Goal: Communication & Community: Answer question/provide support

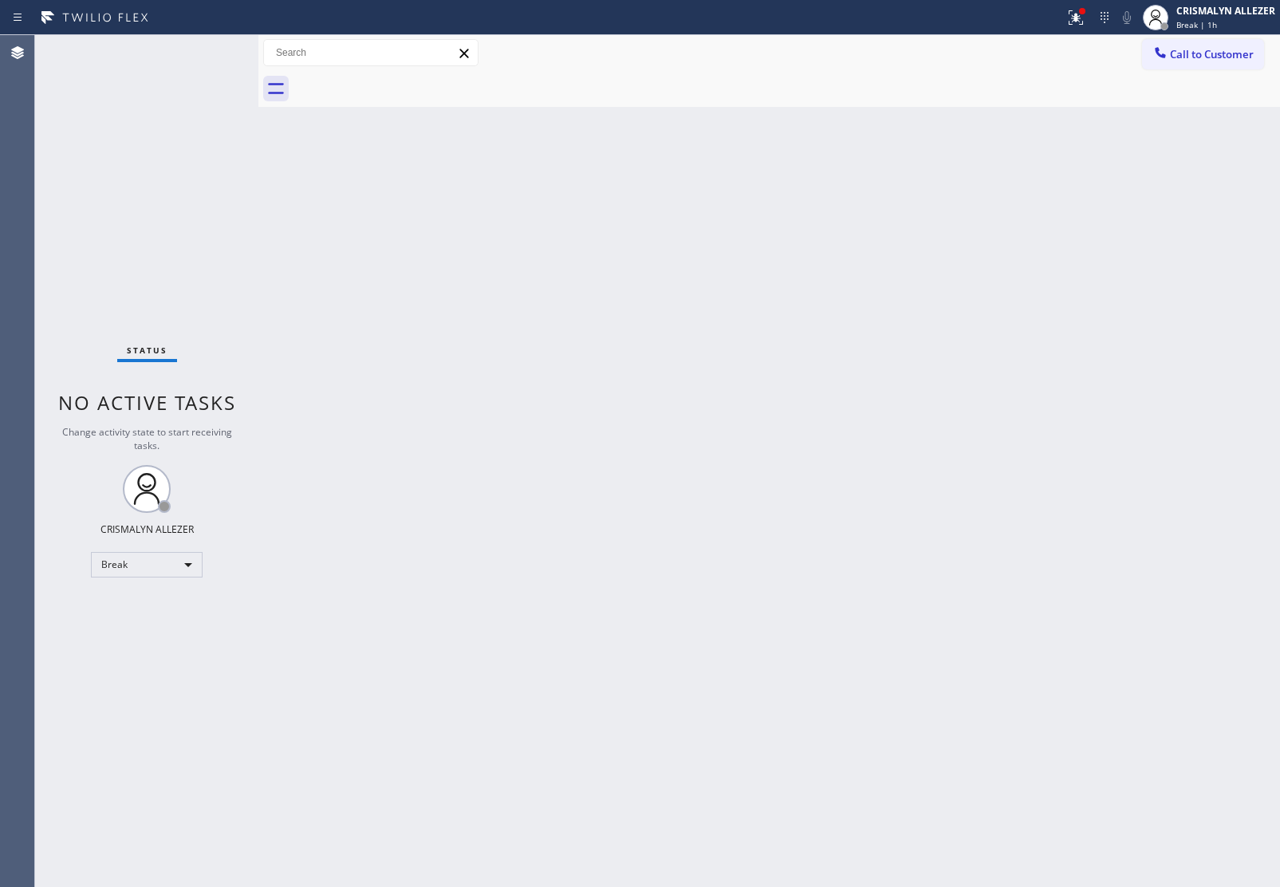
click at [191, 567] on div "Break" at bounding box center [147, 565] width 112 height 26
click at [161, 624] on li "Unavailable" at bounding box center [146, 625] width 108 height 19
click at [1187, 53] on span "Call to Customer" at bounding box center [1212, 54] width 84 height 14
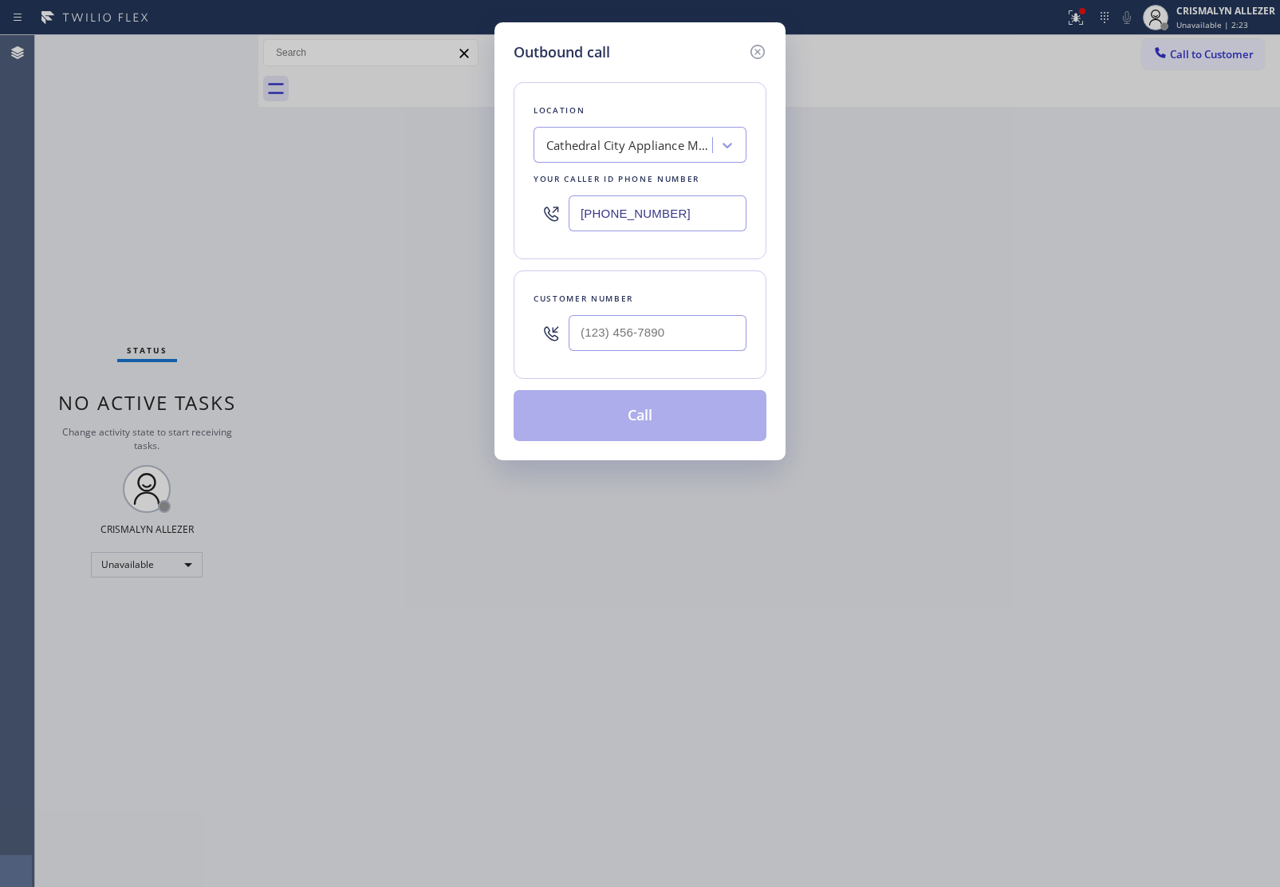
click at [632, 138] on div "Cathedral City Appliance Master" at bounding box center [629, 145] width 167 height 18
paste input "Dacor Best Appliance Repair"
type input "Dacor Best Appliance Repair"
click at [622, 184] on div "Dacor Best Appliance Repair" at bounding box center [639, 178] width 213 height 29
type input "[PHONE_NUMBER]"
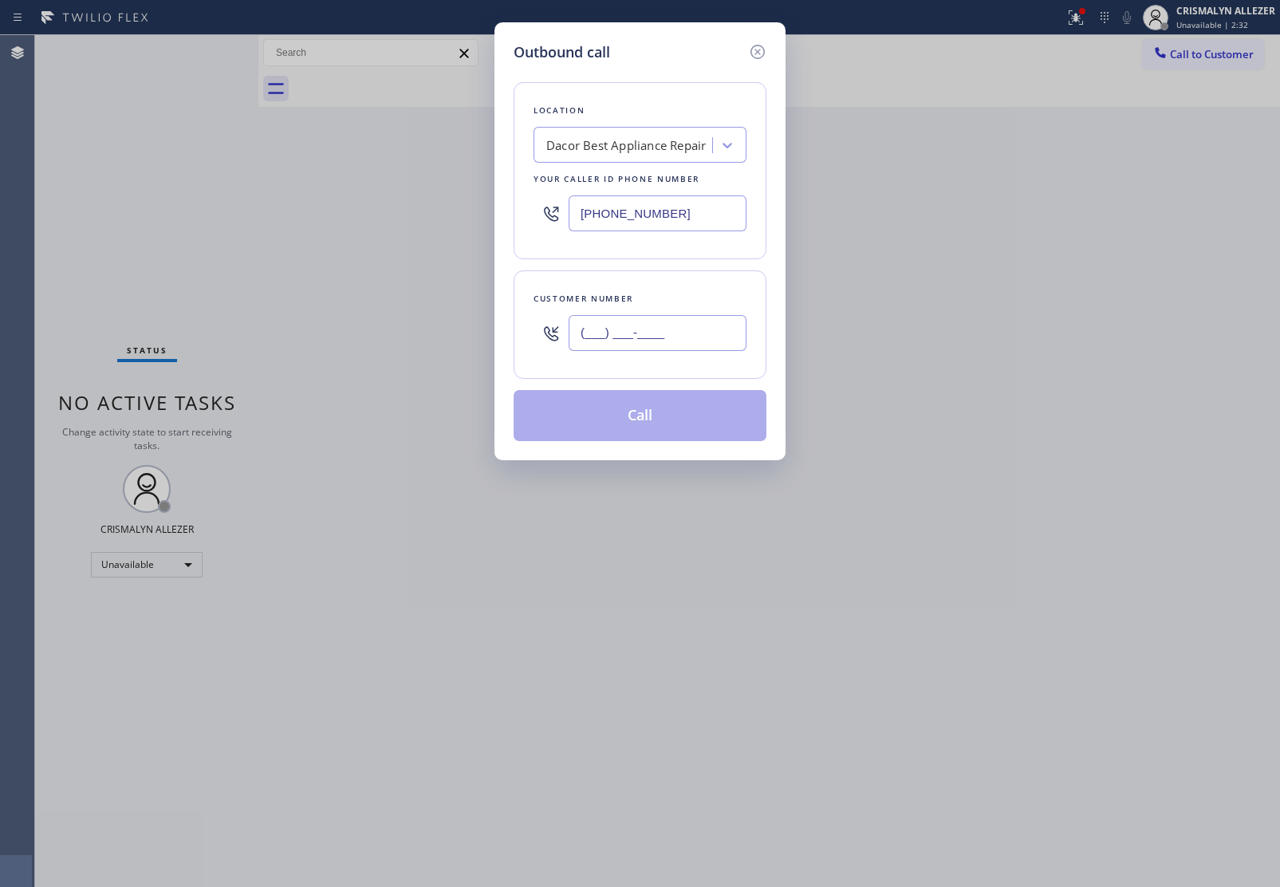
click at [690, 332] on input "(___) ___-____" at bounding box center [658, 333] width 178 height 36
paste input "480) 544-1115"
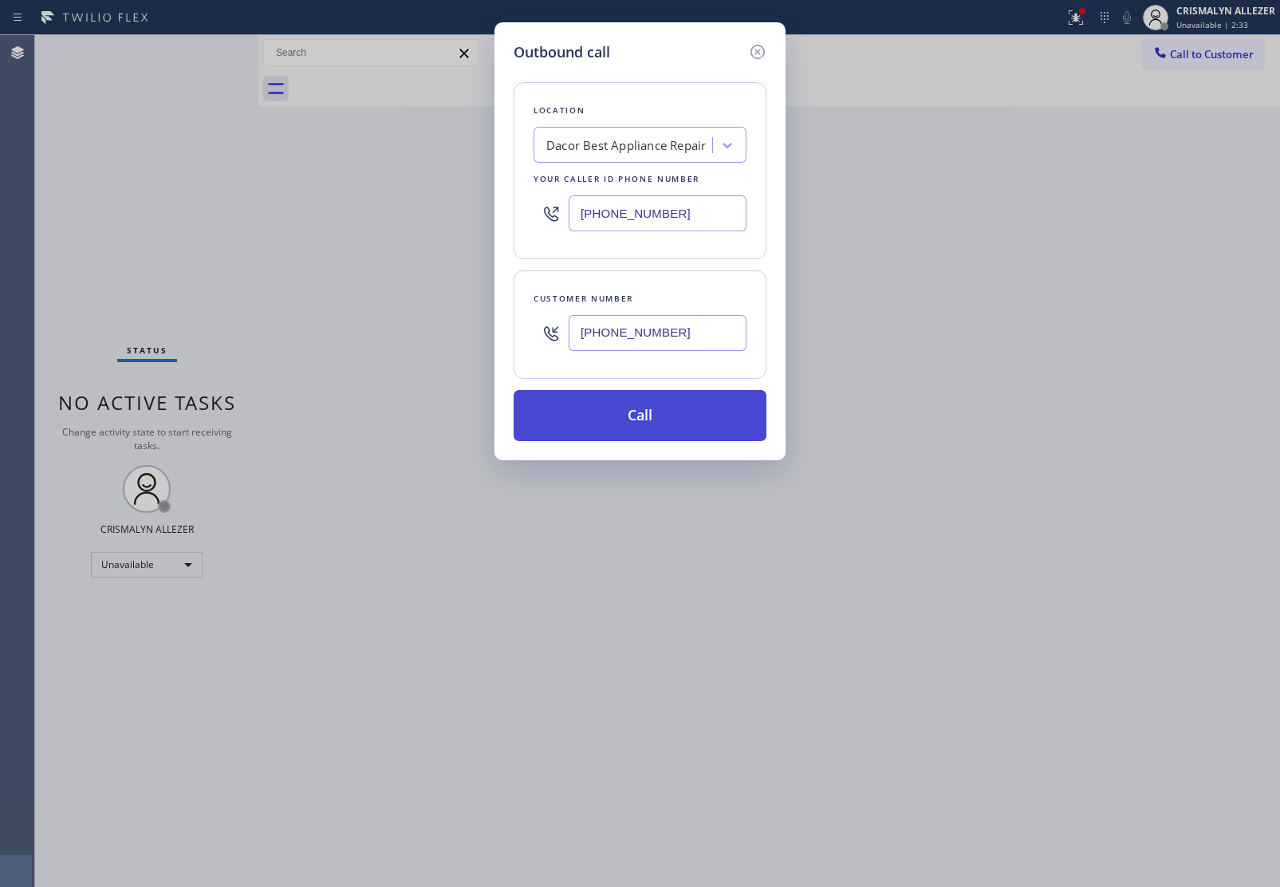
type input "[PHONE_NUMBER]"
click at [616, 423] on button "Call" at bounding box center [640, 415] width 253 height 51
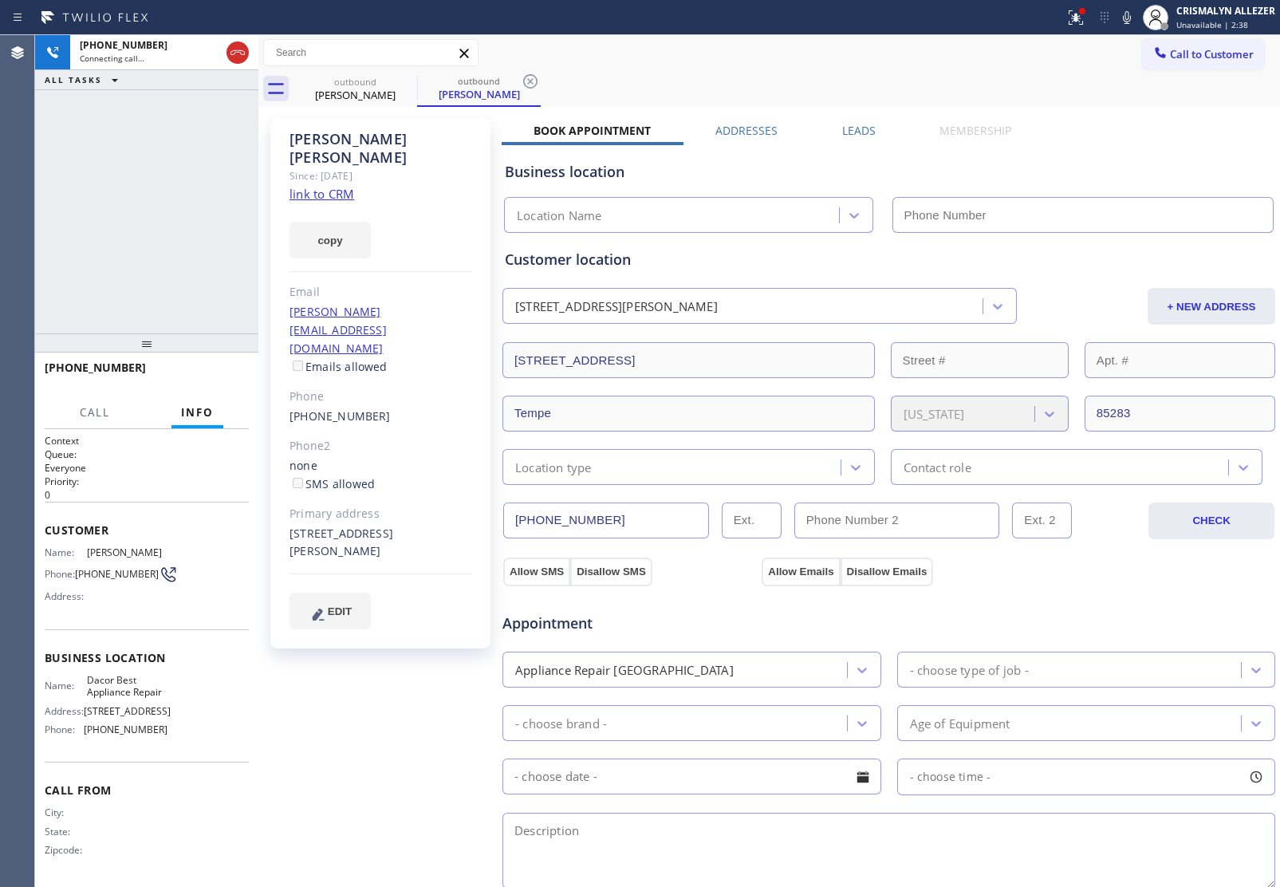
click at [300, 186] on link "link to CRM" at bounding box center [321, 194] width 65 height 16
type input "[PHONE_NUMBER]"
click at [200, 372] on span "HANG UP" at bounding box center [211, 374] width 49 height 11
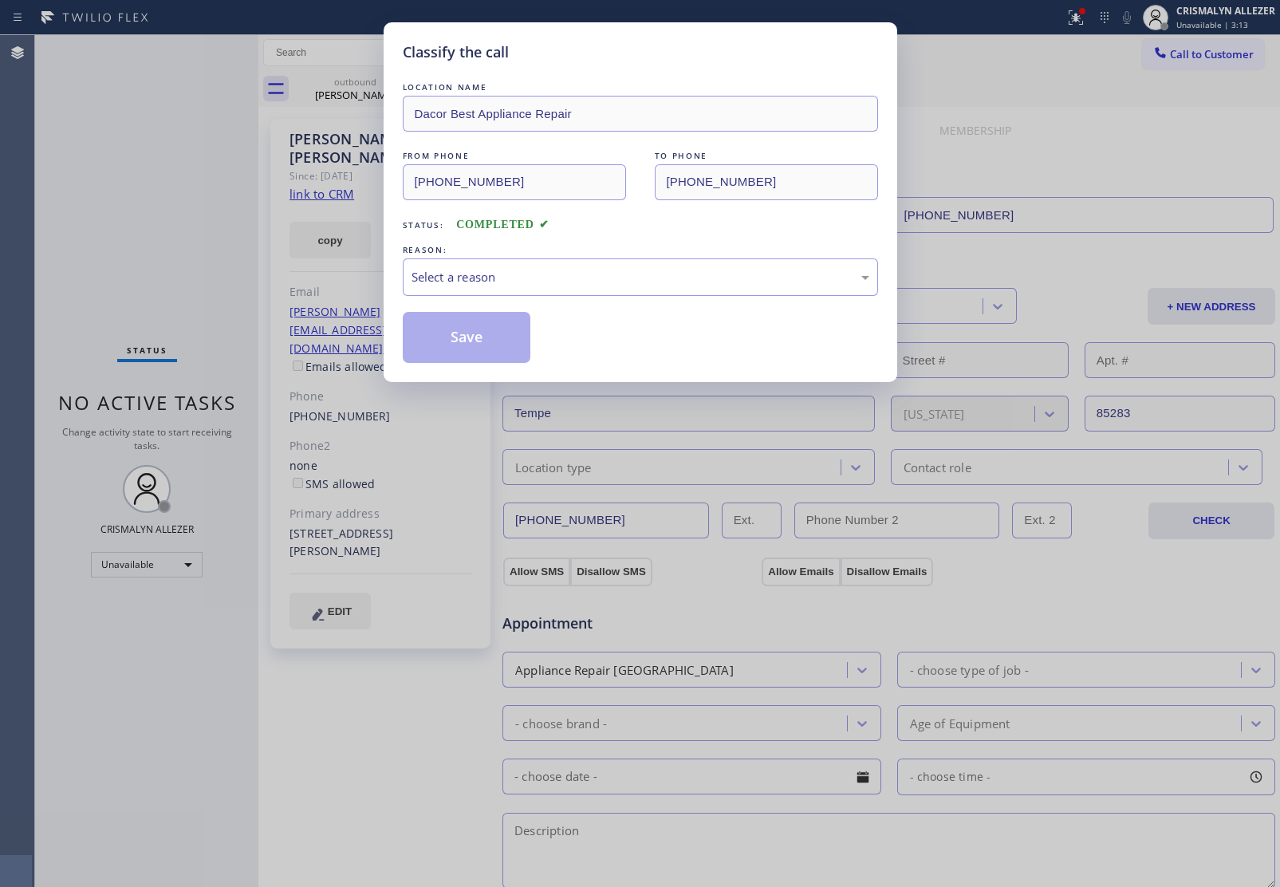
click at [620, 293] on div "Select a reason" at bounding box center [640, 276] width 475 height 37
click at [459, 337] on button "Save" at bounding box center [467, 337] width 128 height 51
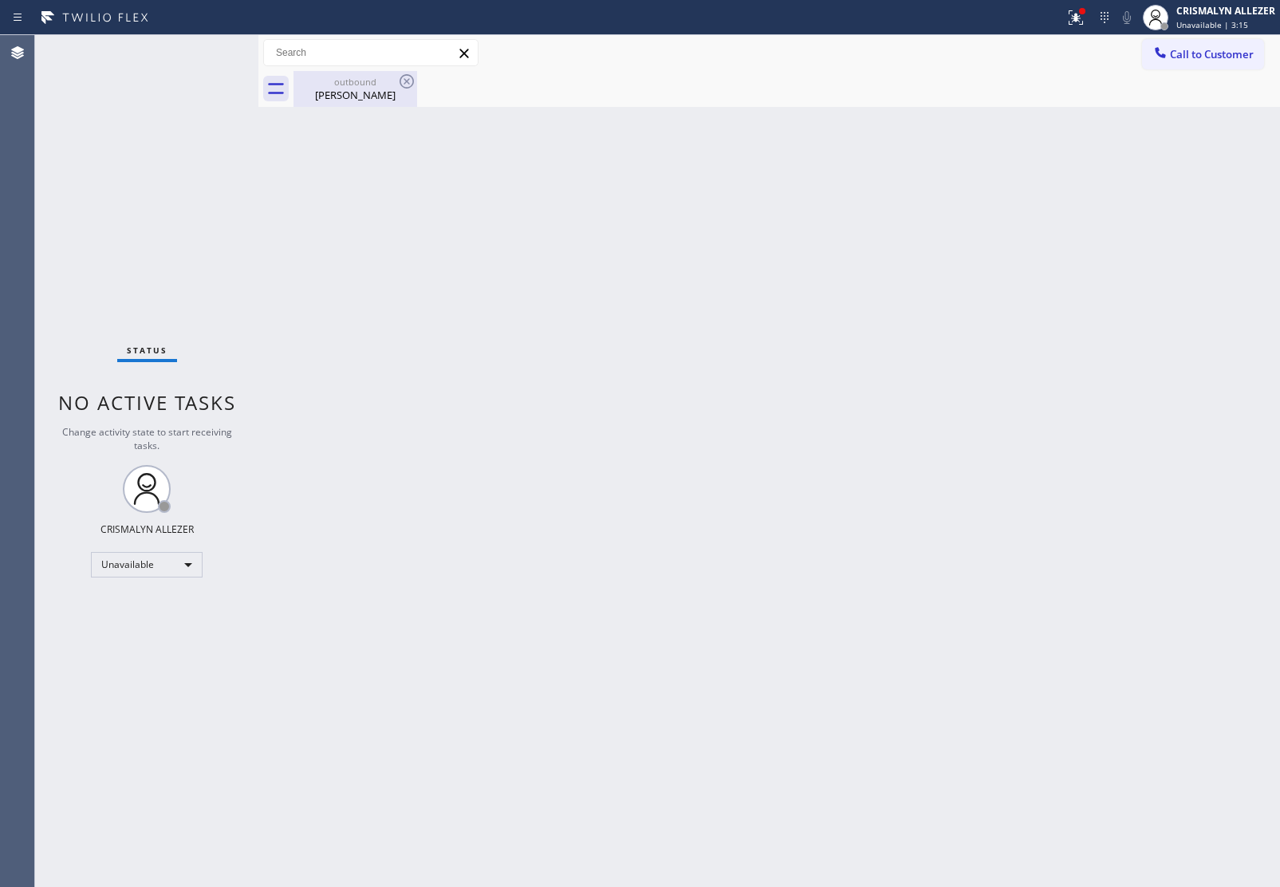
drag, startPoint x: 329, startPoint y: 96, endPoint x: 403, endPoint y: 92, distance: 75.1
click at [332, 96] on div "David Marshall" at bounding box center [355, 95] width 120 height 14
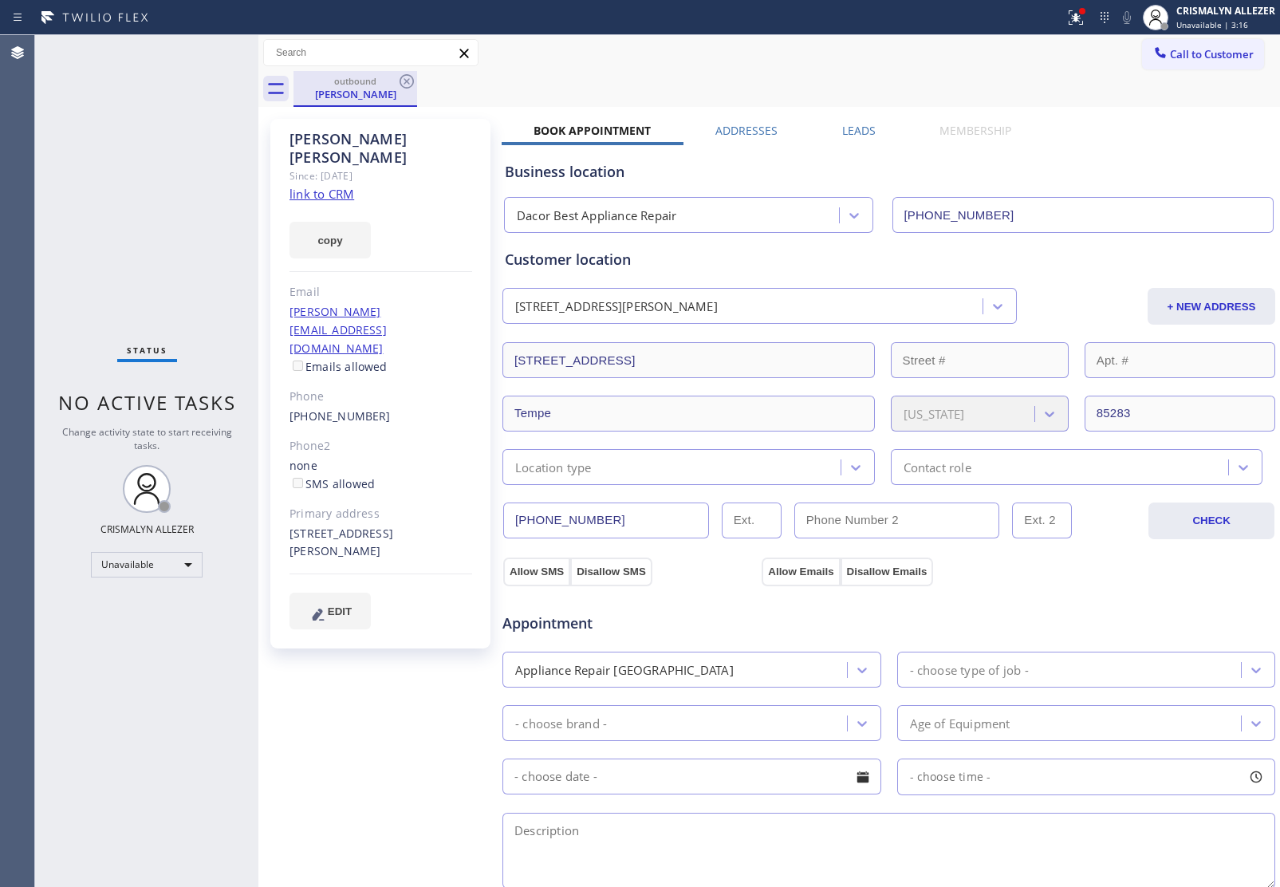
click at [405, 92] on div "David Marshall" at bounding box center [355, 94] width 120 height 14
click at [411, 82] on icon at bounding box center [406, 81] width 19 height 19
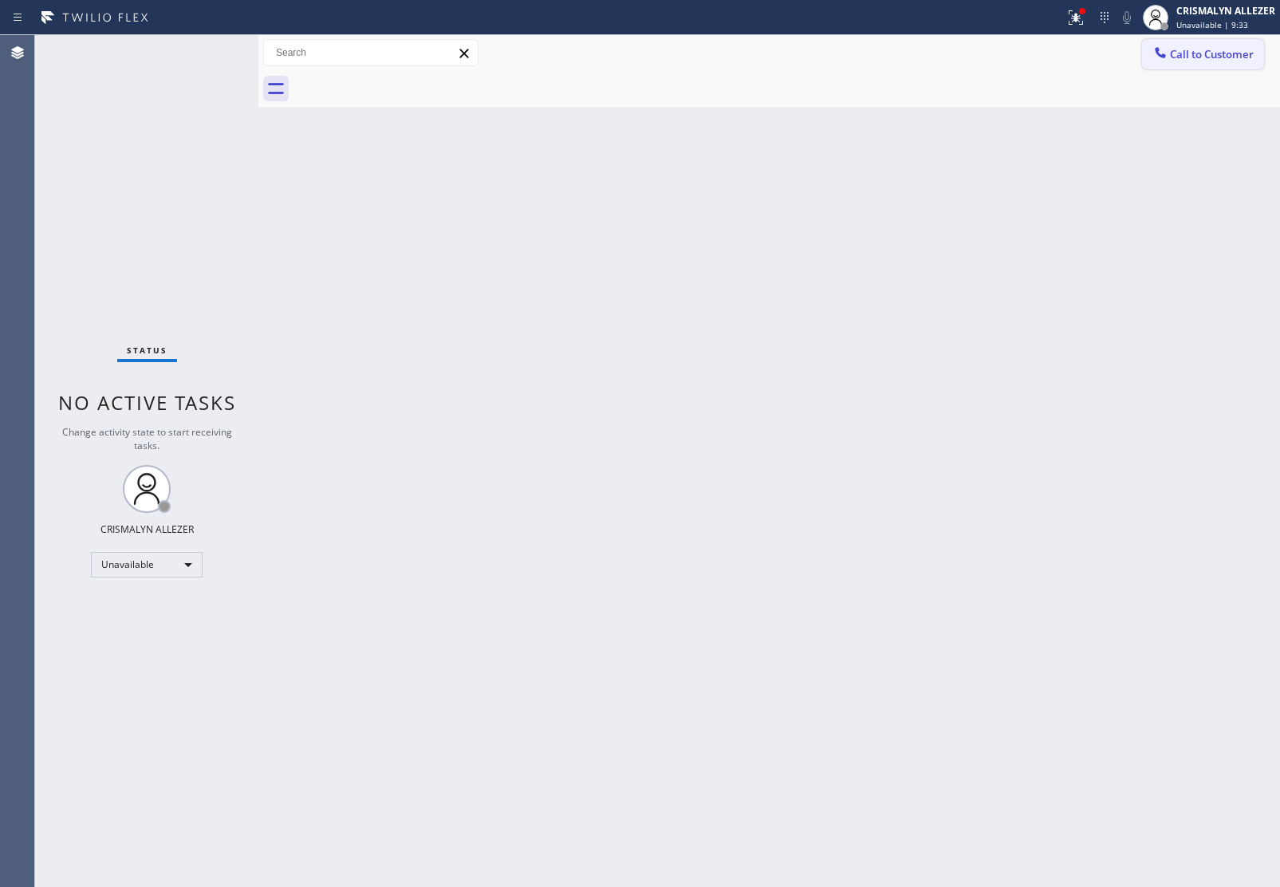
click at [1207, 57] on span "Call to Customer" at bounding box center [1212, 54] width 84 height 14
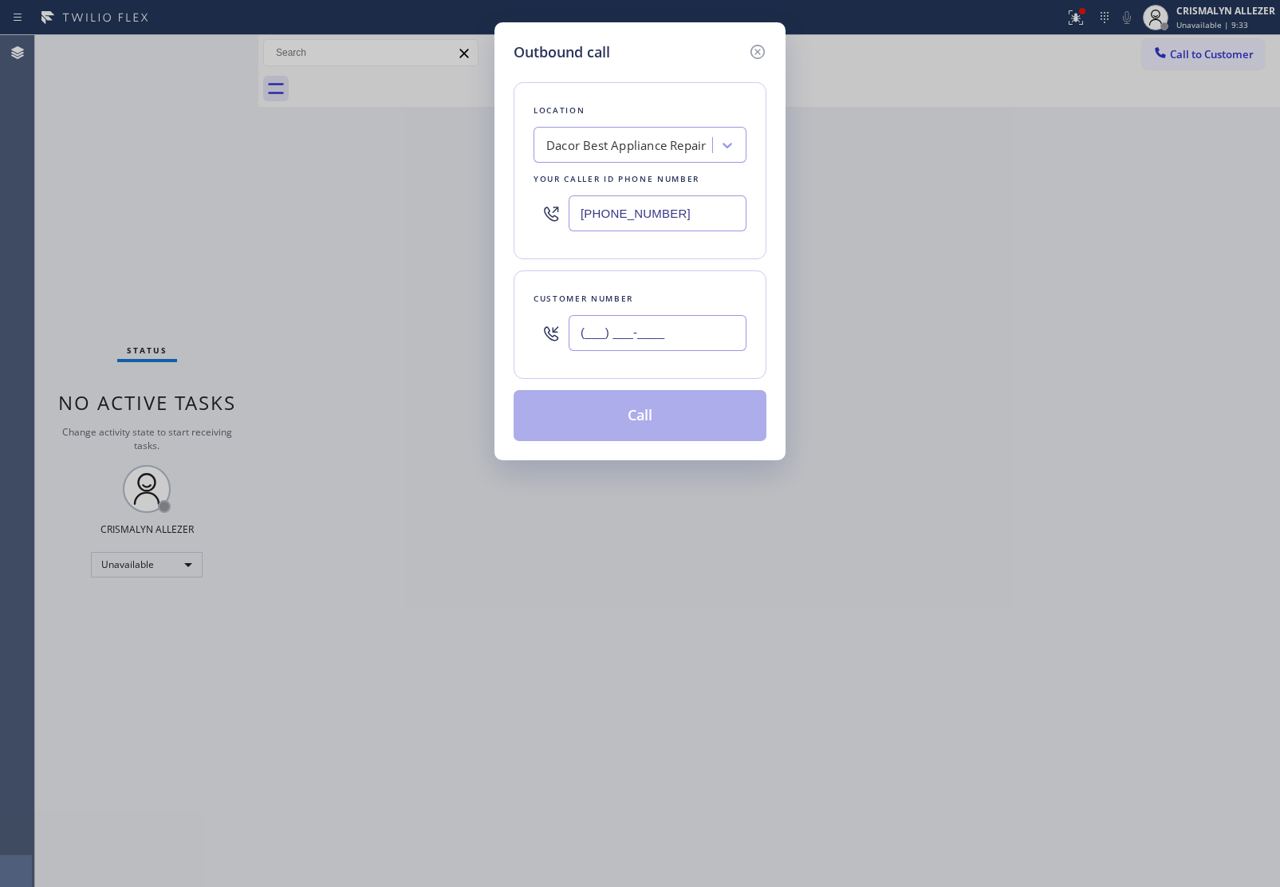
click at [655, 325] on input "(___) ___-____" at bounding box center [658, 333] width 178 height 36
paste input "480) 544-1115"
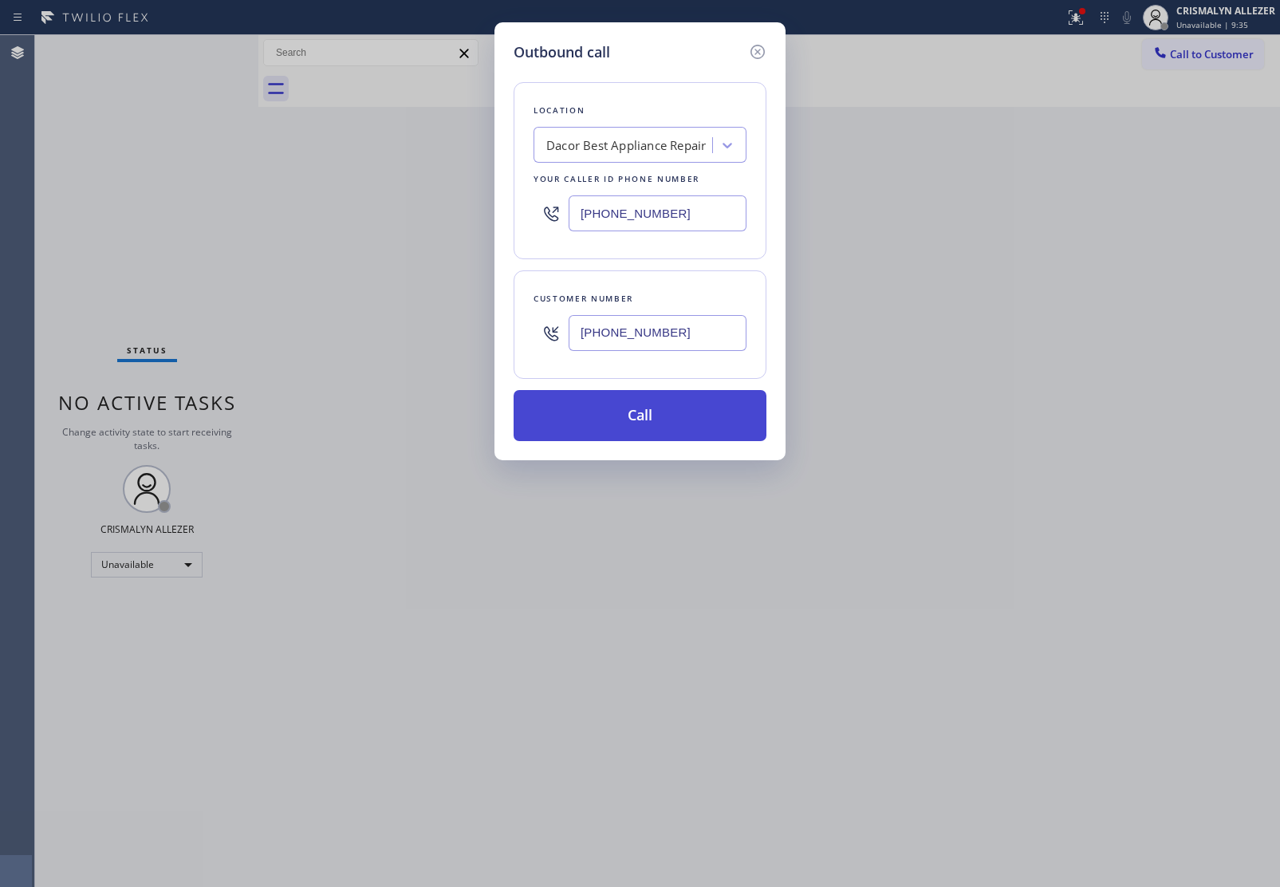
type input "[PHONE_NUMBER]"
click at [648, 400] on button "Call" at bounding box center [640, 415] width 253 height 51
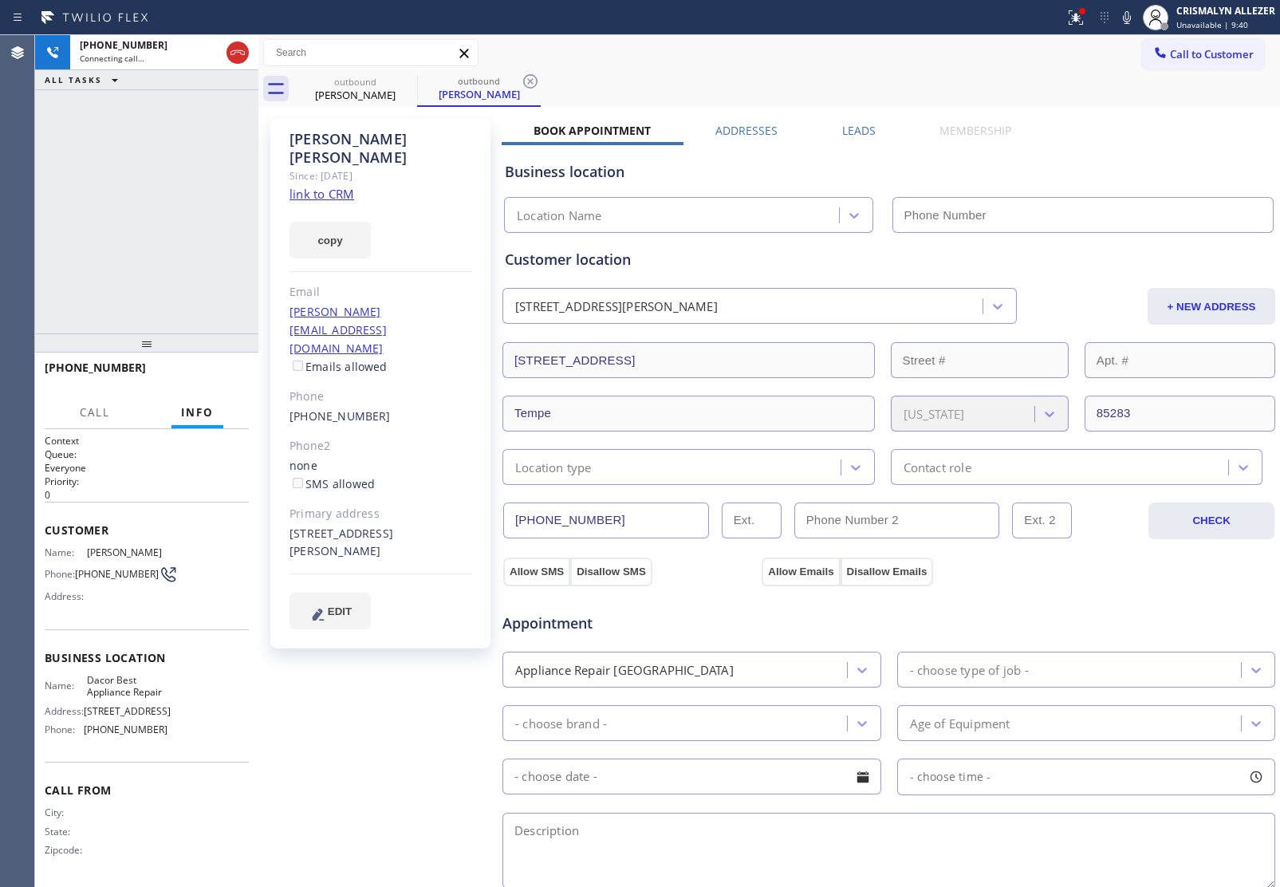
type input "[PHONE_NUMBER]"
click at [205, 377] on span "HANG UP" at bounding box center [211, 374] width 49 height 11
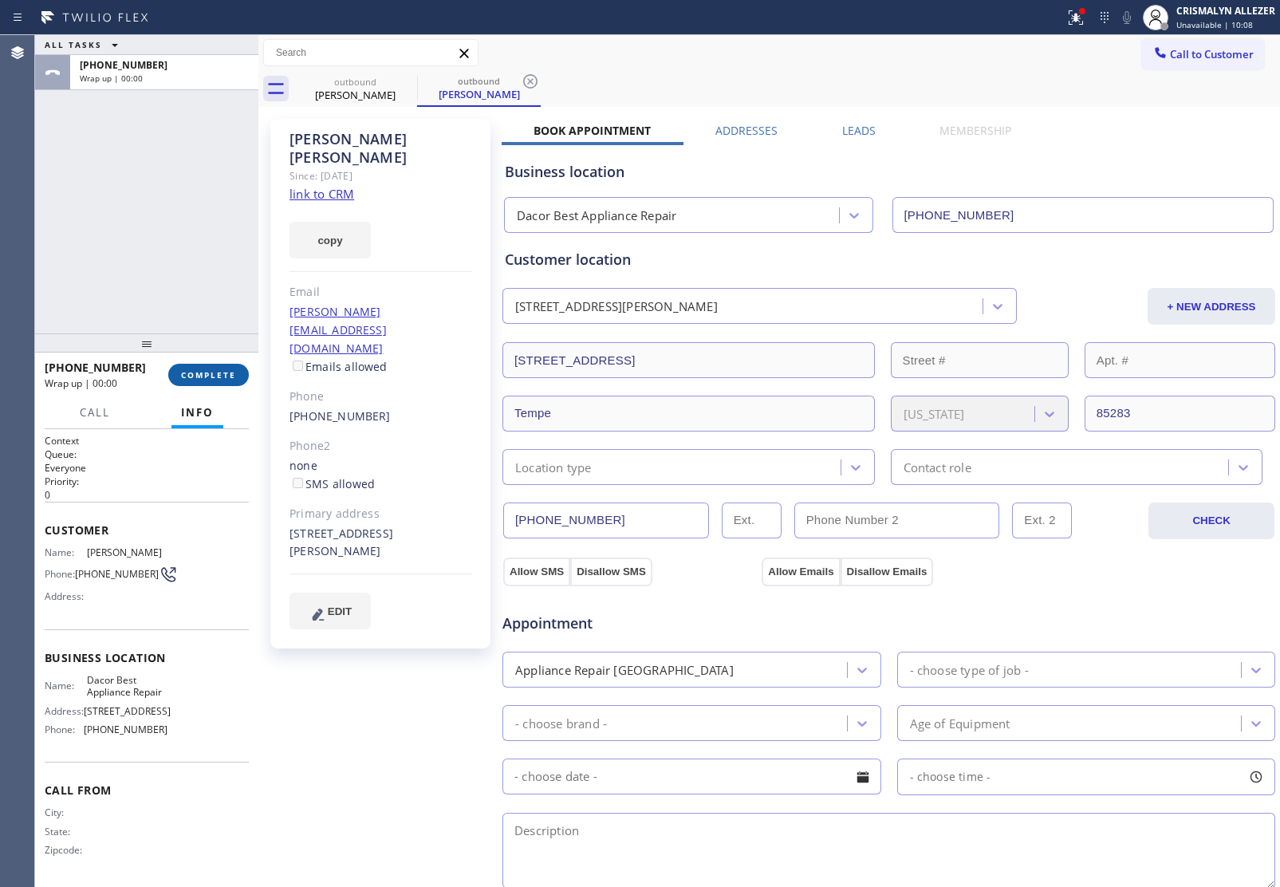
click at [205, 377] on span "COMPLETE" at bounding box center [208, 374] width 55 height 11
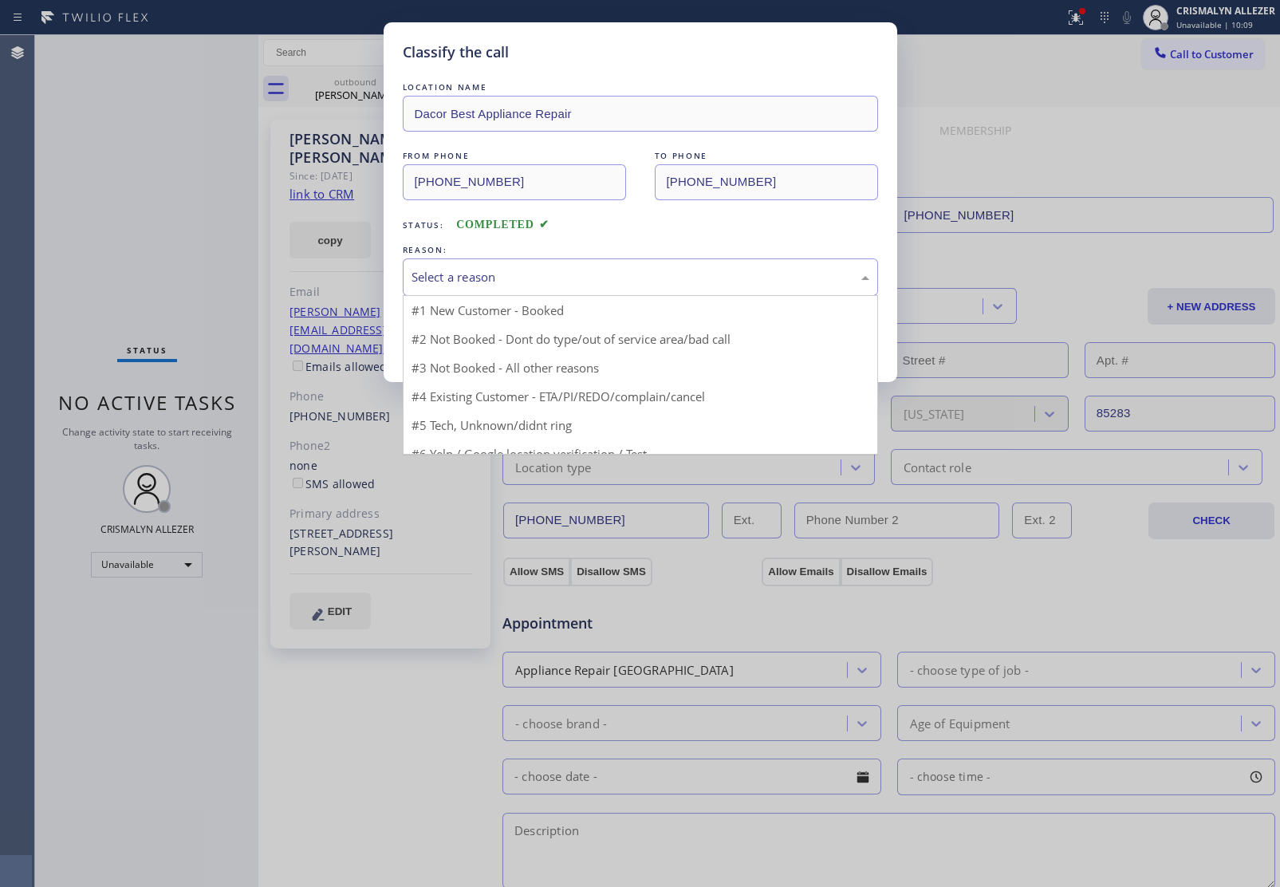
click at [591, 295] on div "Select a reason" at bounding box center [640, 276] width 475 height 37
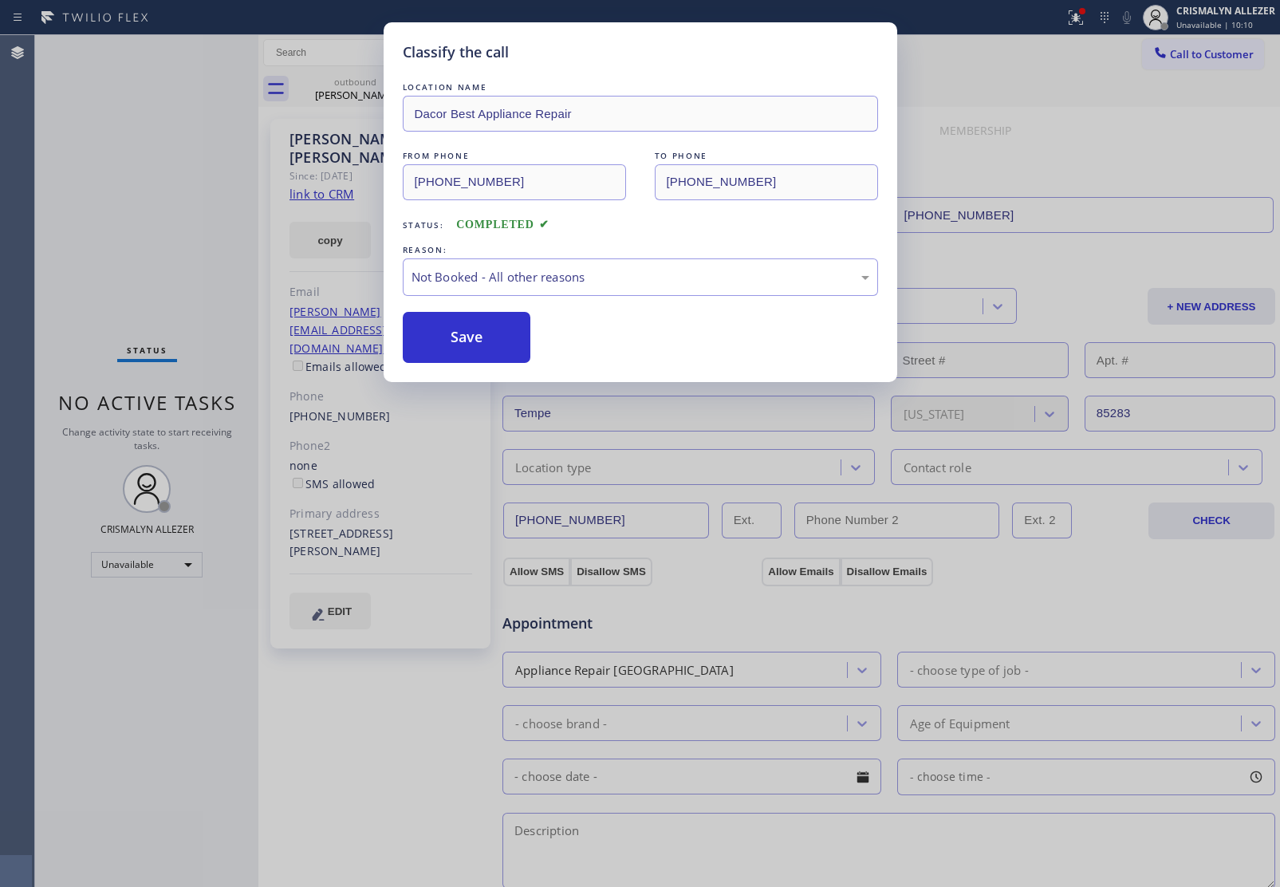
click at [483, 343] on button "Save" at bounding box center [467, 337] width 128 height 51
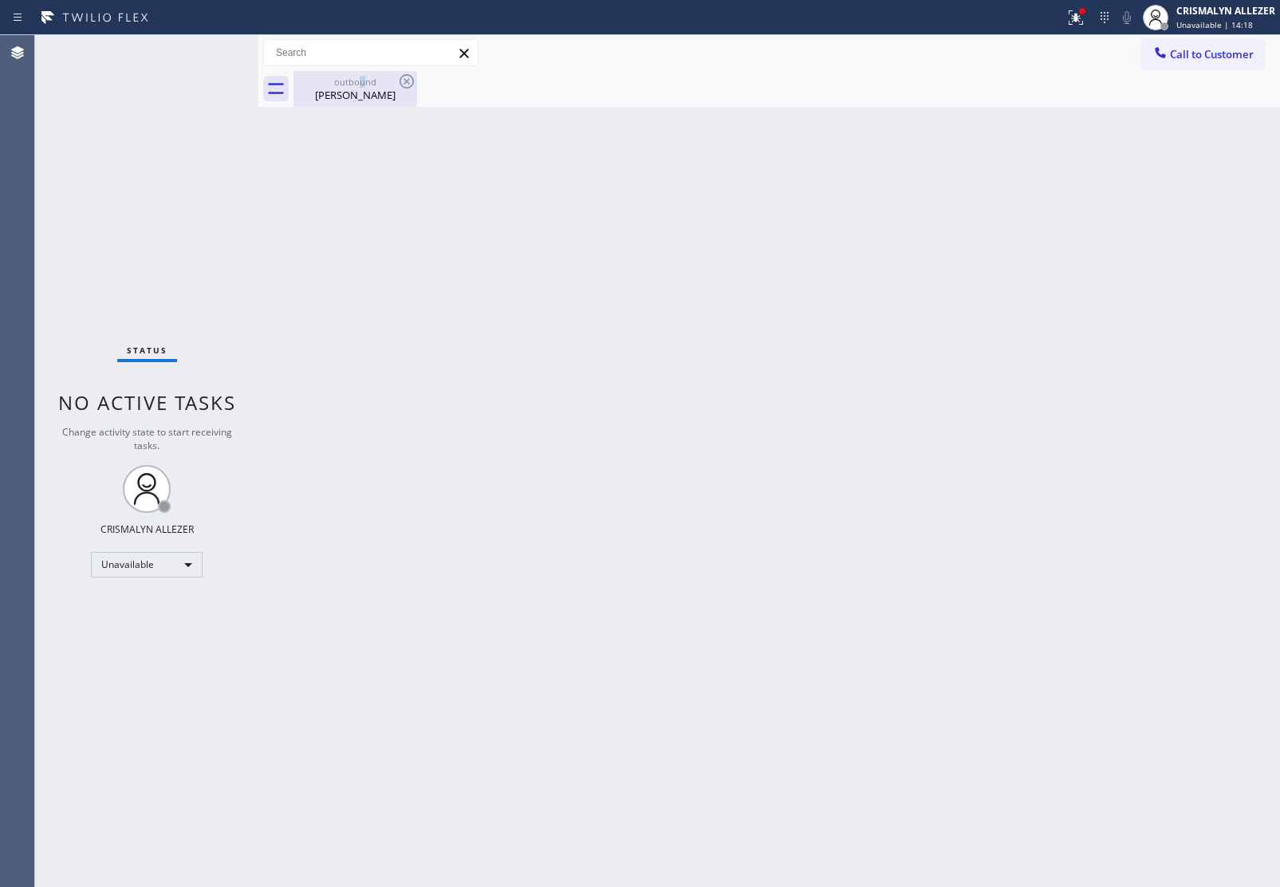
drag, startPoint x: 361, startPoint y: 85, endPoint x: 393, endPoint y: 81, distance: 32.1
click at [372, 85] on div "outbound" at bounding box center [355, 82] width 120 height 12
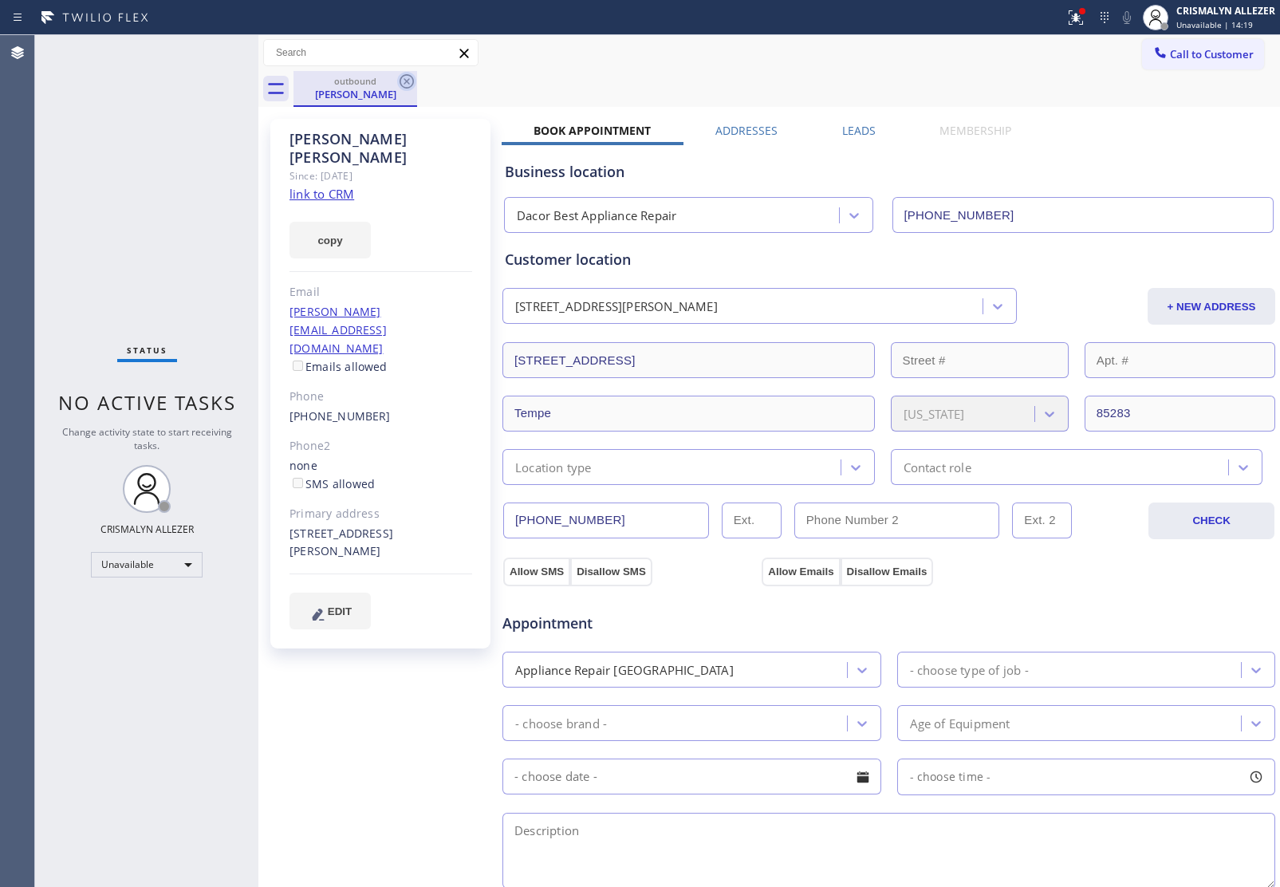
click at [401, 80] on icon at bounding box center [406, 81] width 19 height 19
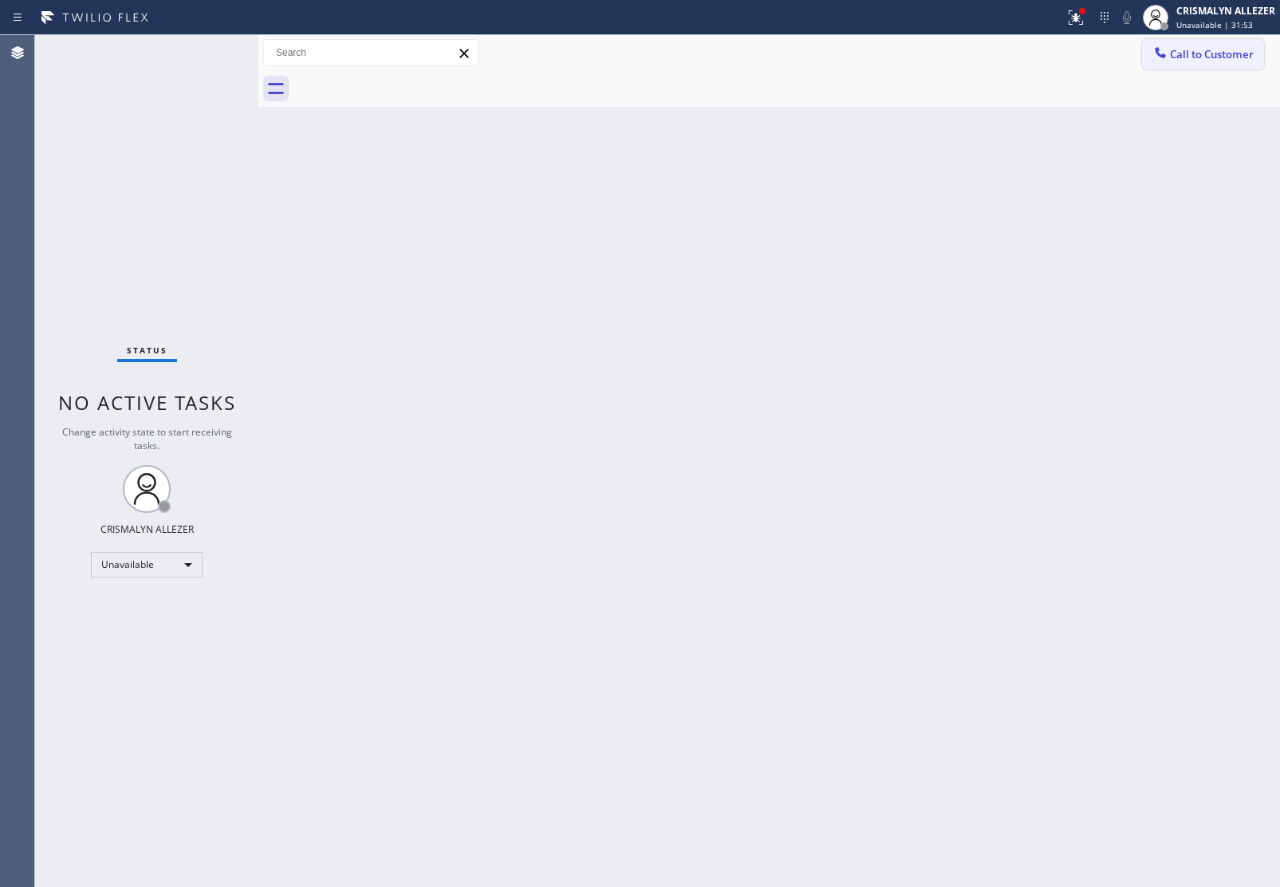
click at [1201, 53] on span "Call to Customer" at bounding box center [1212, 54] width 84 height 14
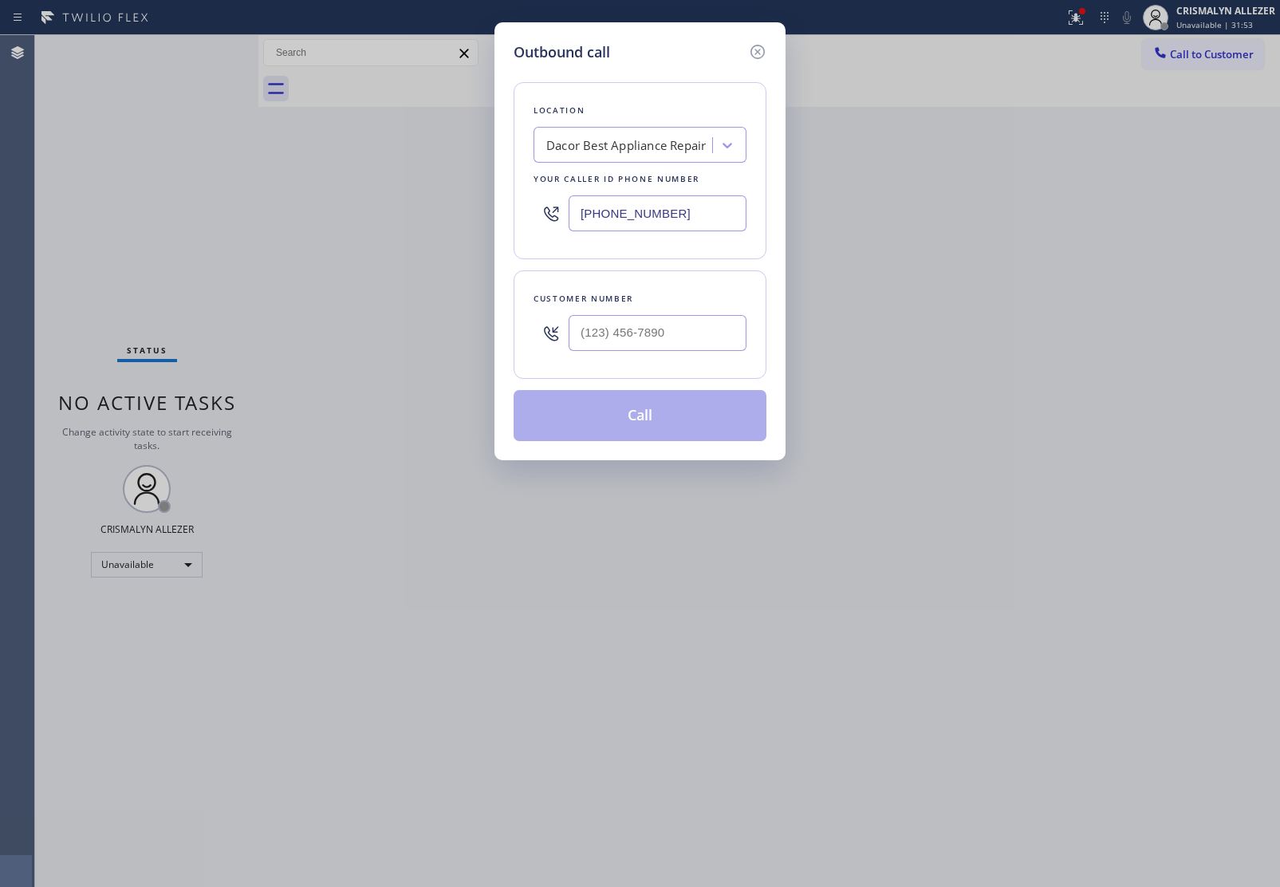
drag, startPoint x: 716, startPoint y: 208, endPoint x: 337, endPoint y: 206, distance: 378.8
click at [339, 207] on div "Outbound call Location Dacor Best Appliance Repair Your caller id phone number …" at bounding box center [640, 443] width 1280 height 887
paste input "855) 441-8057"
type input "[PHONE_NUMBER]"
click at [684, 327] on input "(___) ___-____" at bounding box center [658, 333] width 178 height 36
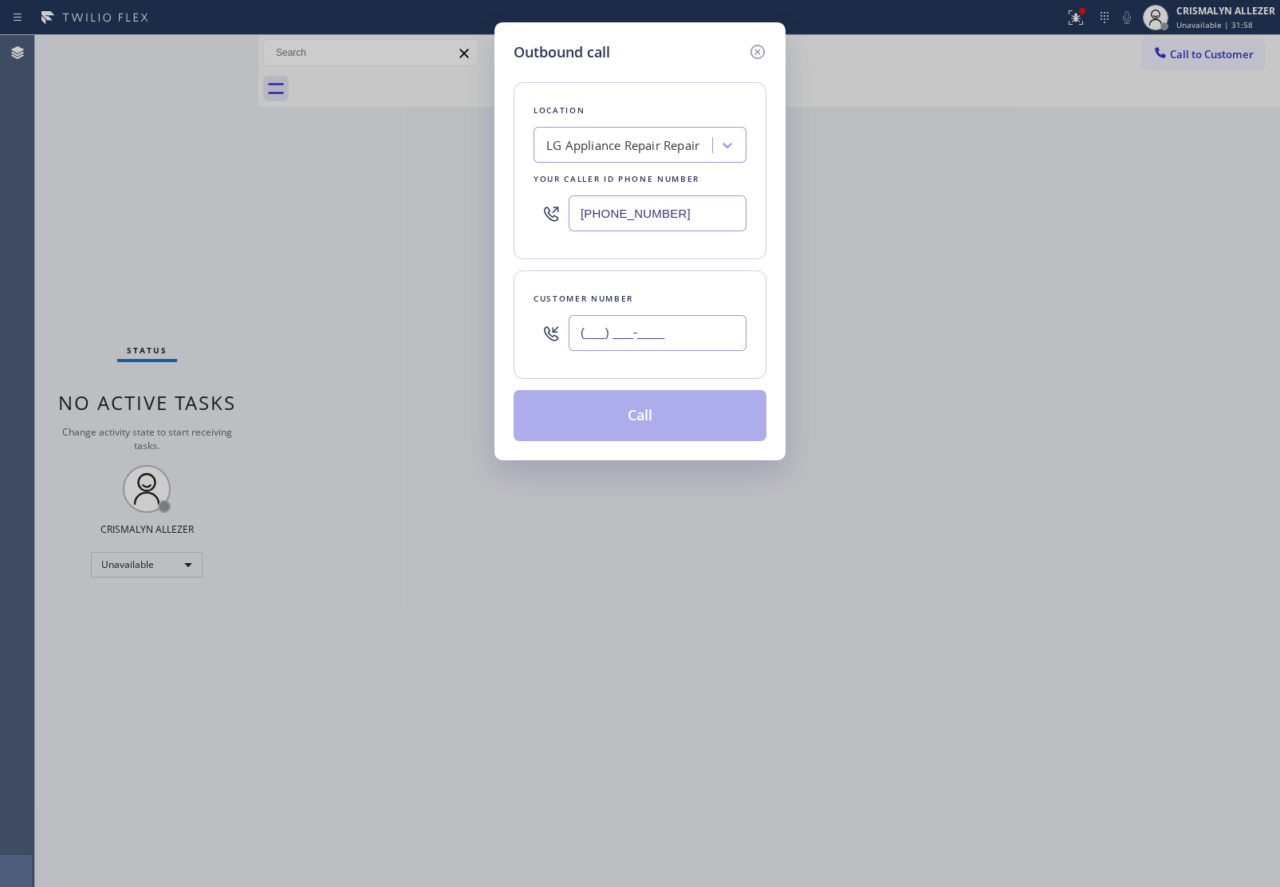
paste input "213) 321-2971"
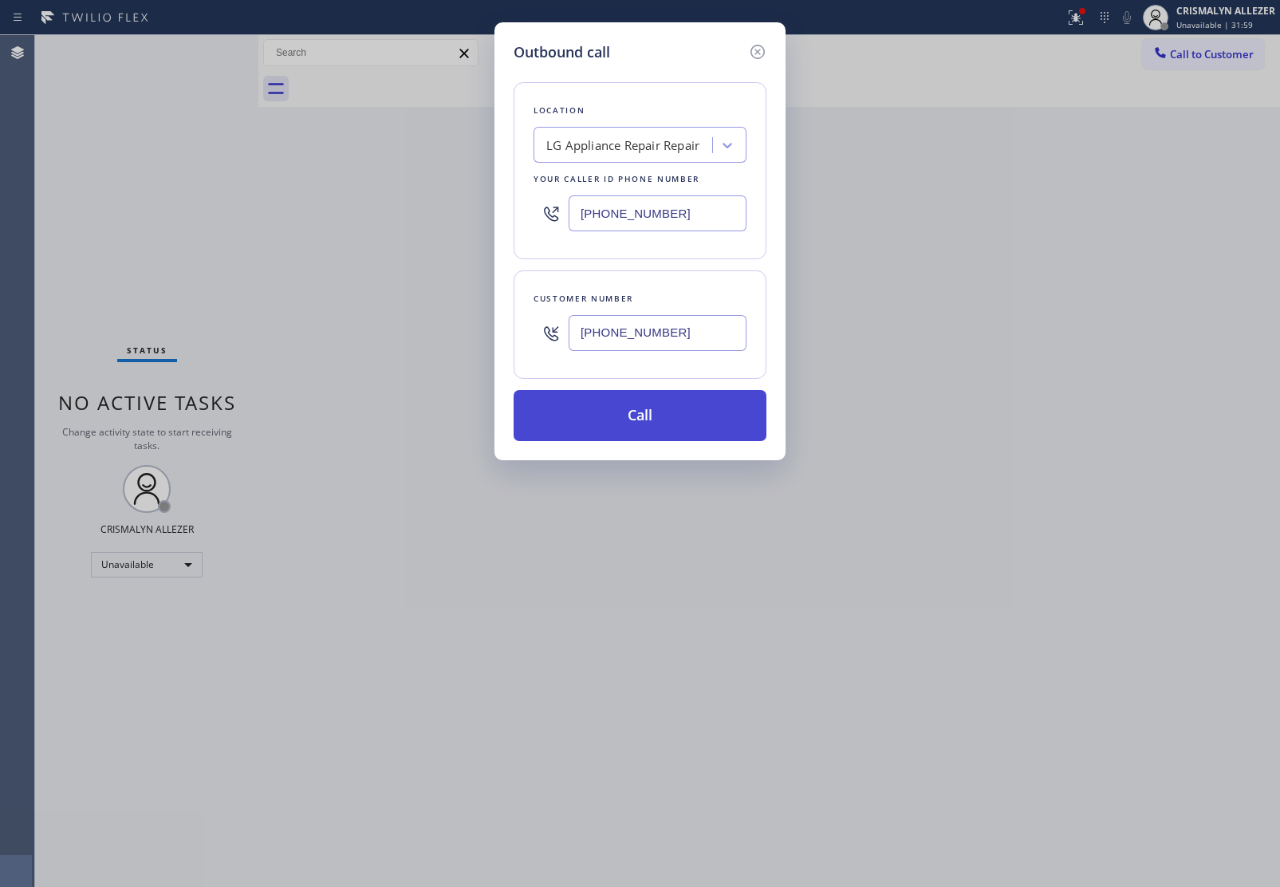
type input "[PHONE_NUMBER]"
click at [639, 435] on button "Call" at bounding box center [640, 415] width 253 height 51
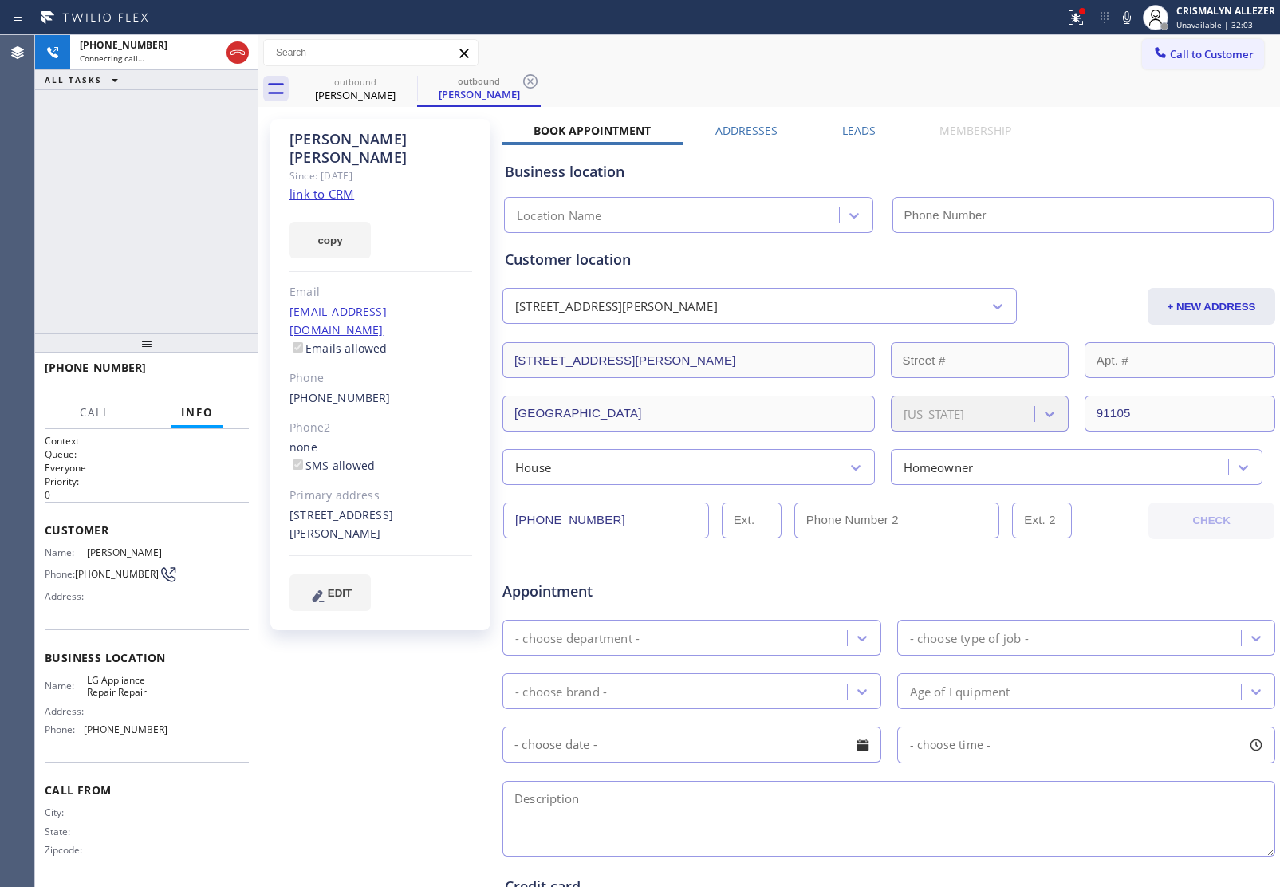
click at [348, 186] on link "link to CRM" at bounding box center [321, 194] width 65 height 16
type input "[PHONE_NUMBER]"
click at [218, 371] on span "HANG UP" at bounding box center [211, 374] width 49 height 11
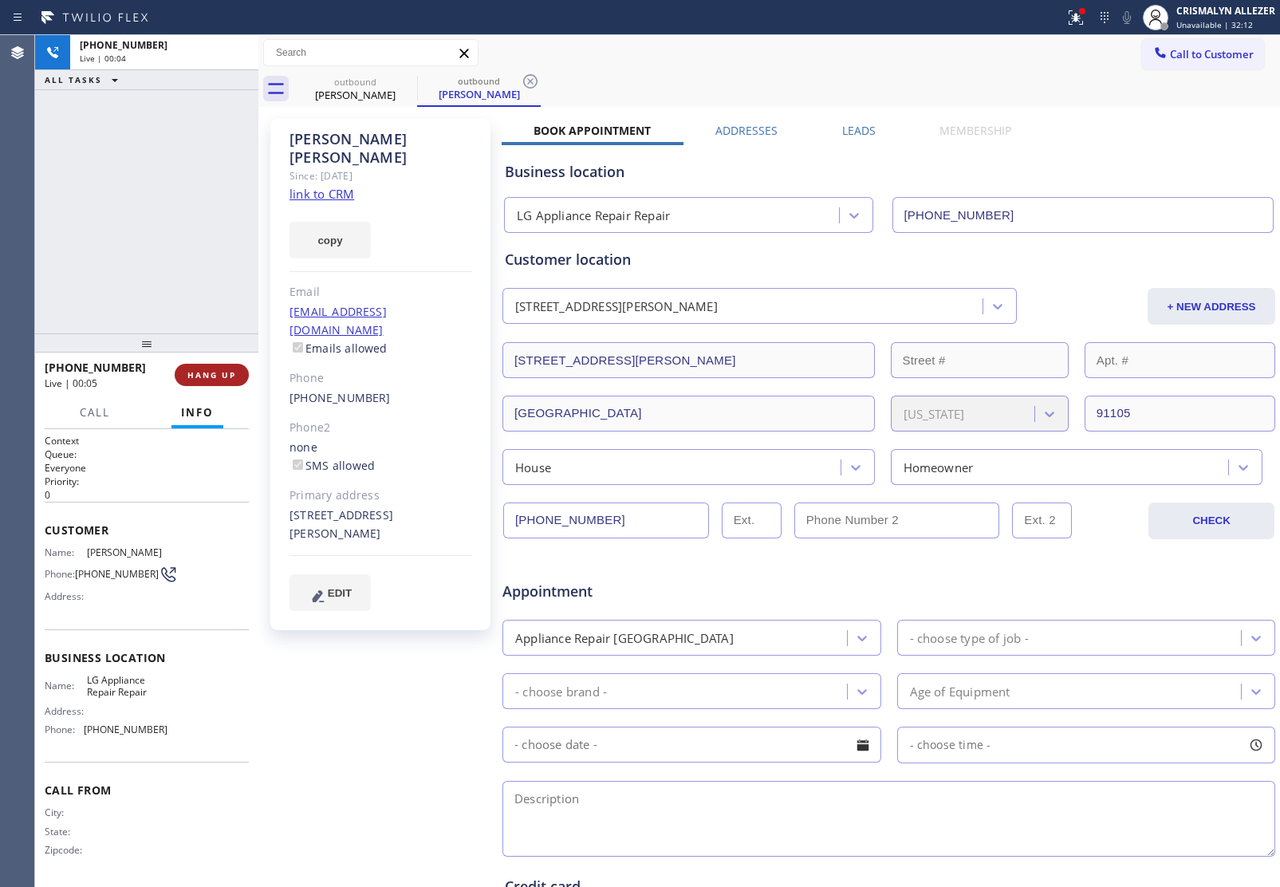
click at [218, 371] on span "HANG UP" at bounding box center [211, 374] width 49 height 11
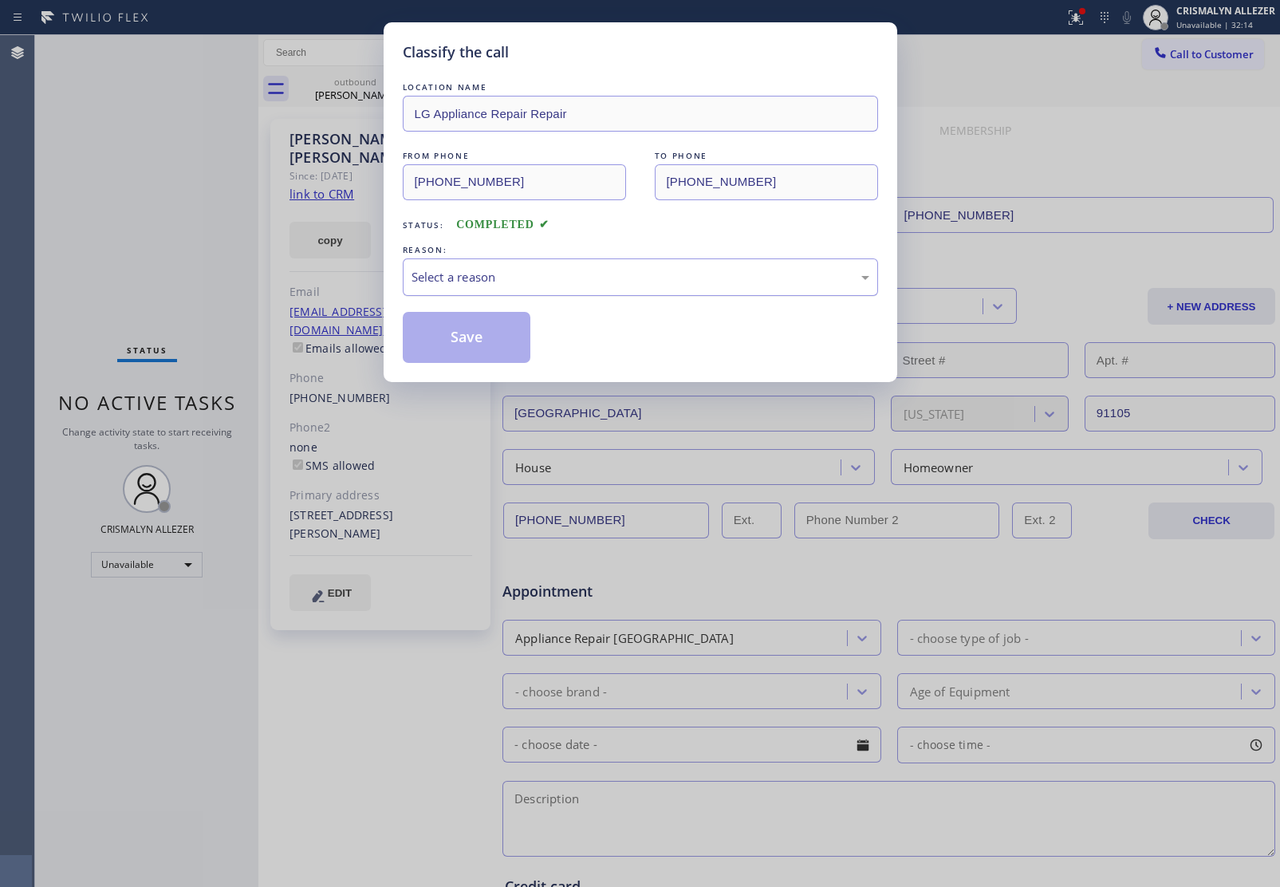
click at [634, 289] on div "Select a reason" at bounding box center [640, 276] width 475 height 37
click at [443, 349] on button "Save" at bounding box center [467, 337] width 128 height 51
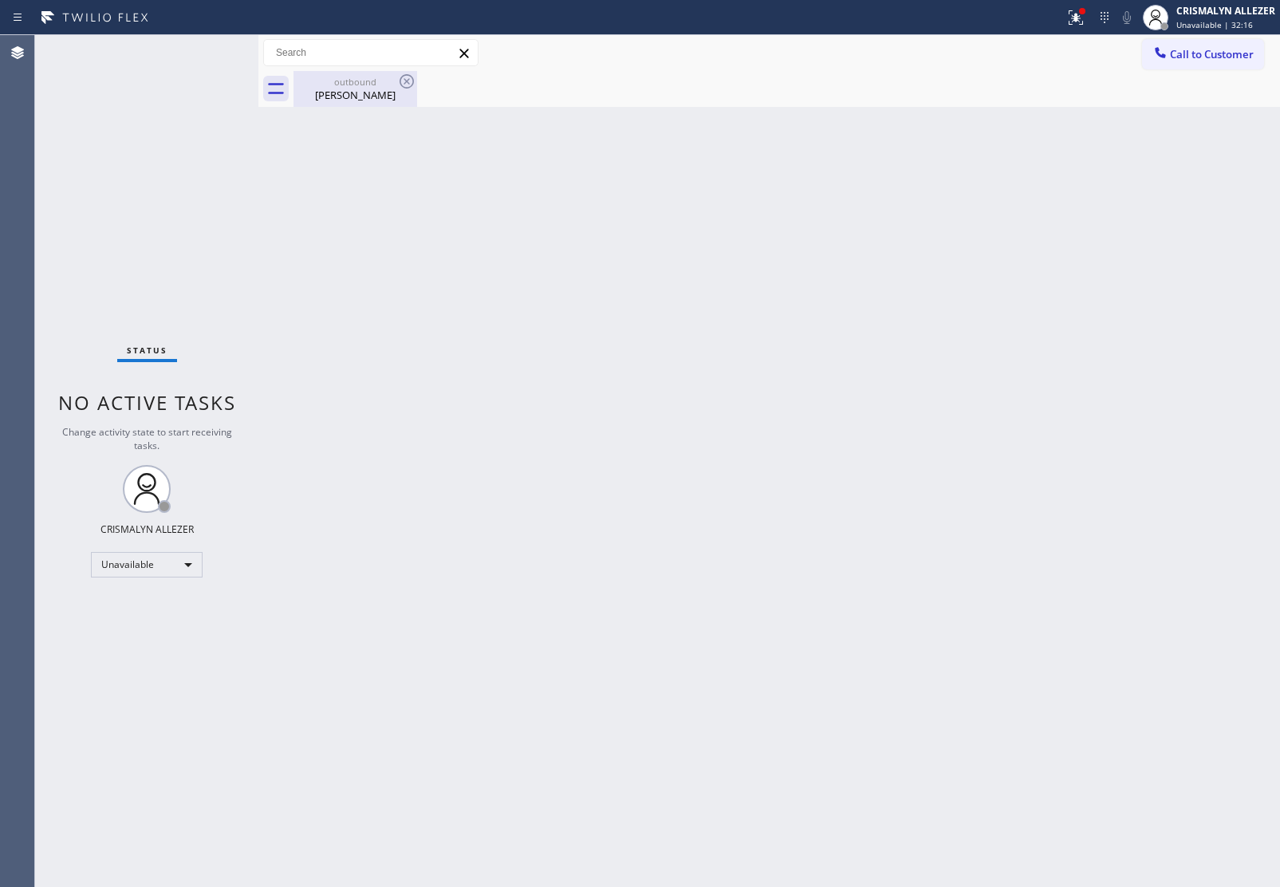
click at [355, 104] on div "outbound Ted Jones" at bounding box center [355, 89] width 120 height 36
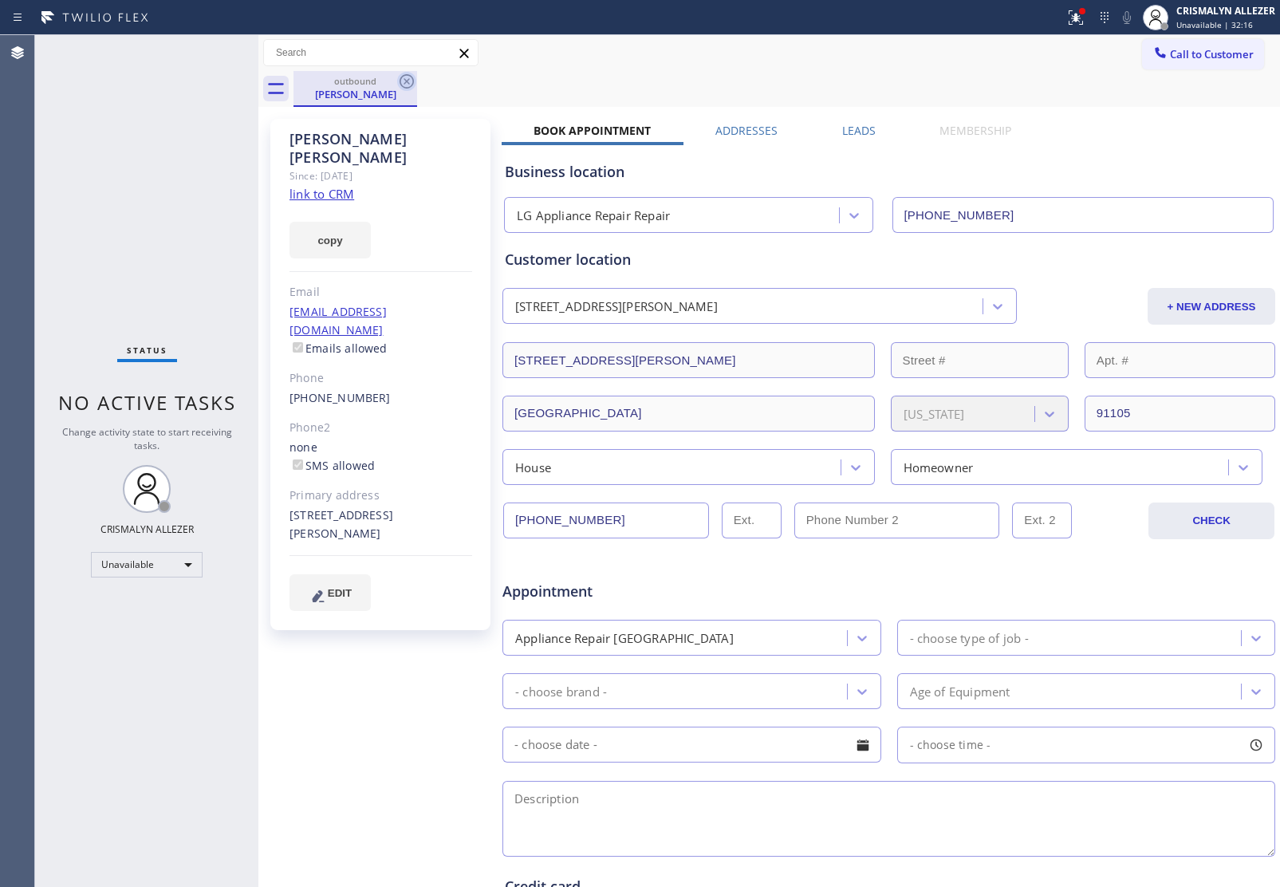
click at [415, 85] on icon at bounding box center [406, 81] width 19 height 19
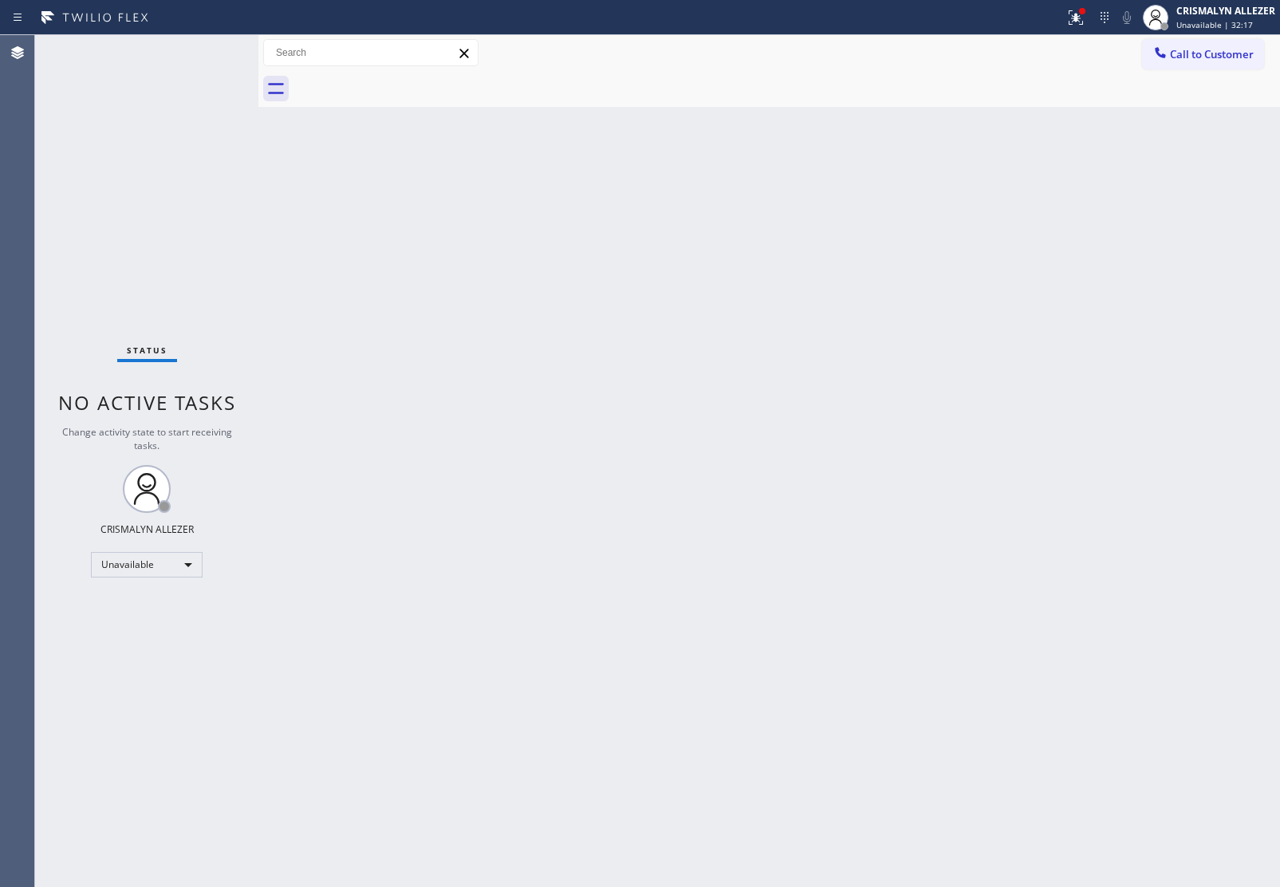
click at [1238, 54] on span "Call to Customer" at bounding box center [1212, 54] width 84 height 14
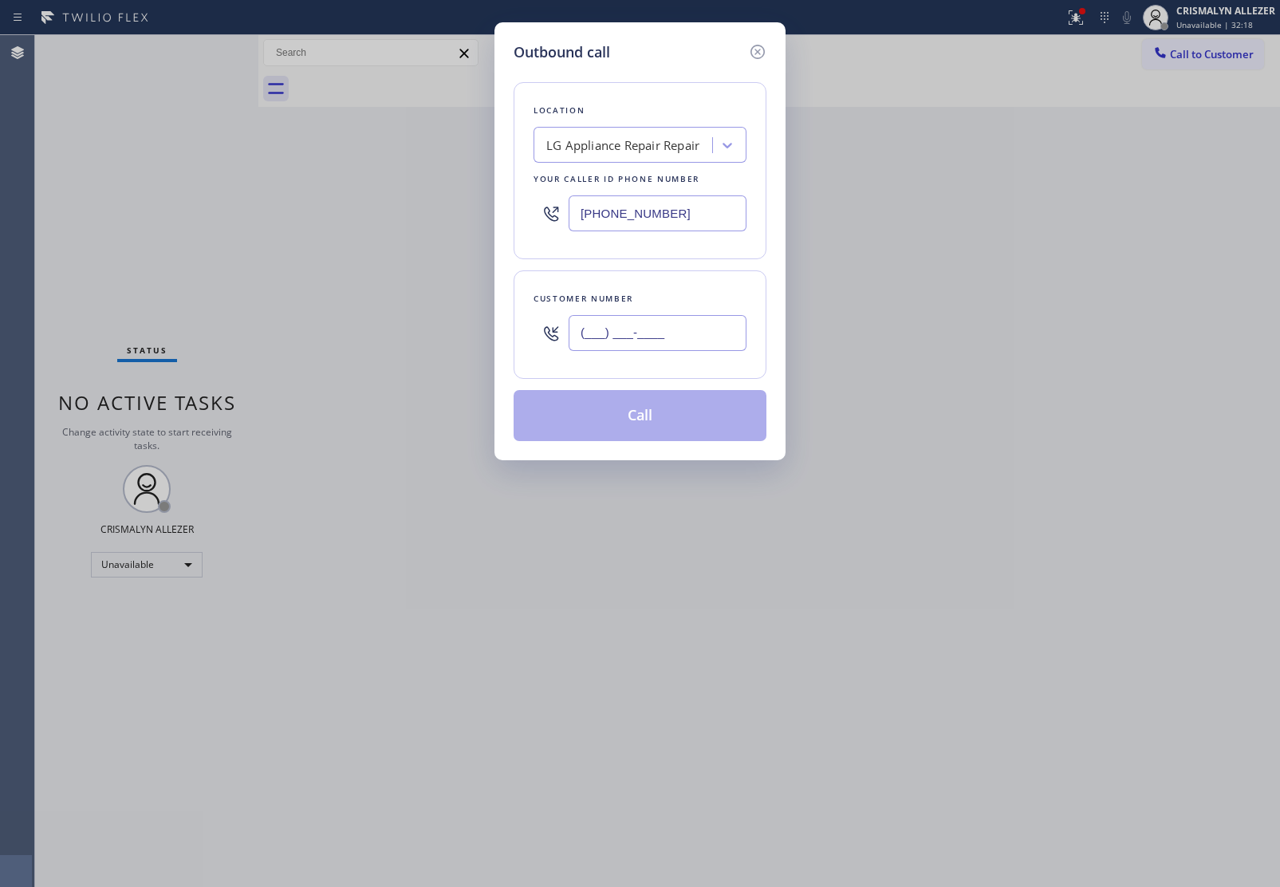
click at [704, 333] on input "(___) ___-____" at bounding box center [658, 333] width 178 height 36
paste input "213) 321-2971"
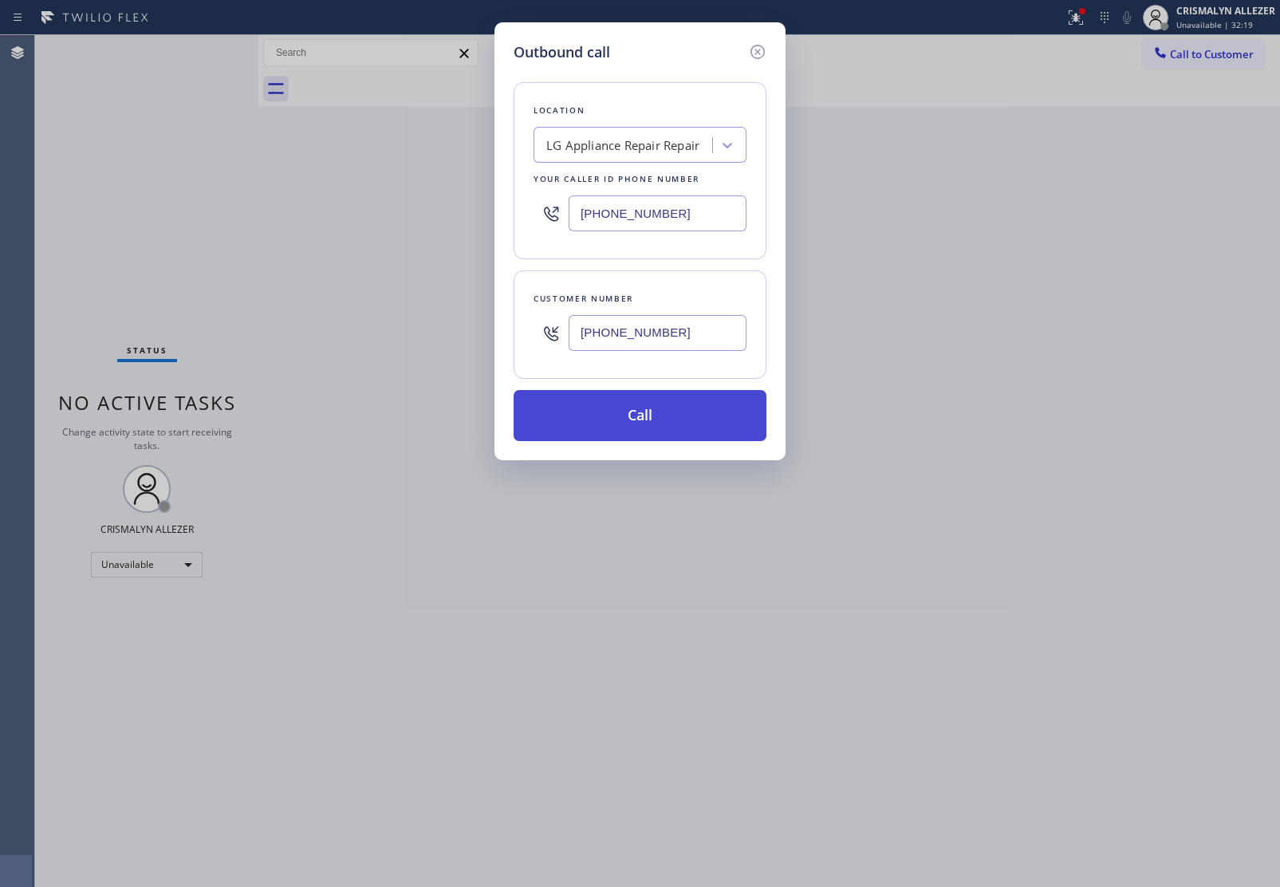
type input "[PHONE_NUMBER]"
click at [640, 429] on button "Call" at bounding box center [640, 415] width 253 height 51
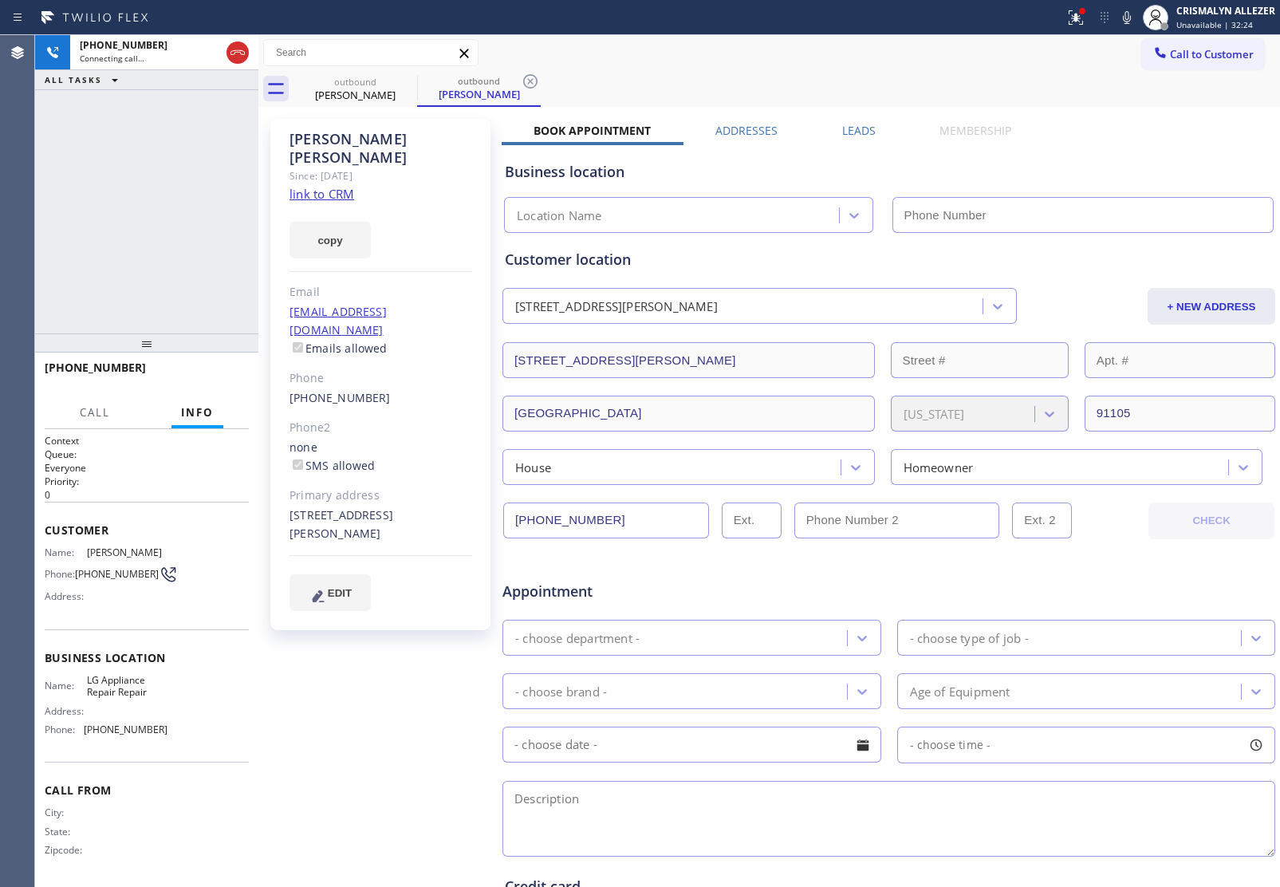
type input "[PHONE_NUMBER]"
click at [199, 379] on span "HANG UP" at bounding box center [211, 374] width 49 height 11
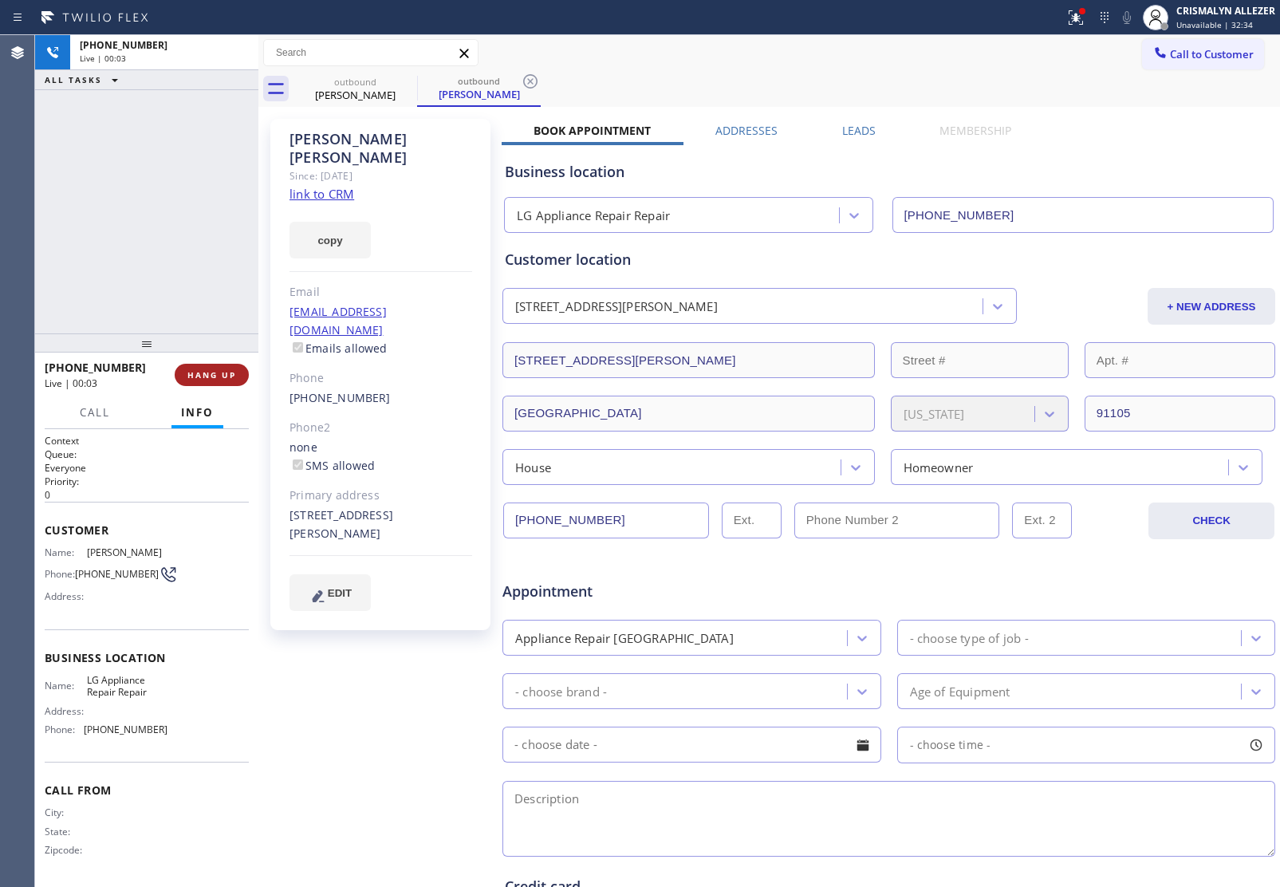
click at [211, 376] on span "HANG UP" at bounding box center [211, 374] width 49 height 11
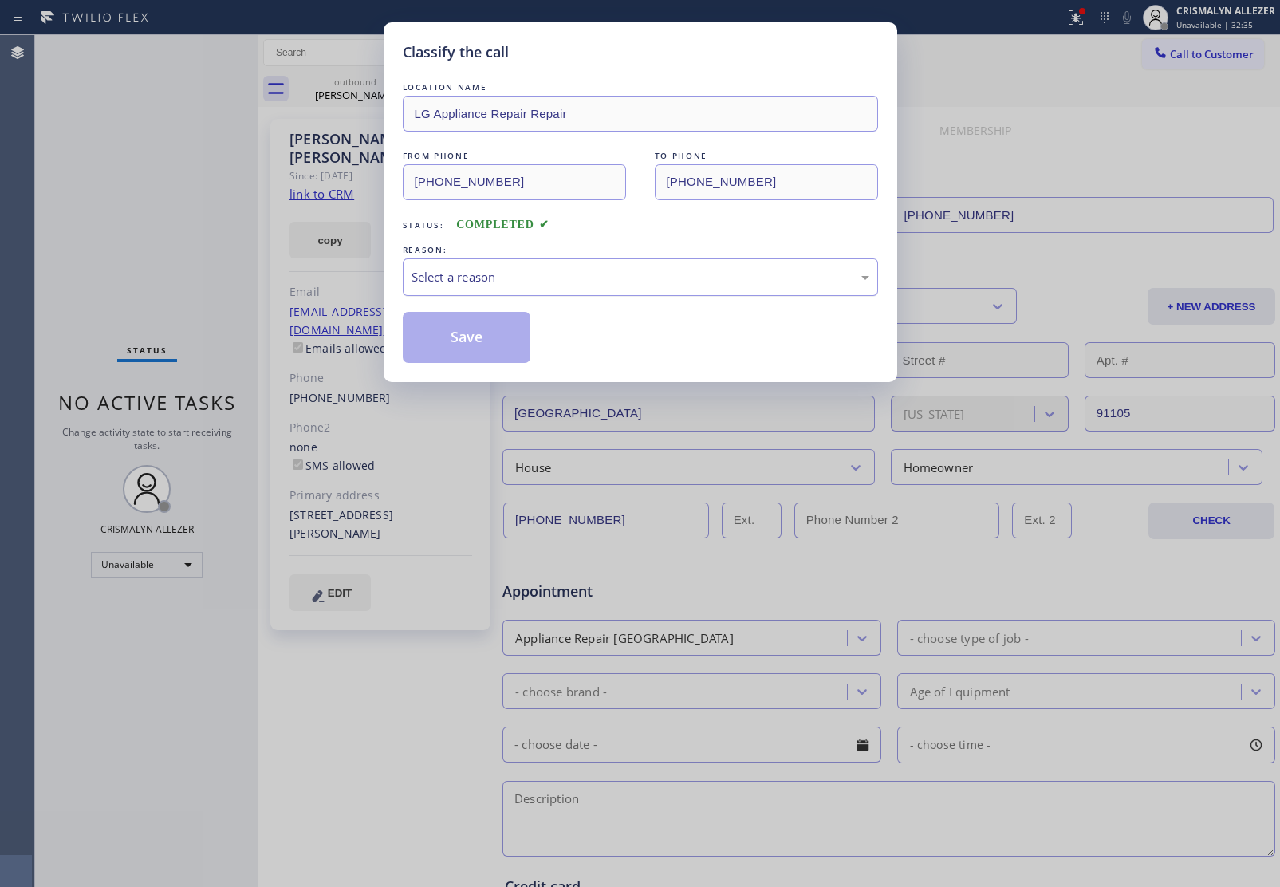
click at [564, 281] on div "Select a reason" at bounding box center [640, 277] width 458 height 18
click at [476, 344] on button "Save" at bounding box center [467, 337] width 128 height 51
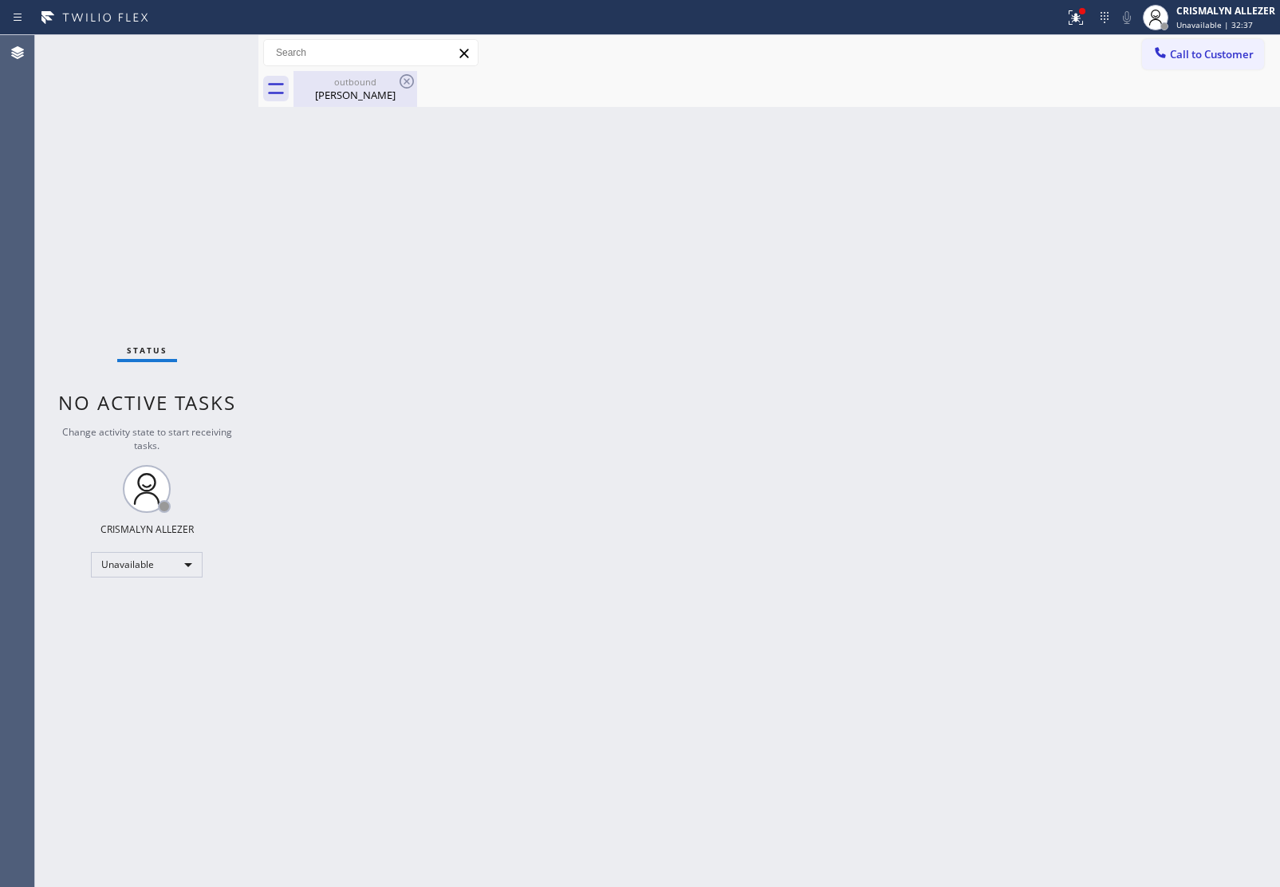
click at [344, 89] on div "Ted Jones" at bounding box center [355, 95] width 120 height 14
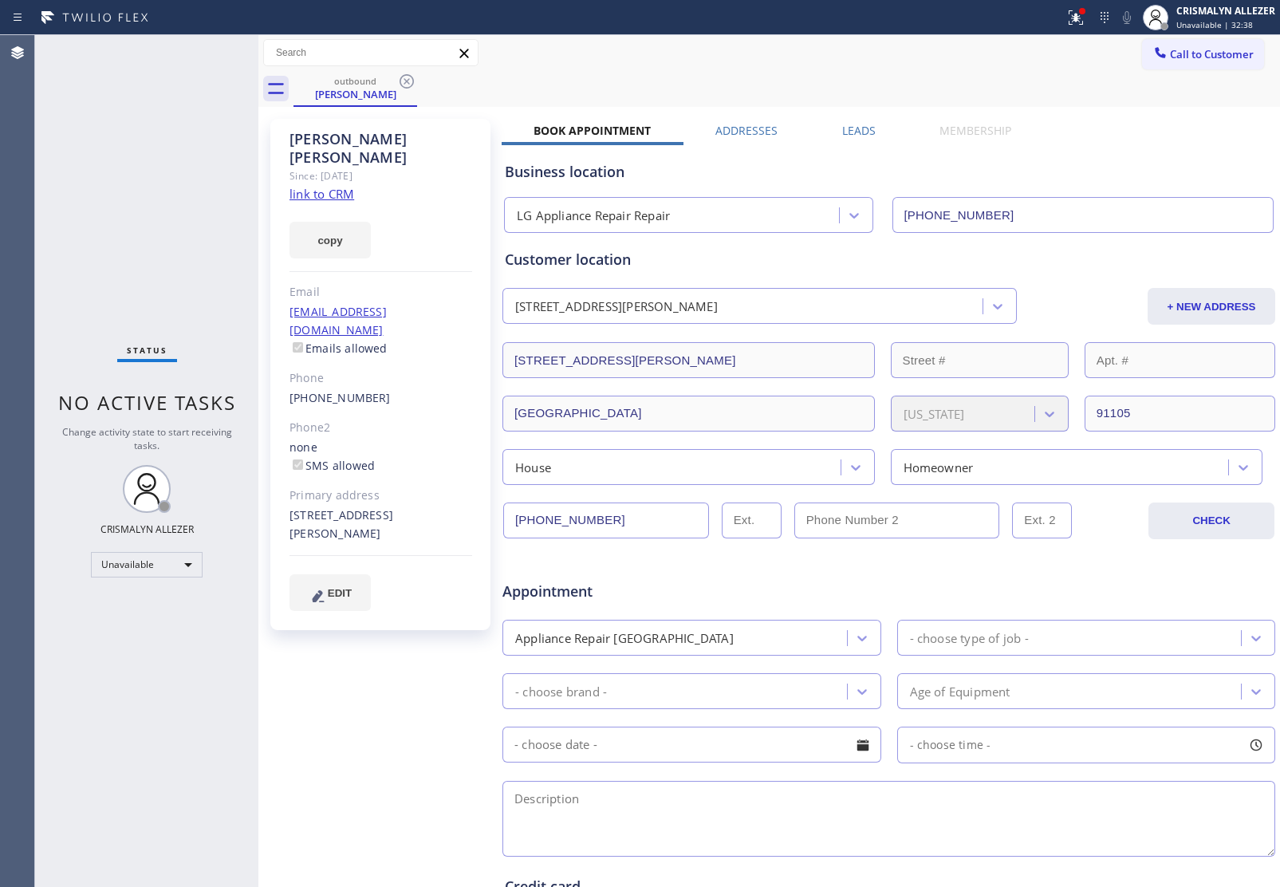
click at [854, 126] on label "Leads" at bounding box center [858, 130] width 33 height 15
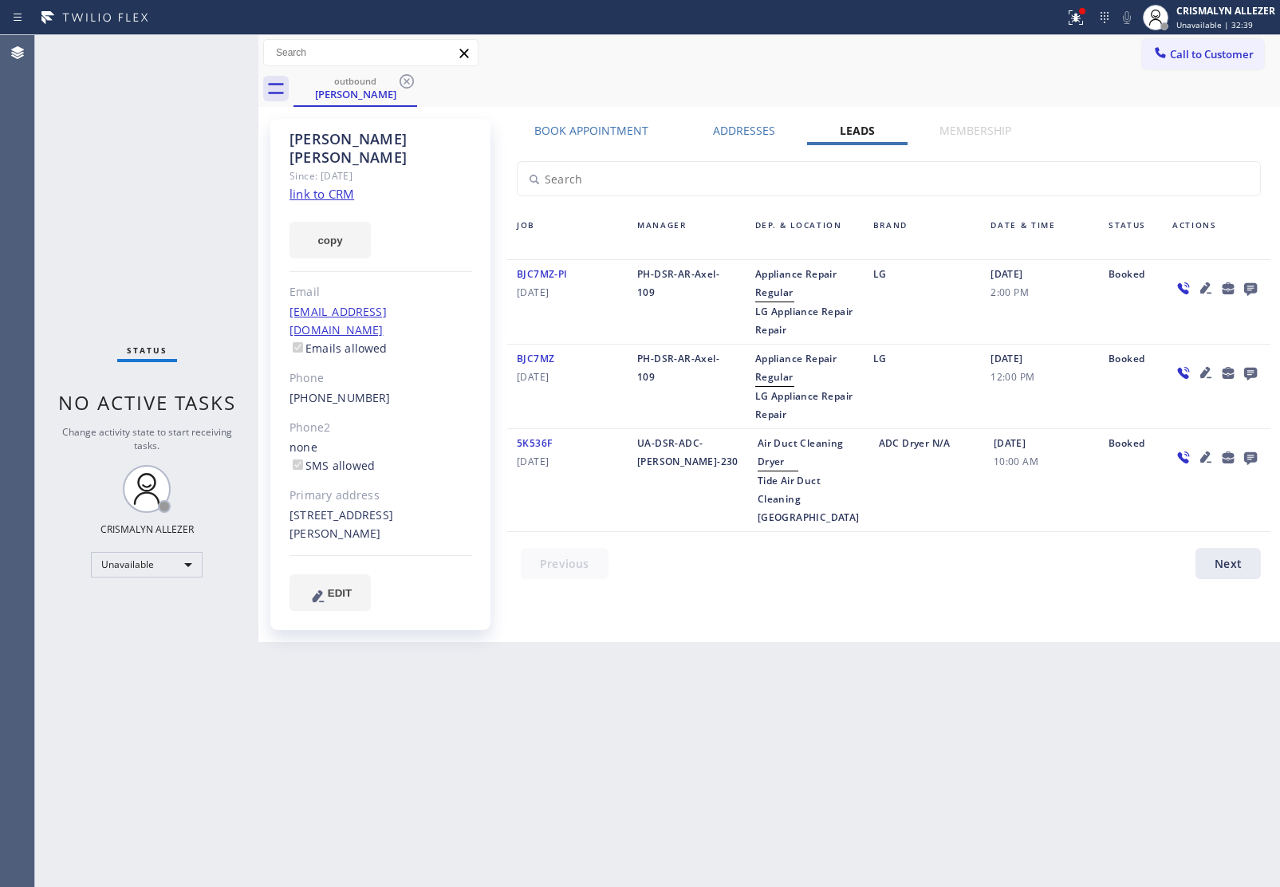
click at [1249, 288] on icon at bounding box center [1250, 289] width 13 height 13
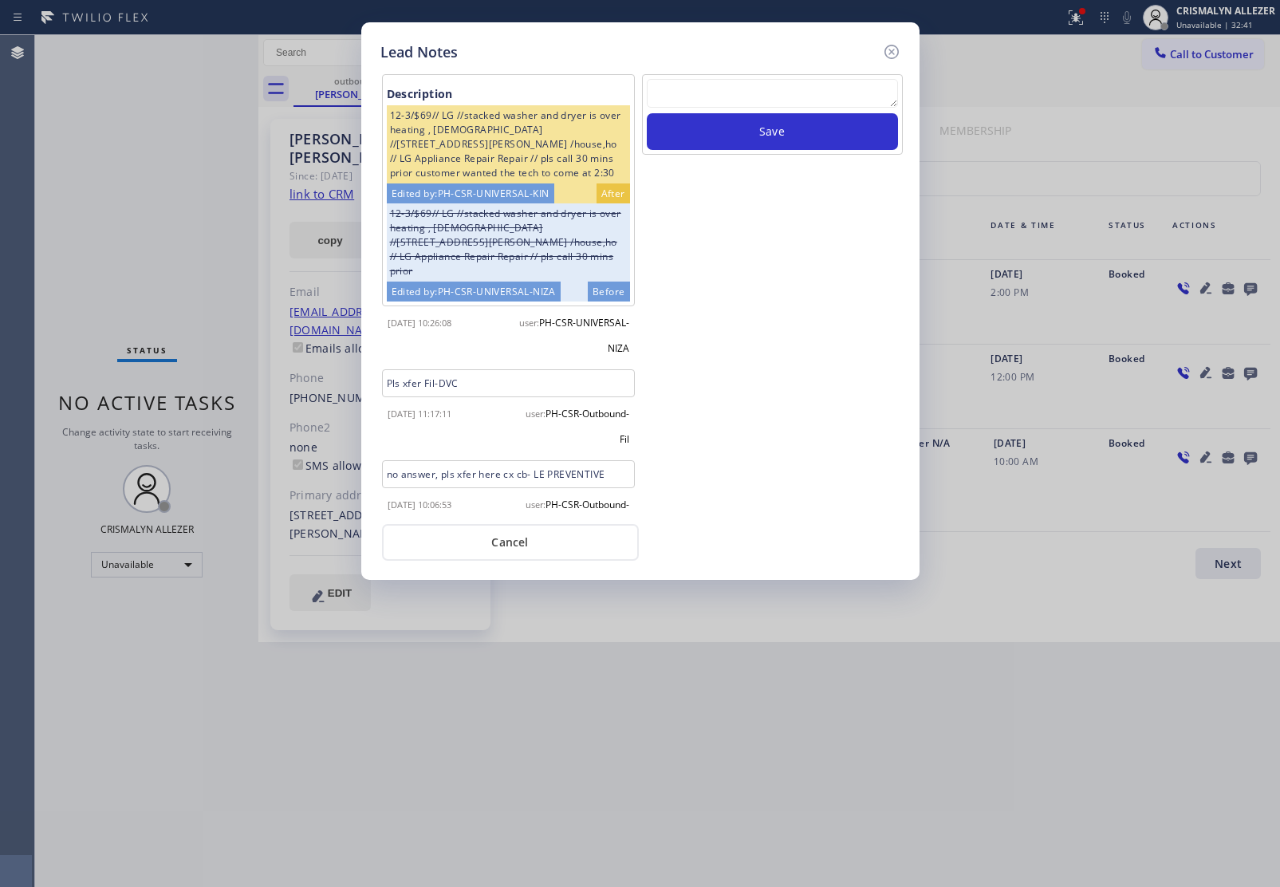
click at [756, 96] on textarea at bounding box center [772, 93] width 251 height 29
paste textarea "no answer | pls xfer here cx cb"
type textarea "no answer | pls xfer here cx cb"
click at [754, 138] on button "Save" at bounding box center [772, 131] width 251 height 37
click at [503, 537] on button "Cancel" at bounding box center [510, 542] width 257 height 37
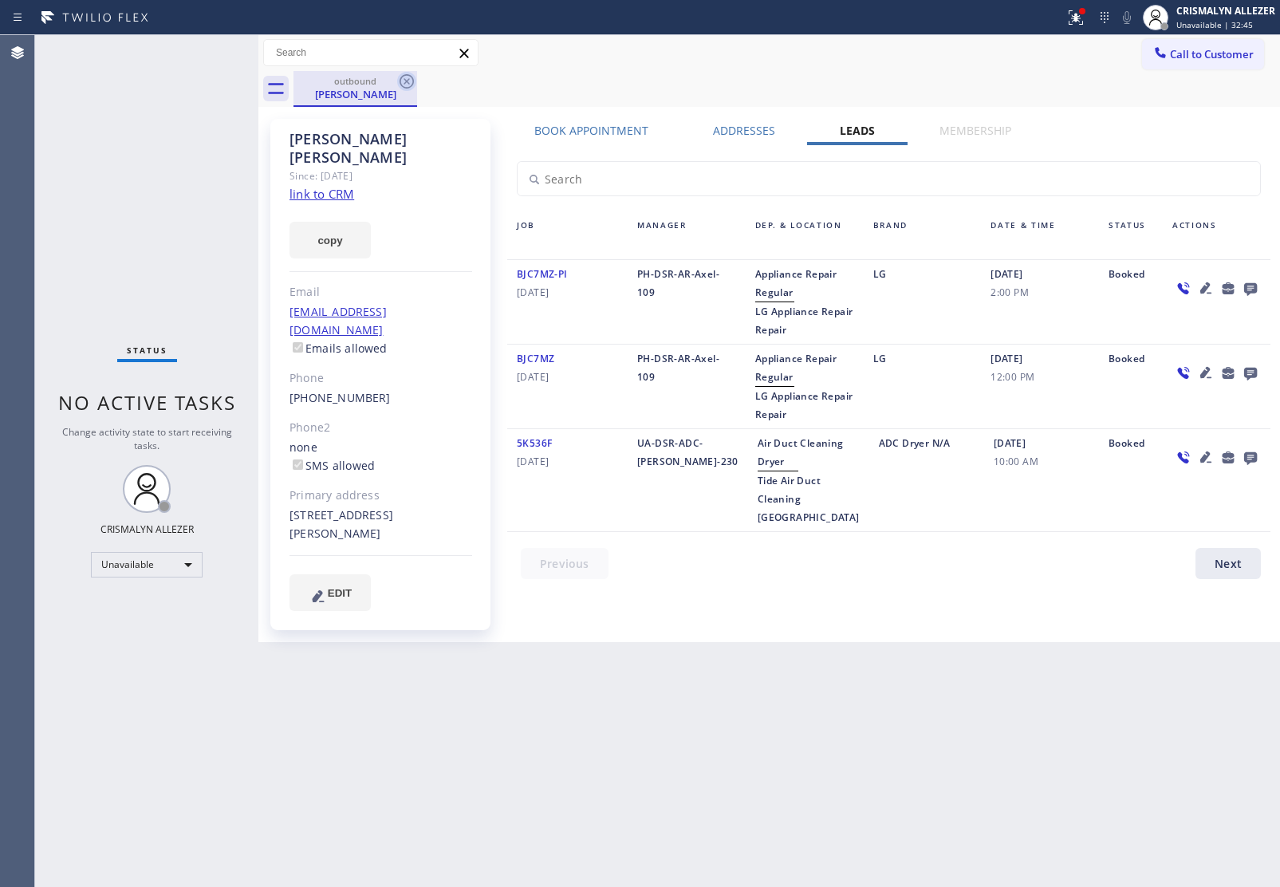
click at [405, 81] on icon at bounding box center [407, 81] width 14 height 14
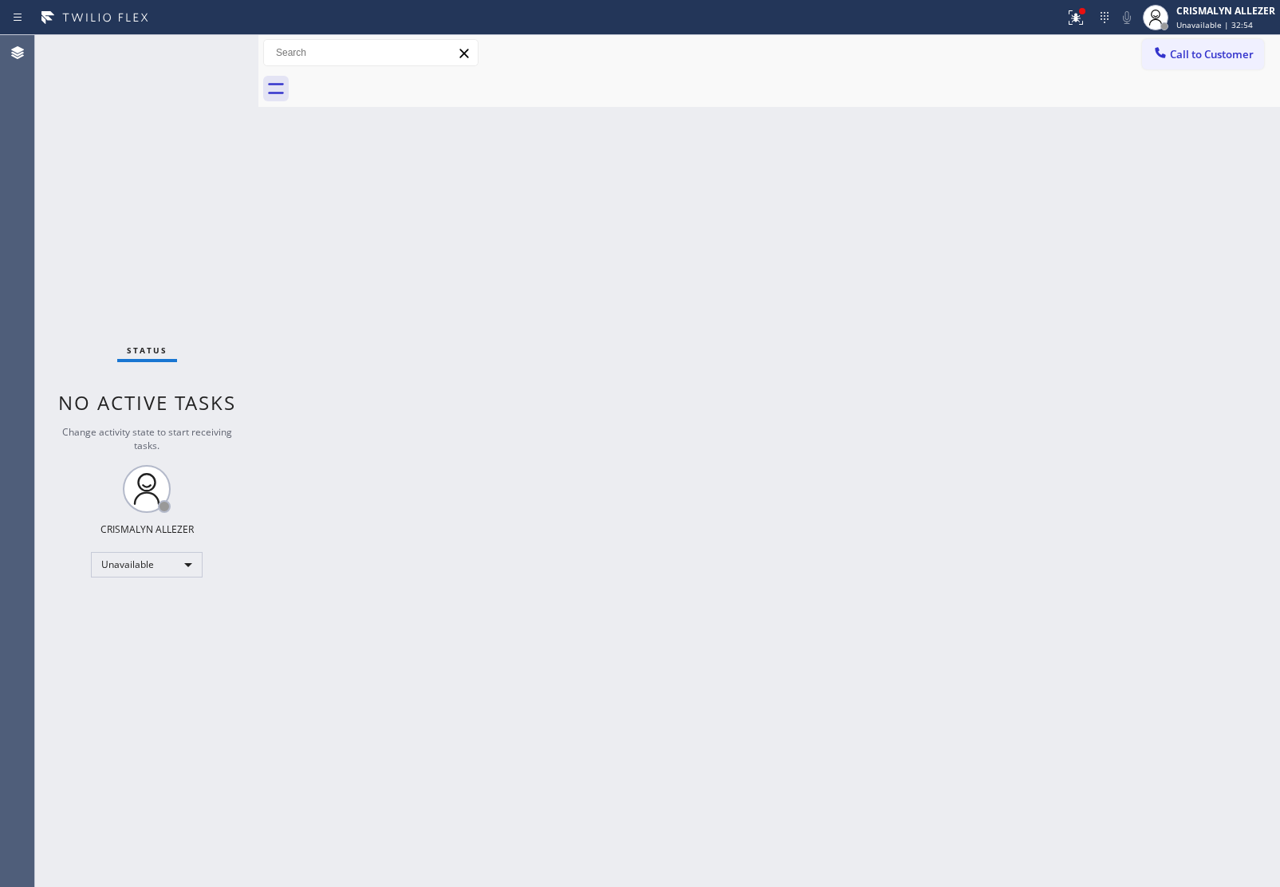
click at [1188, 60] on span "Call to Customer" at bounding box center [1212, 54] width 84 height 14
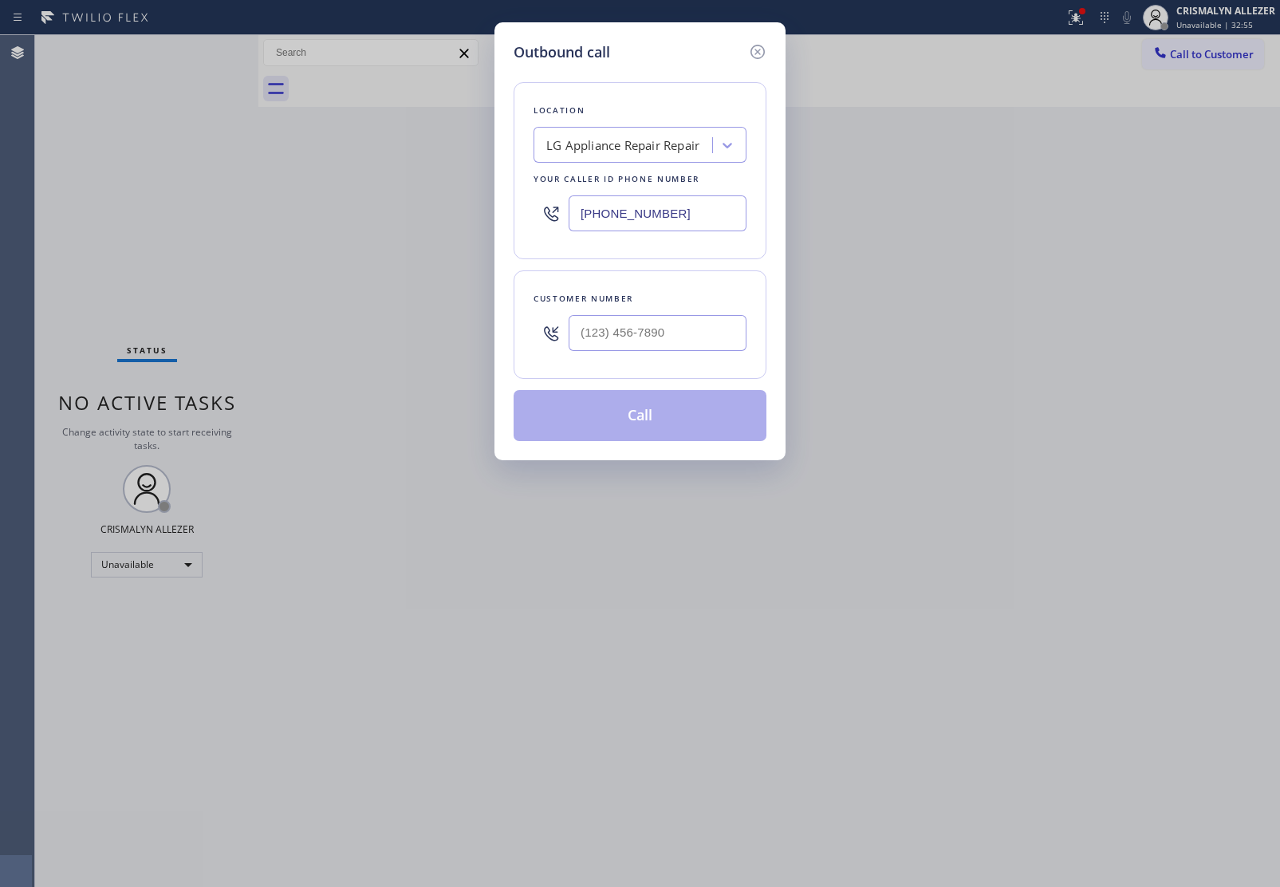
drag, startPoint x: 702, startPoint y: 211, endPoint x: 432, endPoint y: 208, distance: 269.5
click at [451, 214] on div "Outbound call Location LG Appliance Repair Repair Your caller id phone number (…" at bounding box center [640, 443] width 1280 height 887
paste input "77) 777-0796"
type input "[PHONE_NUMBER]"
click at [698, 352] on div at bounding box center [658, 333] width 178 height 52
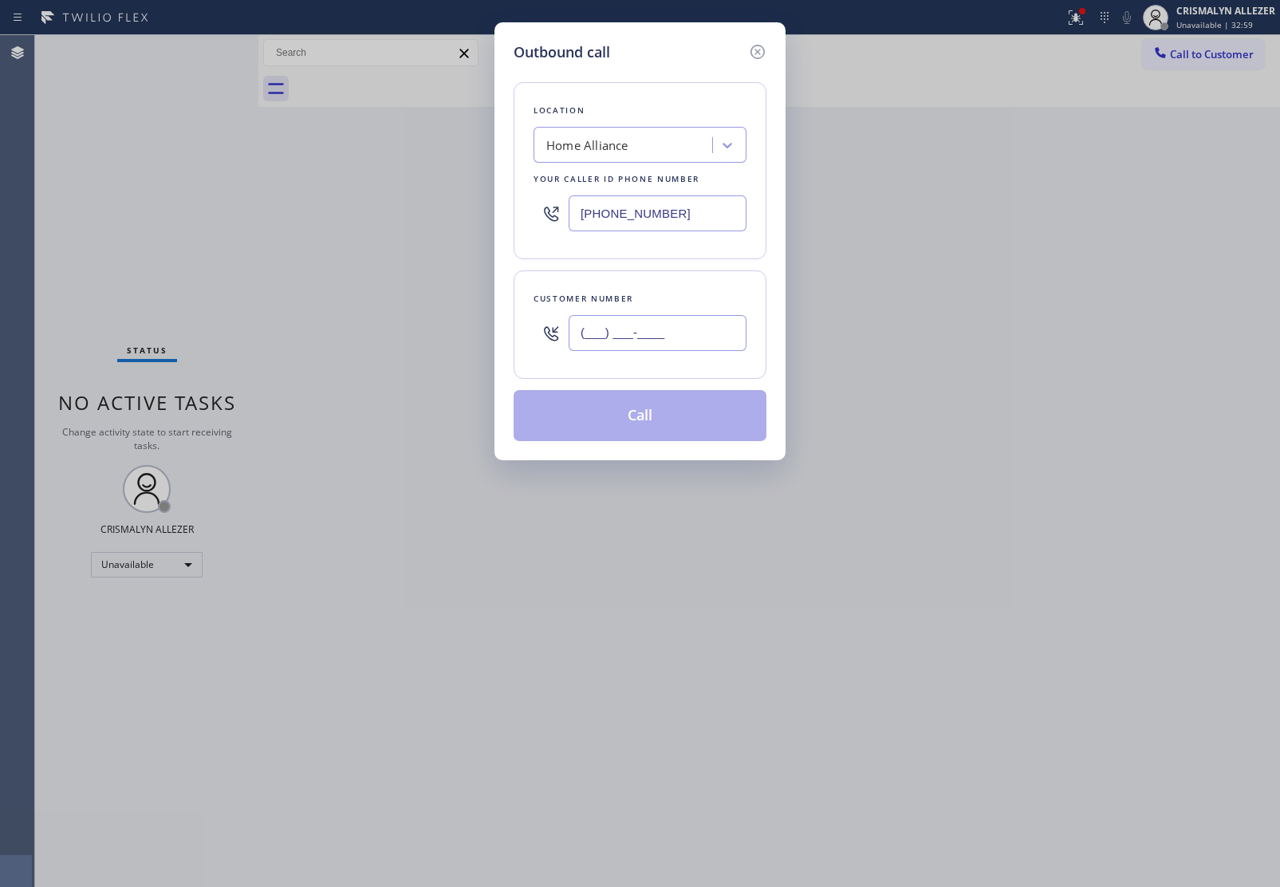
click at [692, 344] on input "(___) ___-____" at bounding box center [658, 333] width 178 height 36
paste input "917) 420-6015"
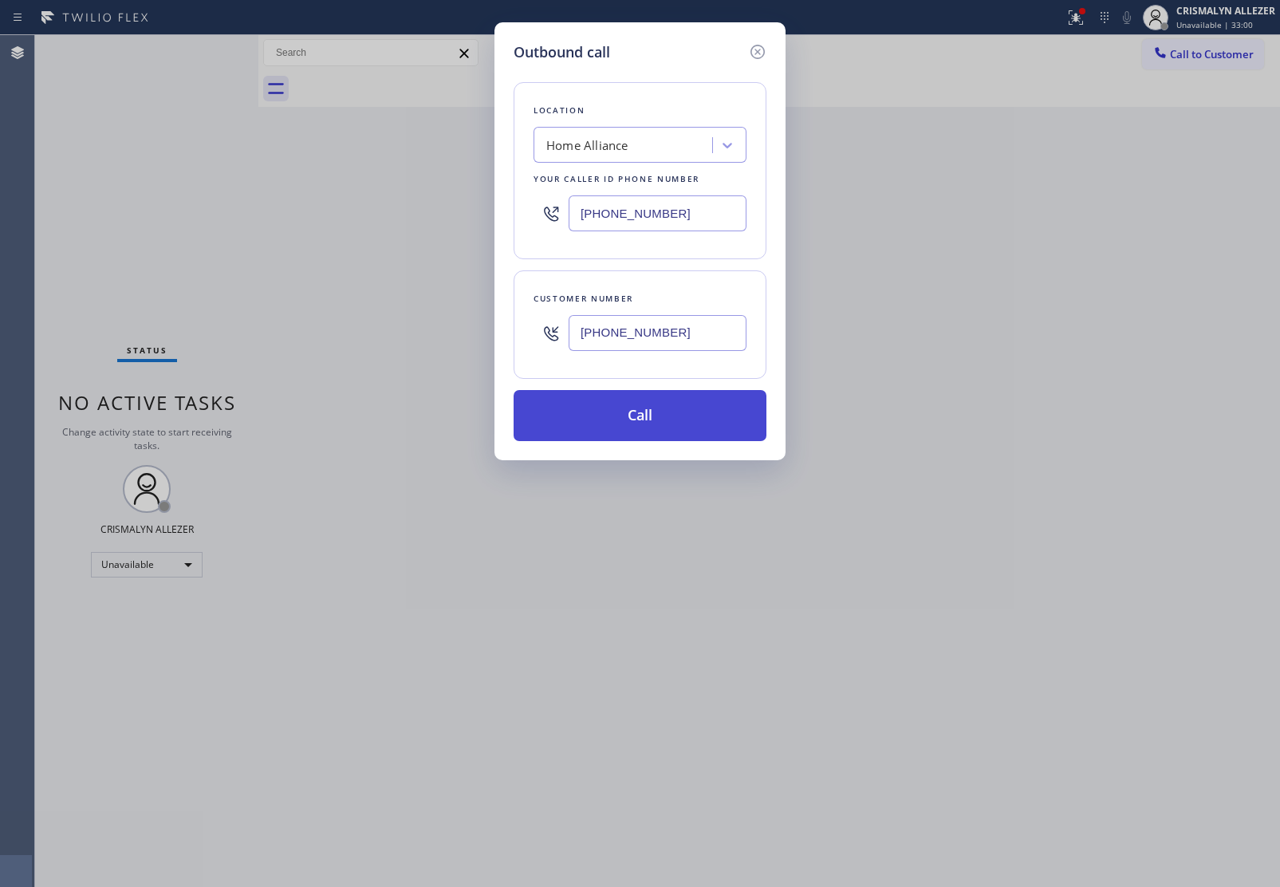
type input "[PHONE_NUMBER]"
click at [646, 441] on button "Call" at bounding box center [640, 415] width 253 height 51
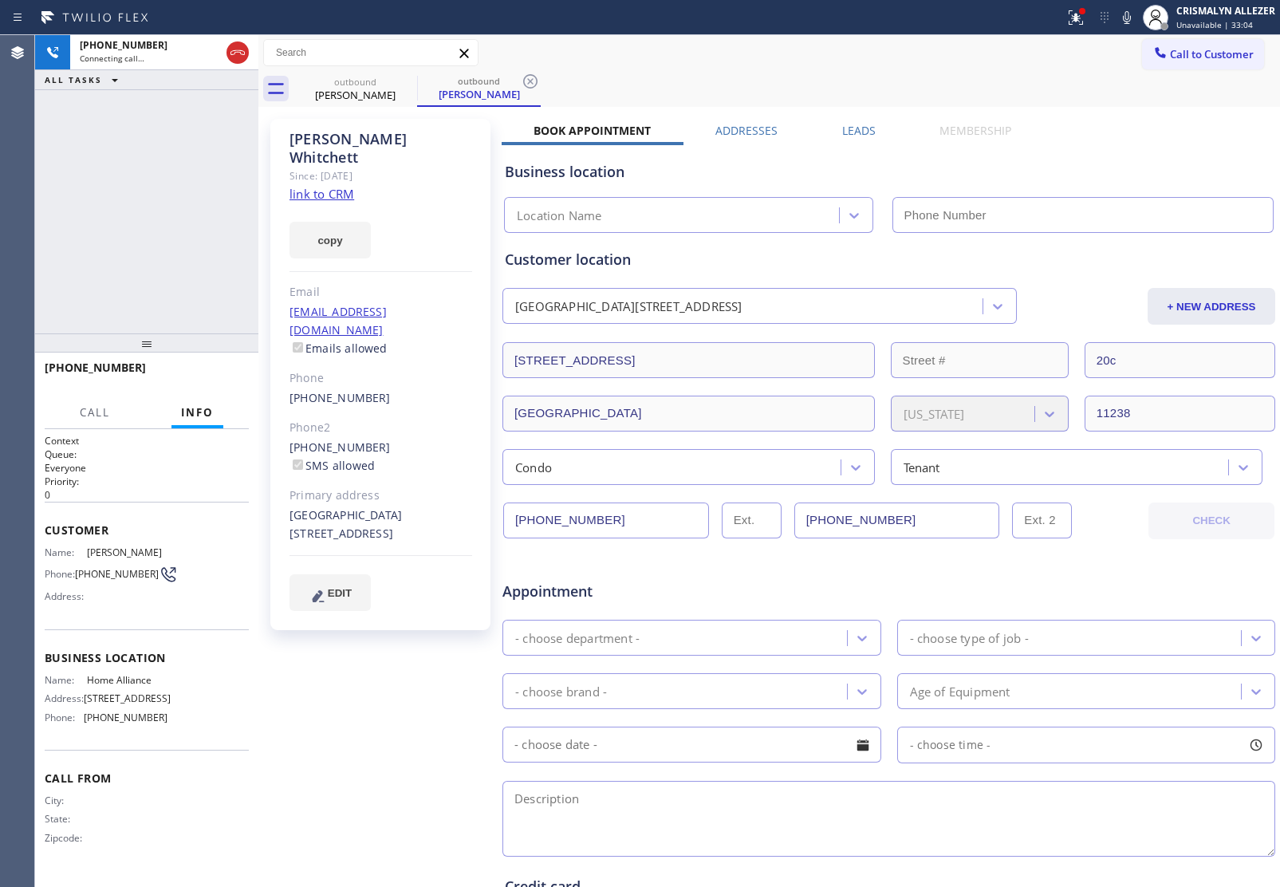
click at [300, 186] on link "link to CRM" at bounding box center [321, 194] width 65 height 16
type input "[PHONE_NUMBER]"
click at [208, 376] on span "HANG UP" at bounding box center [211, 374] width 49 height 11
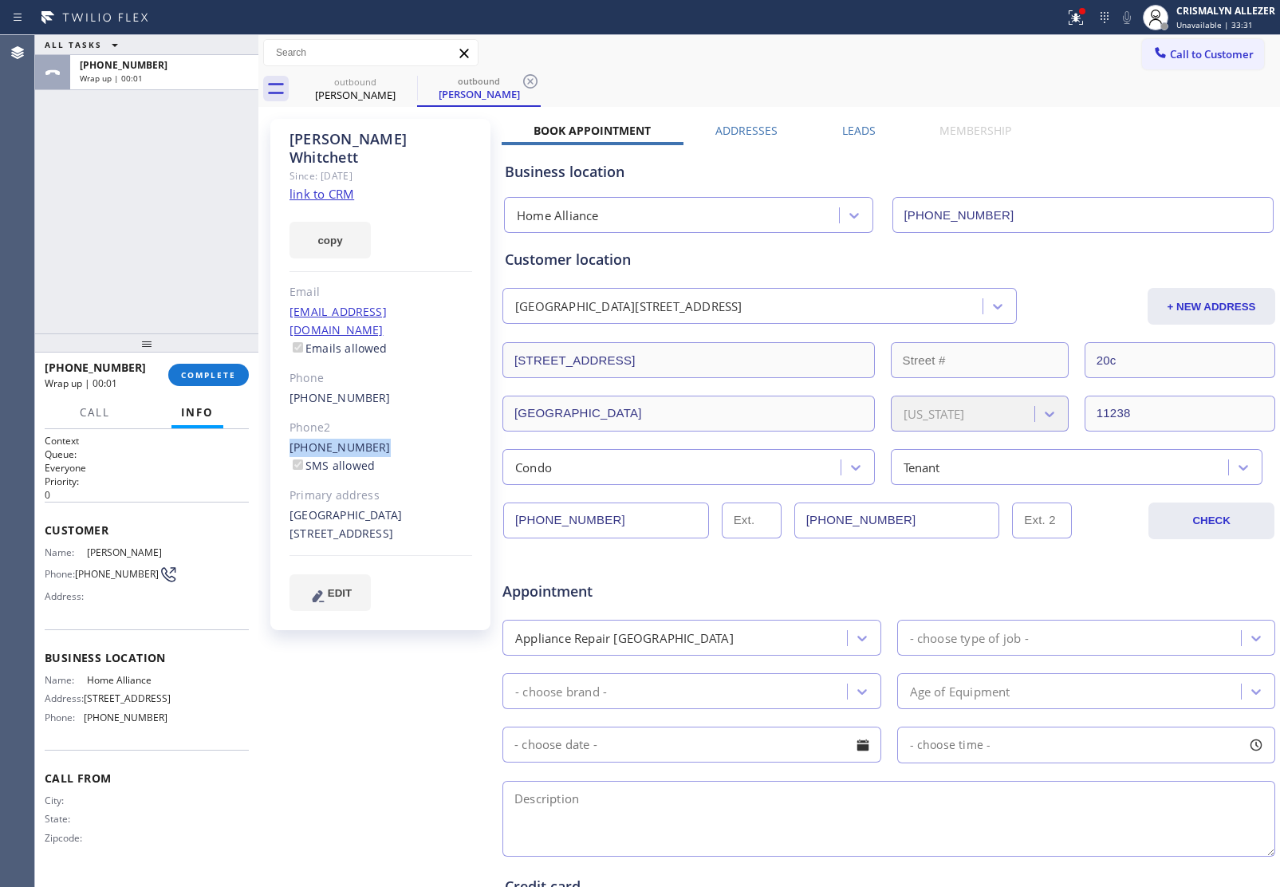
drag, startPoint x: 308, startPoint y: 407, endPoint x: 392, endPoint y: 407, distance: 83.7
click at [392, 407] on div "Nakia Whitchett Since: 20 may 2020 link to CRM copy Email kwhitchett1027@gmail.…" at bounding box center [380, 374] width 220 height 511
copy link "(917) 600-1920"
click at [196, 377] on span "COMPLETE" at bounding box center [208, 374] width 55 height 11
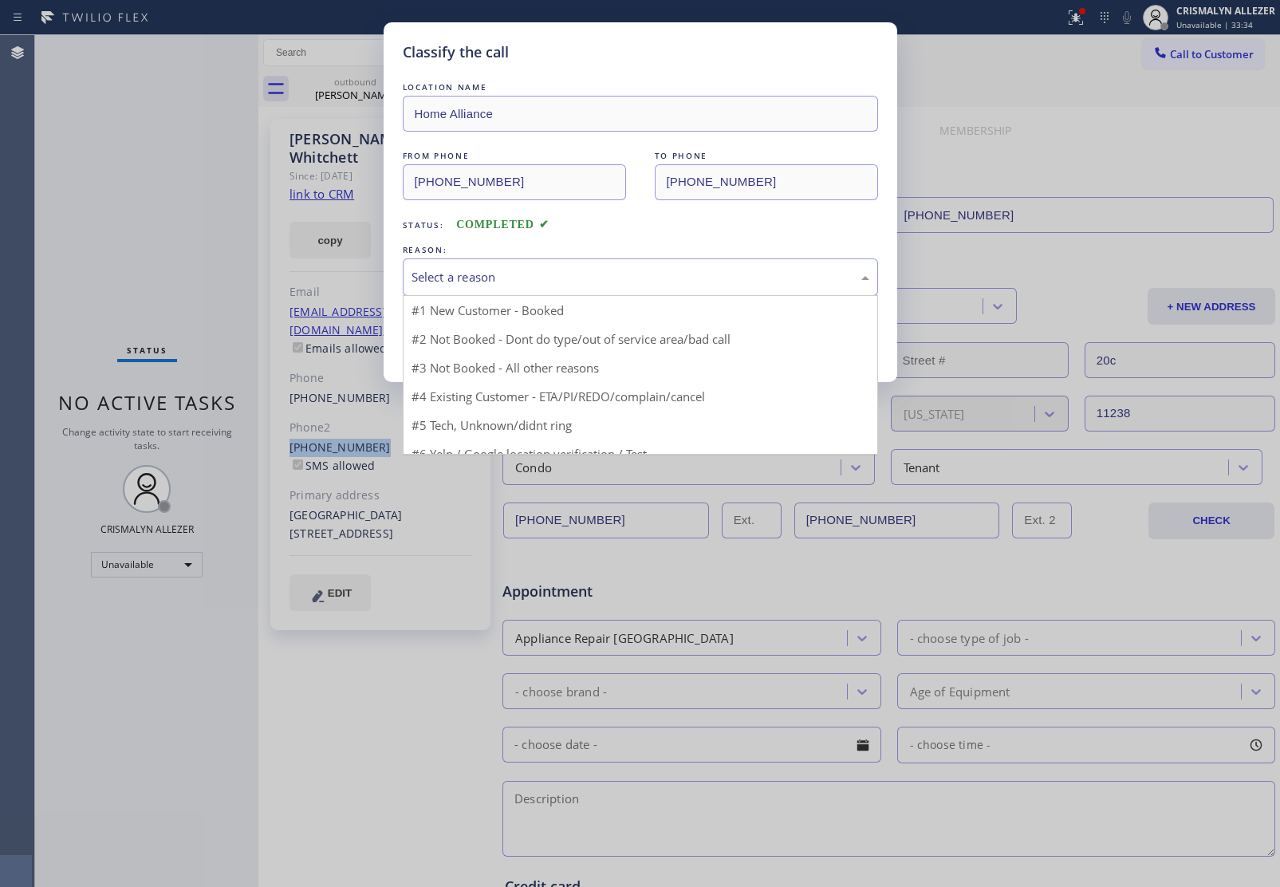
click at [687, 288] on div "Select a reason" at bounding box center [640, 276] width 475 height 37
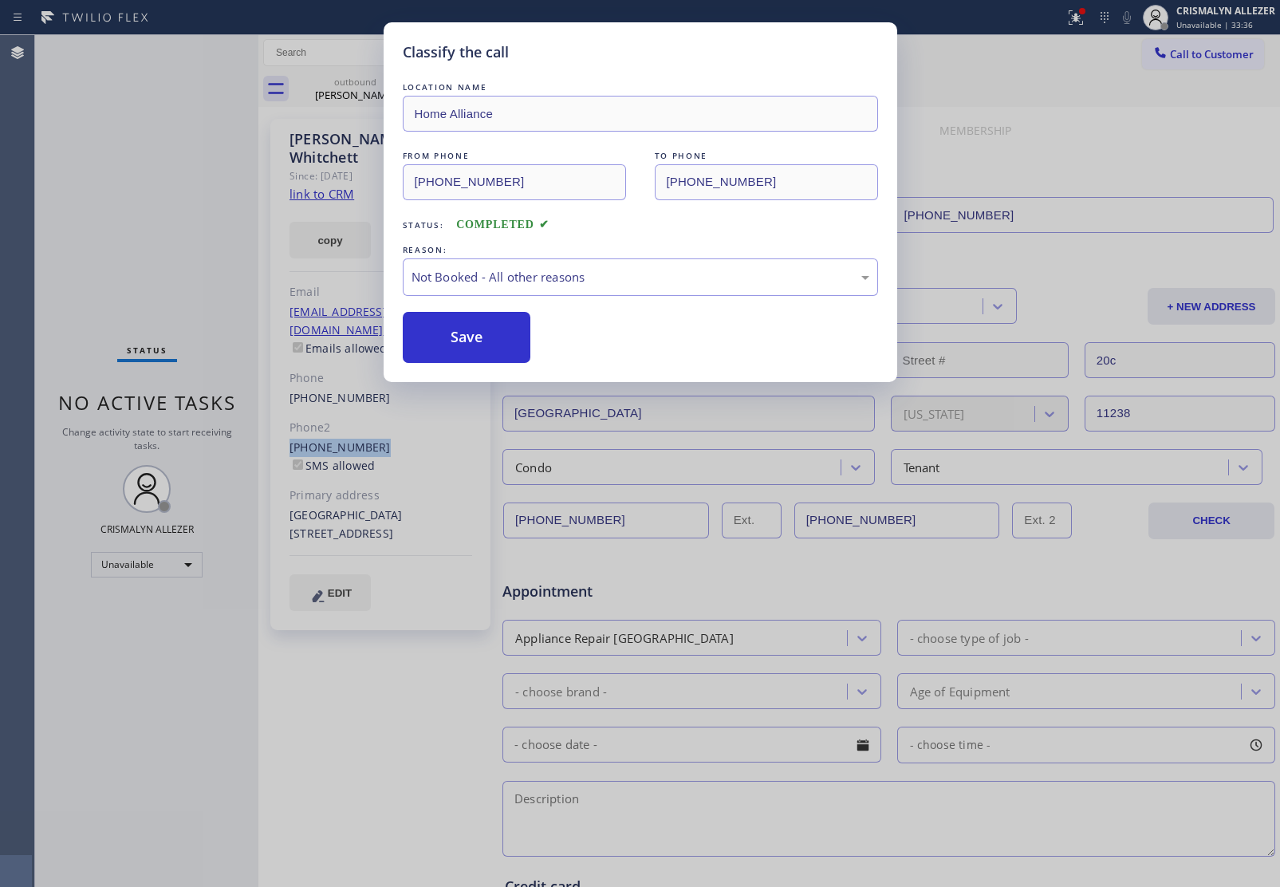
click at [465, 353] on button "Save" at bounding box center [467, 337] width 128 height 51
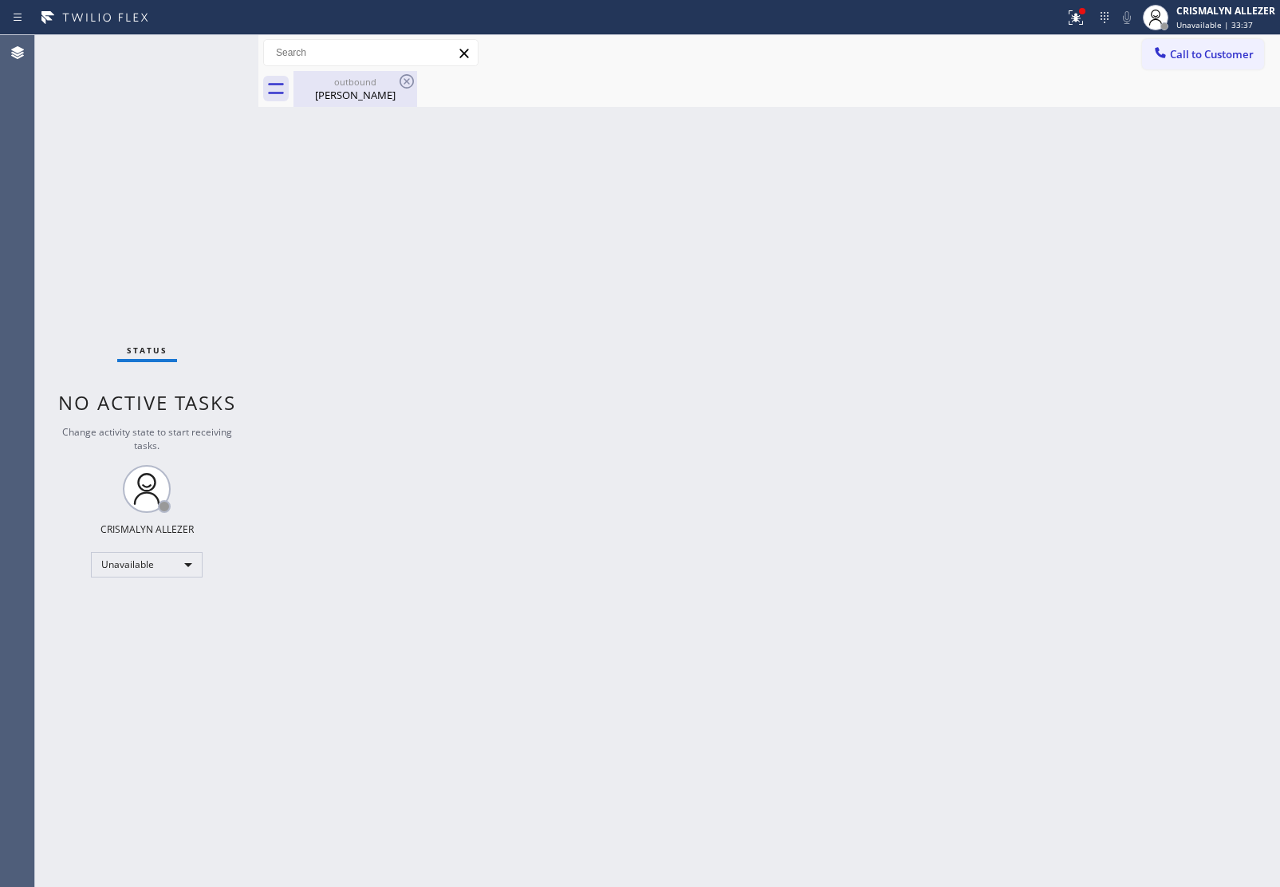
drag, startPoint x: 341, startPoint y: 93, endPoint x: 379, endPoint y: 89, distance: 38.6
click at [343, 93] on div "Nakia Whitchett" at bounding box center [355, 95] width 120 height 14
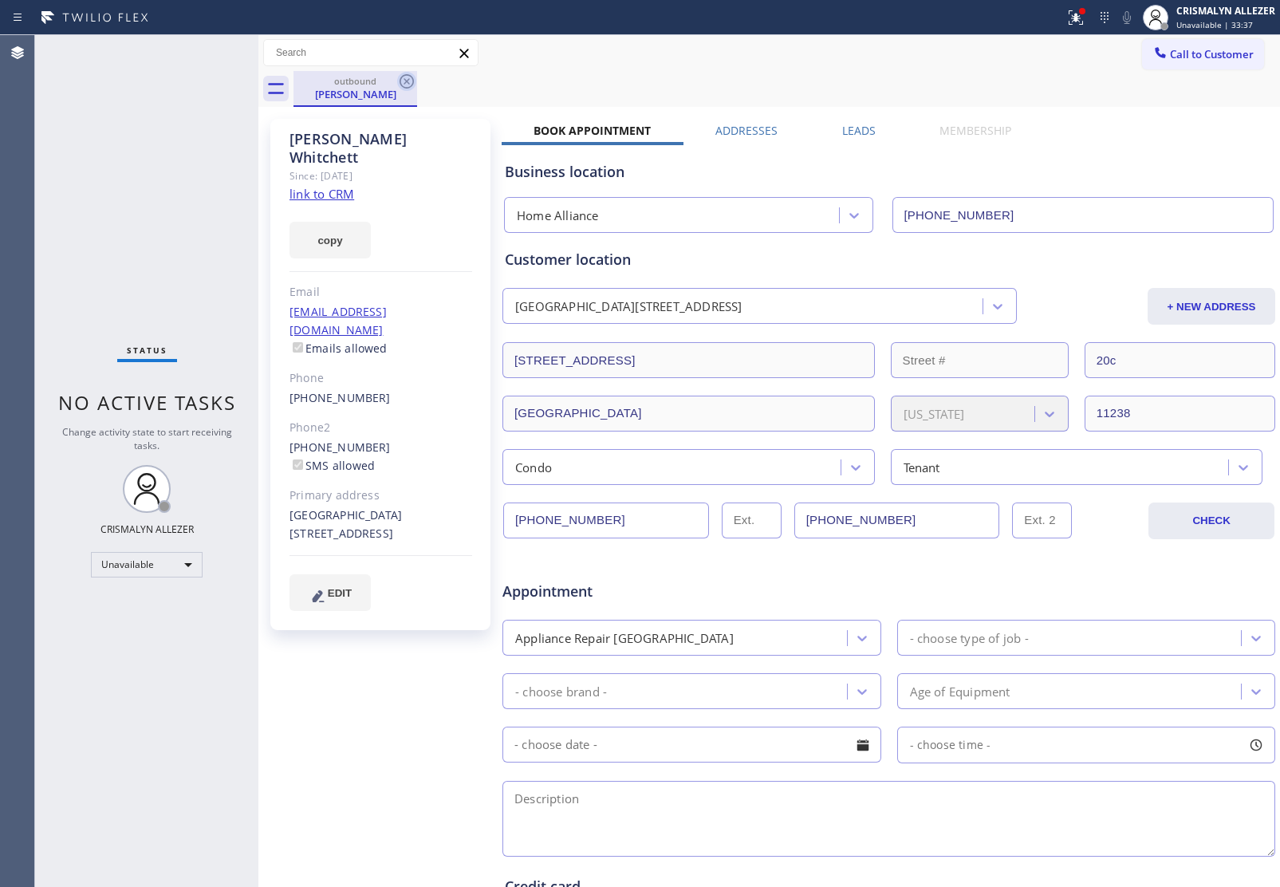
click at [407, 81] on icon at bounding box center [407, 81] width 14 height 14
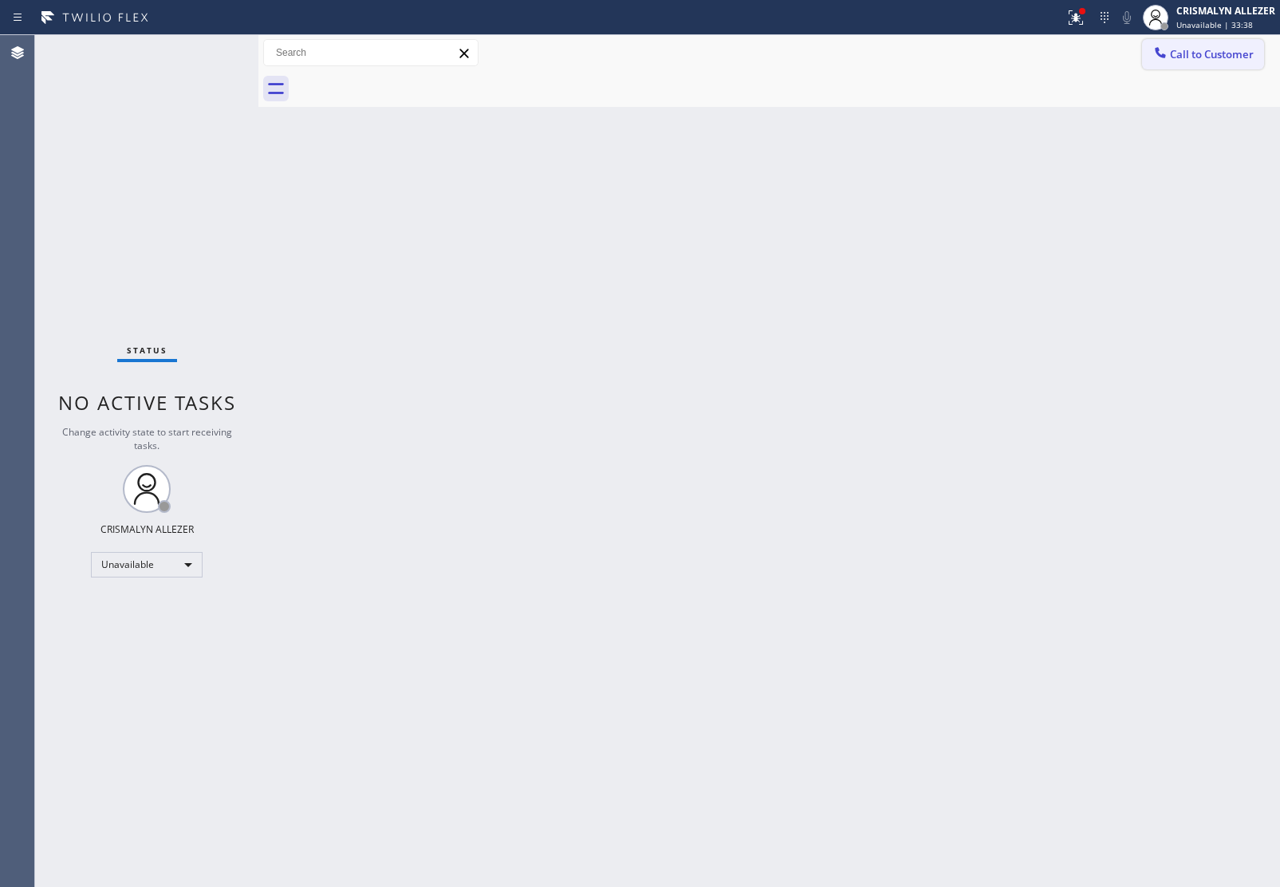
click at [1233, 49] on span "Call to Customer" at bounding box center [1212, 54] width 84 height 14
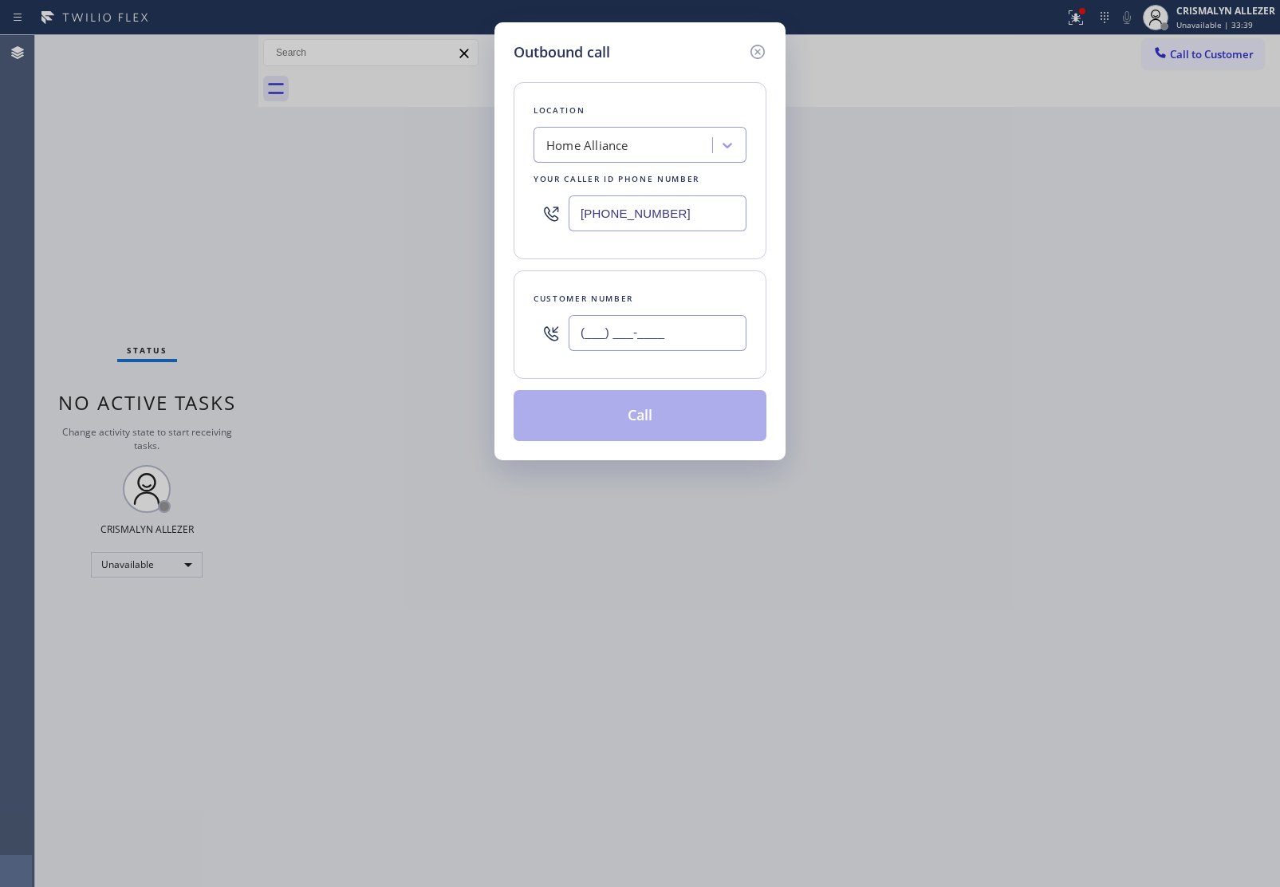
click at [683, 341] on input "(___) ___-____" at bounding box center [658, 333] width 178 height 36
paste input "917) 600-1920"
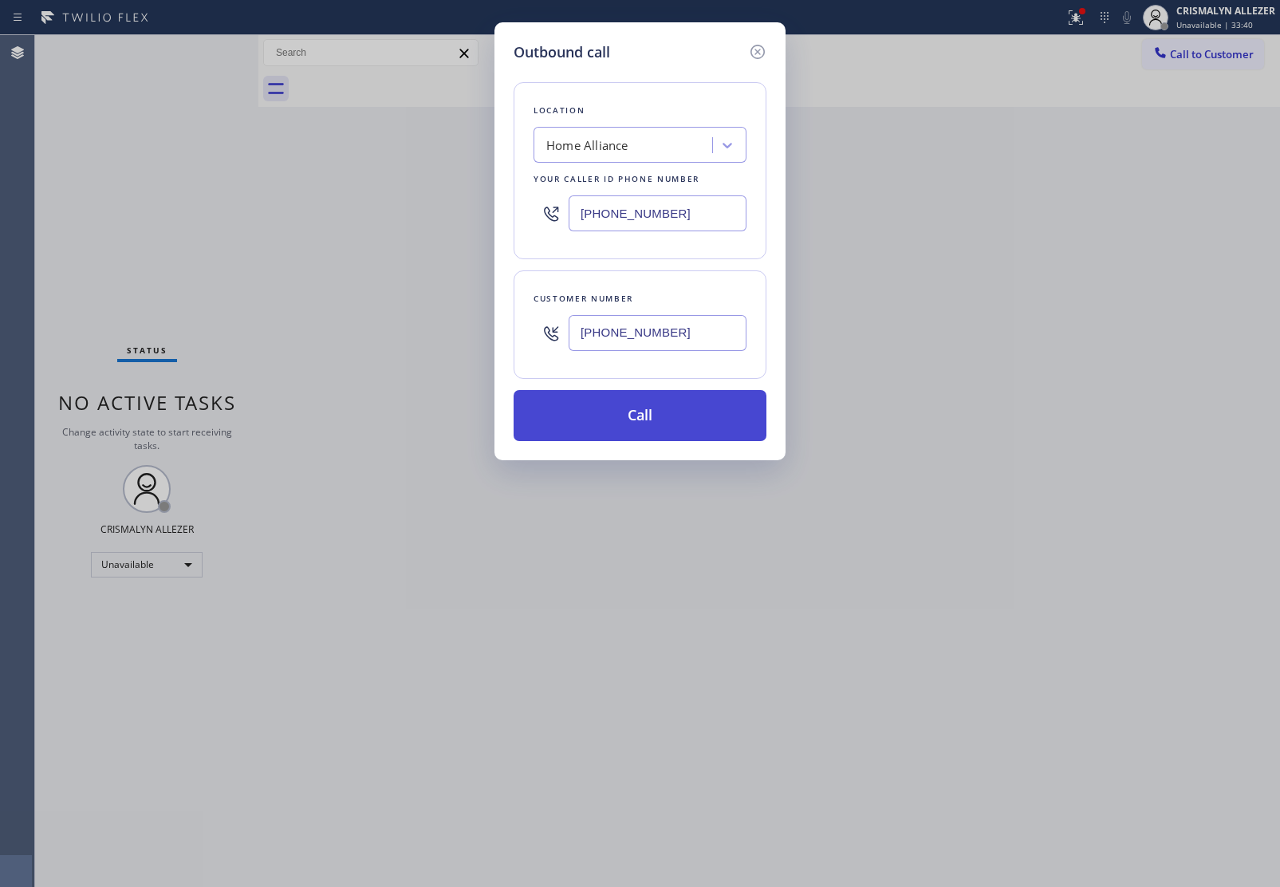
type input "(917) 600-1920"
click at [652, 411] on button "Call" at bounding box center [640, 415] width 253 height 51
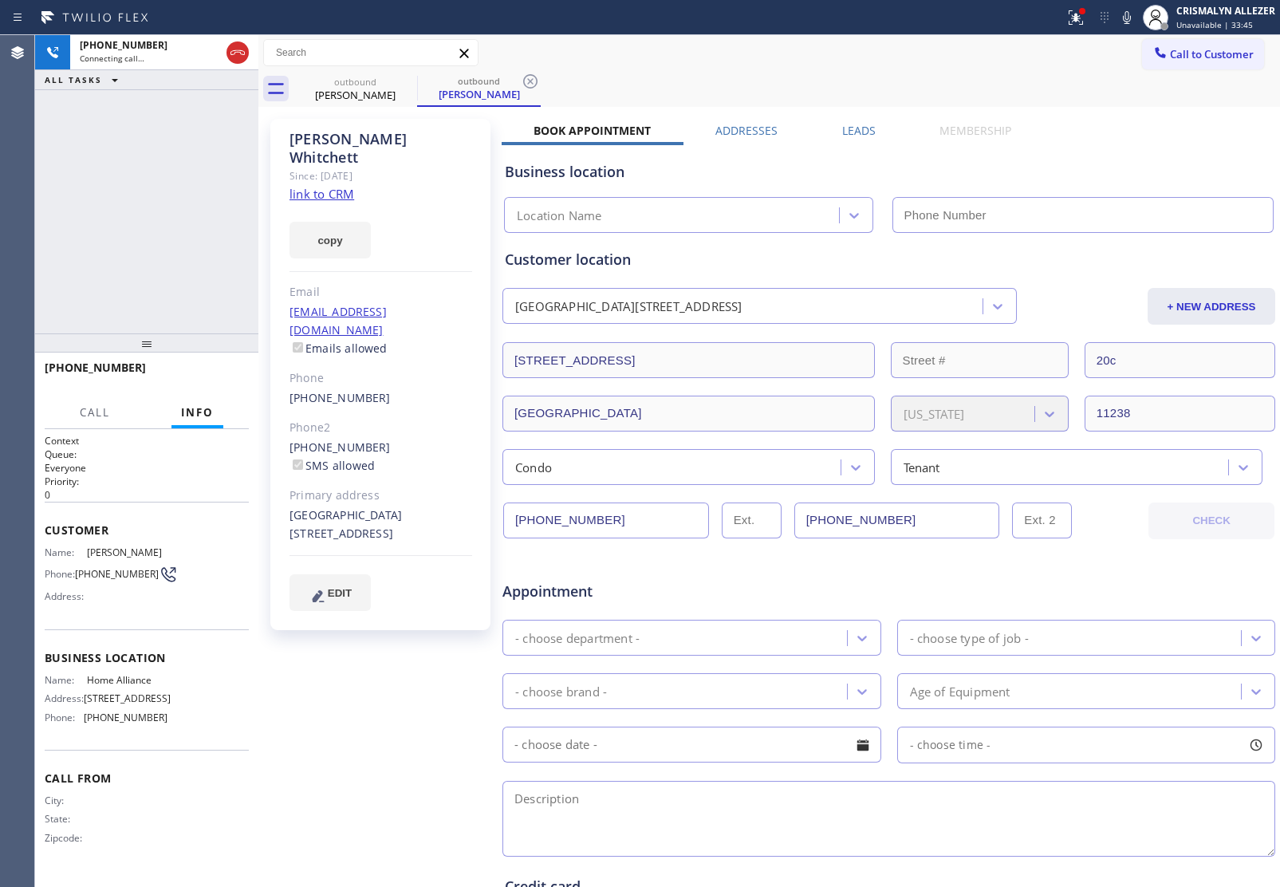
type input "[PHONE_NUMBER]"
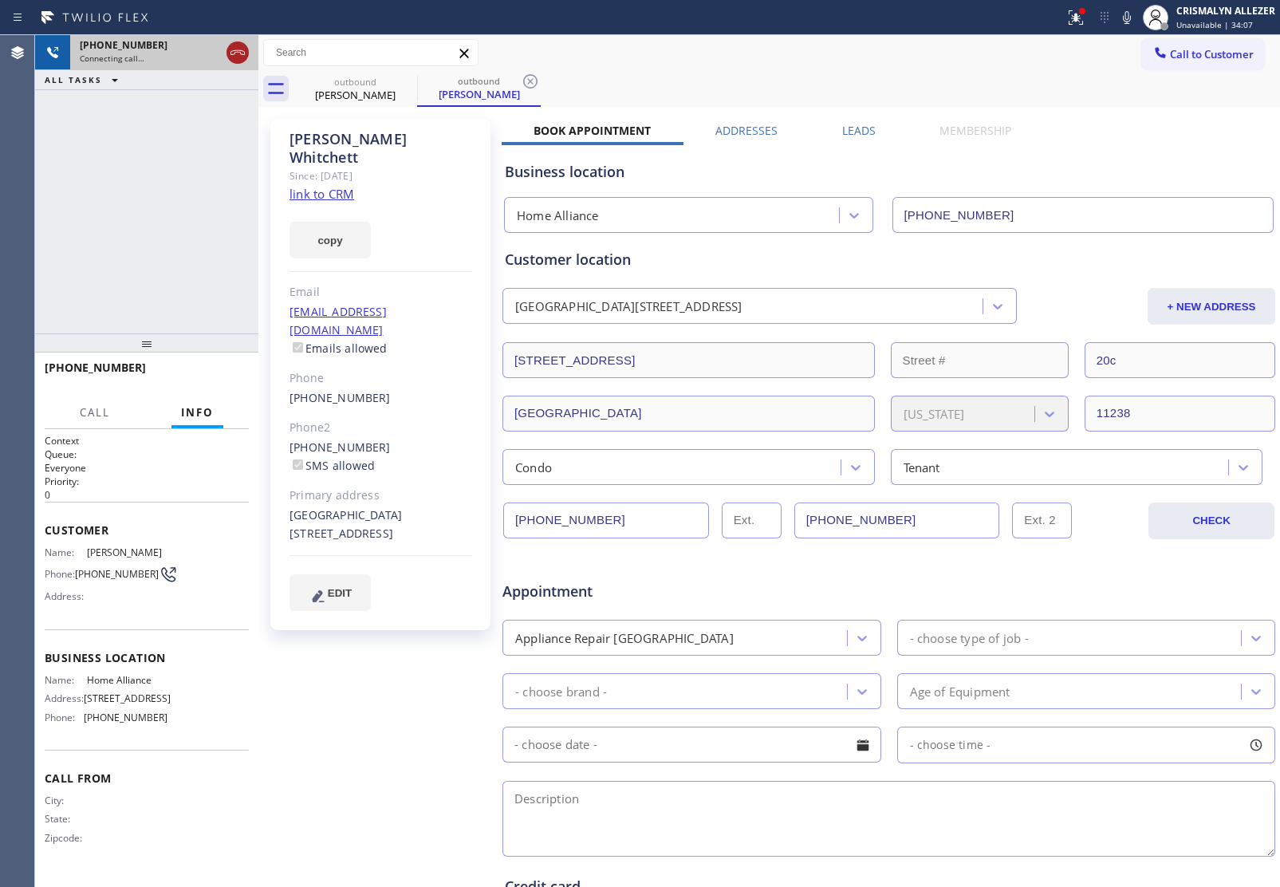
click at [238, 61] on icon at bounding box center [237, 52] width 19 height 19
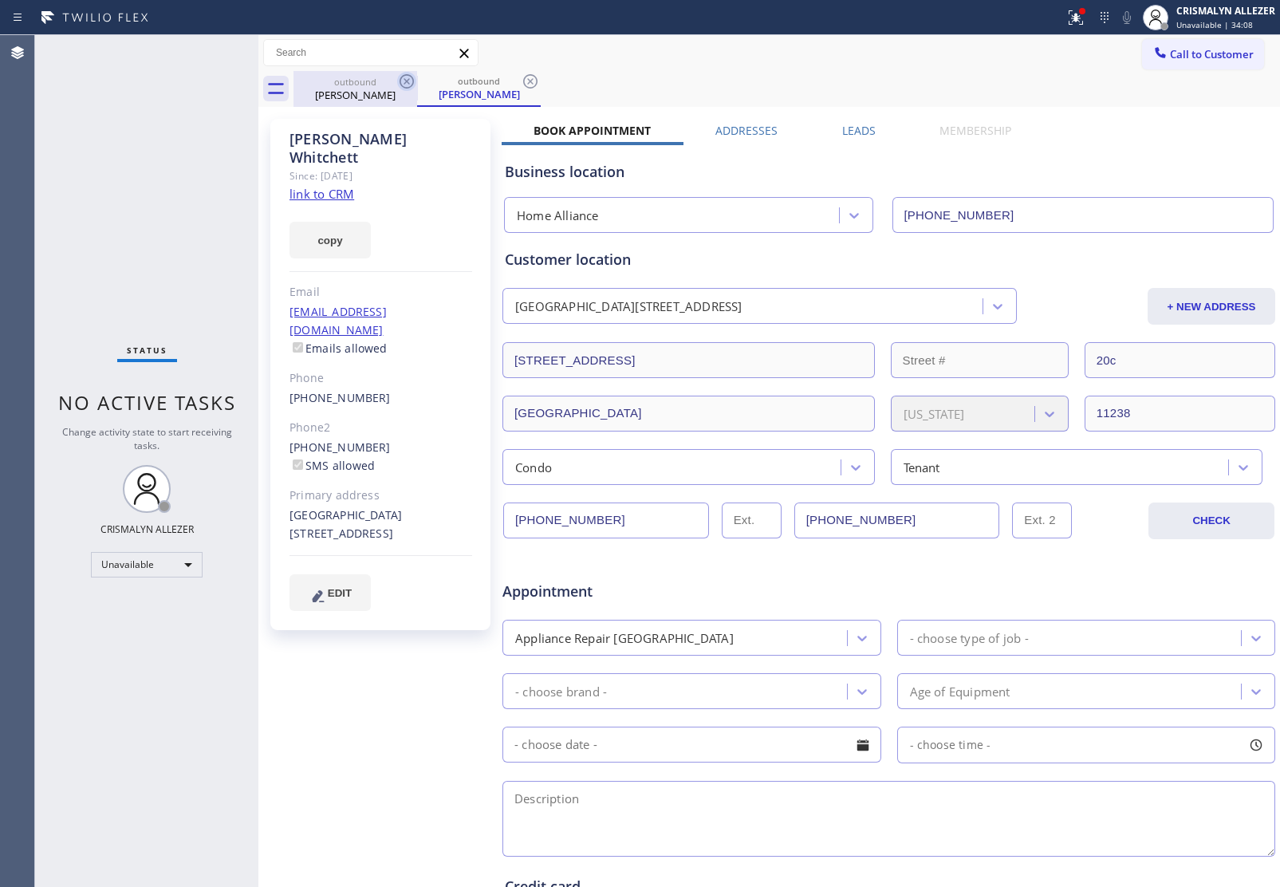
drag, startPoint x: 536, startPoint y: 84, endPoint x: 407, endPoint y: 90, distance: 129.3
click at [536, 84] on icon at bounding box center [530, 81] width 14 height 14
click at [403, 85] on icon at bounding box center [406, 81] width 19 height 19
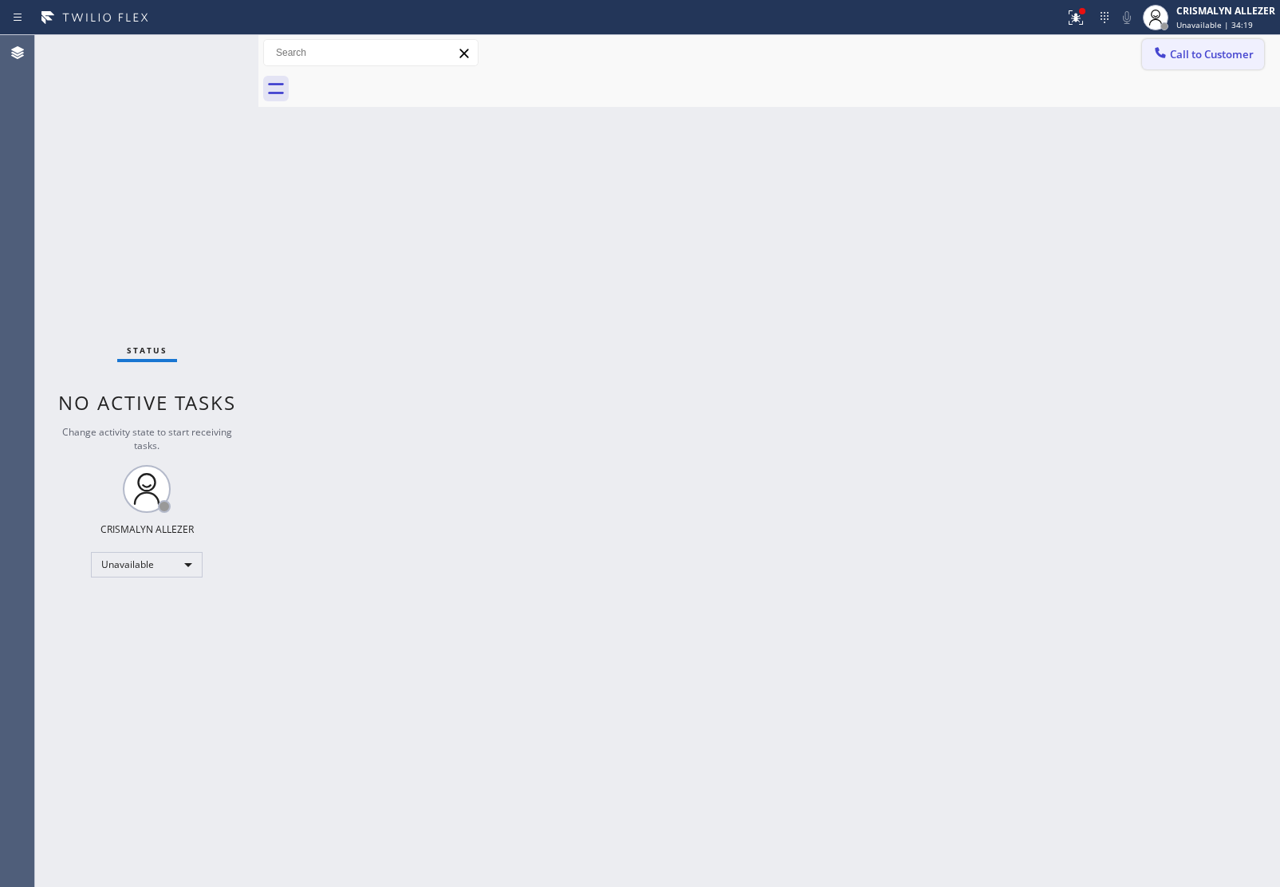
click at [1216, 54] on span "Call to Customer" at bounding box center [1212, 54] width 84 height 14
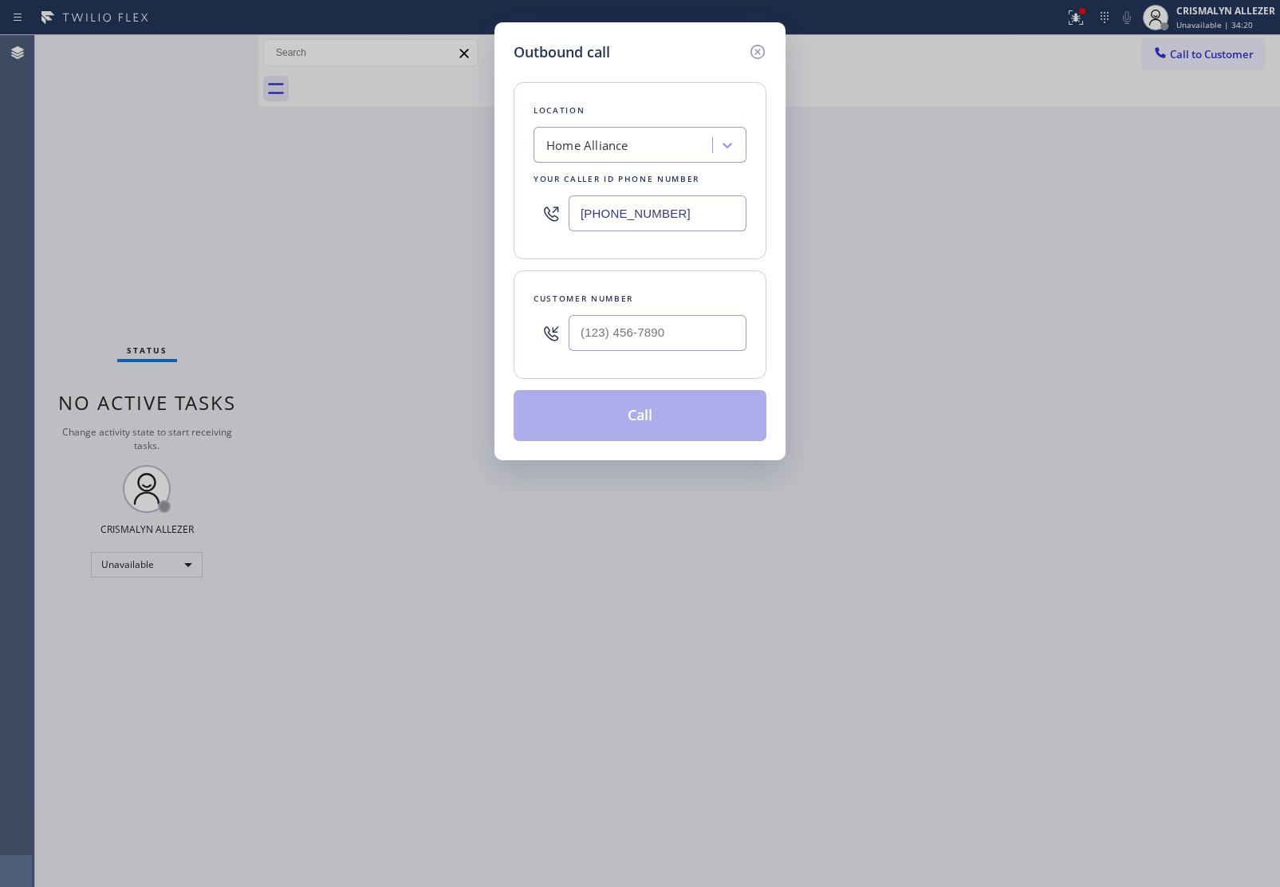
drag, startPoint x: 715, startPoint y: 210, endPoint x: 381, endPoint y: 196, distance: 334.4
click at [404, 199] on div "Outbound call Location Home Alliance Your caller id phone number (877) 777-0796…" at bounding box center [640, 443] width 1280 height 887
paste input "415) 840-1497"
type input "(415) 840-1497"
click at [671, 327] on input "(___) ___-____" at bounding box center [658, 333] width 178 height 36
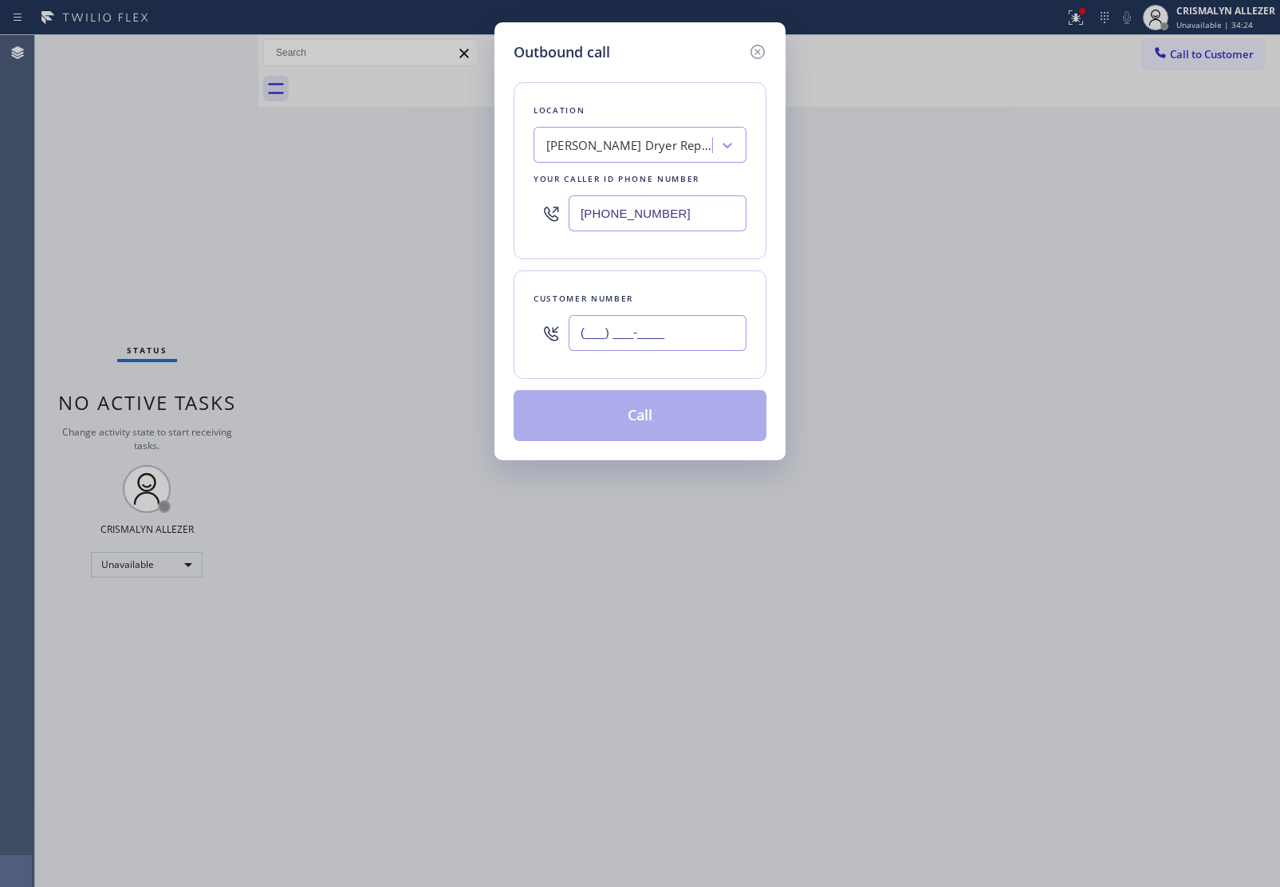
paste input "925) 339-3633"
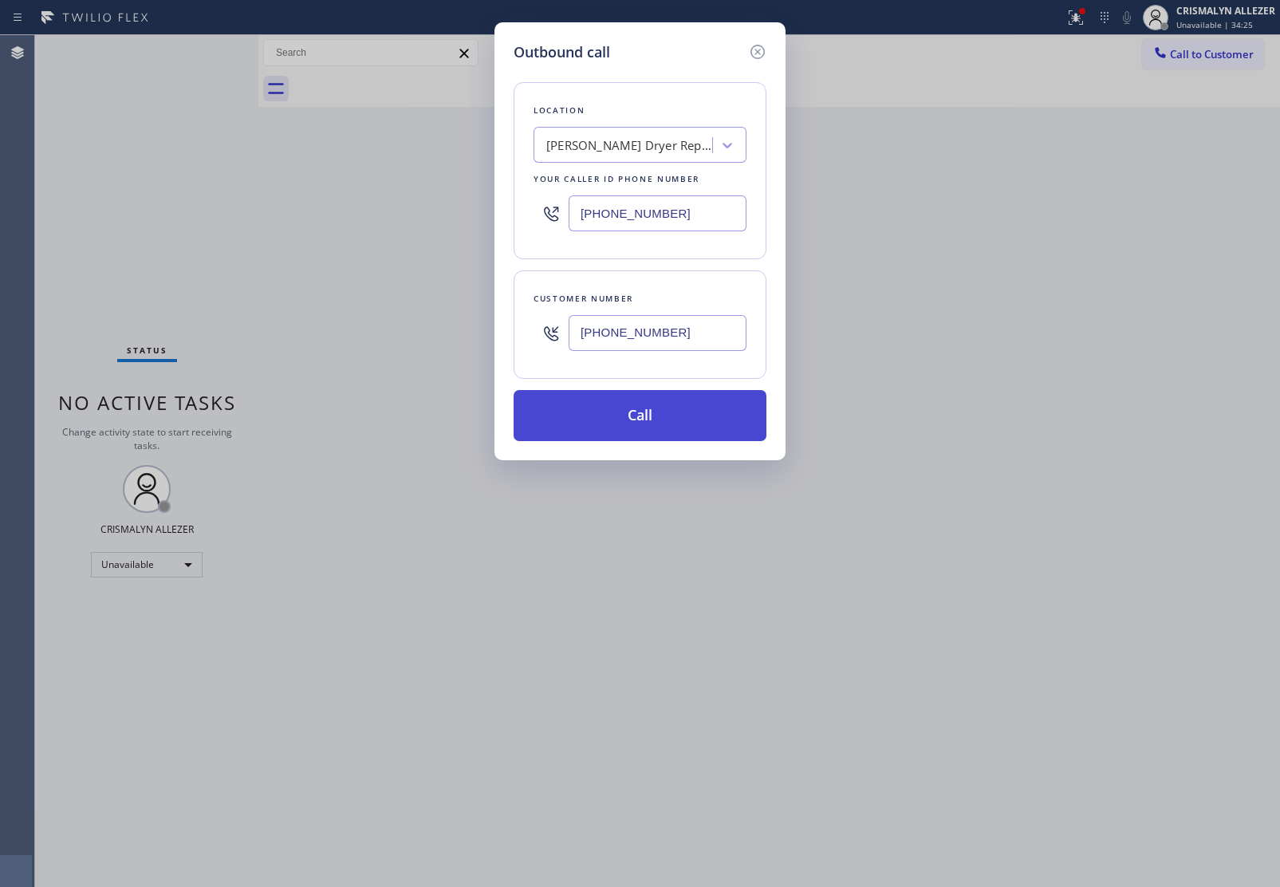
type input "(925) 339-3633"
click at [632, 428] on button "Call" at bounding box center [640, 415] width 253 height 51
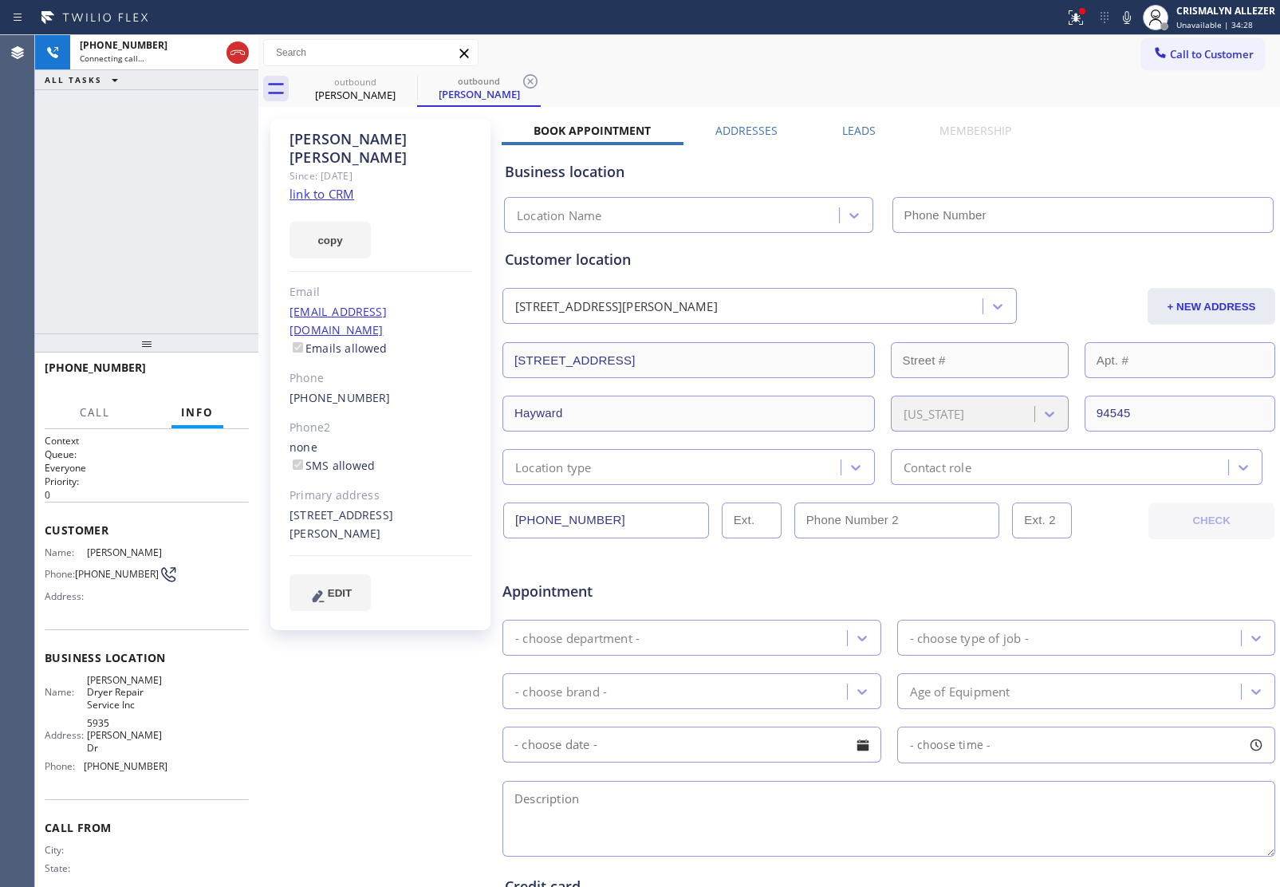
click at [319, 186] on link "link to CRM" at bounding box center [321, 194] width 65 height 16
type input "(415) 840-1497"
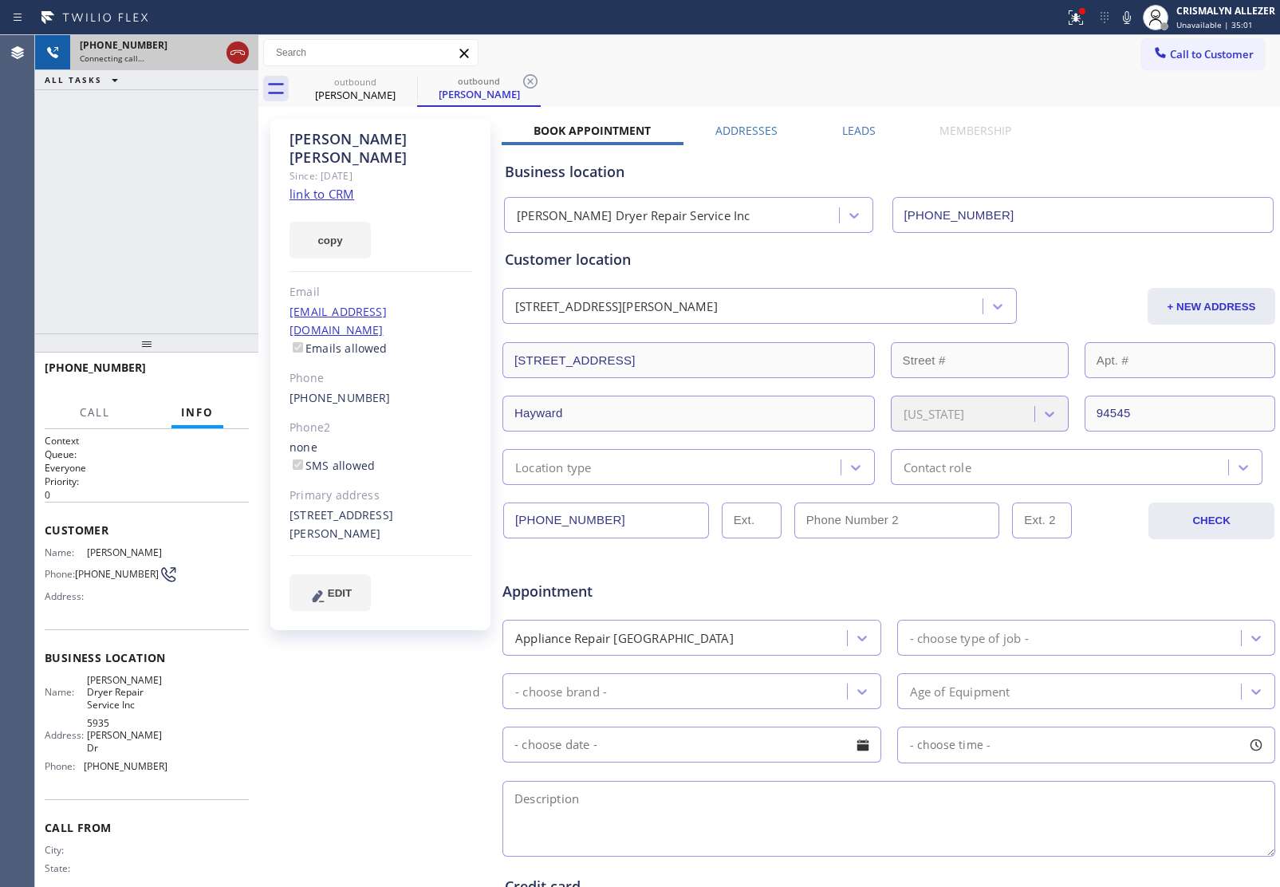
click at [230, 56] on icon at bounding box center [237, 52] width 19 height 19
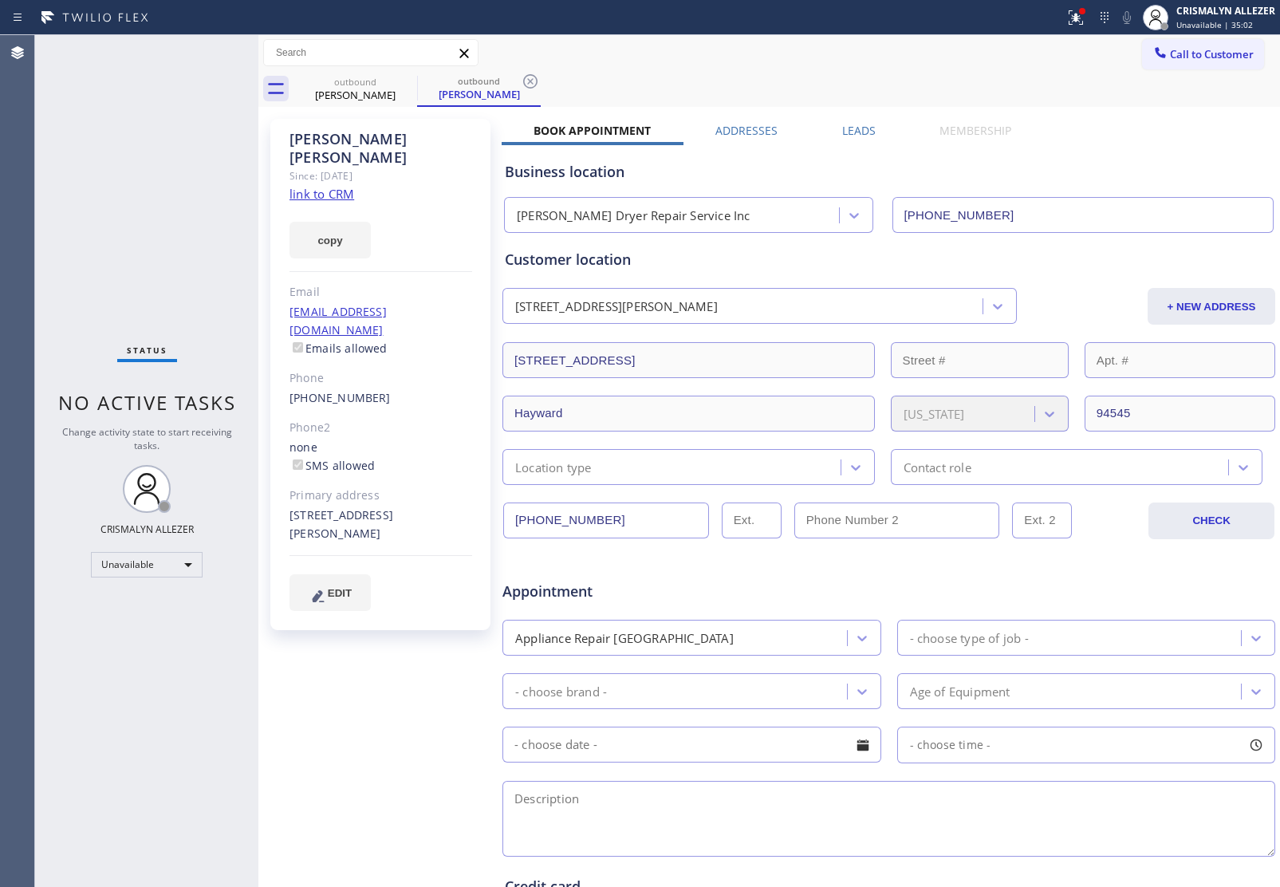
click at [858, 133] on label "Leads" at bounding box center [858, 130] width 33 height 15
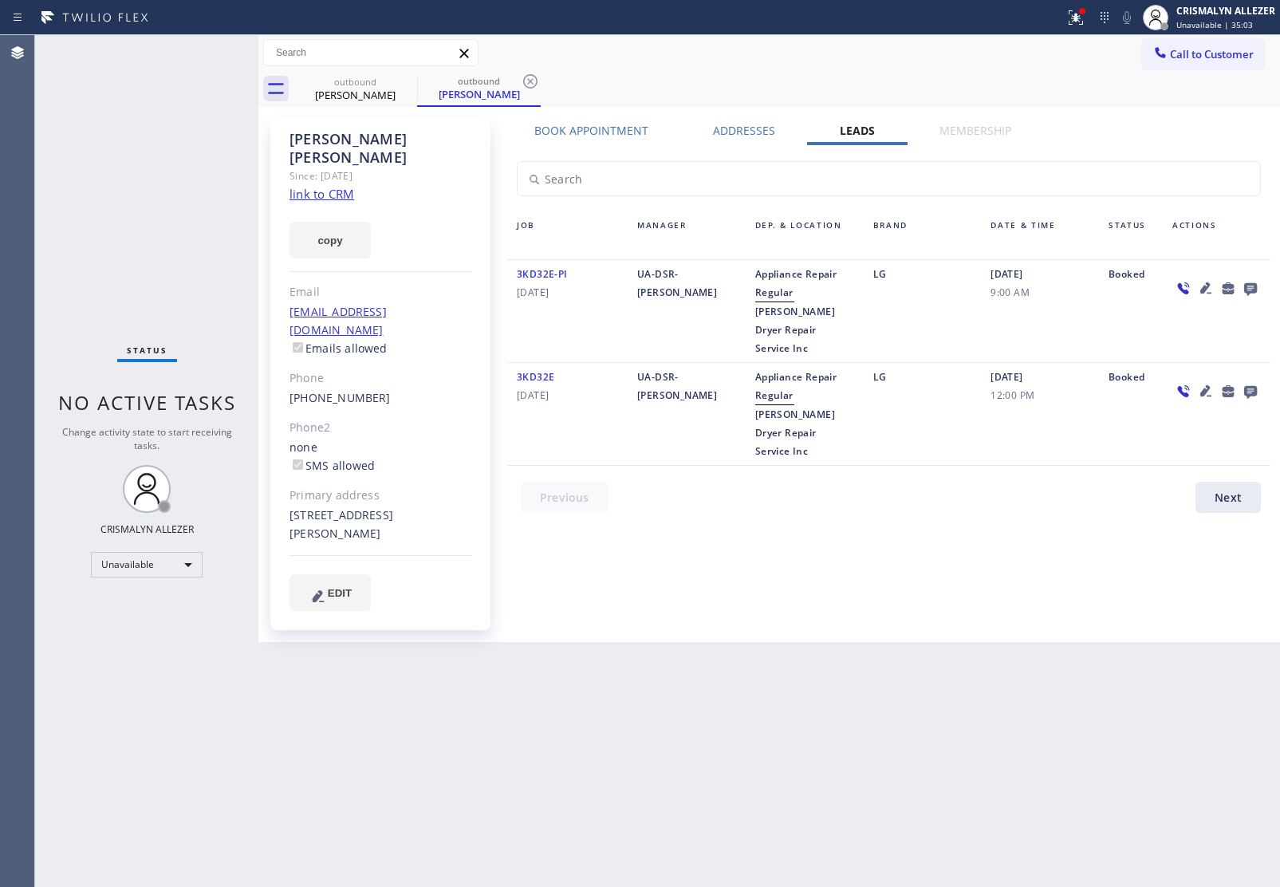
click at [1250, 287] on icon at bounding box center [1250, 289] width 13 height 13
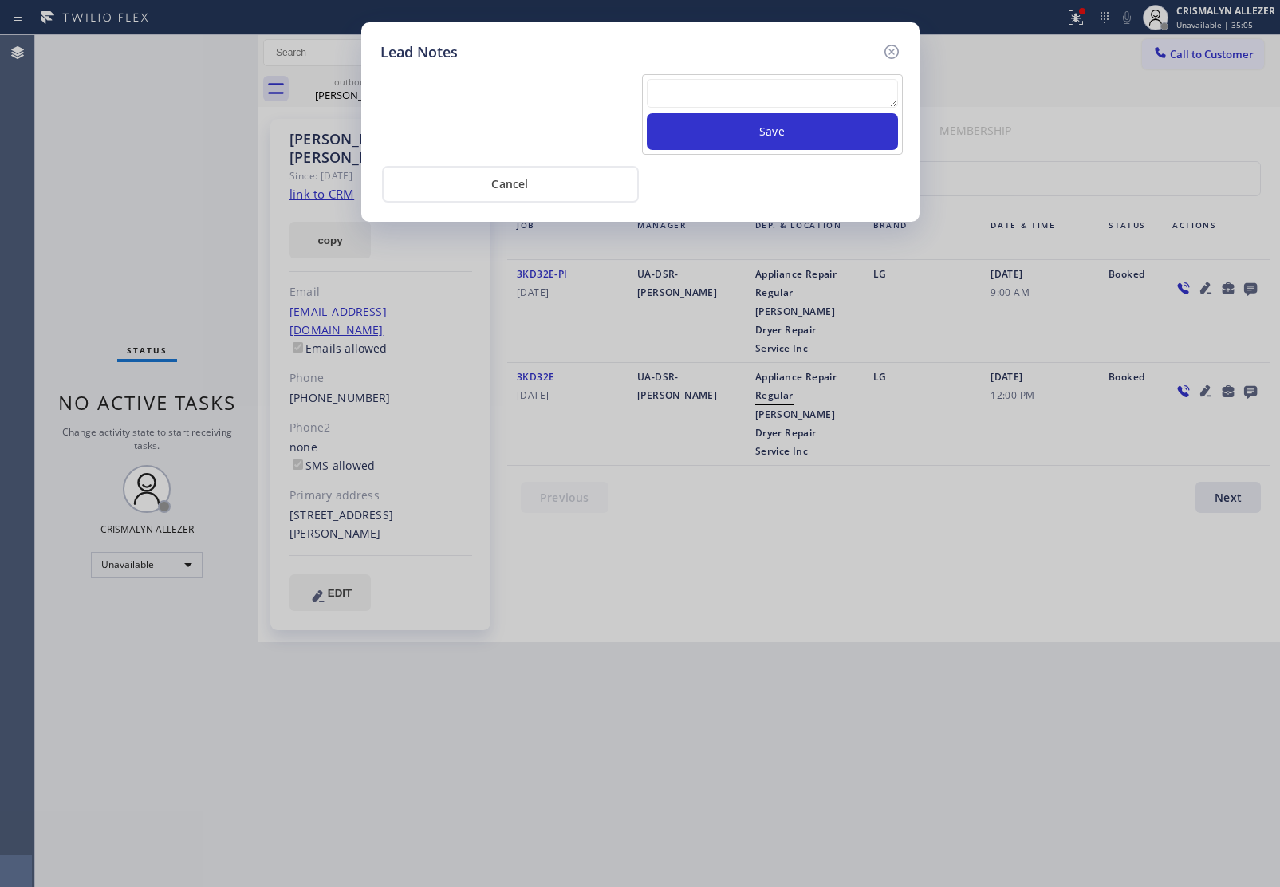
click at [734, 97] on textarea at bounding box center [772, 93] width 251 height 29
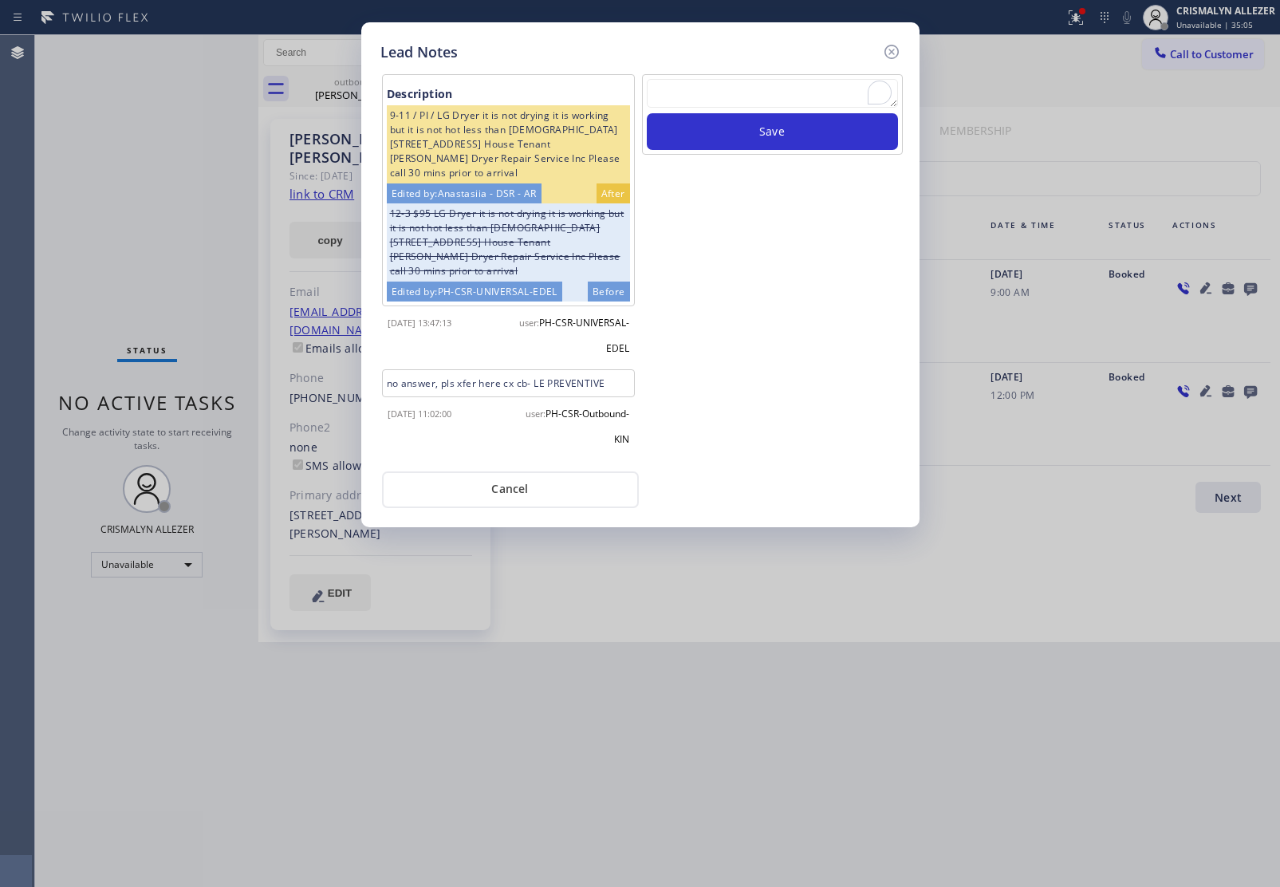
paste textarea "no answer | pls xfer here cx cb"
type textarea "no answer | pls xfer here cx cb"
click at [754, 132] on button "Save" at bounding box center [772, 131] width 251 height 37
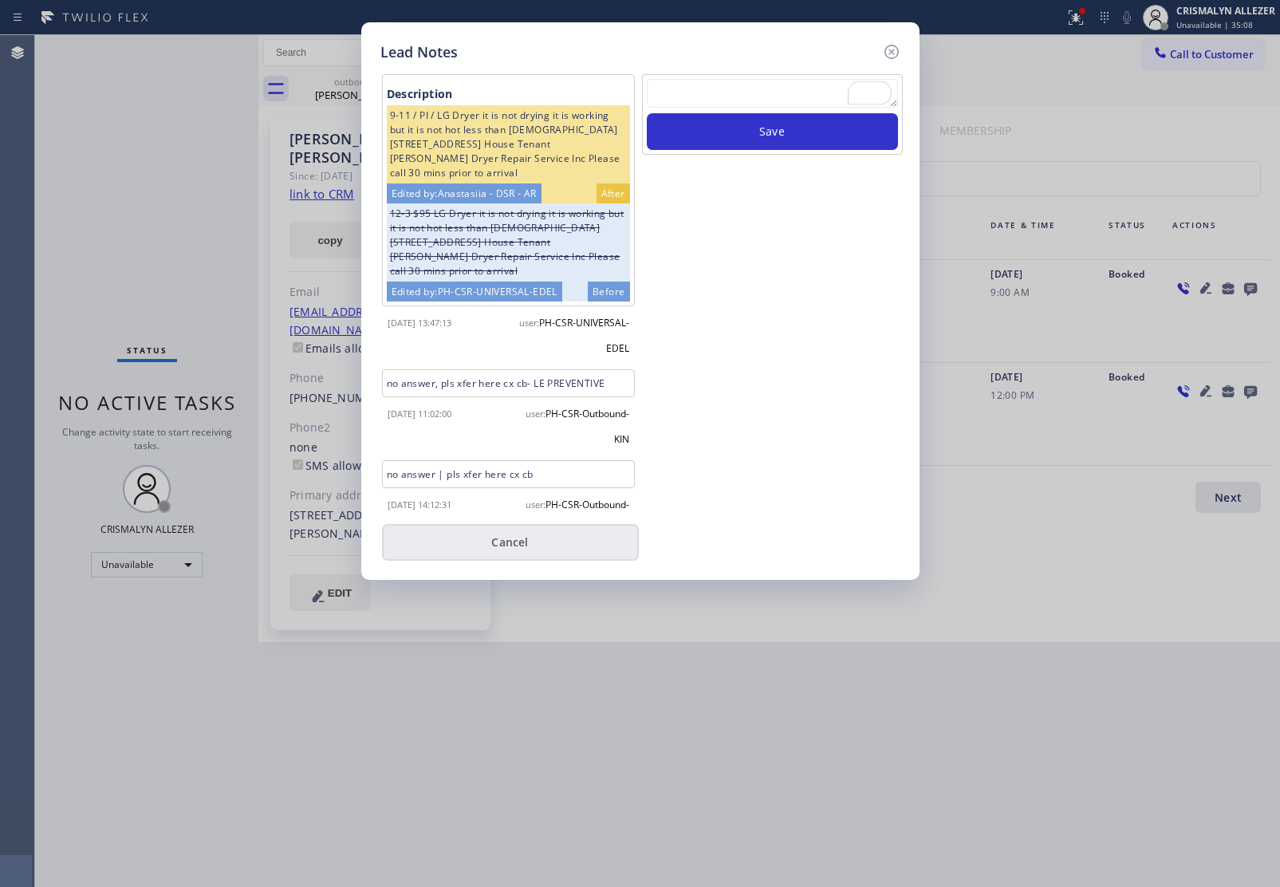
click at [508, 541] on button "Cancel" at bounding box center [510, 542] width 257 height 37
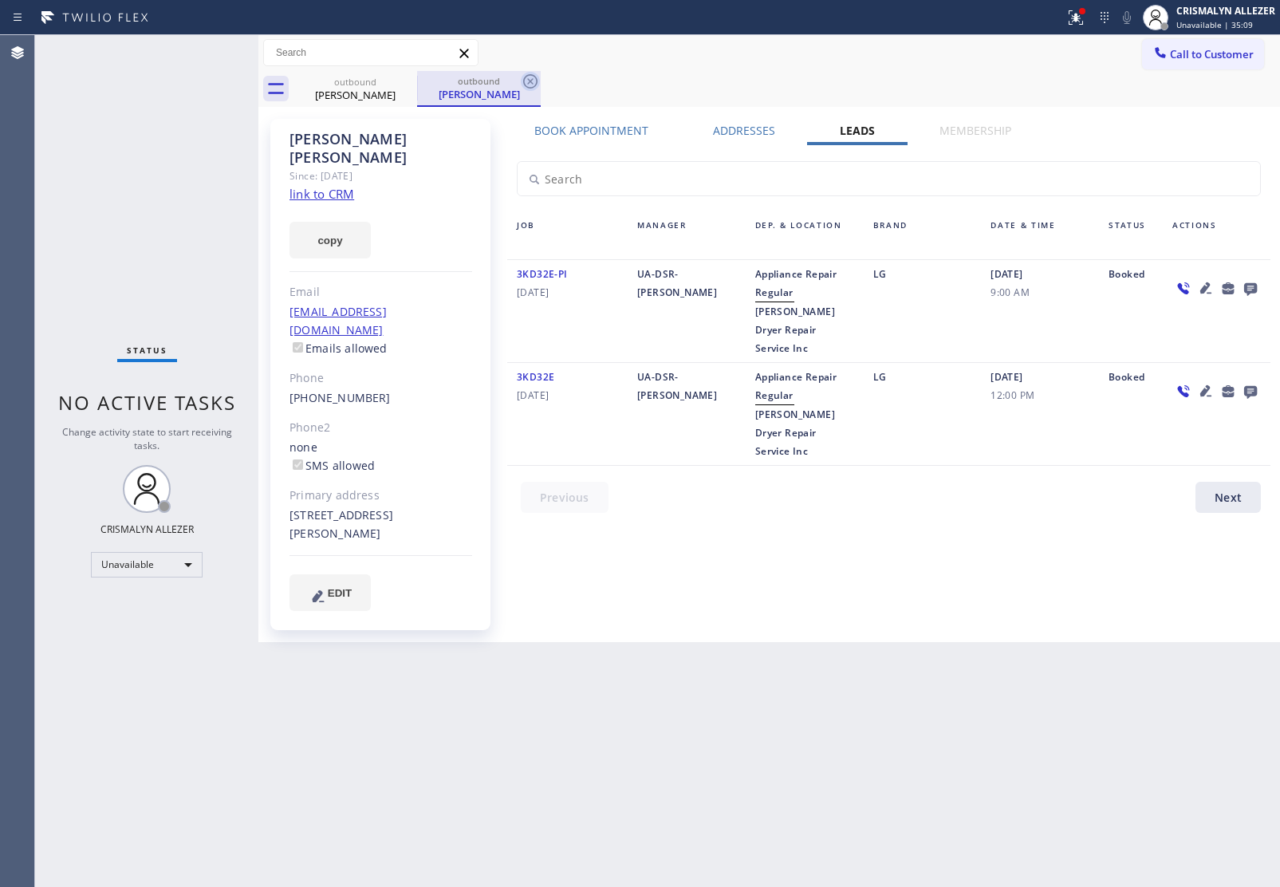
click at [535, 78] on icon at bounding box center [530, 81] width 19 height 19
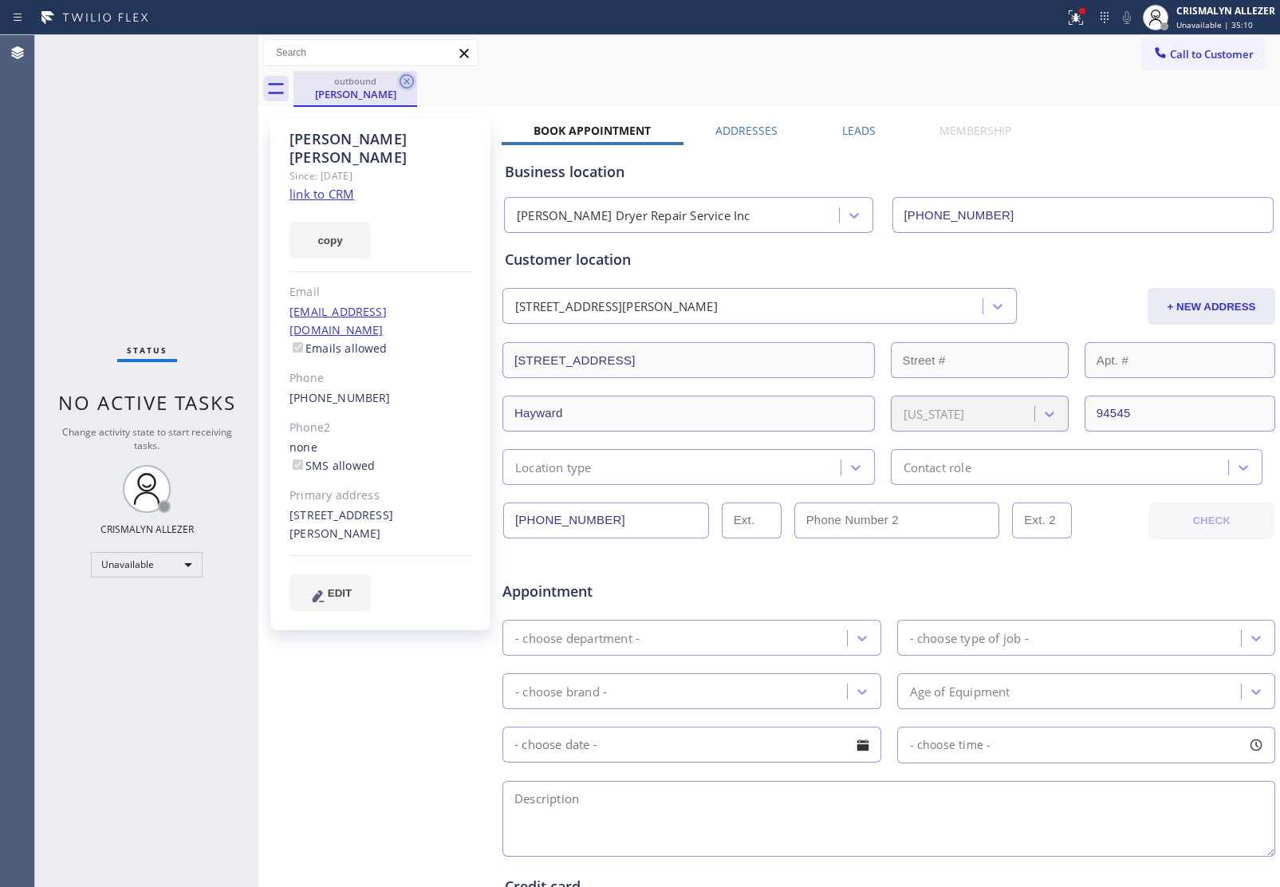
click at [407, 80] on icon at bounding box center [406, 81] width 19 height 19
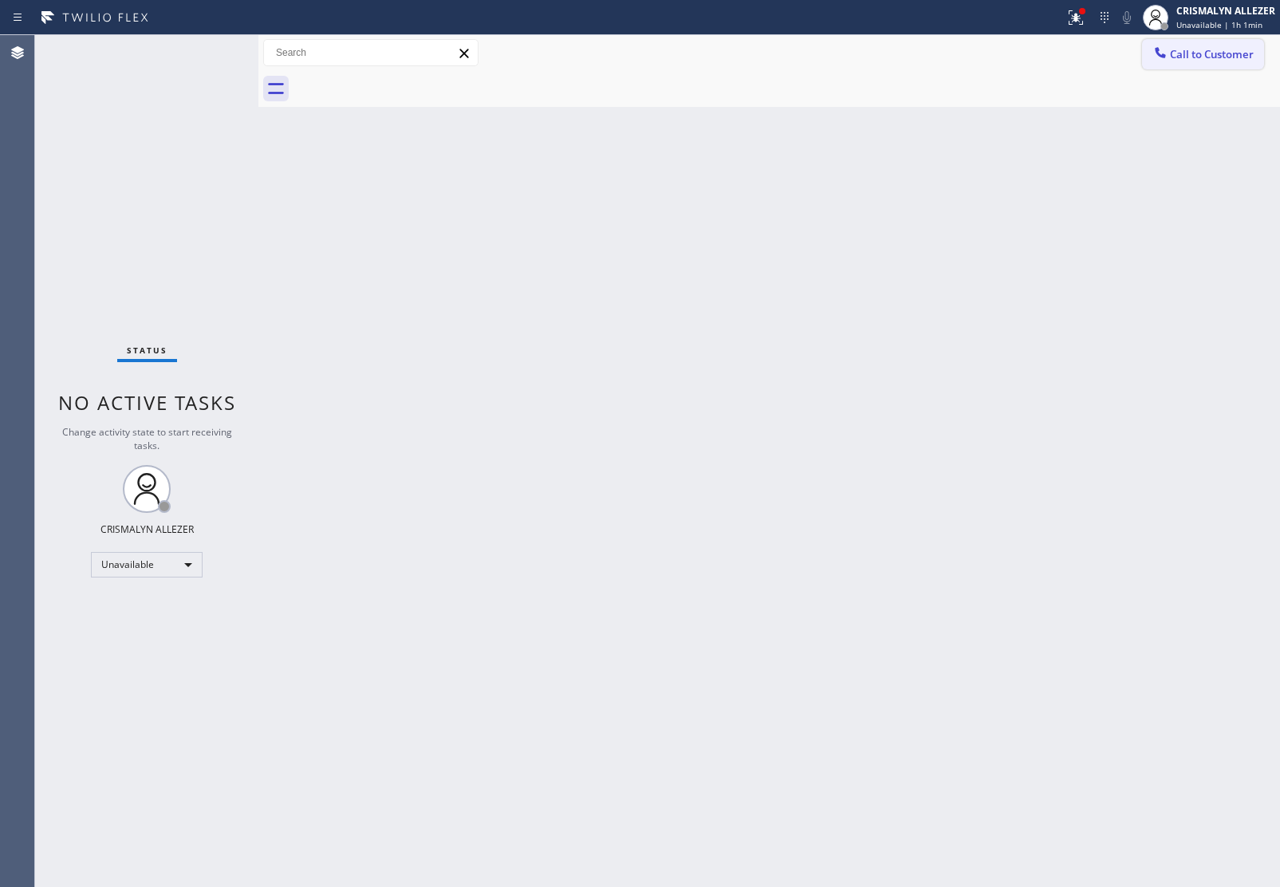
click at [1241, 56] on span "Call to Customer" at bounding box center [1212, 54] width 84 height 14
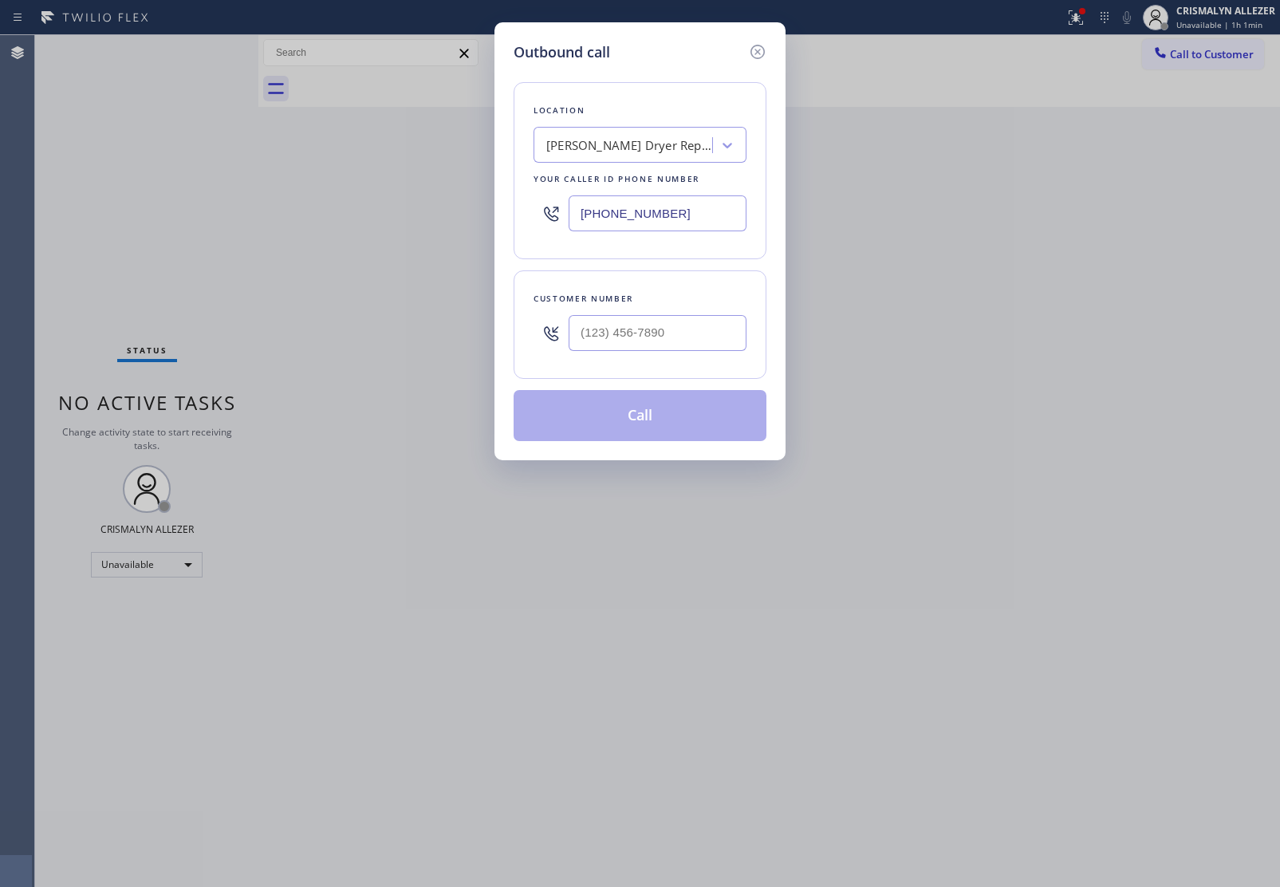
drag, startPoint x: 718, startPoint y: 210, endPoint x: 380, endPoint y: 192, distance: 339.4
click at [405, 198] on div "Outbound call Location Hurley Dryer Repair Service Inc Your caller id phone num…" at bounding box center [640, 443] width 1280 height 887
paste input "833) 692-2271"
type input "[PHONE_NUMBER]"
click at [682, 345] on input "(___) ___-____" at bounding box center [658, 333] width 178 height 36
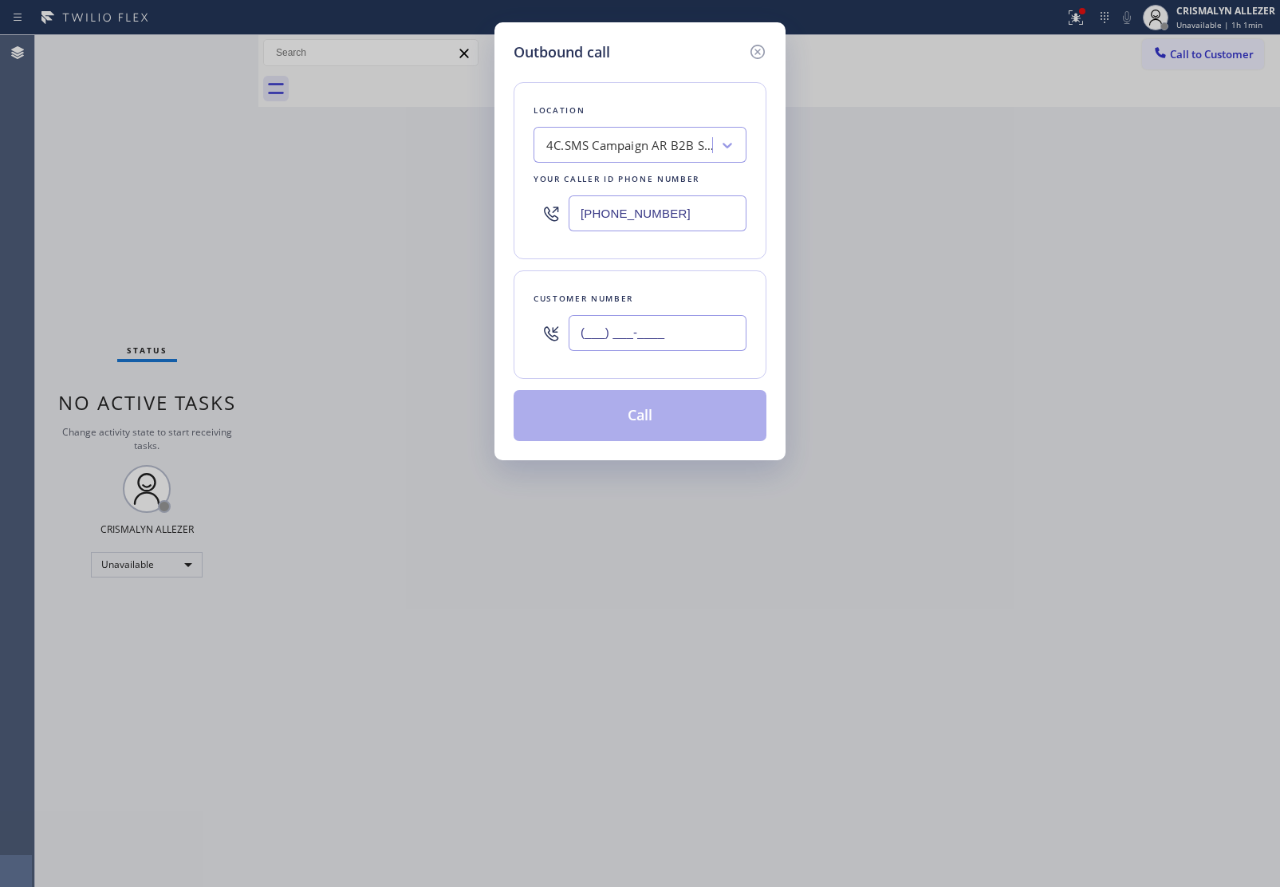
paste input "714) 337-0370"
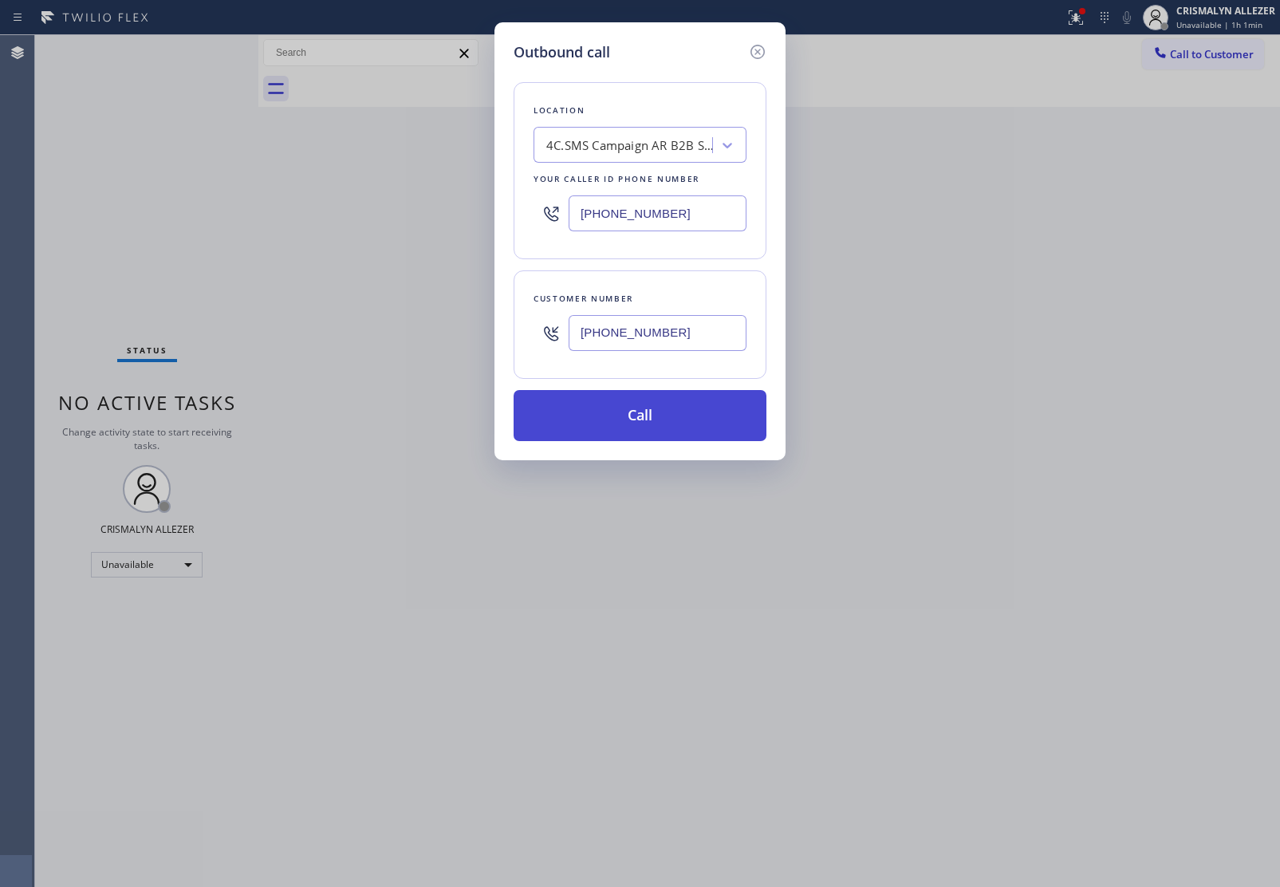
type input "(714) 337-0370"
click at [636, 427] on button "Call" at bounding box center [640, 415] width 253 height 51
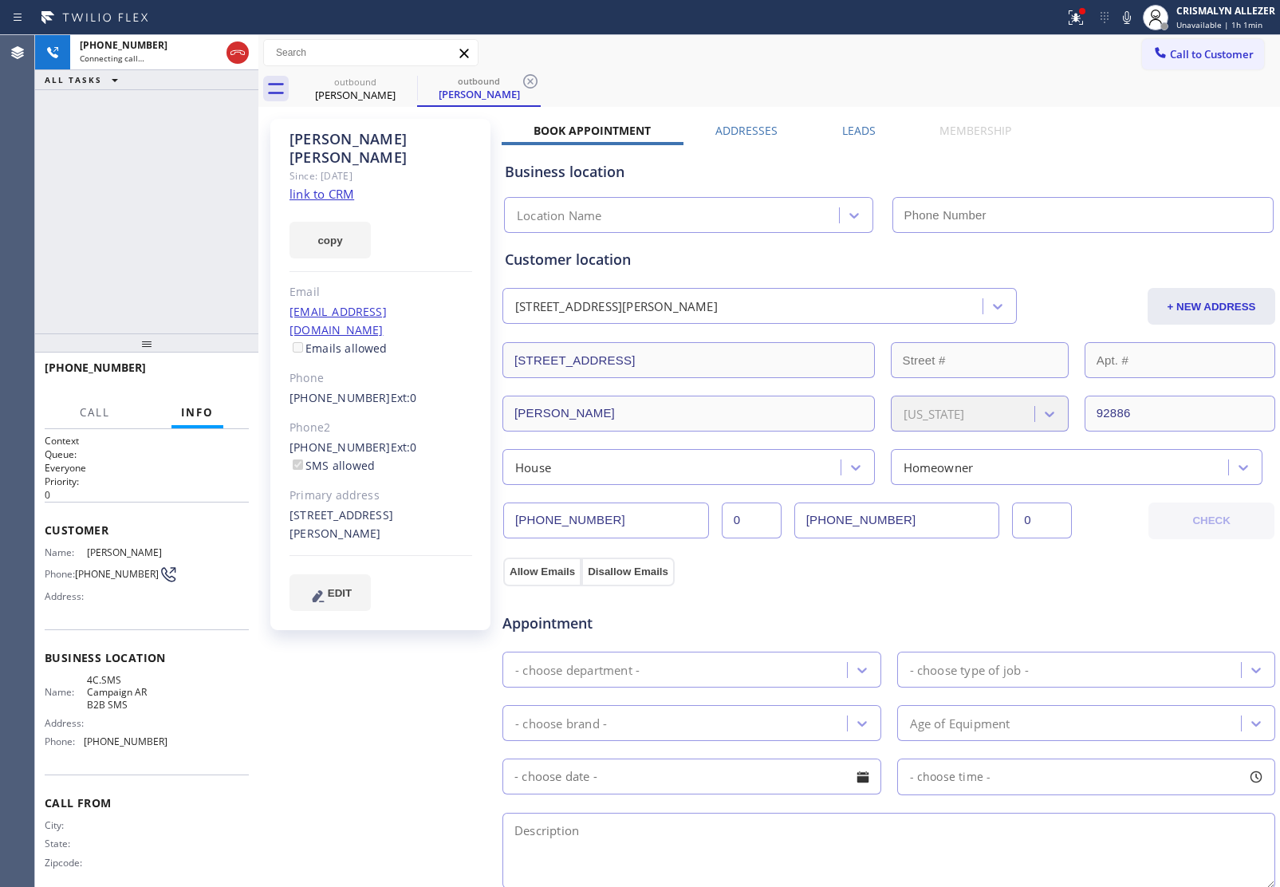
click at [317, 186] on link "link to CRM" at bounding box center [321, 194] width 65 height 16
type input "[PHONE_NUMBER]"
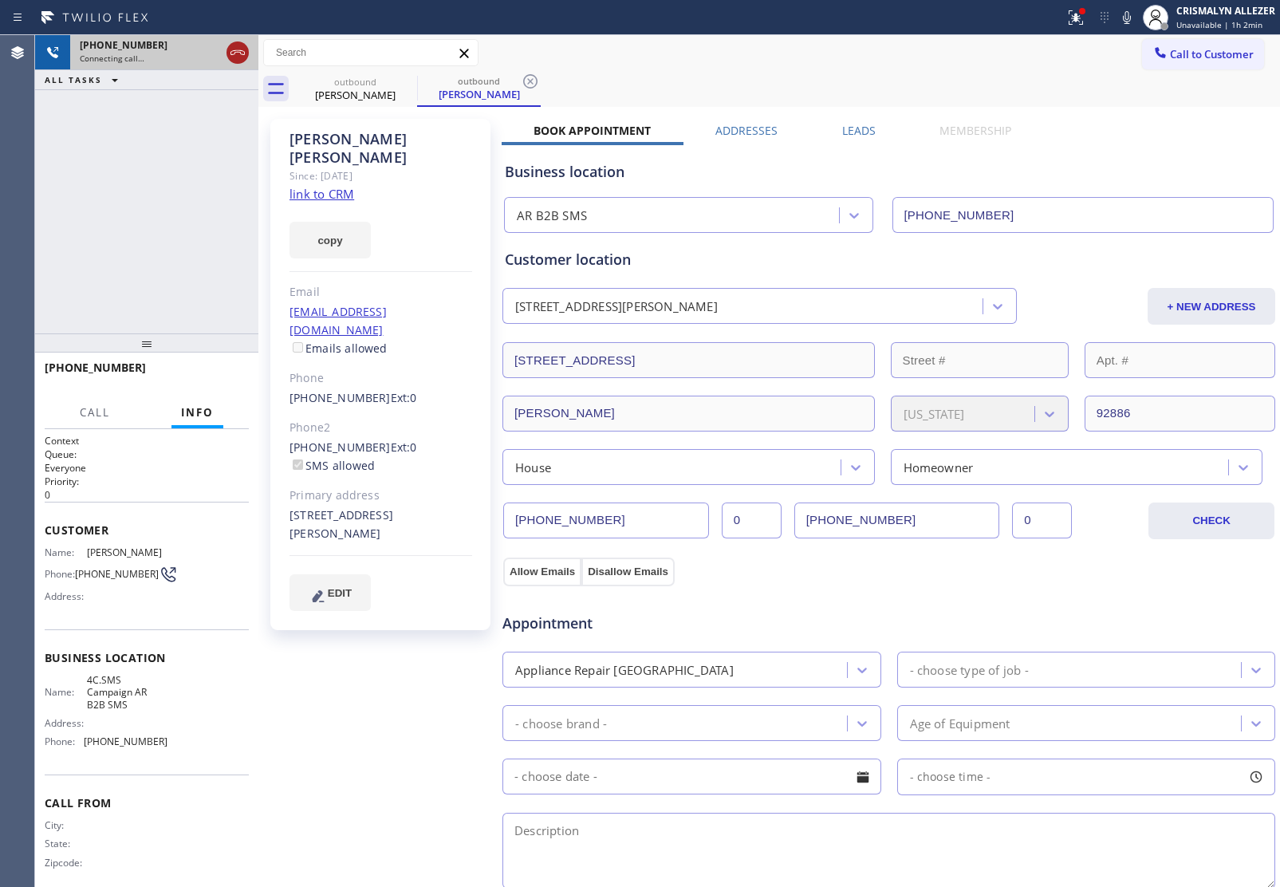
click at [235, 49] on icon at bounding box center [237, 52] width 19 height 19
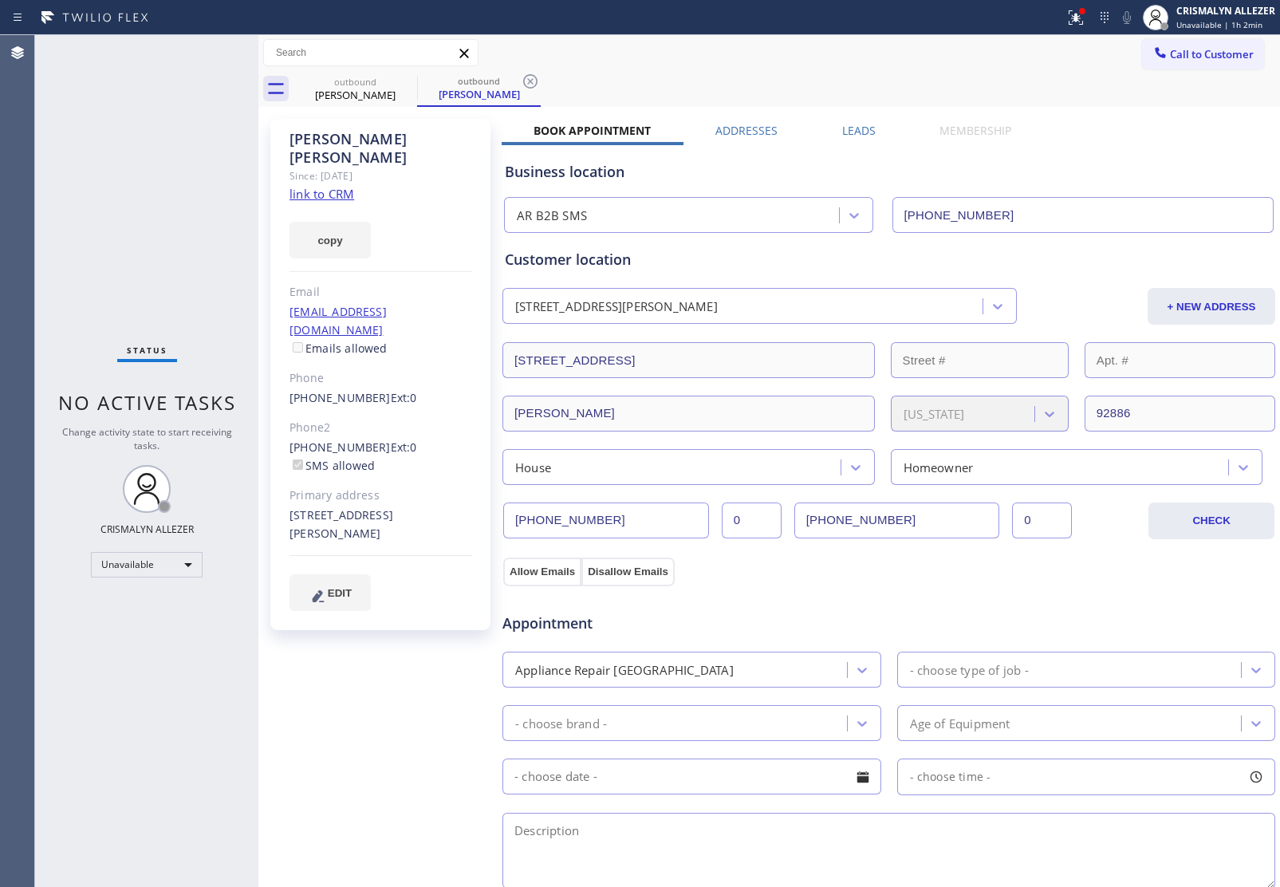
click at [853, 134] on label "Leads" at bounding box center [858, 130] width 33 height 15
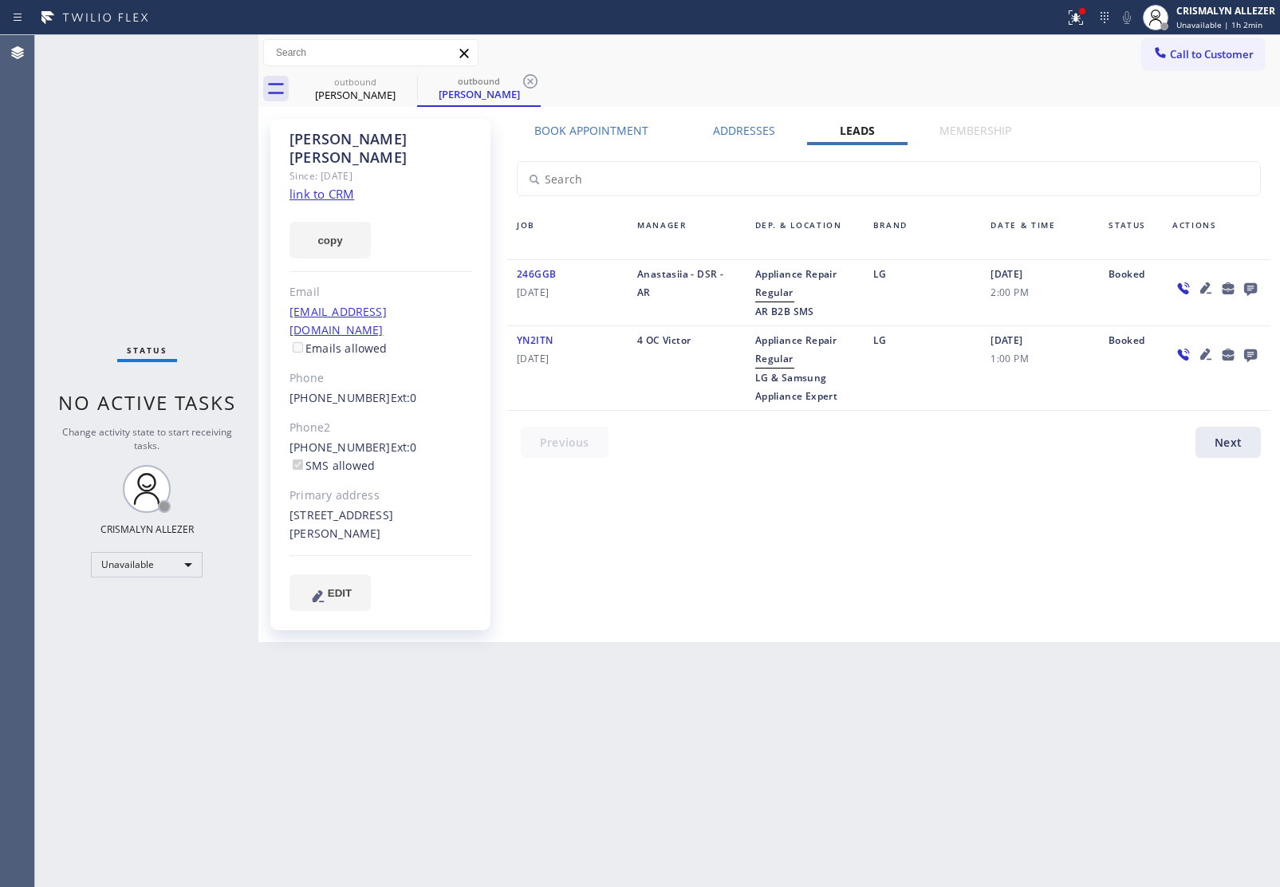
click at [1252, 289] on icon at bounding box center [1250, 289] width 13 height 13
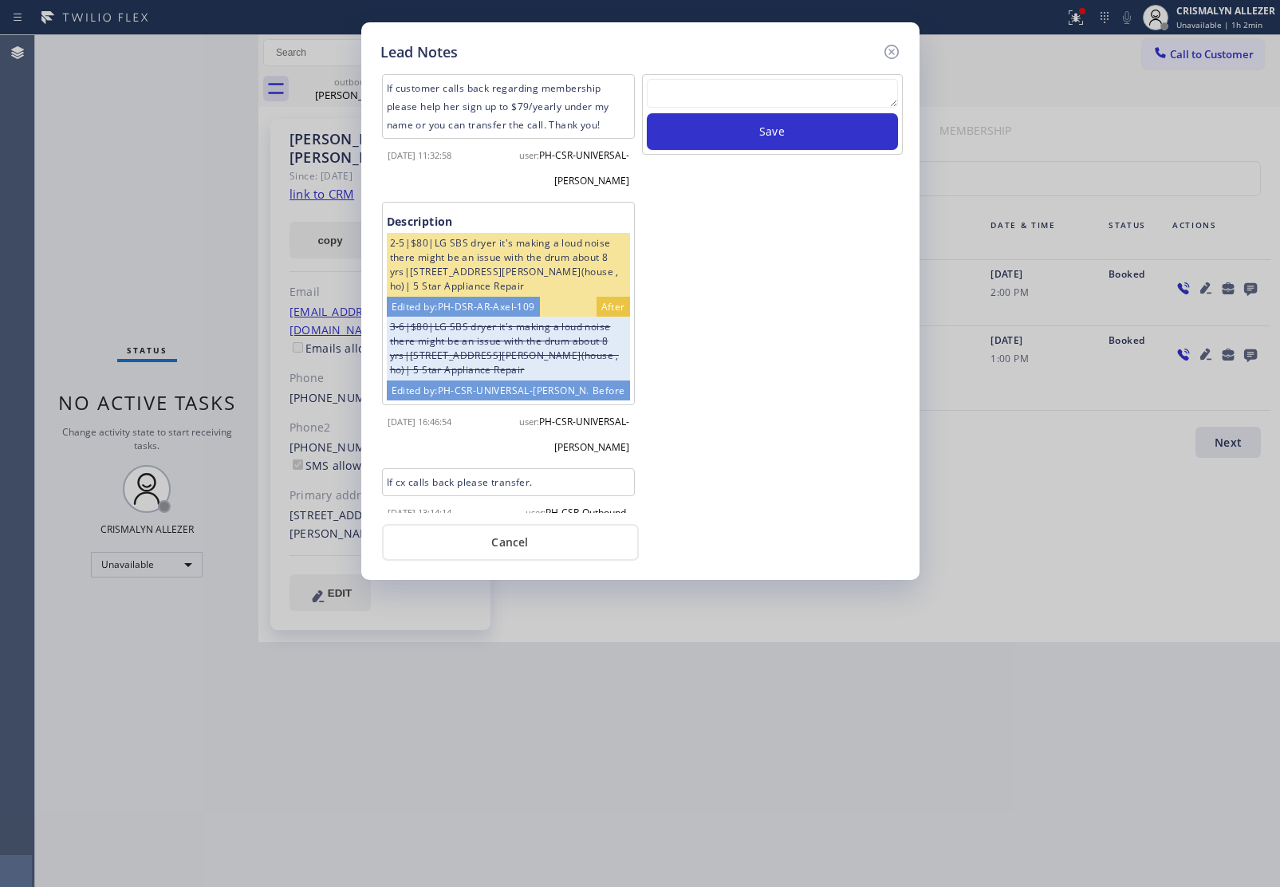
click at [742, 101] on textarea at bounding box center [772, 93] width 251 height 29
paste textarea "no answer | pls xfer here cx cb"
type textarea "no answer | pls xfer here cx cb"
click at [752, 140] on button "Save" at bounding box center [772, 131] width 251 height 37
click at [509, 551] on button "Cancel" at bounding box center [510, 542] width 257 height 37
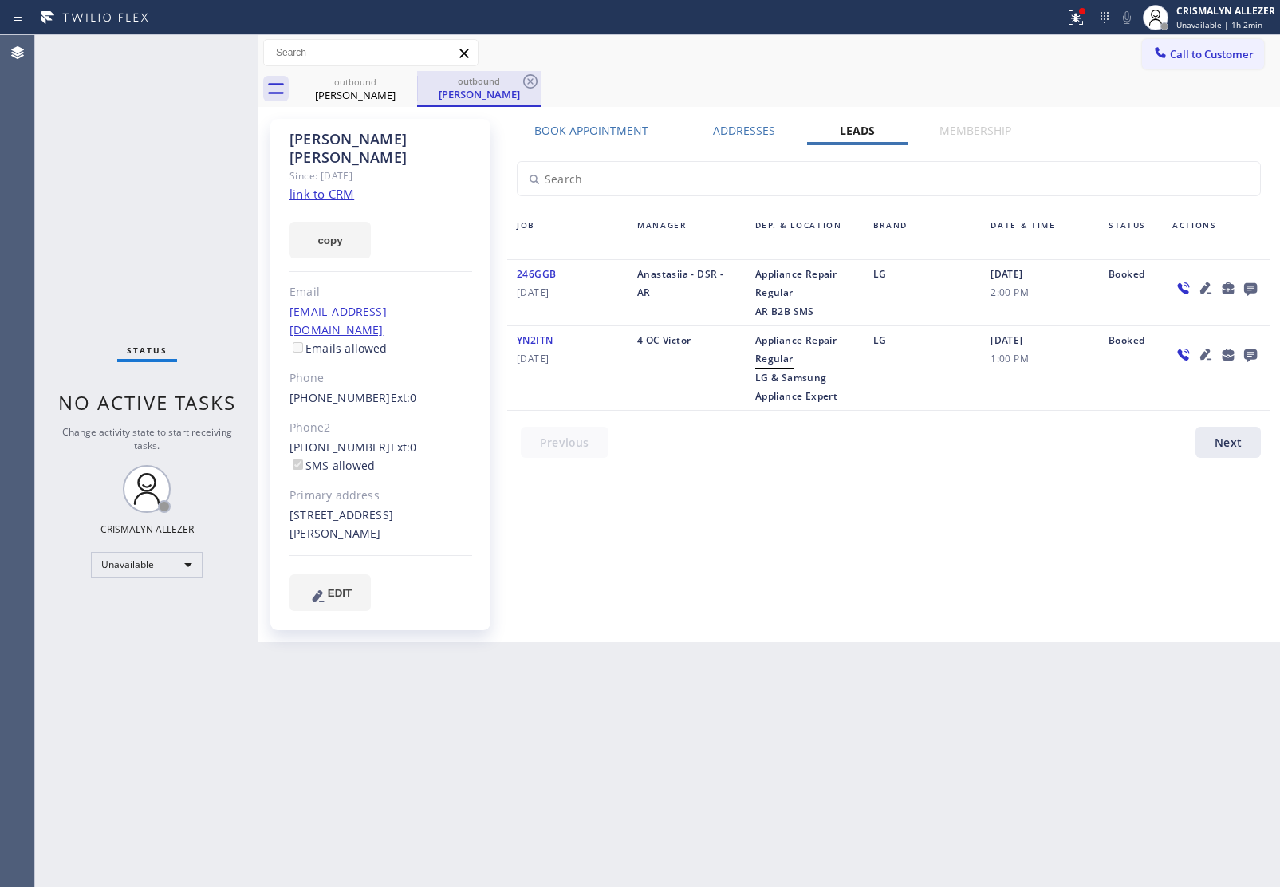
drag, startPoint x: 527, startPoint y: 85, endPoint x: 463, endPoint y: 84, distance: 63.8
click at [519, 85] on div "outbound Judy Searle" at bounding box center [479, 89] width 124 height 36
click at [534, 81] on icon at bounding box center [530, 81] width 19 height 19
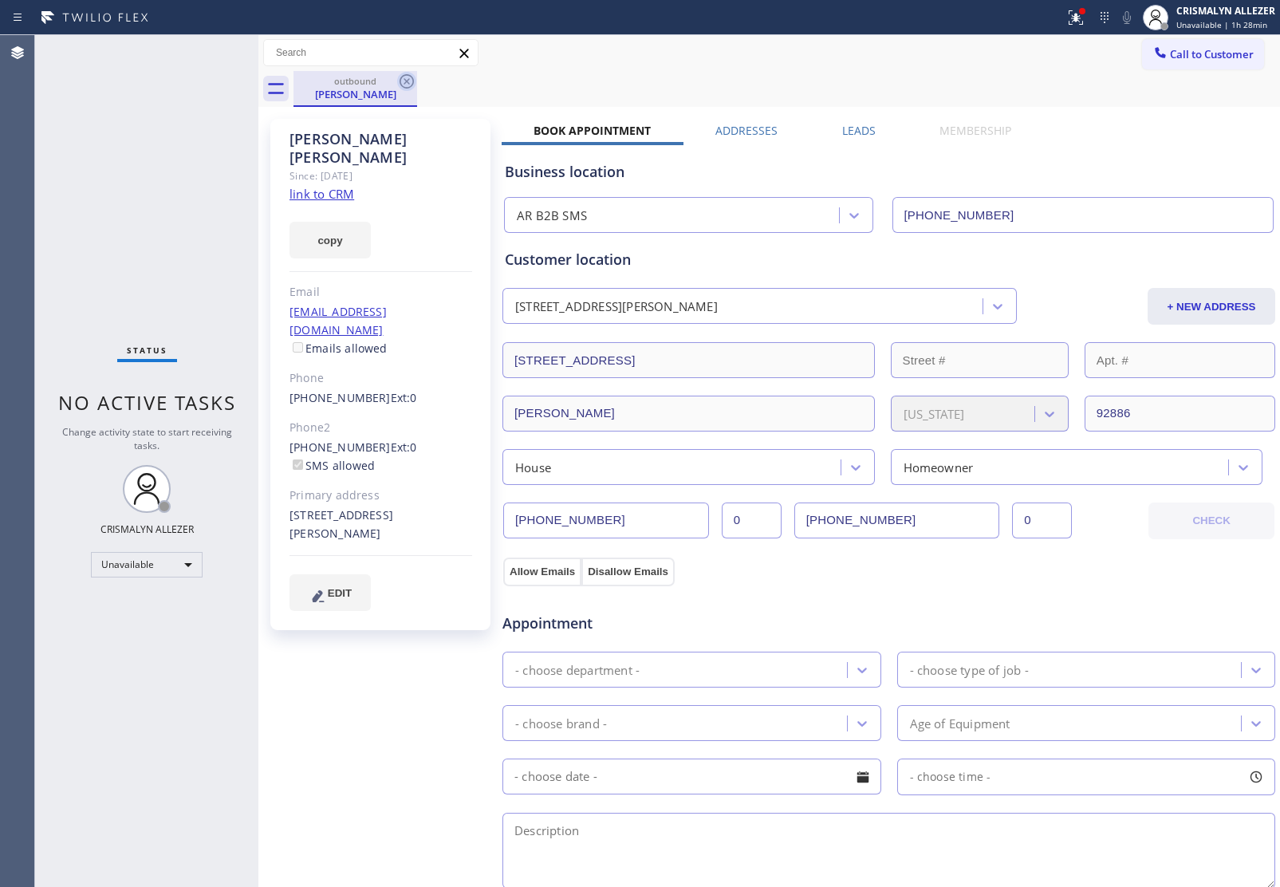
click at [407, 84] on icon at bounding box center [406, 81] width 19 height 19
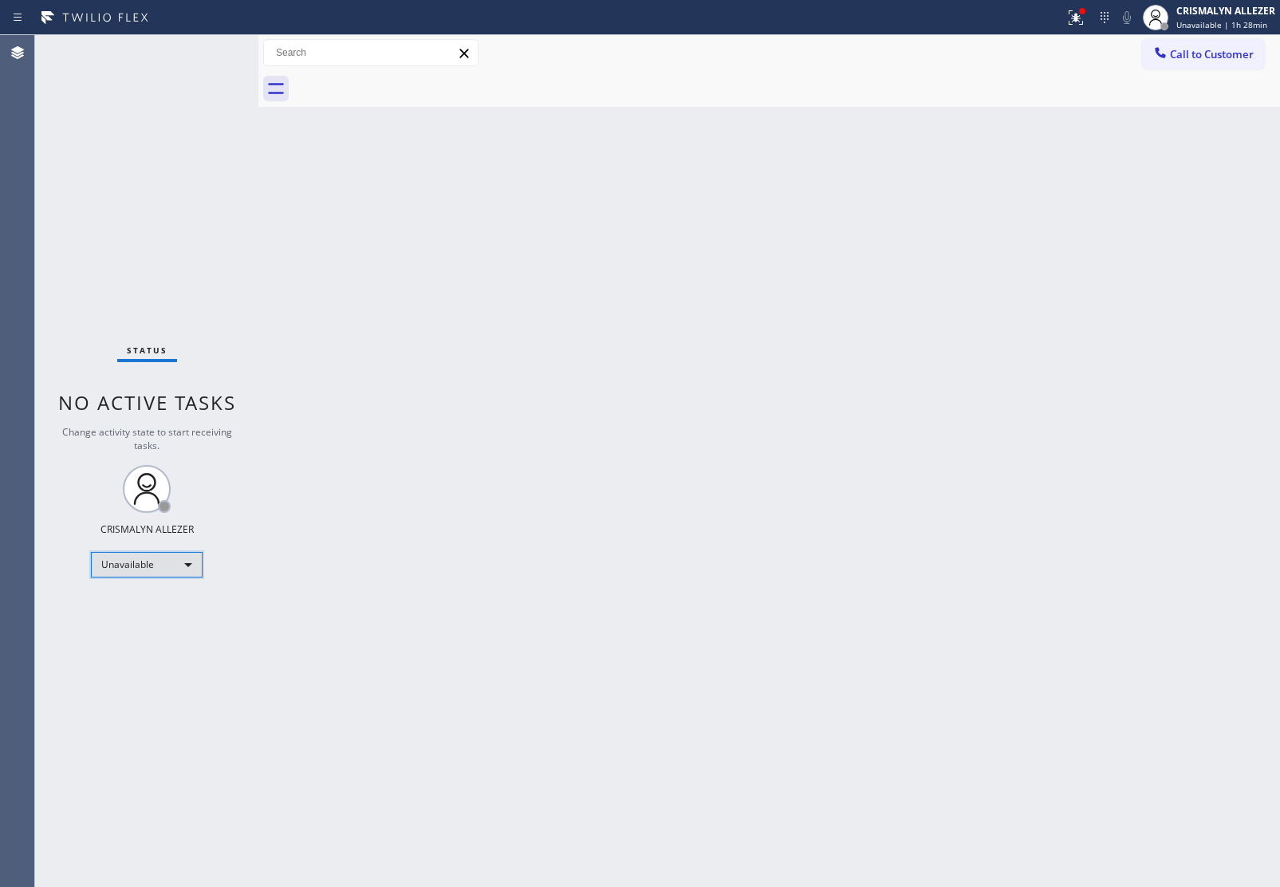
click at [201, 558] on div "Unavailable" at bounding box center [147, 565] width 112 height 26
click at [129, 647] on li "Break" at bounding box center [146, 645] width 108 height 19
click at [152, 620] on li "Unavailable" at bounding box center [146, 625] width 108 height 19
click at [1214, 45] on button "Call to Customer" at bounding box center [1203, 54] width 122 height 30
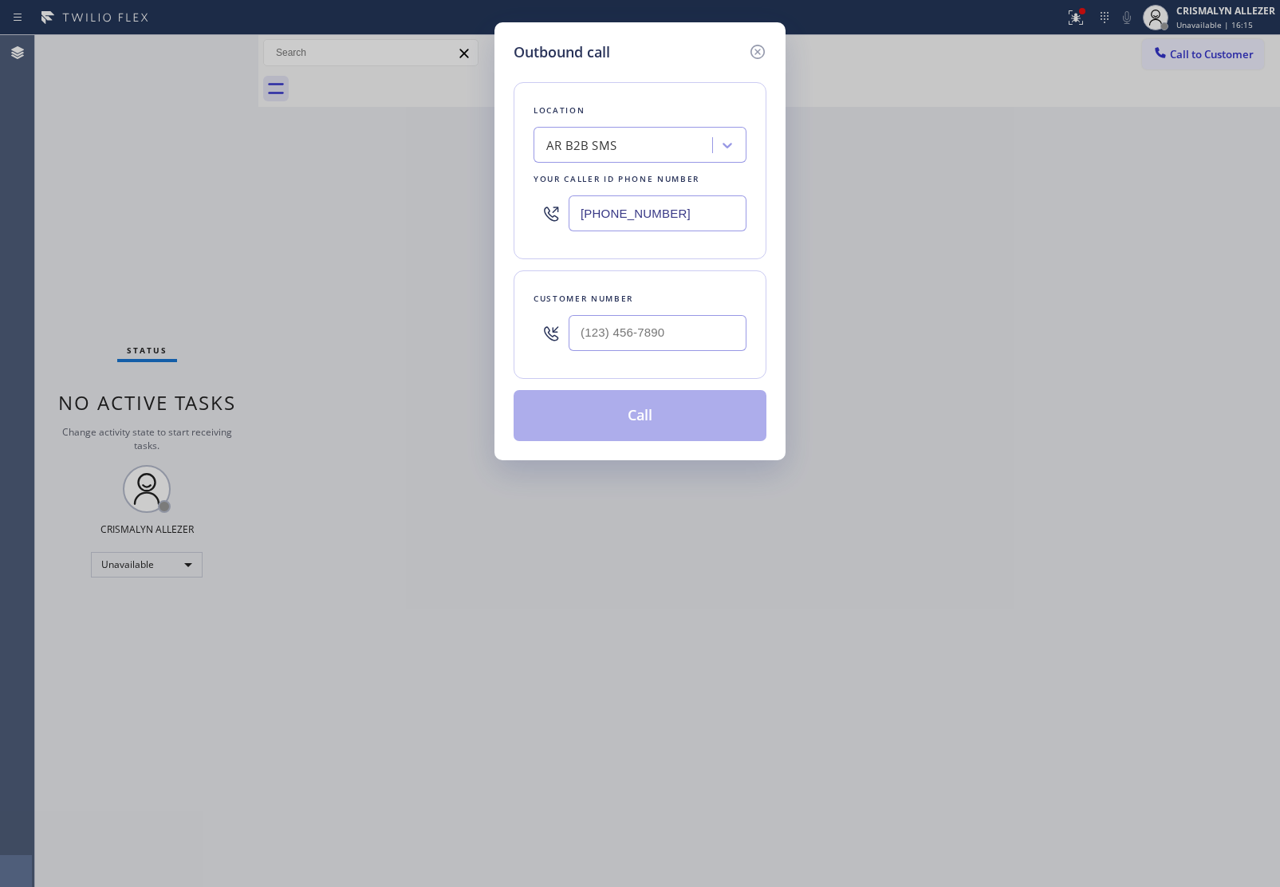
drag, startPoint x: 707, startPoint y: 224, endPoint x: 194, endPoint y: 201, distance: 513.3
click at [245, 205] on div "Outbound call Location AR B2B SMS Your caller id phone number (833) 692-2271 Cu…" at bounding box center [640, 443] width 1280 height 887
paste input "213) 444-7988"
type input "[PHONE_NUMBER]"
click at [667, 335] on input "(___) ___-____" at bounding box center [658, 333] width 178 height 36
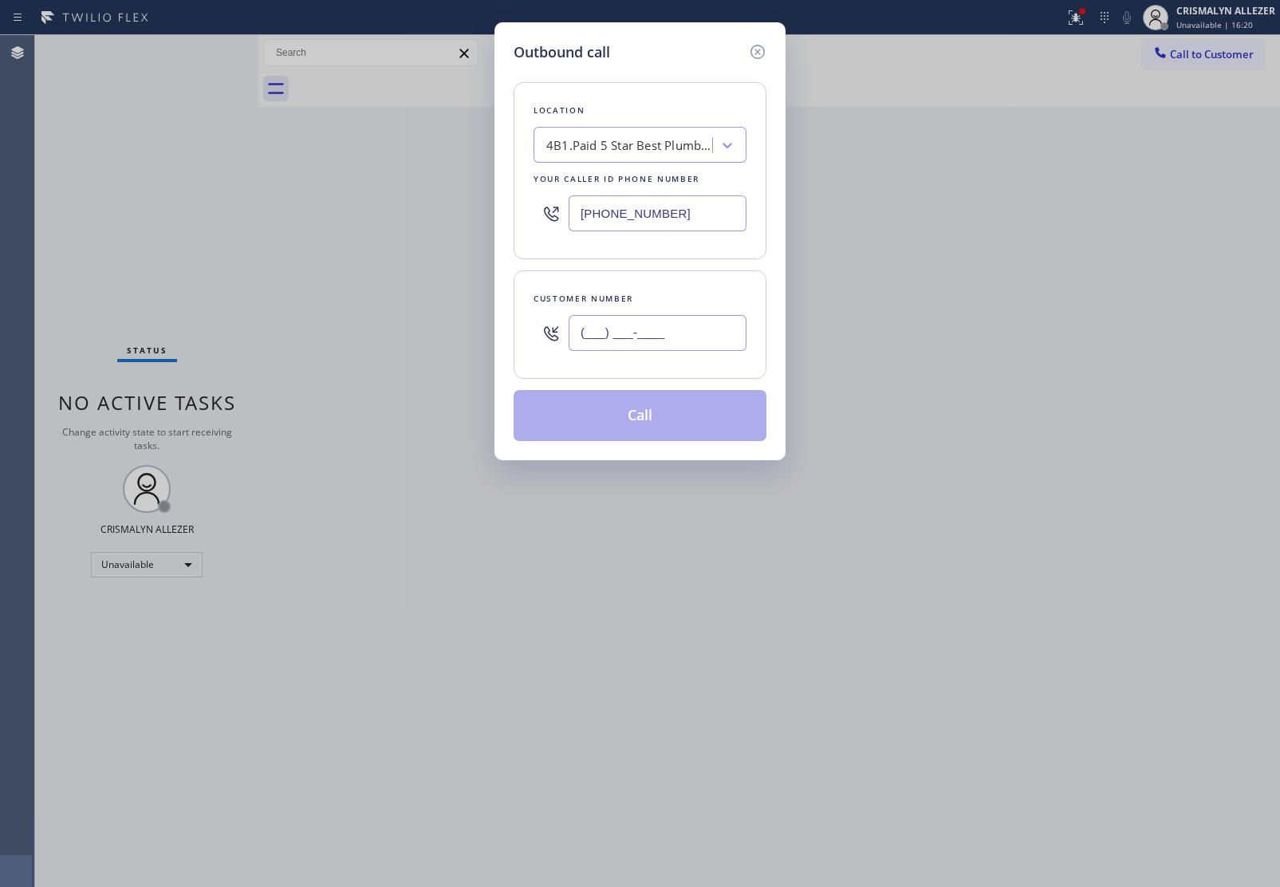
paste input "424) 428-2740"
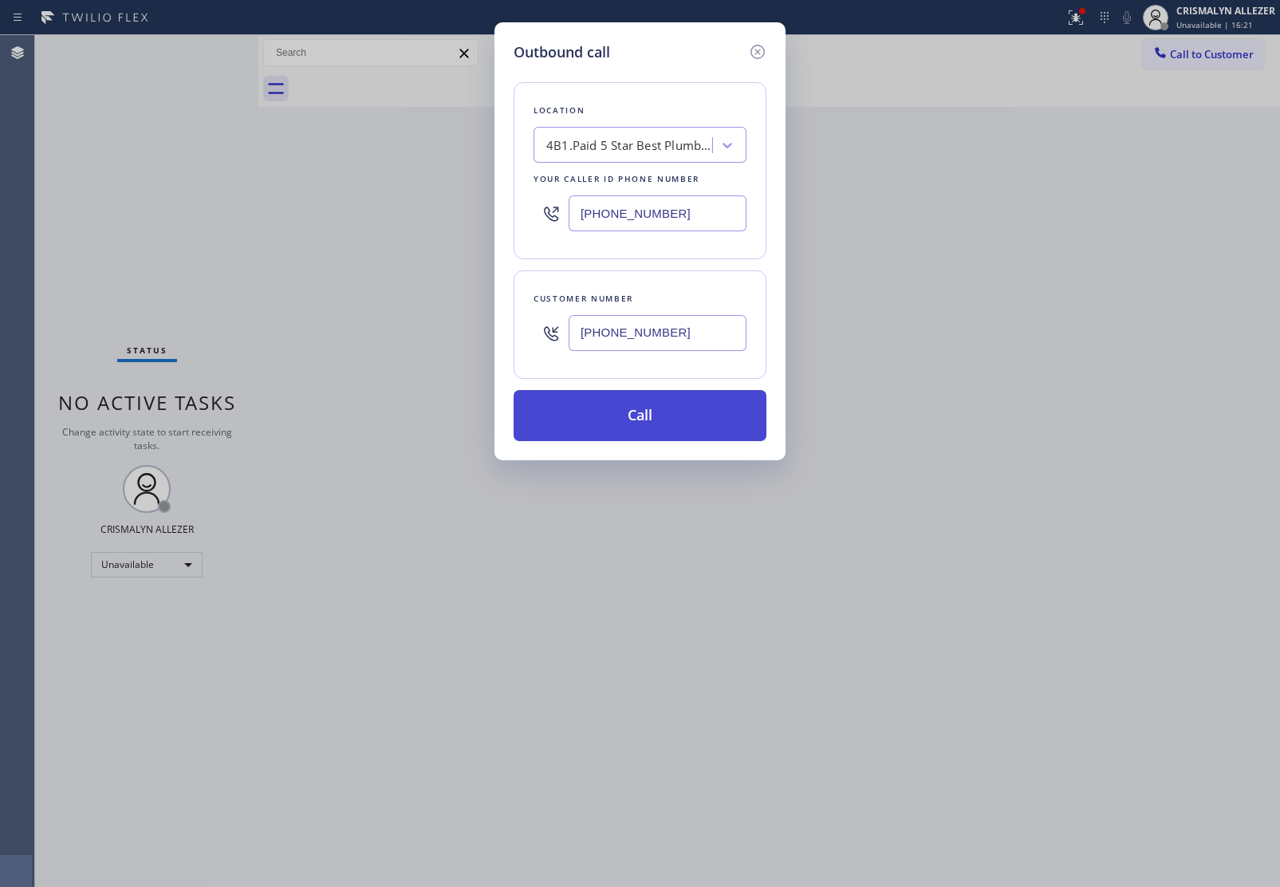
type input "[PHONE_NUMBER]"
click at [640, 417] on button "Call" at bounding box center [640, 415] width 253 height 51
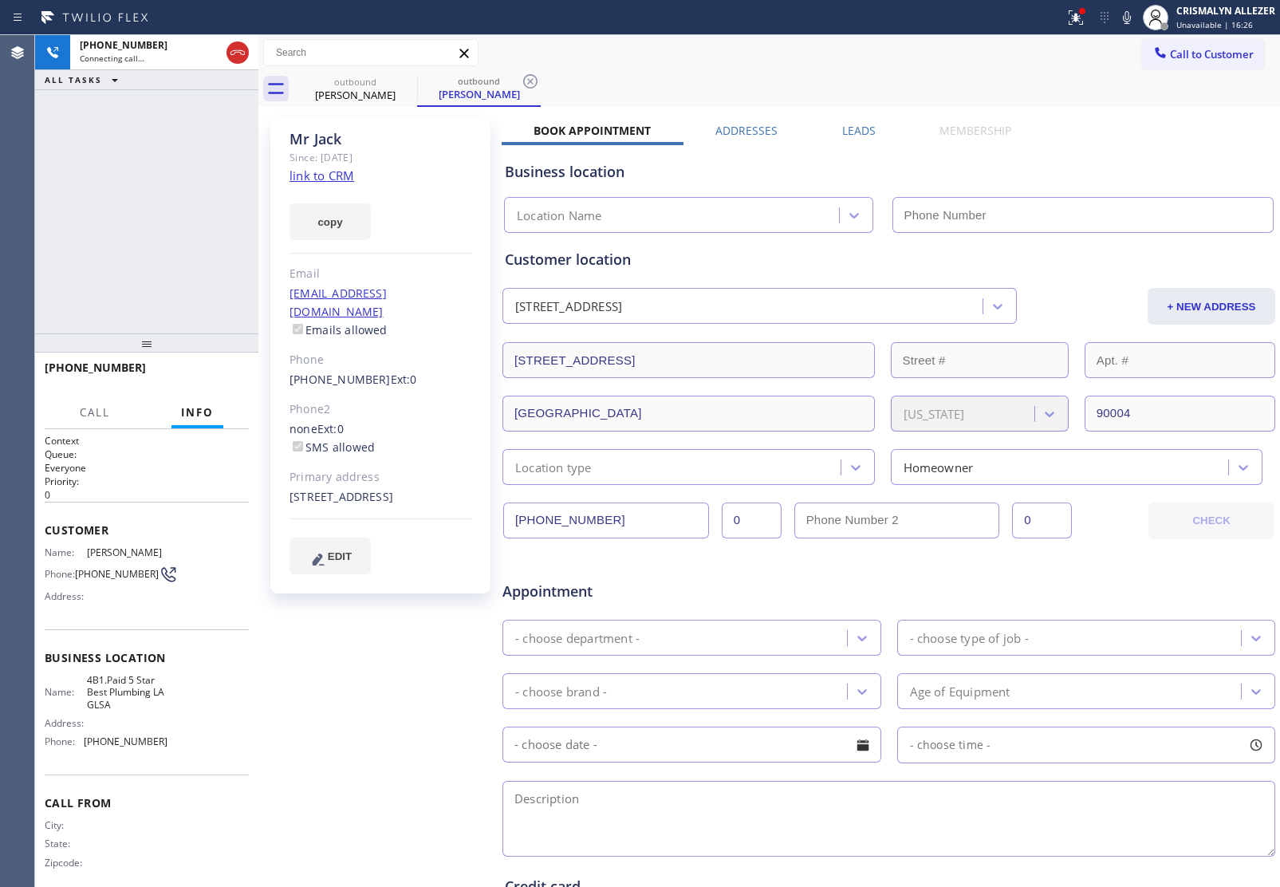
type input "[PHONE_NUMBER]"
click at [206, 377] on span "HANG UP" at bounding box center [211, 374] width 49 height 11
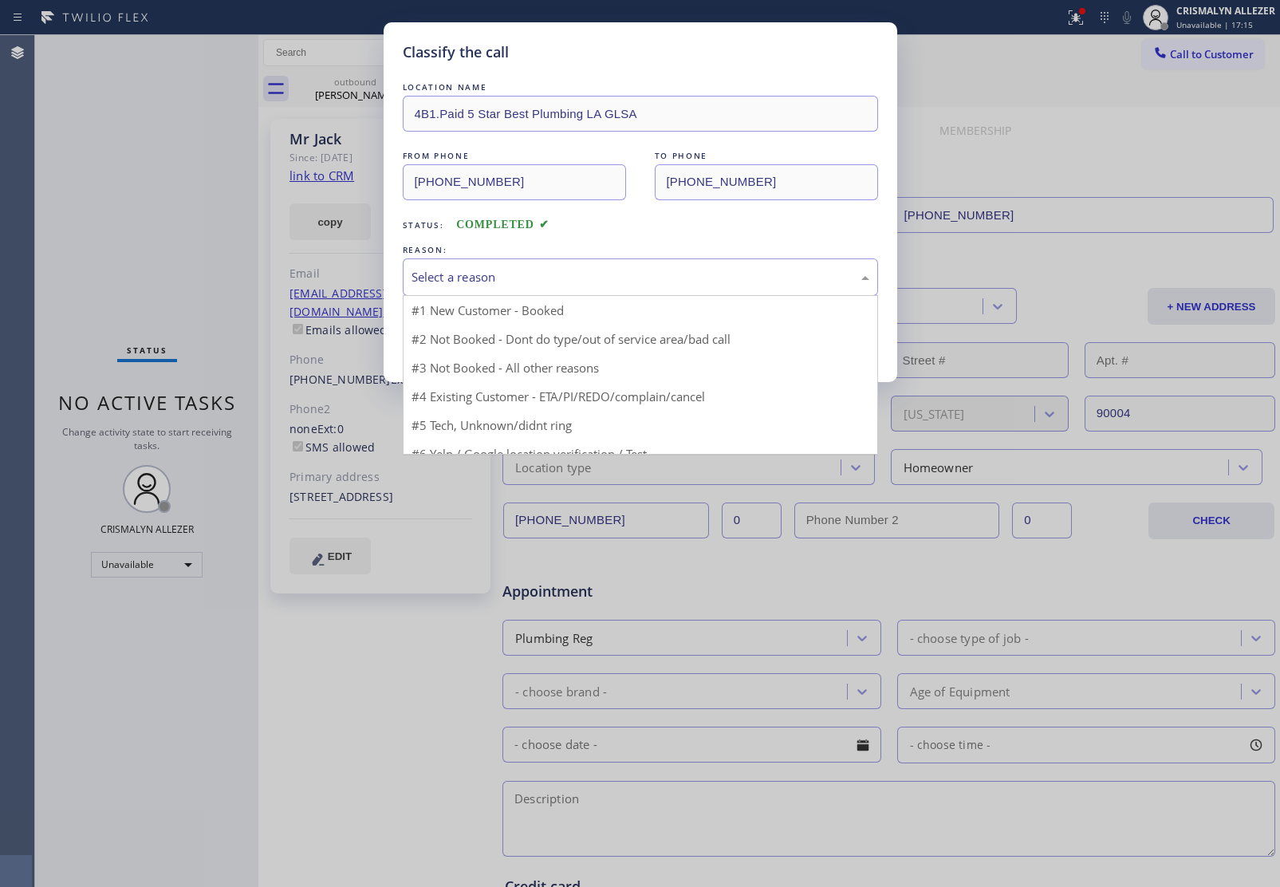
click at [648, 285] on div "Select a reason" at bounding box center [640, 277] width 458 height 18
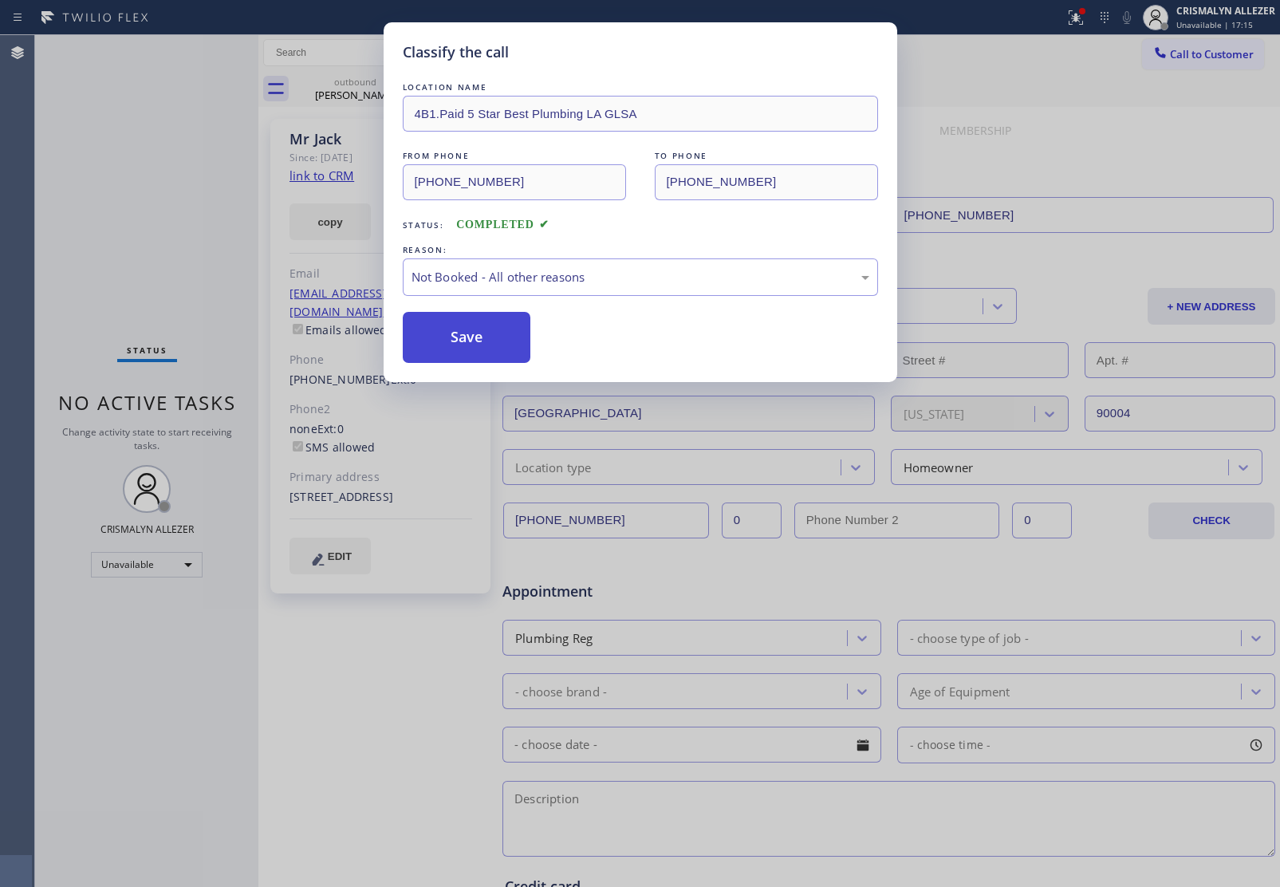
click at [465, 341] on button "Save" at bounding box center [467, 337] width 128 height 51
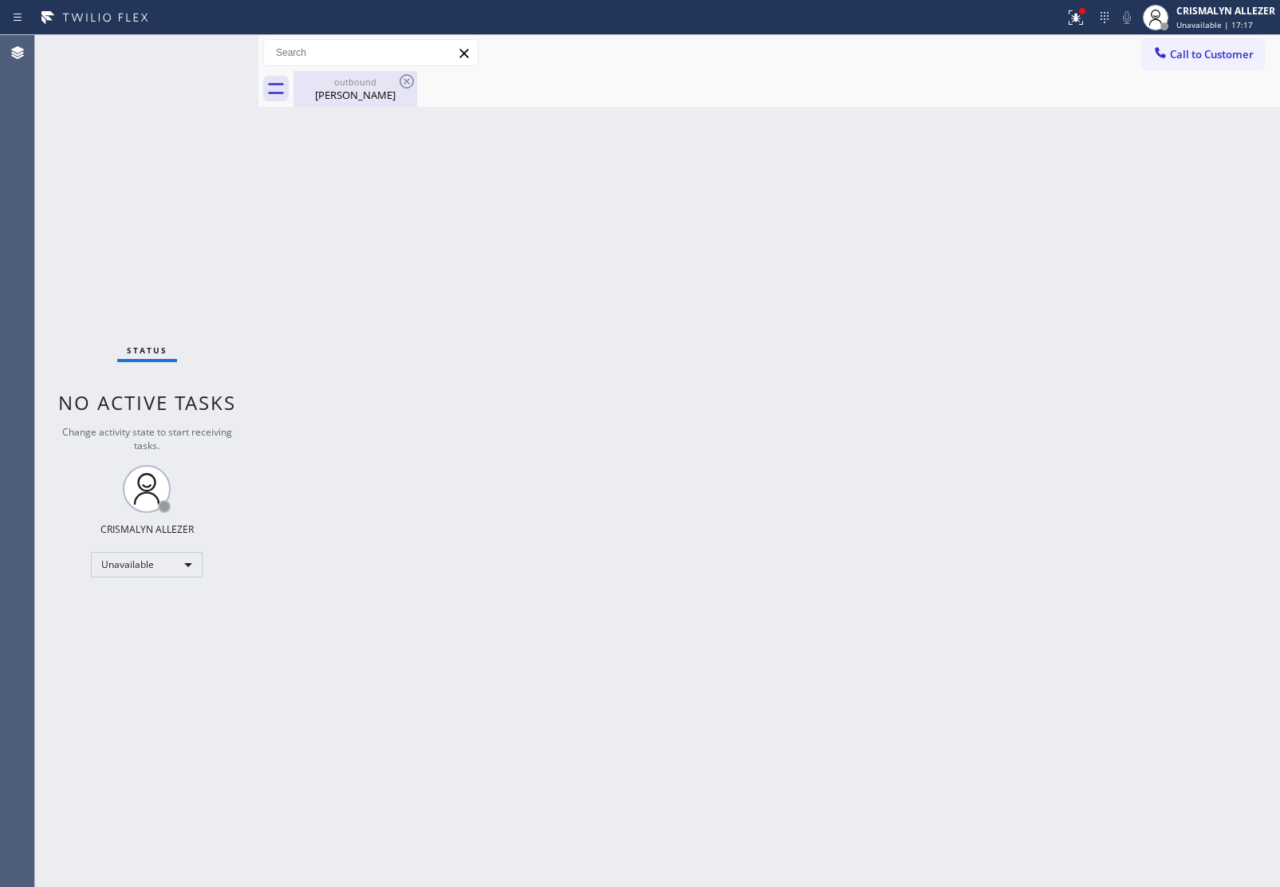
click at [344, 92] on div "[PERSON_NAME]" at bounding box center [355, 95] width 120 height 14
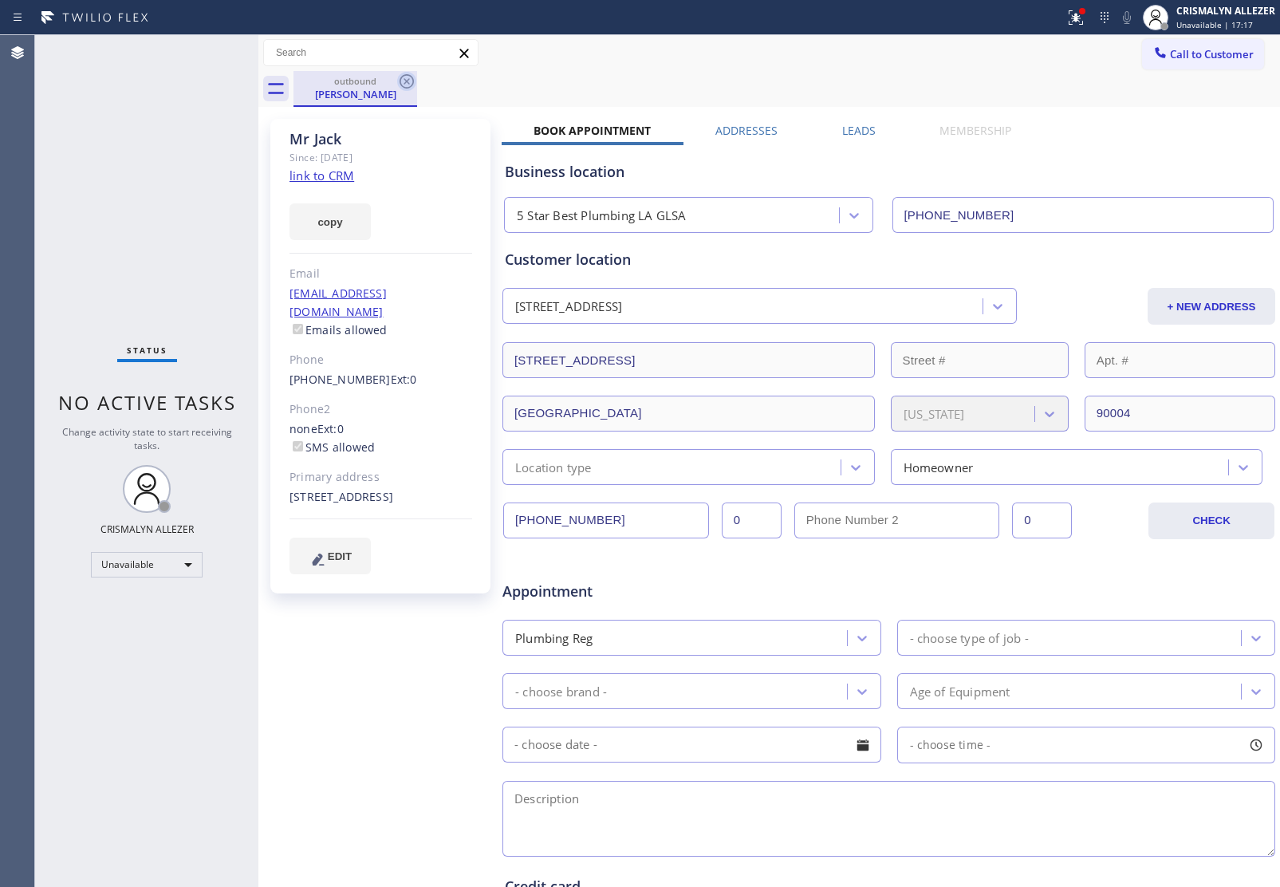
click at [400, 81] on icon at bounding box center [407, 81] width 14 height 14
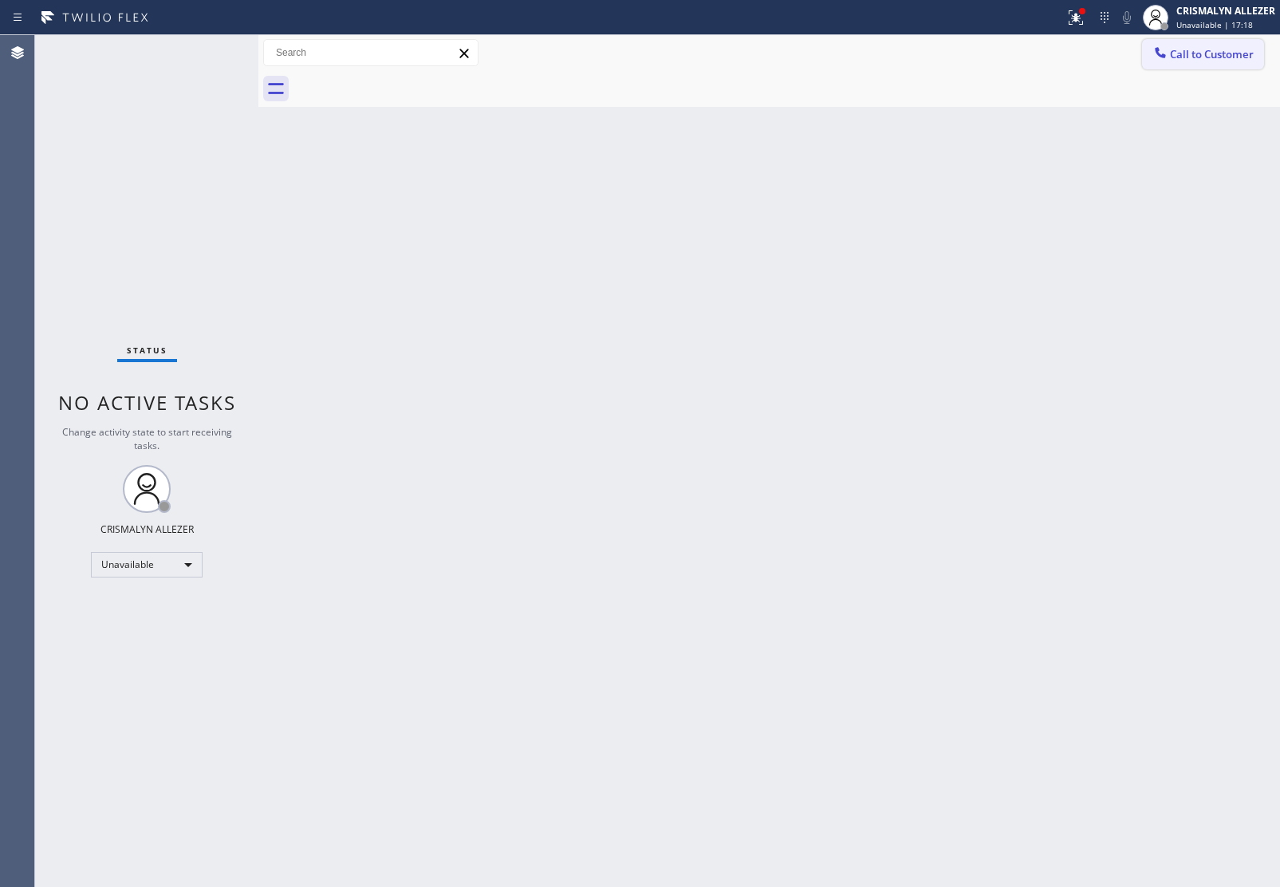
click at [1212, 60] on span "Call to Customer" at bounding box center [1212, 54] width 84 height 14
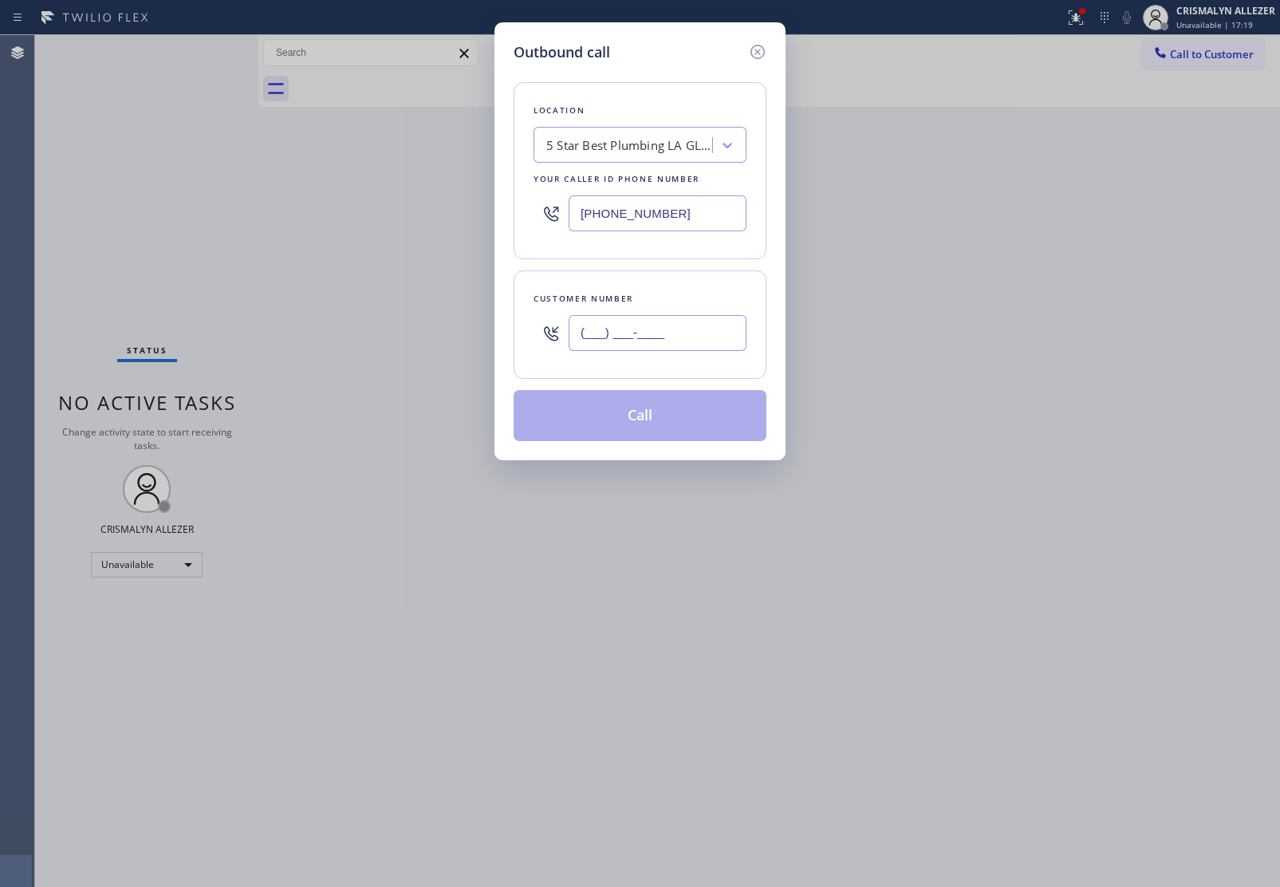
click at [703, 337] on input "(___) ___-____" at bounding box center [658, 333] width 178 height 36
paste input "424) 428-2740"
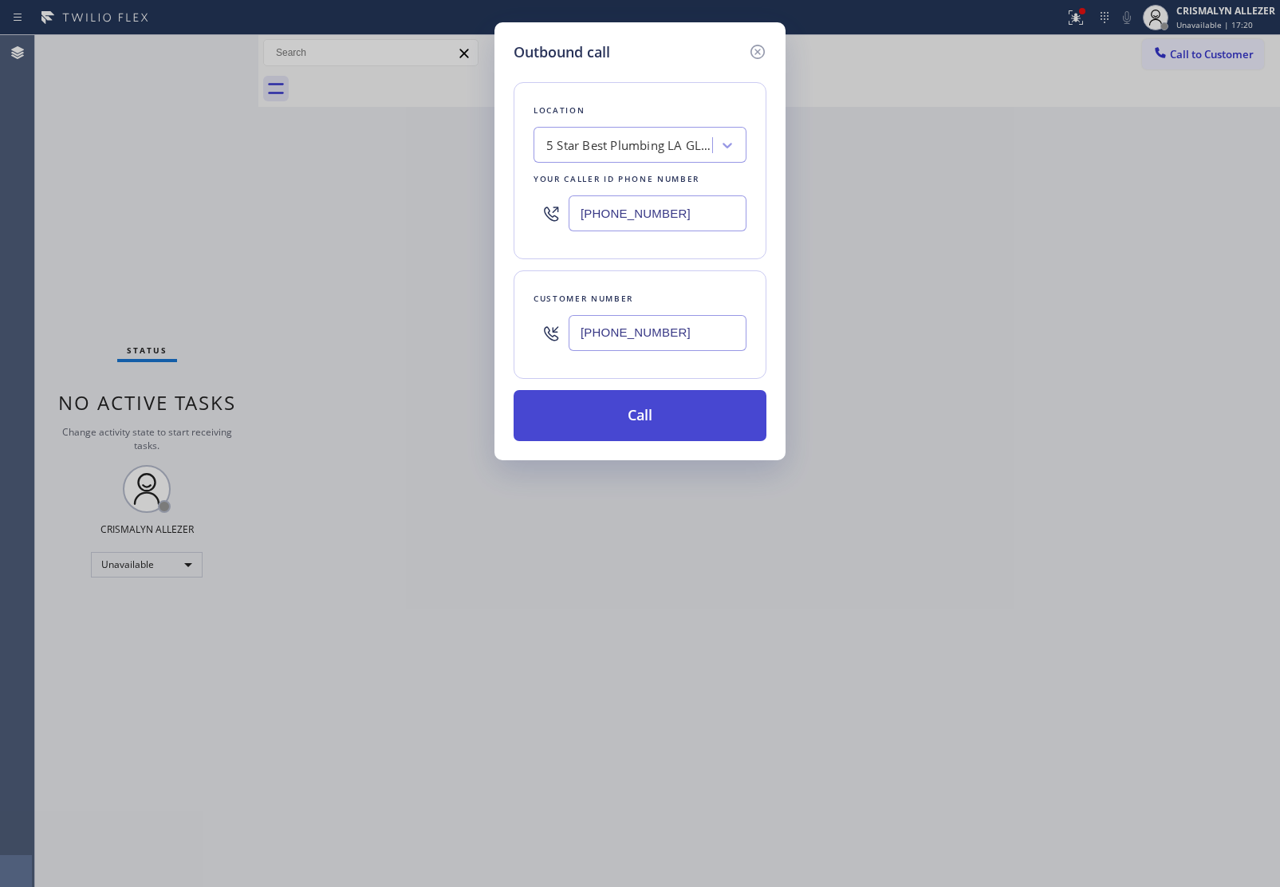
type input "[PHONE_NUMBER]"
click at [651, 423] on button "Call" at bounding box center [640, 415] width 253 height 51
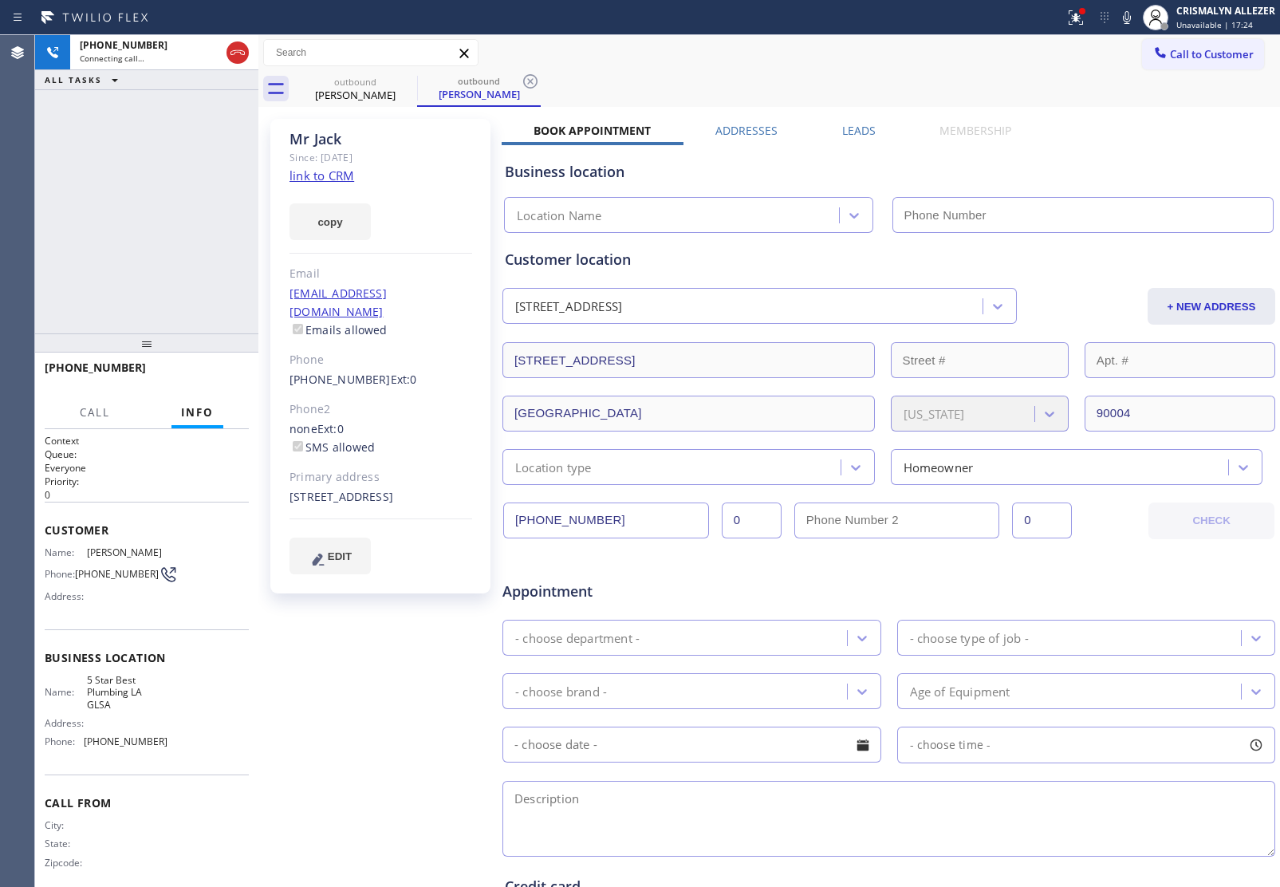
click at [855, 129] on label "Leads" at bounding box center [858, 130] width 33 height 15
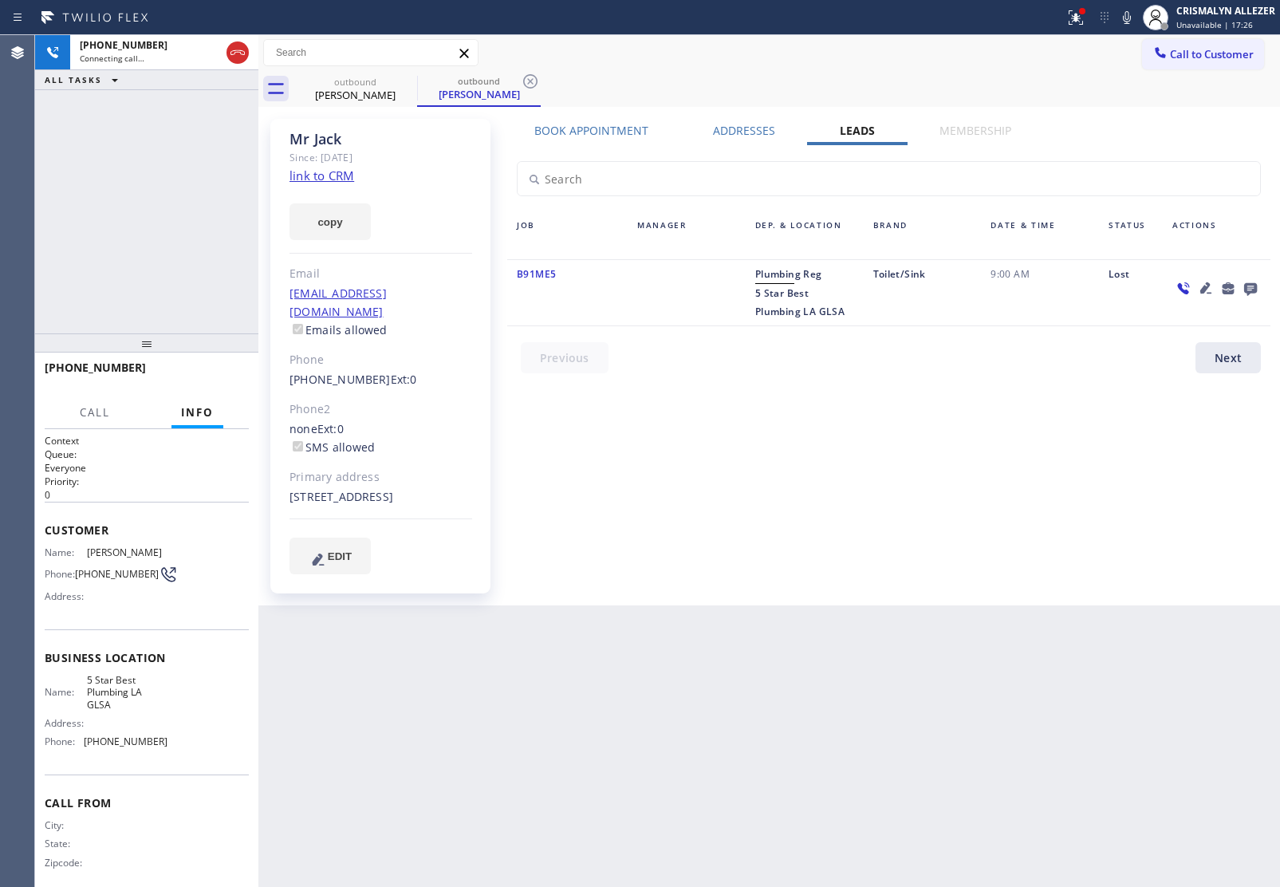
click at [1246, 289] on icon at bounding box center [1250, 289] width 13 height 13
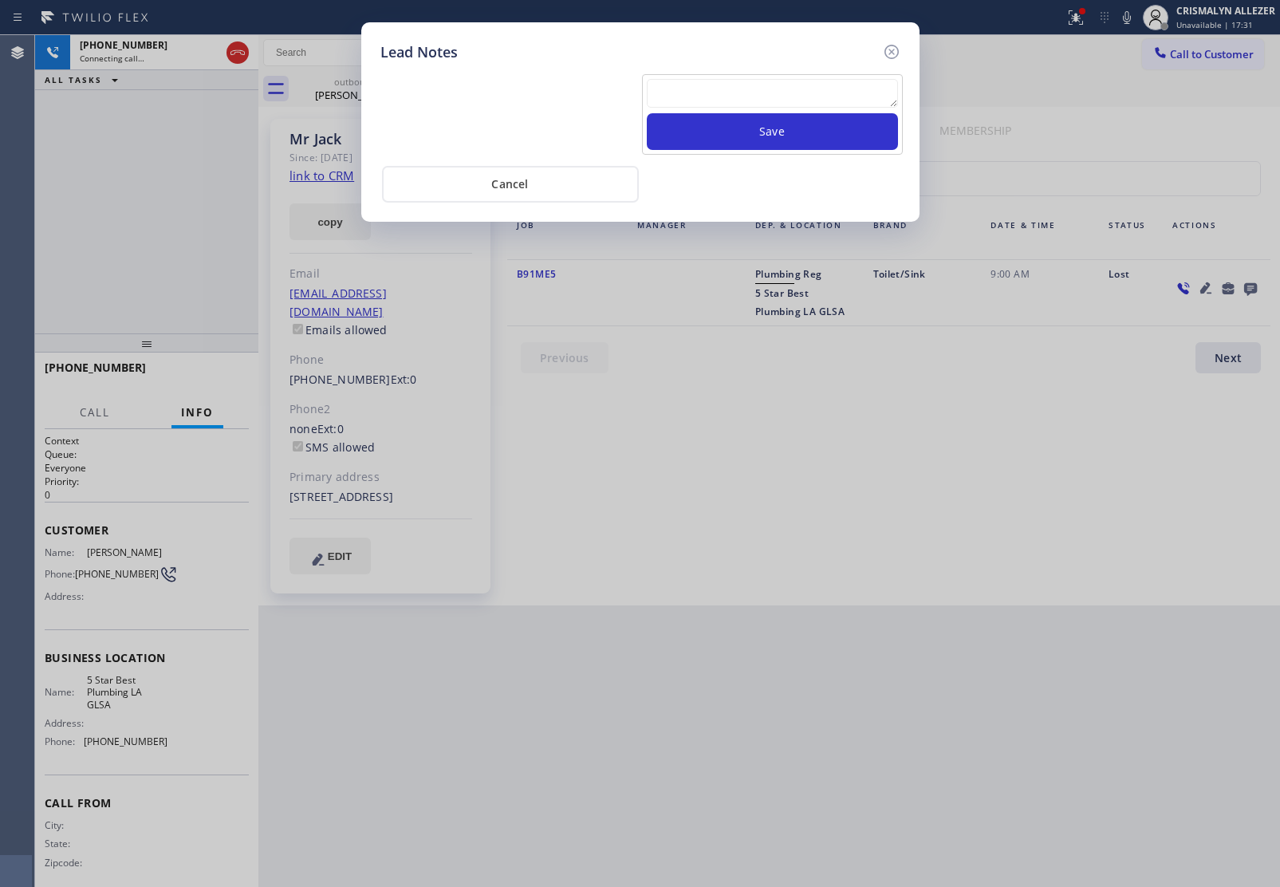
click at [782, 106] on textarea at bounding box center [772, 93] width 251 height 29
paste textarea "no answer | pls xfer here cx cb"
type textarea "no answer | pls xfer here cx cb"
click at [775, 125] on button "Save" at bounding box center [772, 131] width 251 height 37
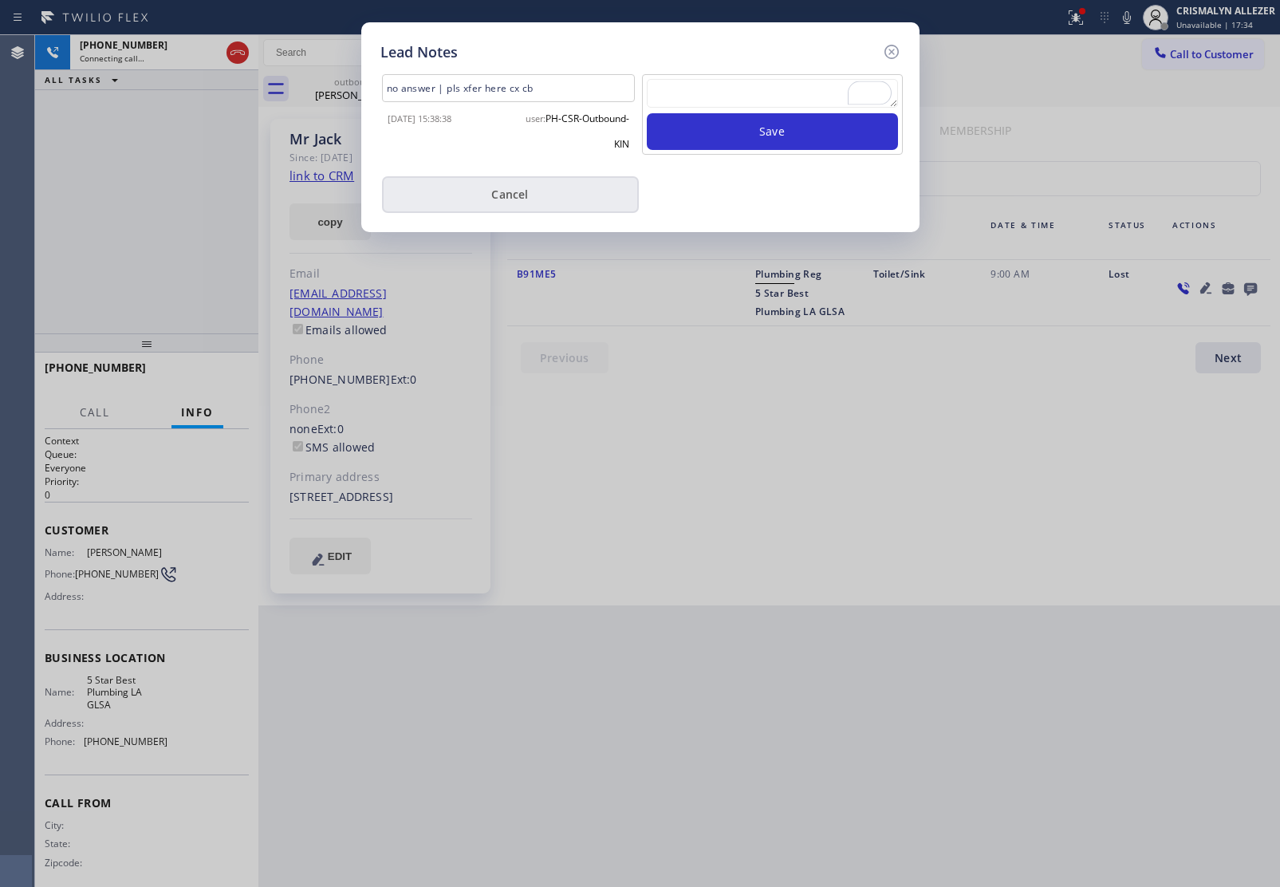
click at [542, 193] on button "Cancel" at bounding box center [510, 194] width 257 height 37
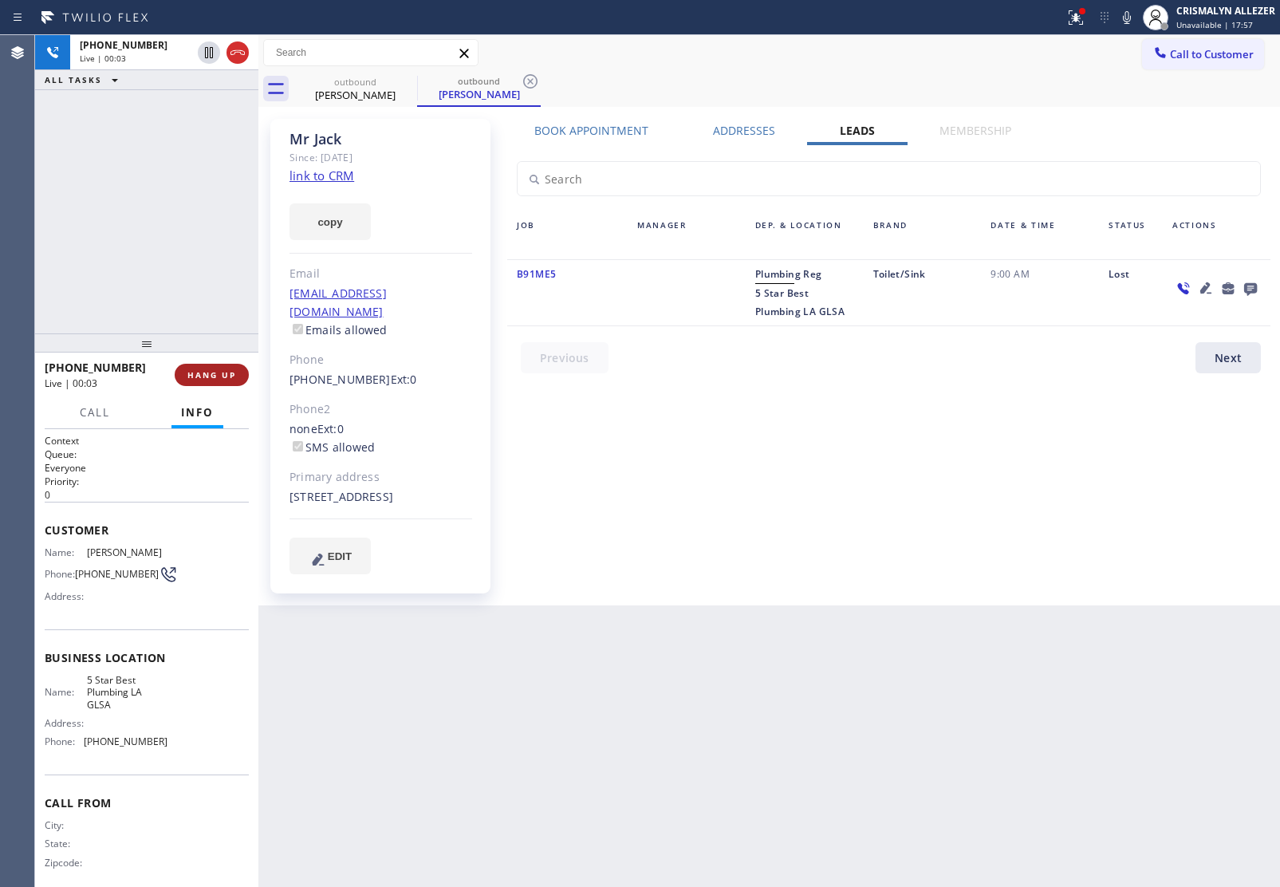
click at [210, 379] on span "HANG UP" at bounding box center [211, 374] width 49 height 11
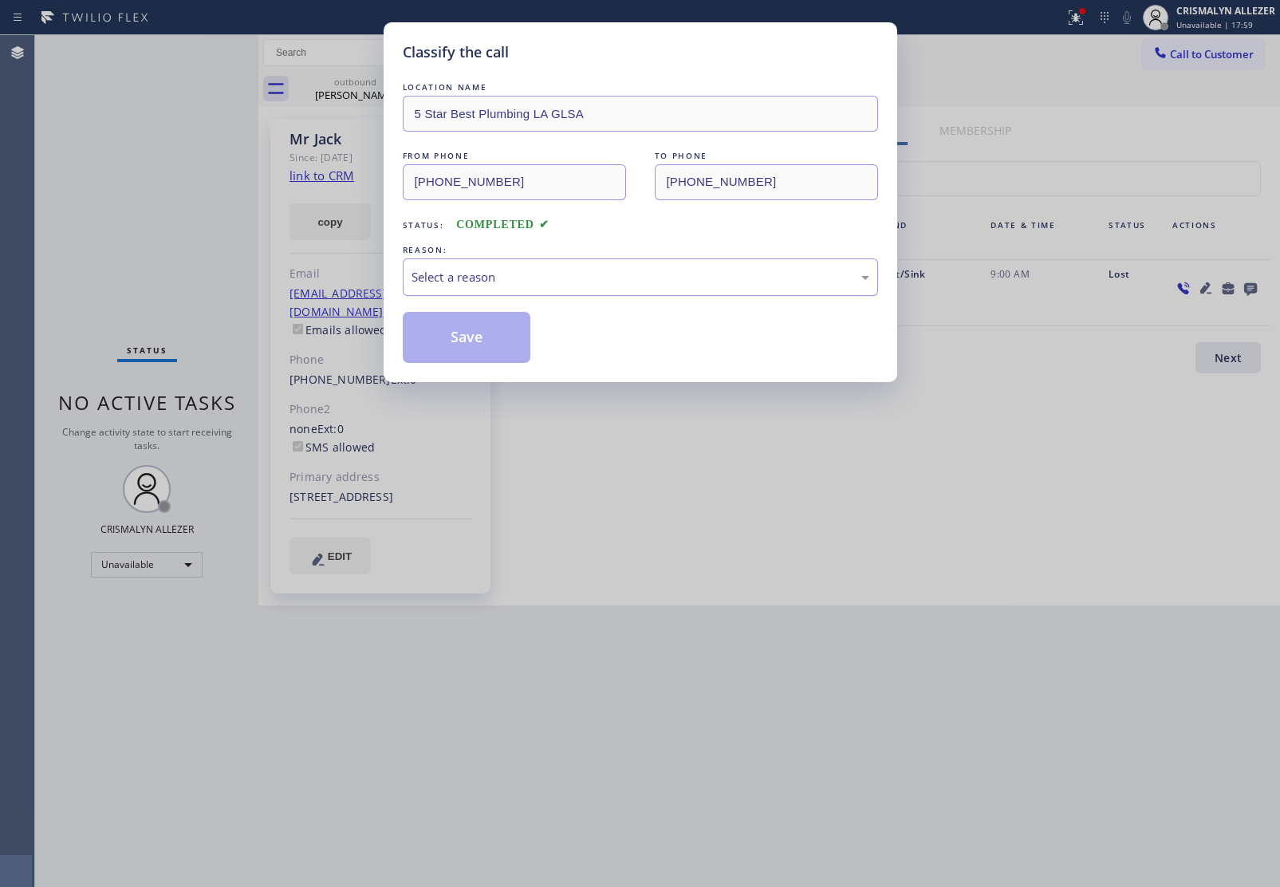
click at [652, 289] on div "Select a reason" at bounding box center [640, 276] width 475 height 37
click at [471, 341] on button "Save" at bounding box center [467, 337] width 128 height 51
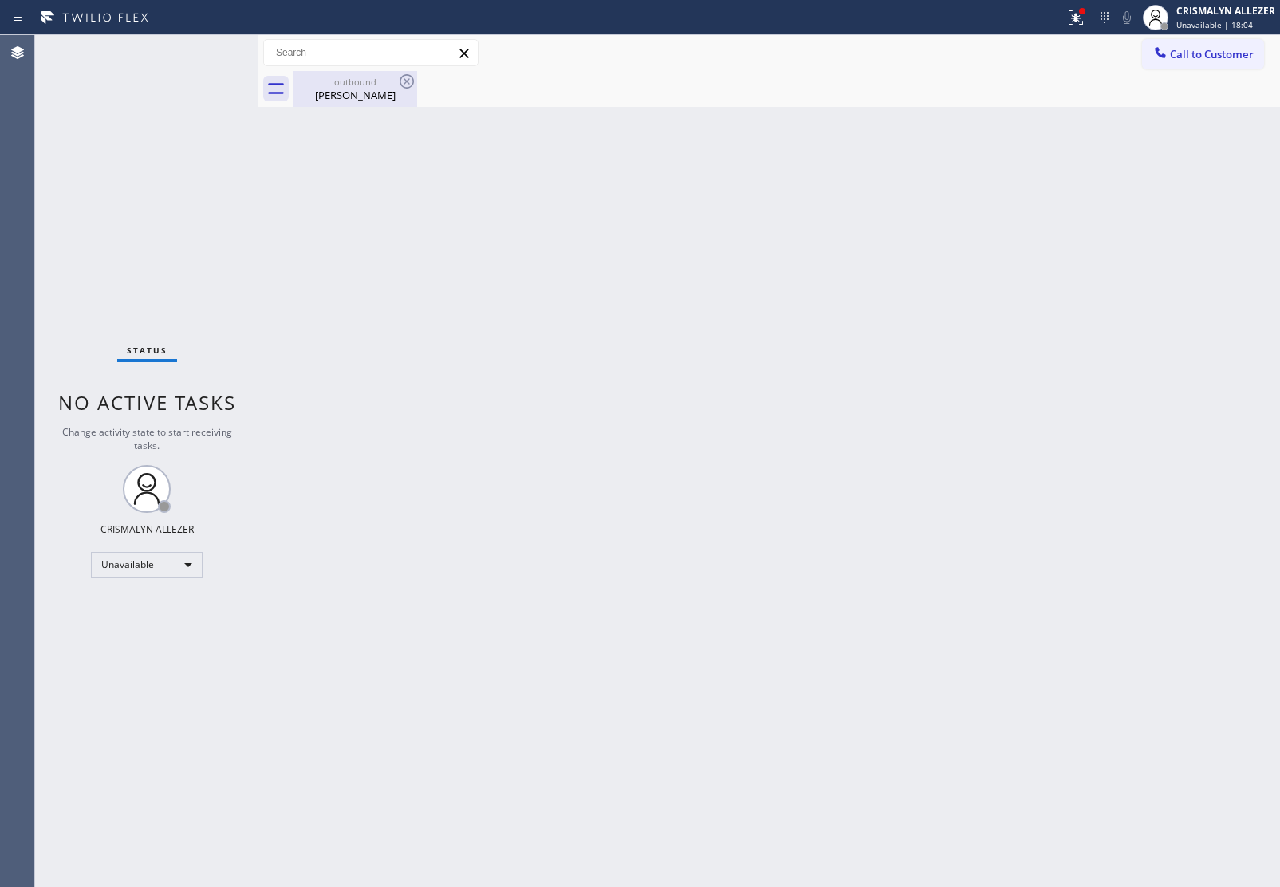
drag, startPoint x: 344, startPoint y: 89, endPoint x: 373, endPoint y: 84, distance: 29.2
click at [347, 89] on div "[PERSON_NAME]" at bounding box center [355, 95] width 120 height 14
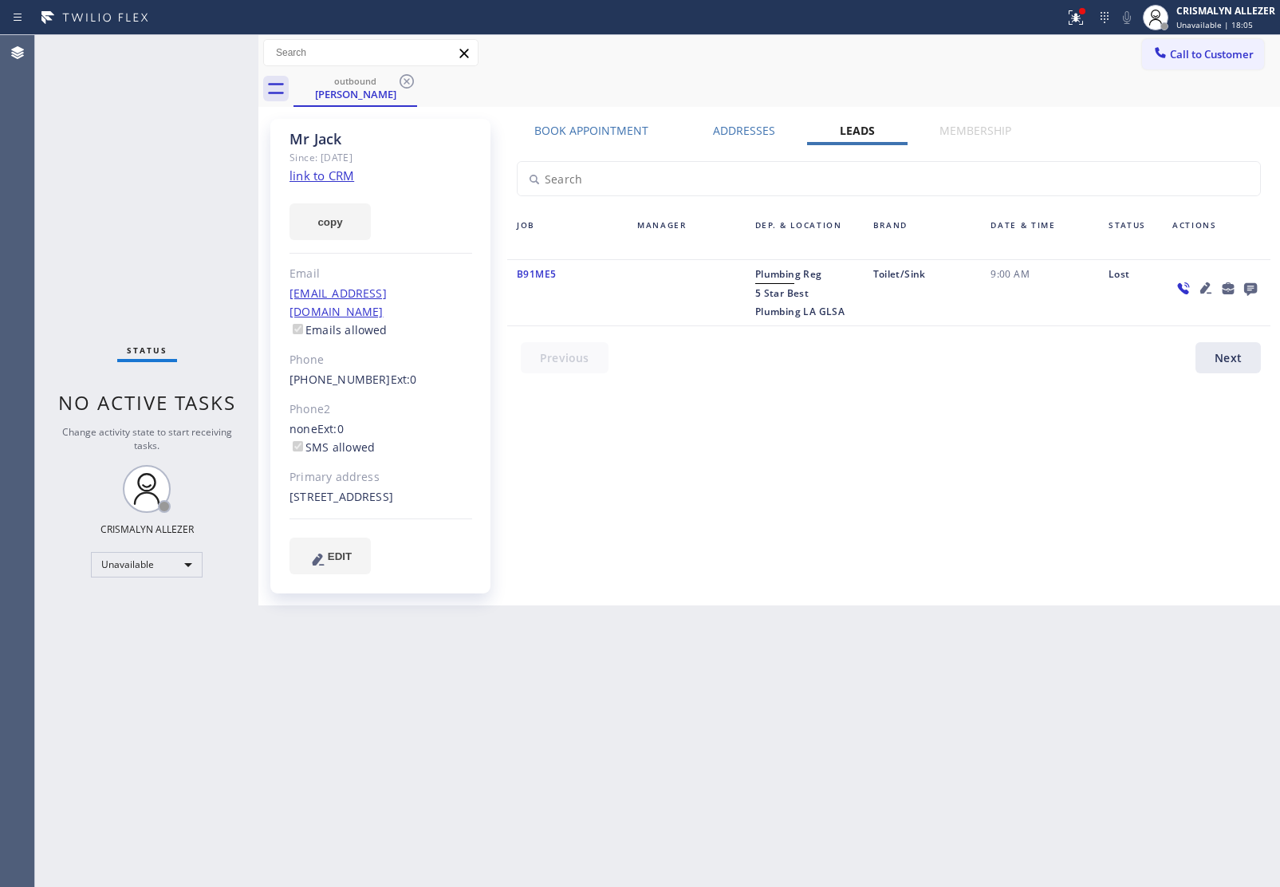
drag, startPoint x: 405, startPoint y: 82, endPoint x: 380, endPoint y: 0, distance: 85.8
click at [404, 74] on icon at bounding box center [407, 81] width 14 height 14
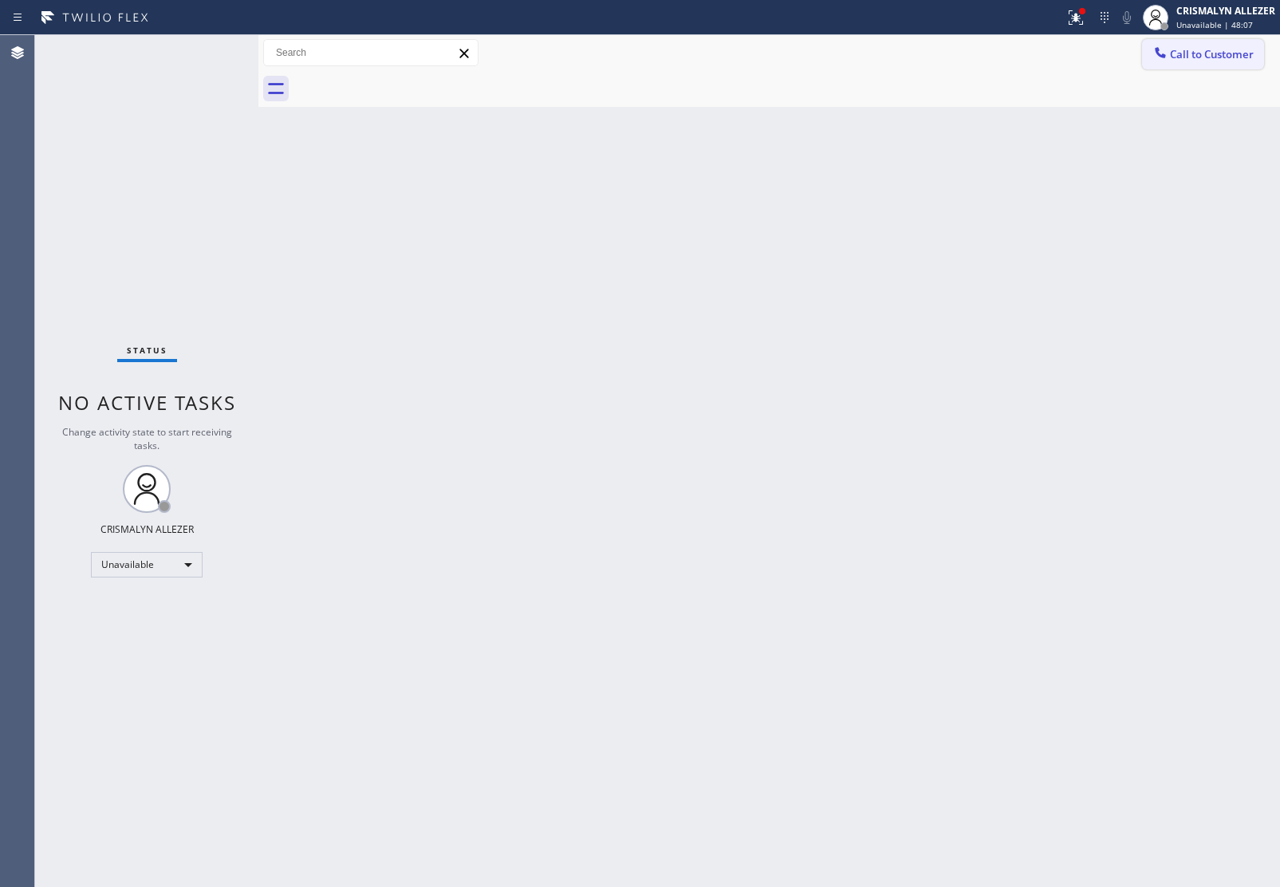
click at [1213, 66] on button "Call to Customer" at bounding box center [1203, 54] width 122 height 30
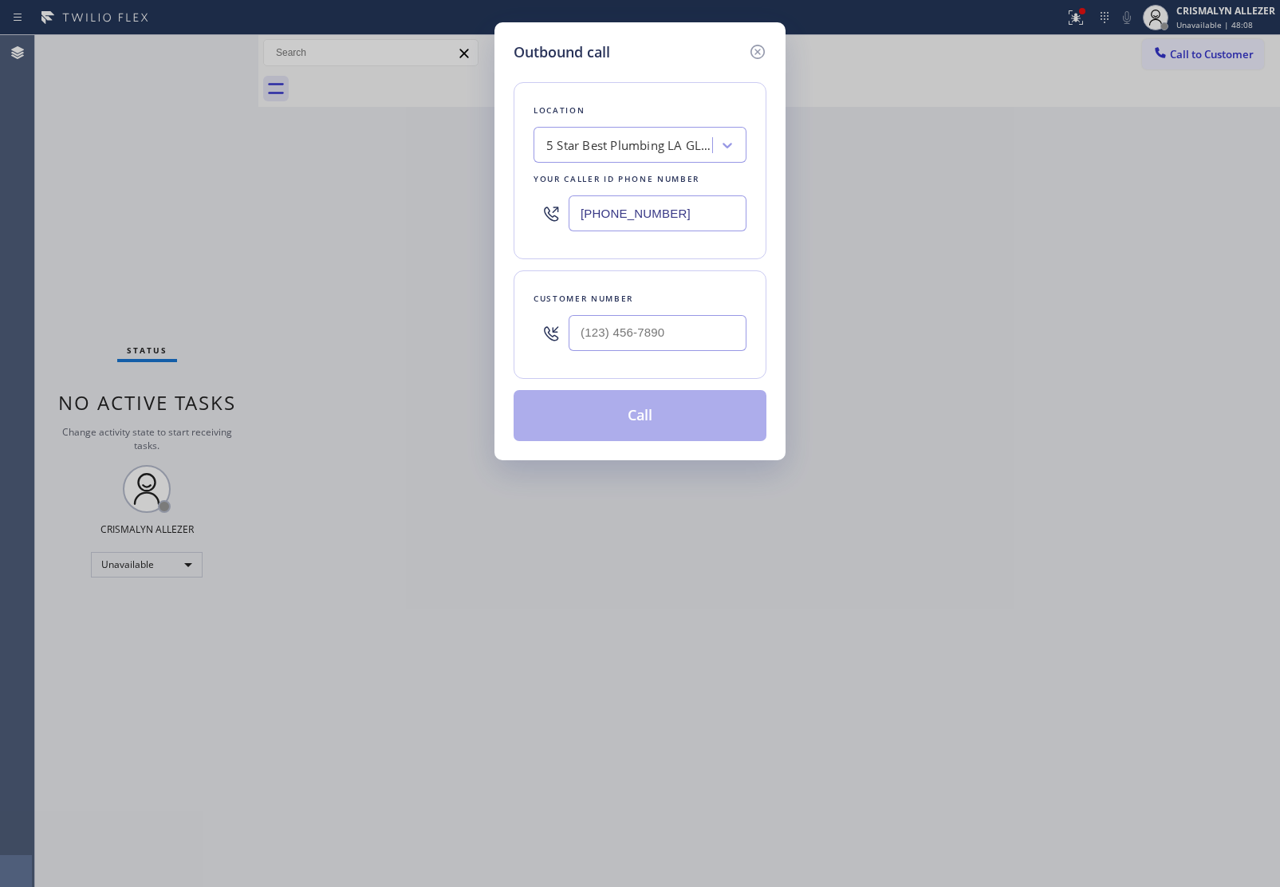
paste input "650) 684-5162"
drag, startPoint x: 711, startPoint y: 214, endPoint x: 372, endPoint y: 218, distance: 338.1
click at [372, 218] on div "Outbound call Location 5 Star Best Plumbing LA GLSA Your caller id phone number…" at bounding box center [640, 443] width 1280 height 887
type input "[PHONE_NUMBER]"
click at [652, 347] on input "(___) ___-____" at bounding box center [658, 333] width 178 height 36
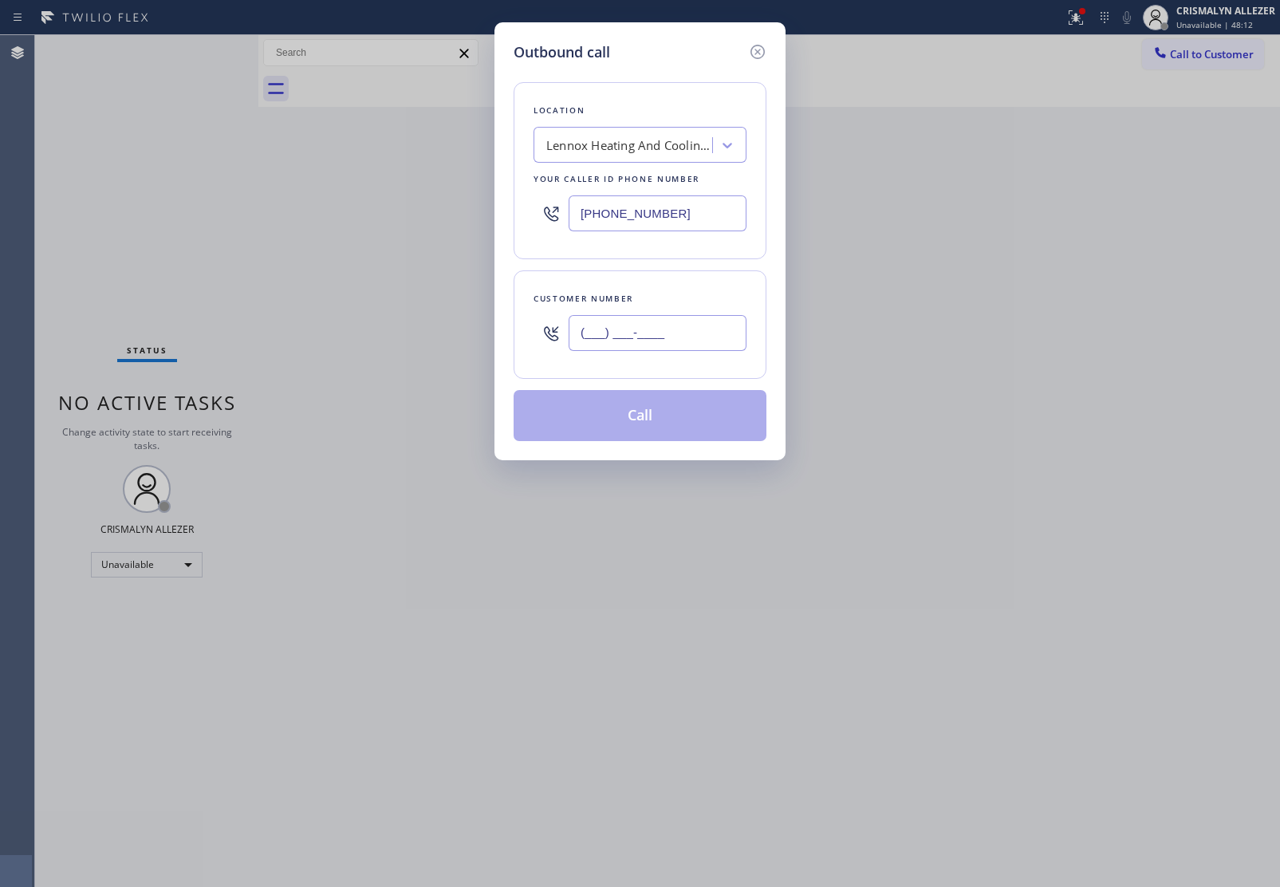
paste input "650) 392-8467"
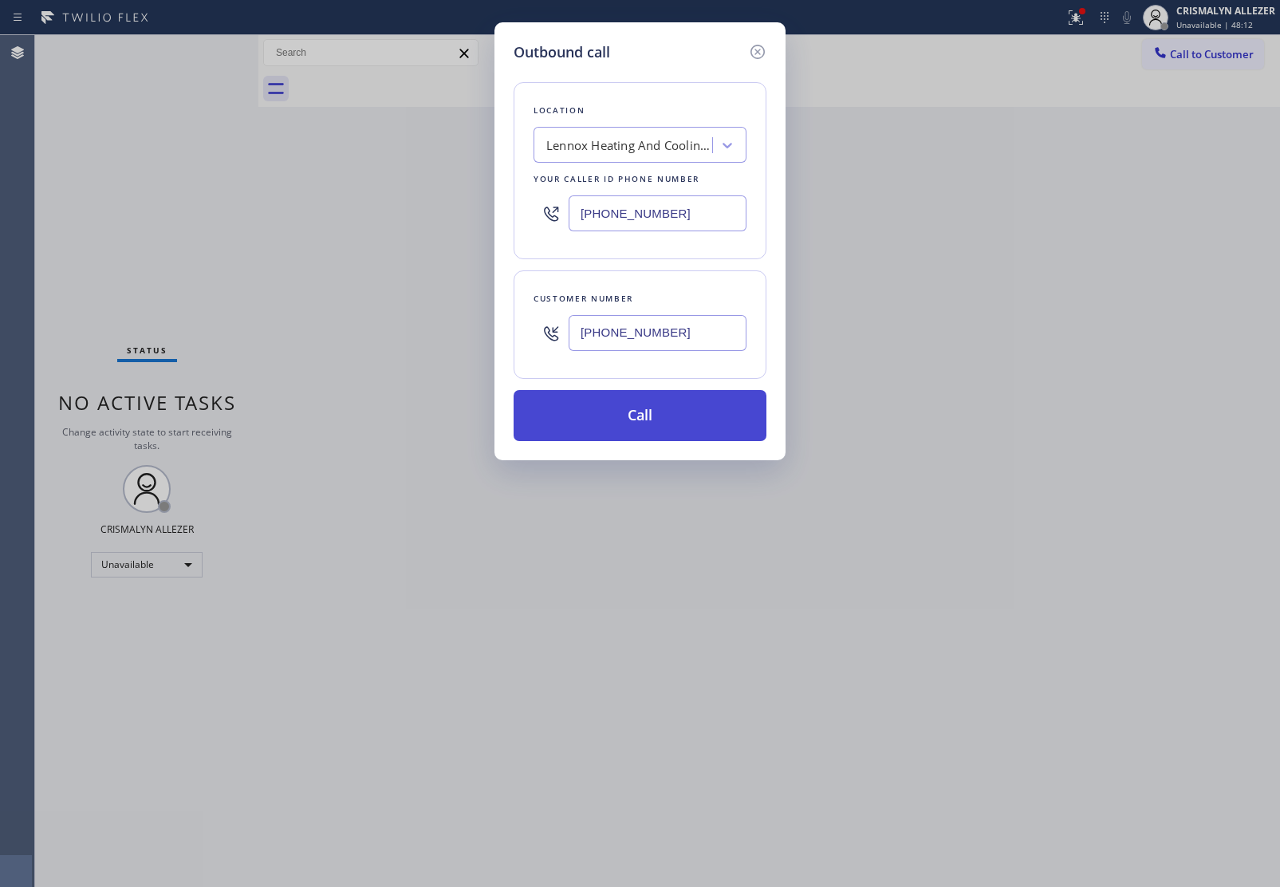
type input "(650) 392-8467"
click at [651, 437] on button "Call" at bounding box center [640, 415] width 253 height 51
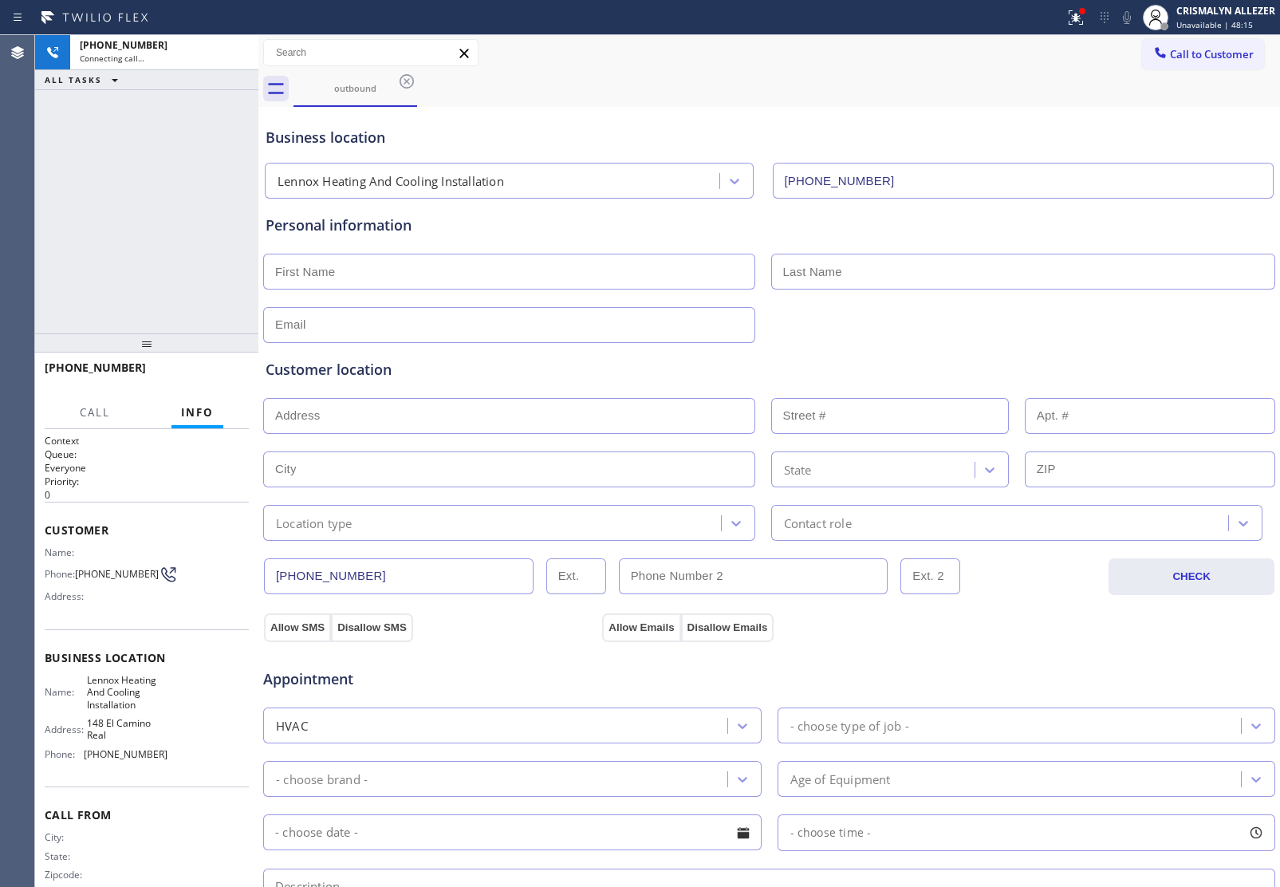
type input "[PHONE_NUMBER]"
click at [235, 61] on icon at bounding box center [237, 52] width 19 height 19
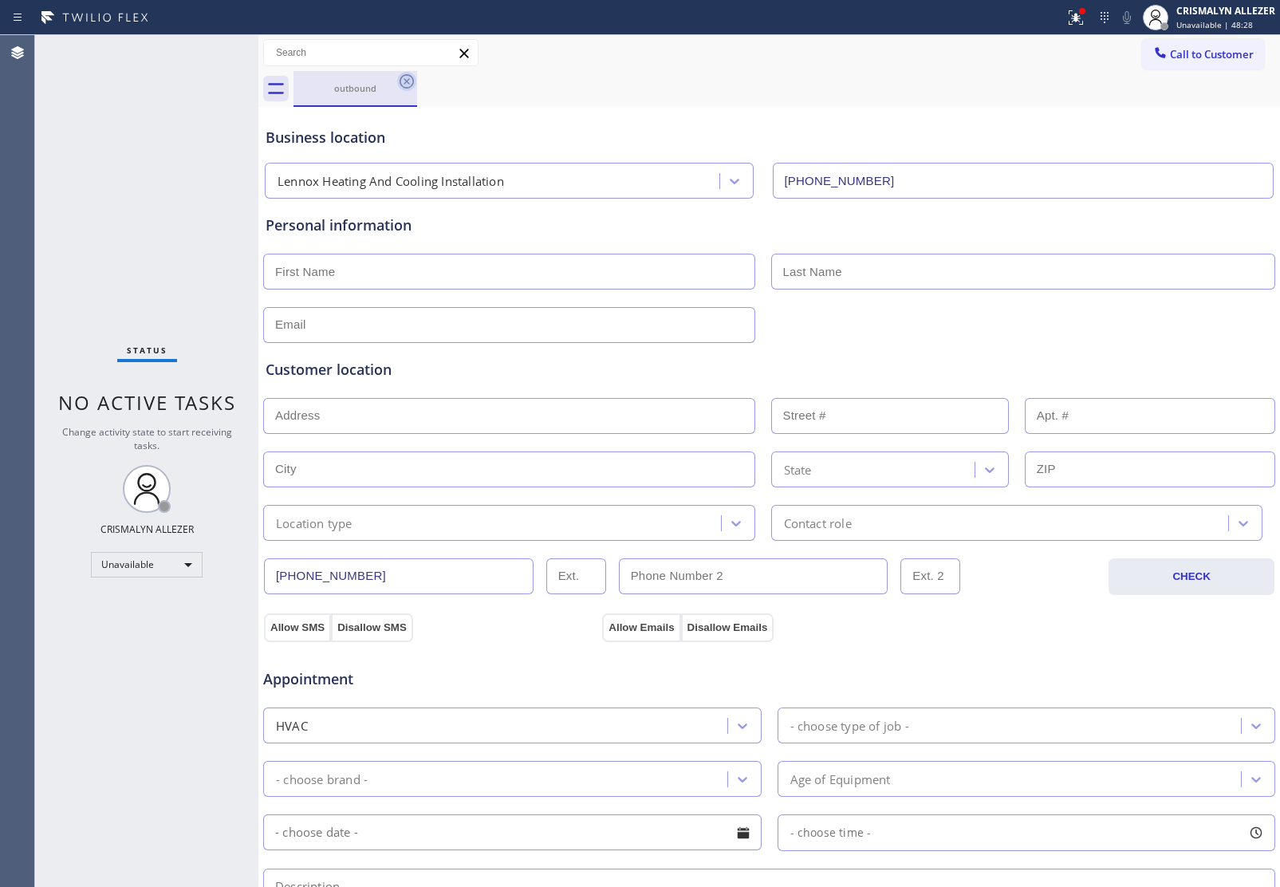
click at [400, 84] on icon at bounding box center [407, 81] width 14 height 14
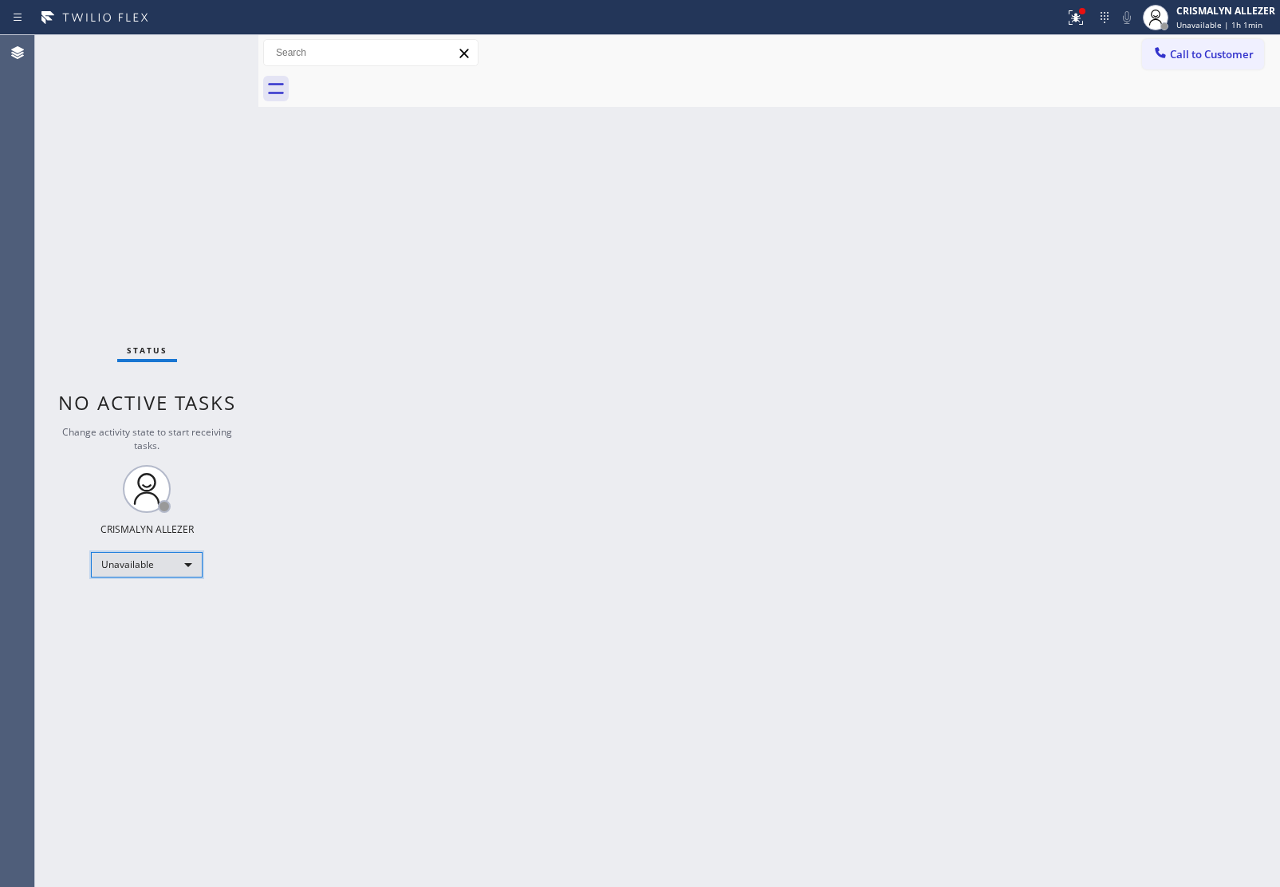
click at [187, 556] on div "Unavailable" at bounding box center [147, 565] width 112 height 26
click at [149, 608] on li "Available" at bounding box center [146, 605] width 108 height 19
click at [476, 514] on div "Back to Dashboard Change Sender ID Customers Technicians Select a contact Outbo…" at bounding box center [769, 461] width 1022 height 852
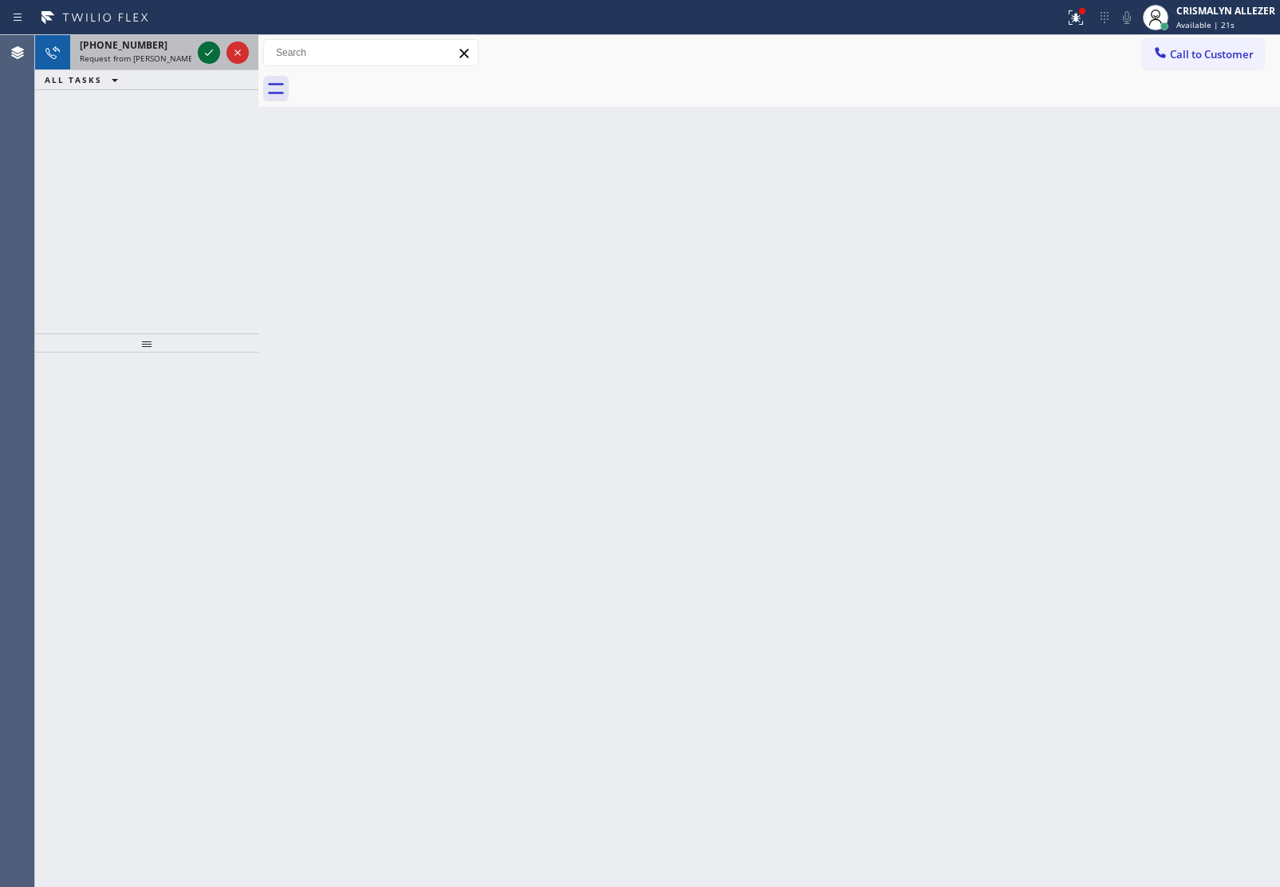
click at [209, 52] on icon at bounding box center [208, 52] width 19 height 19
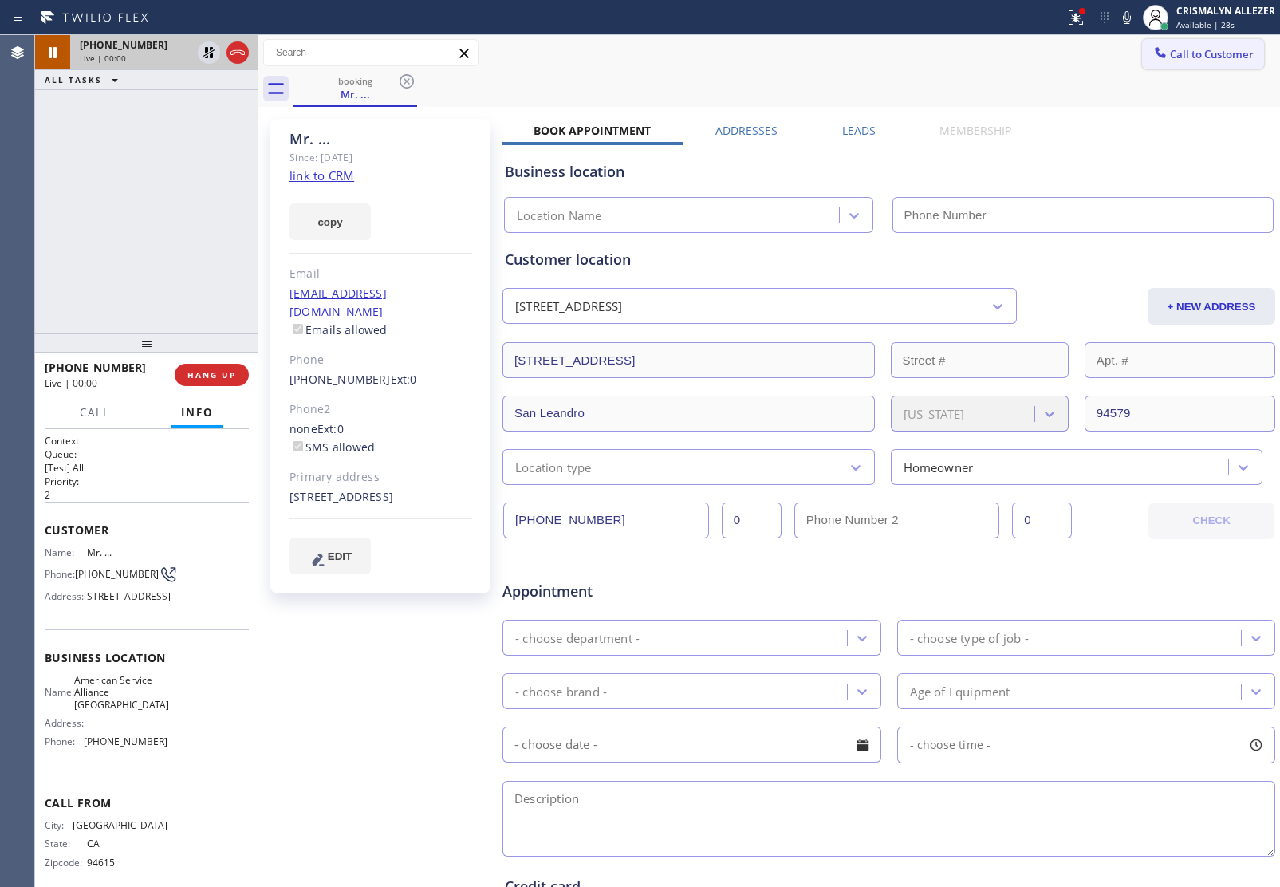
click at [1212, 58] on span "Call to Customer" at bounding box center [1212, 54] width 84 height 14
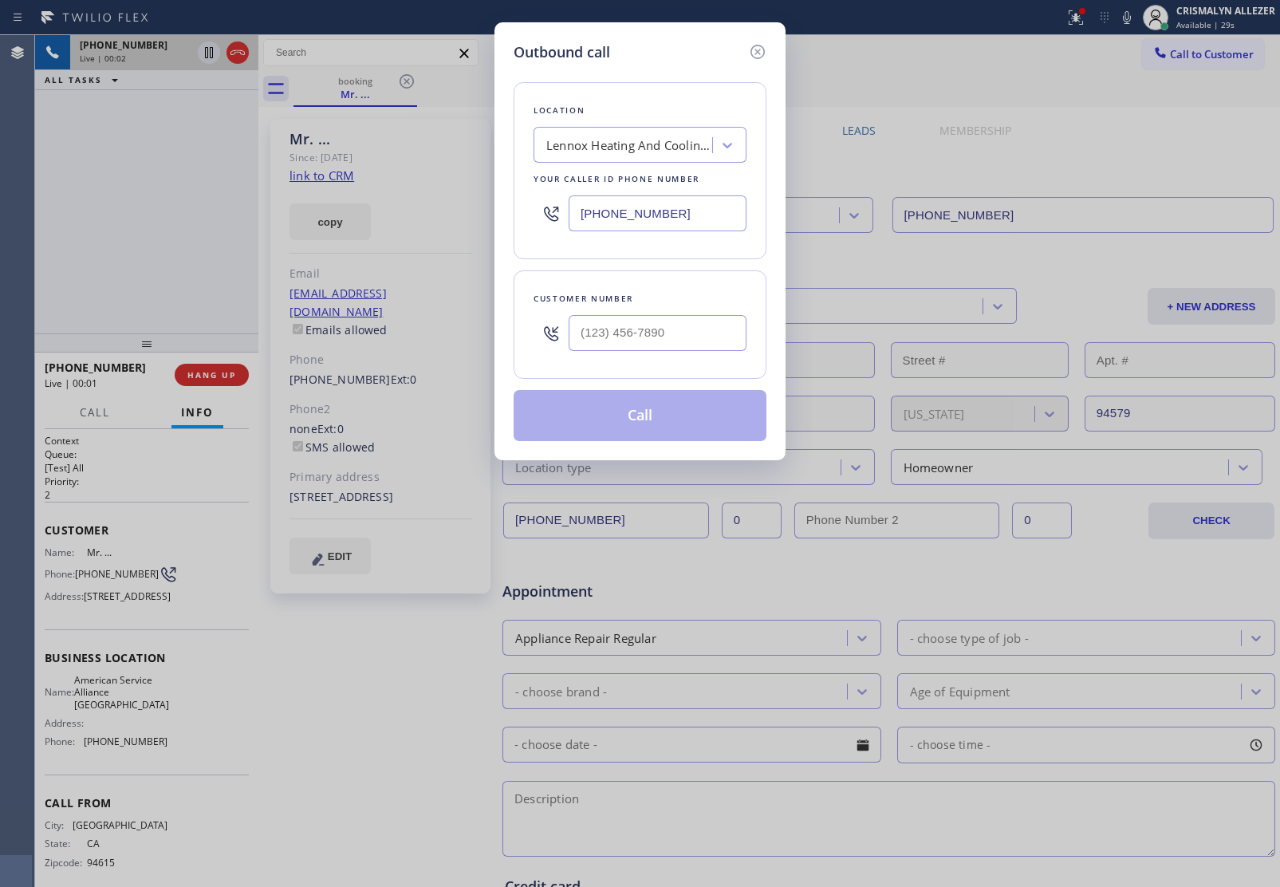
type input "[PHONE_NUMBER]"
click at [760, 56] on icon at bounding box center [757, 51] width 19 height 19
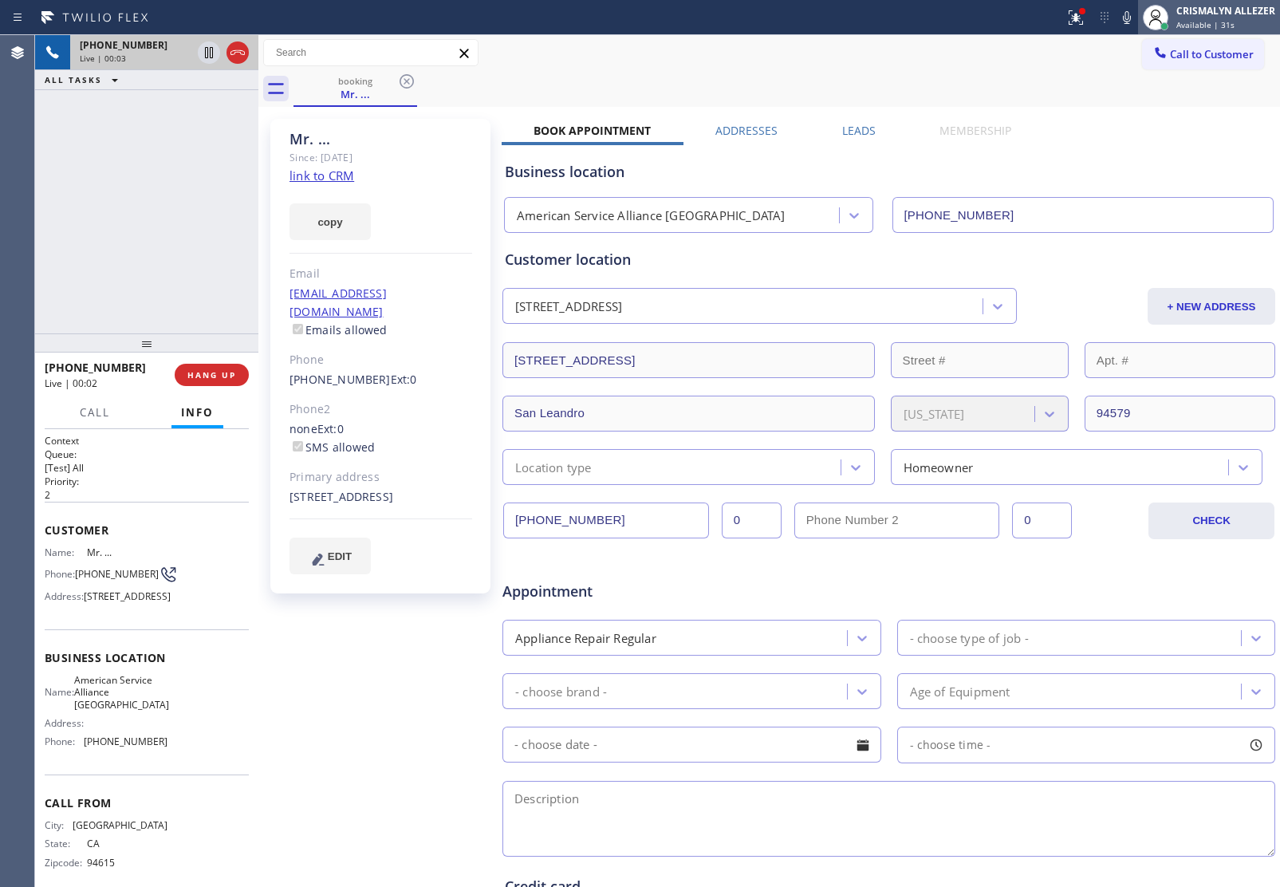
click at [1210, 28] on span "Available | 31s" at bounding box center [1205, 24] width 58 height 11
click at [1226, 20] on span "Available | 35s" at bounding box center [1205, 24] width 58 height 11
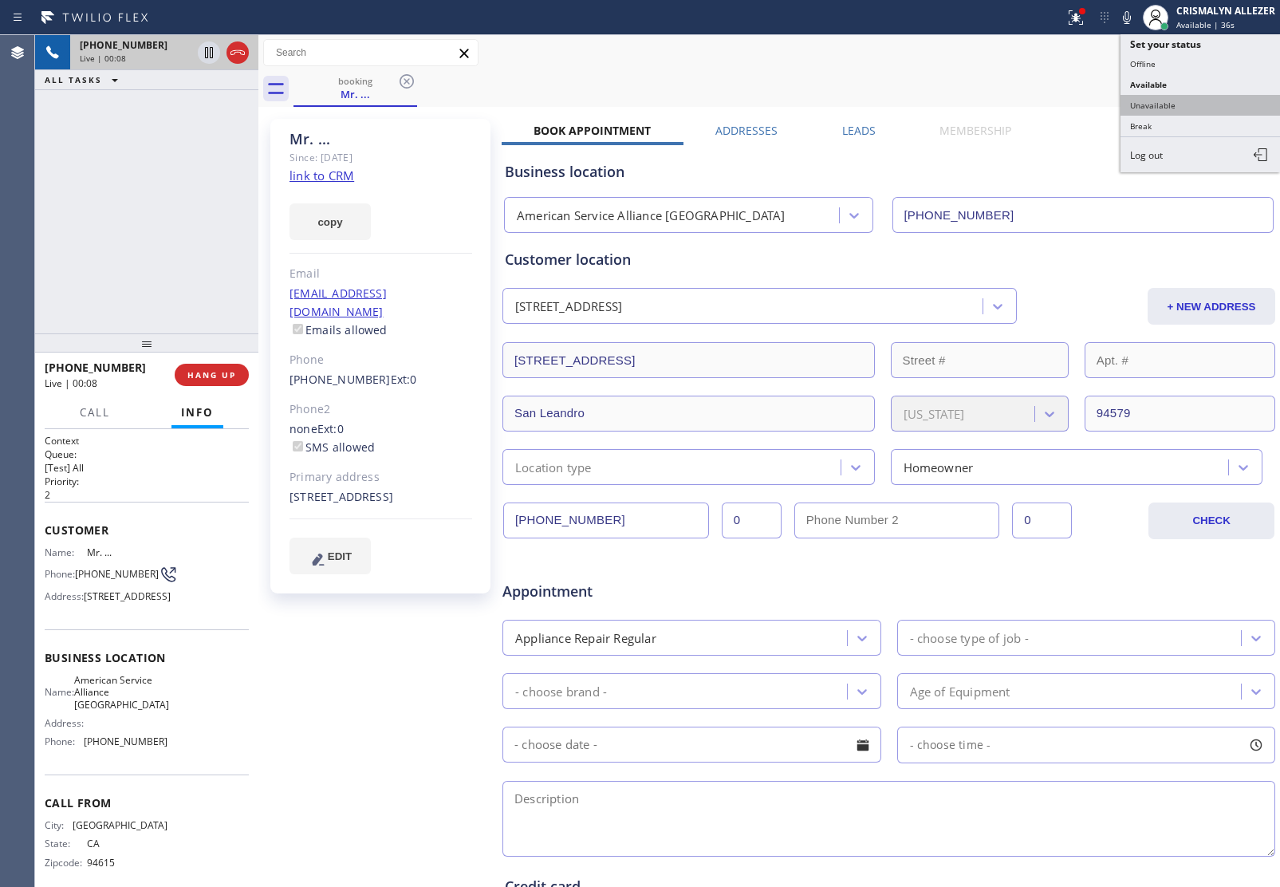
click at [1180, 105] on button "Unavailable" at bounding box center [1199, 105] width 159 height 21
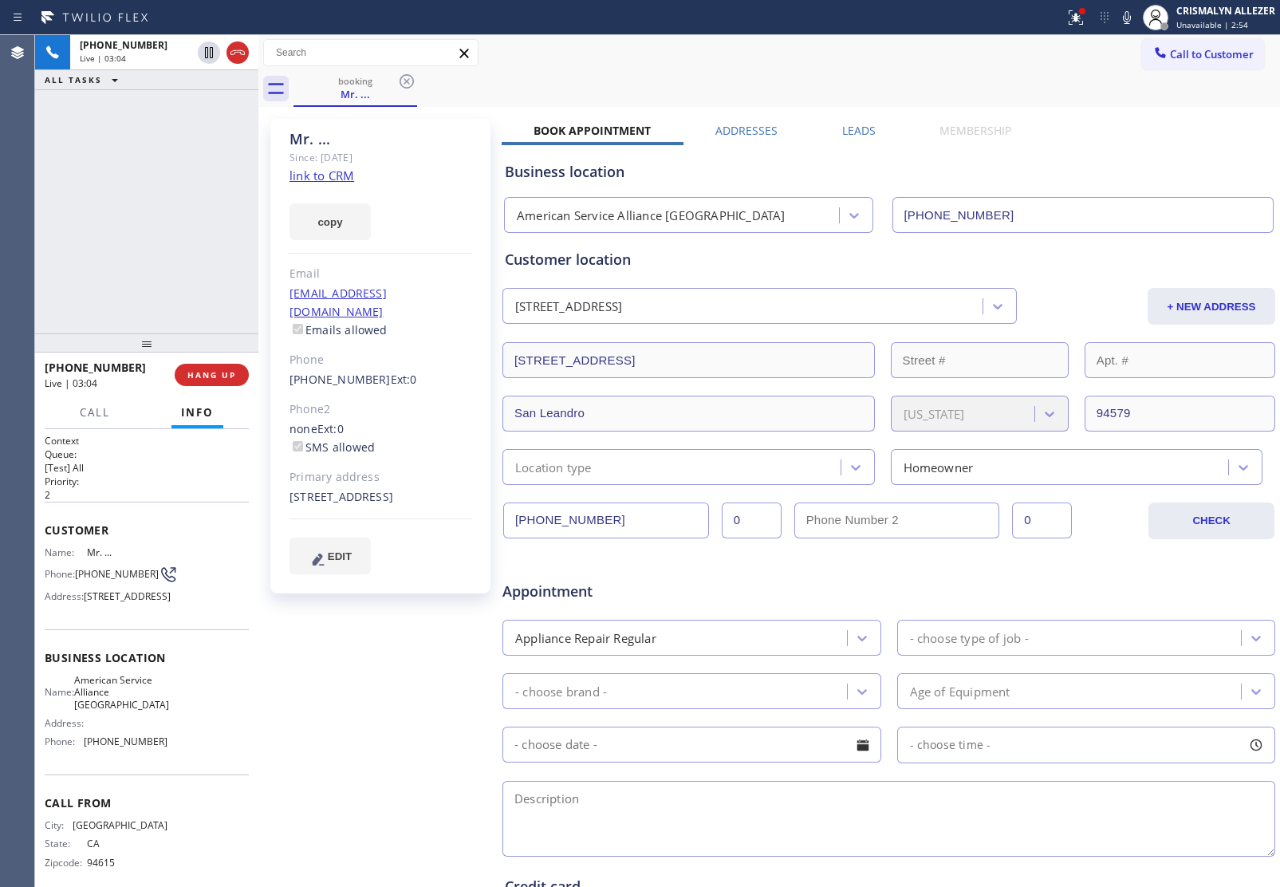
click at [206, 303] on div "[PHONE_NUMBER] Live | 03:04 ALL TASKS ALL TASKS ACTIVE TASKS TASKS IN WRAP UP" at bounding box center [146, 184] width 223 height 298
click at [1062, 183] on div "Business location American Service Alliance [GEOGRAPHIC_DATA] [PHONE_NUMBER]" at bounding box center [889, 189] width 774 height 88
click at [136, 271] on div "[PHONE_NUMBER] Live | 05:05 ALL TASKS ALL TASKS ACTIVE TASKS TASKS IN WRAP UP" at bounding box center [146, 184] width 223 height 298
click at [199, 376] on span "HANG UP" at bounding box center [211, 374] width 49 height 11
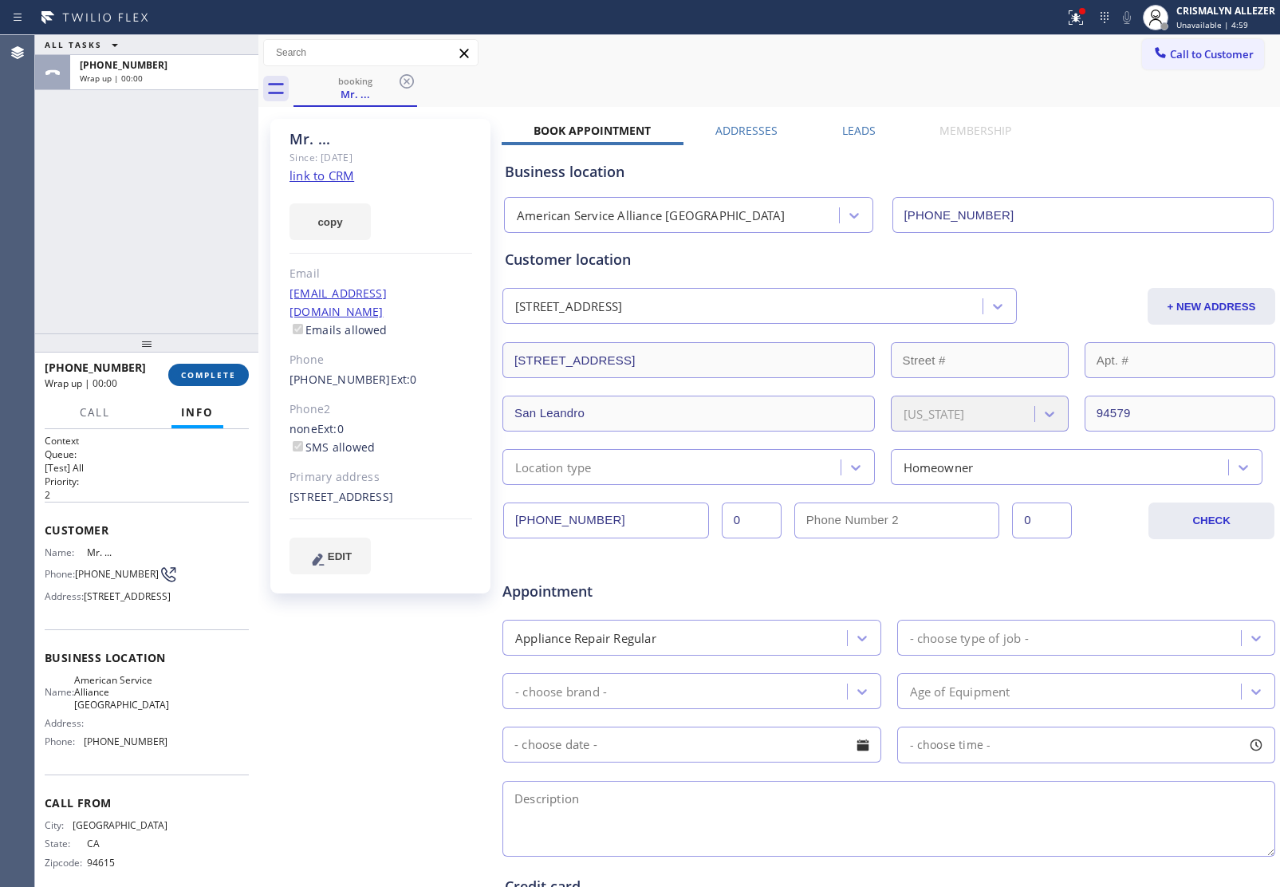
click at [215, 376] on span "COMPLETE" at bounding box center [208, 374] width 55 height 11
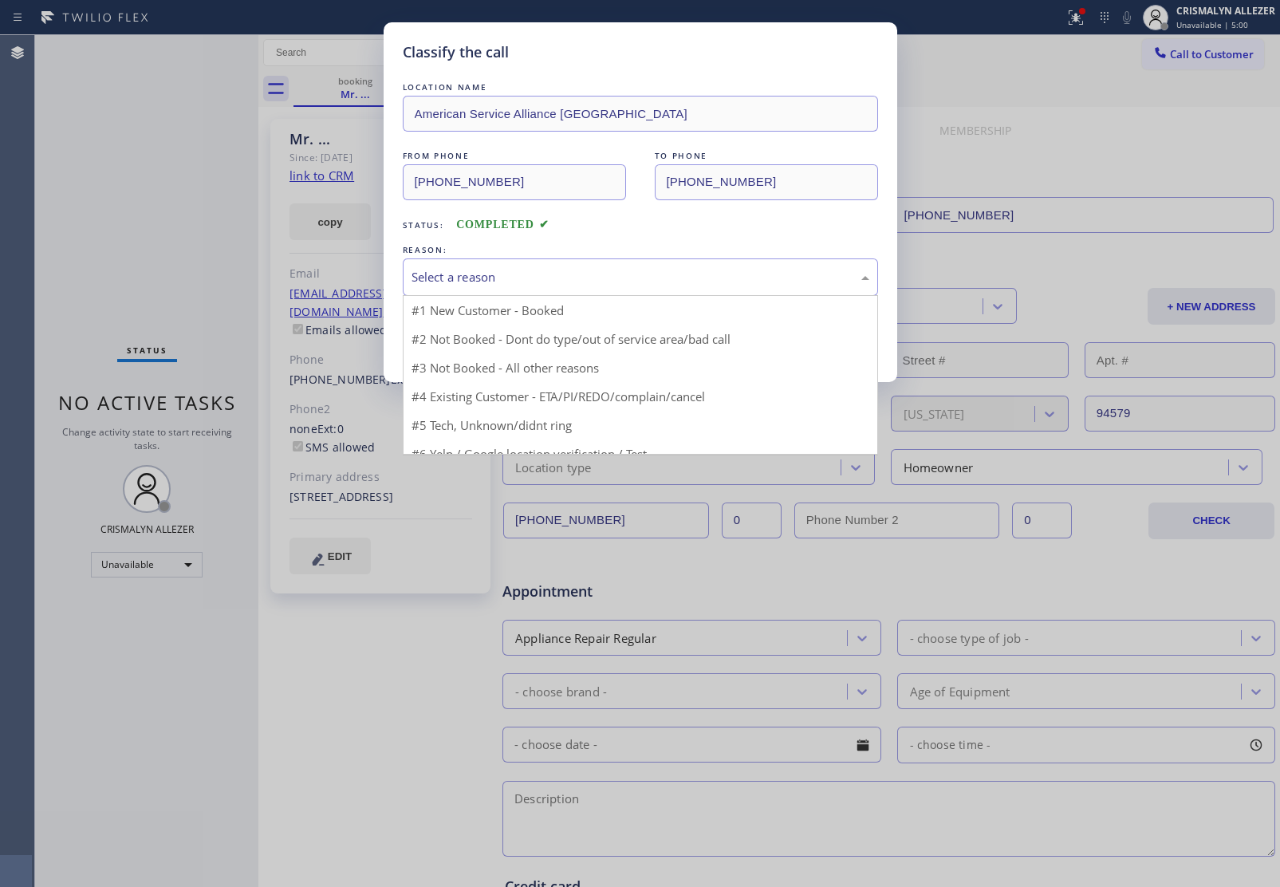
click at [671, 261] on div "Select a reason" at bounding box center [640, 276] width 475 height 37
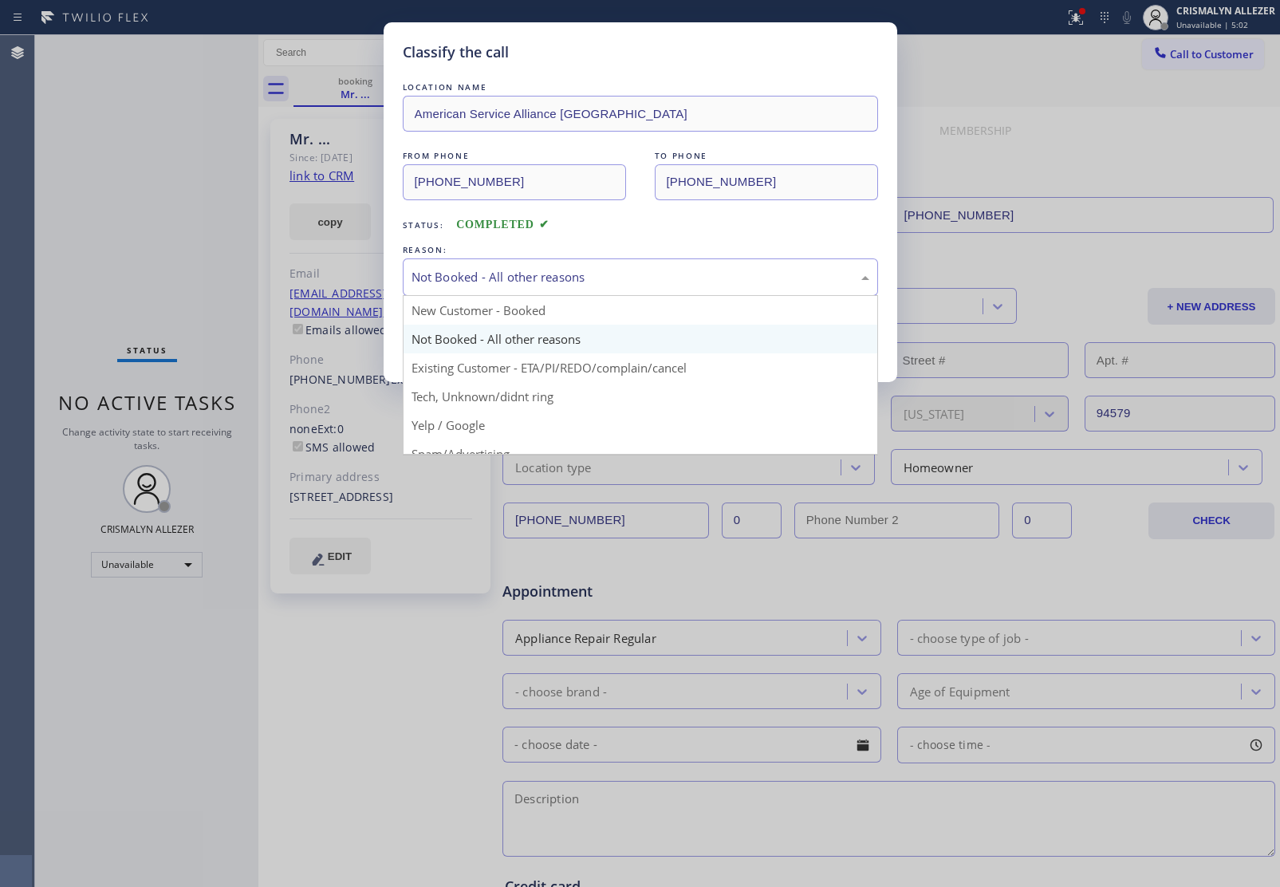
click at [589, 288] on div "Not Booked - All other reasons" at bounding box center [640, 276] width 475 height 37
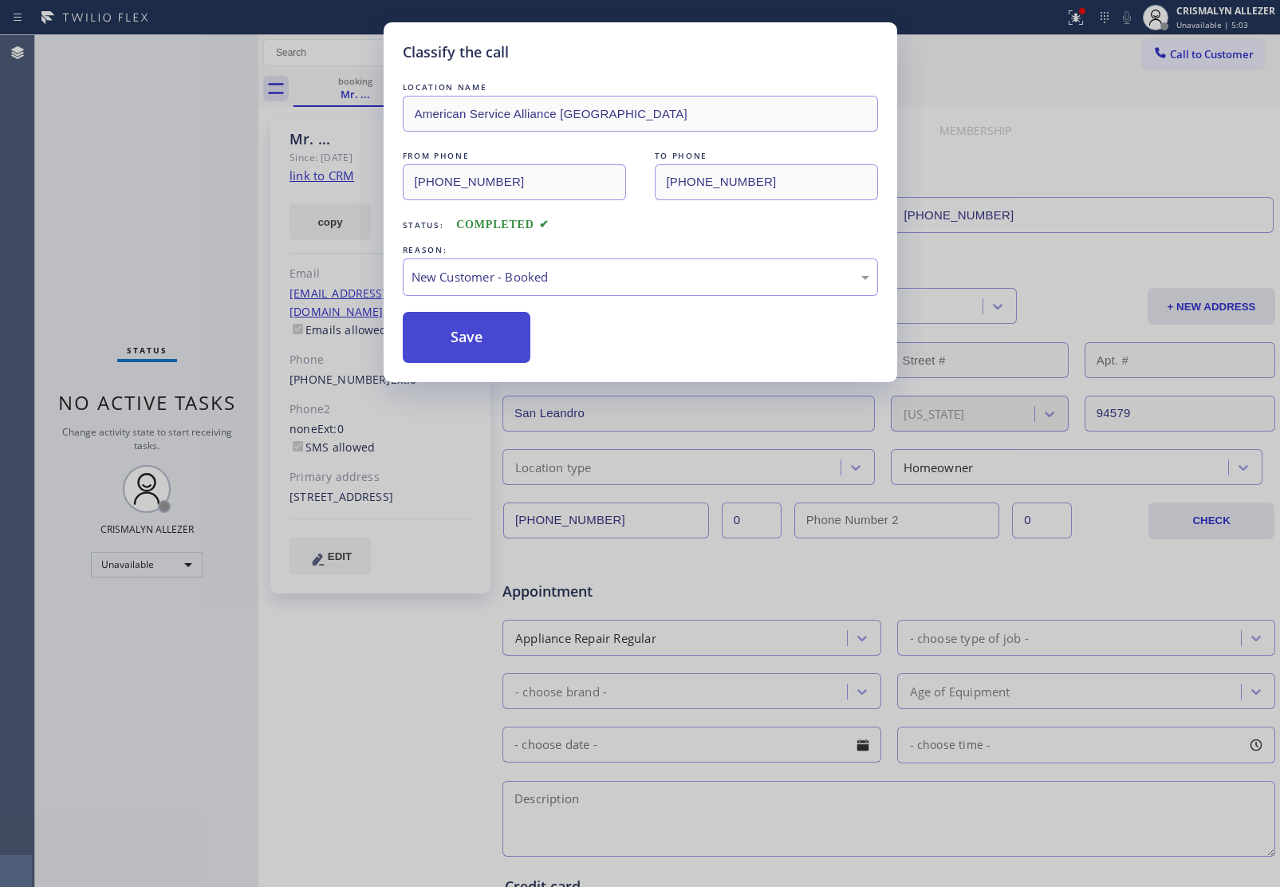
click at [466, 345] on button "Save" at bounding box center [467, 337] width 128 height 51
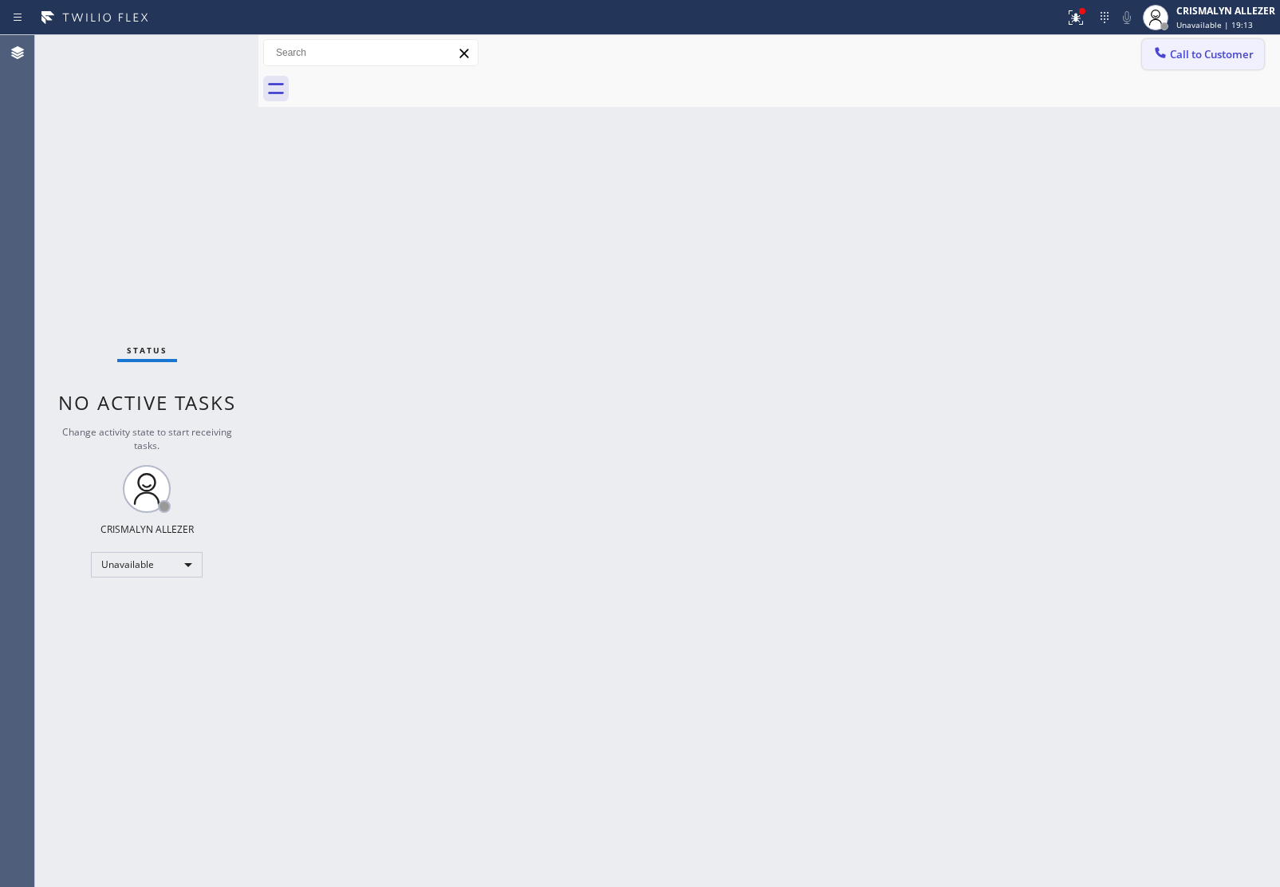
click at [1222, 49] on span "Call to Customer" at bounding box center [1212, 54] width 84 height 14
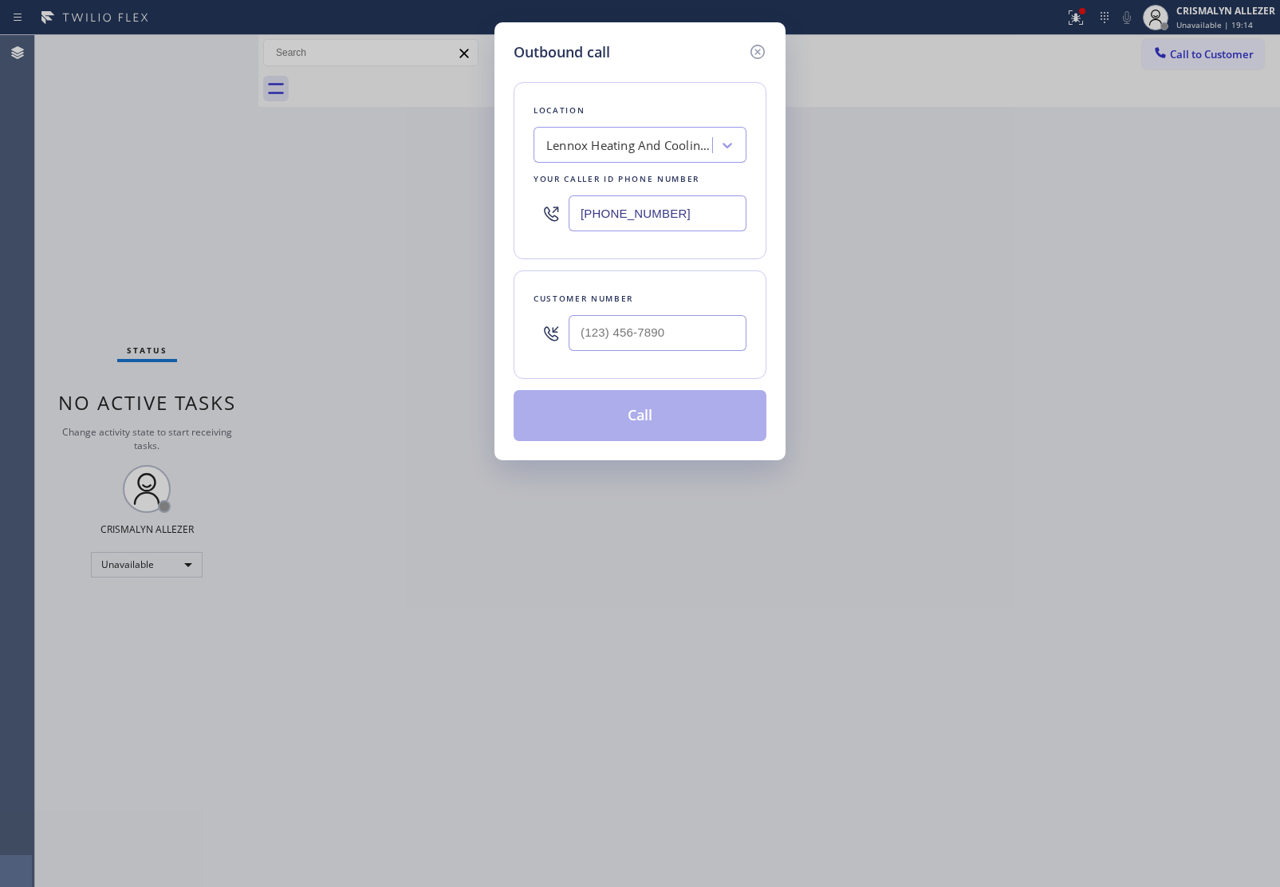
drag, startPoint x: 704, startPoint y: 206, endPoint x: 308, endPoint y: 185, distance: 396.9
click at [396, 201] on div "Outbound call Location Lennox Heating And Cooling Installation Your caller id p…" at bounding box center [640, 443] width 1280 height 887
paste input "510) 822-7716"
type input "[PHONE_NUMBER]"
click at [652, 341] on input "(___) ___-____" at bounding box center [658, 333] width 178 height 36
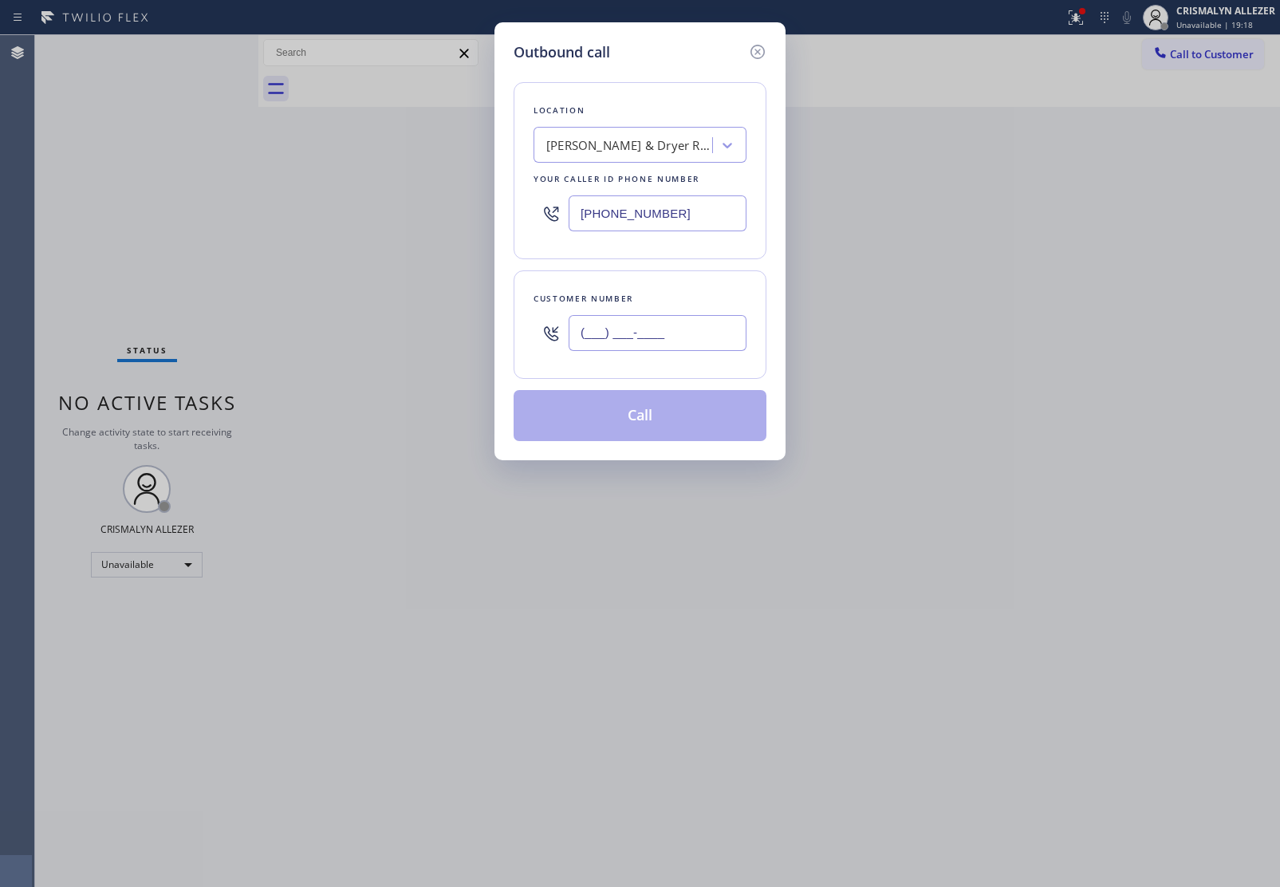
paste input "510) 866-7871"
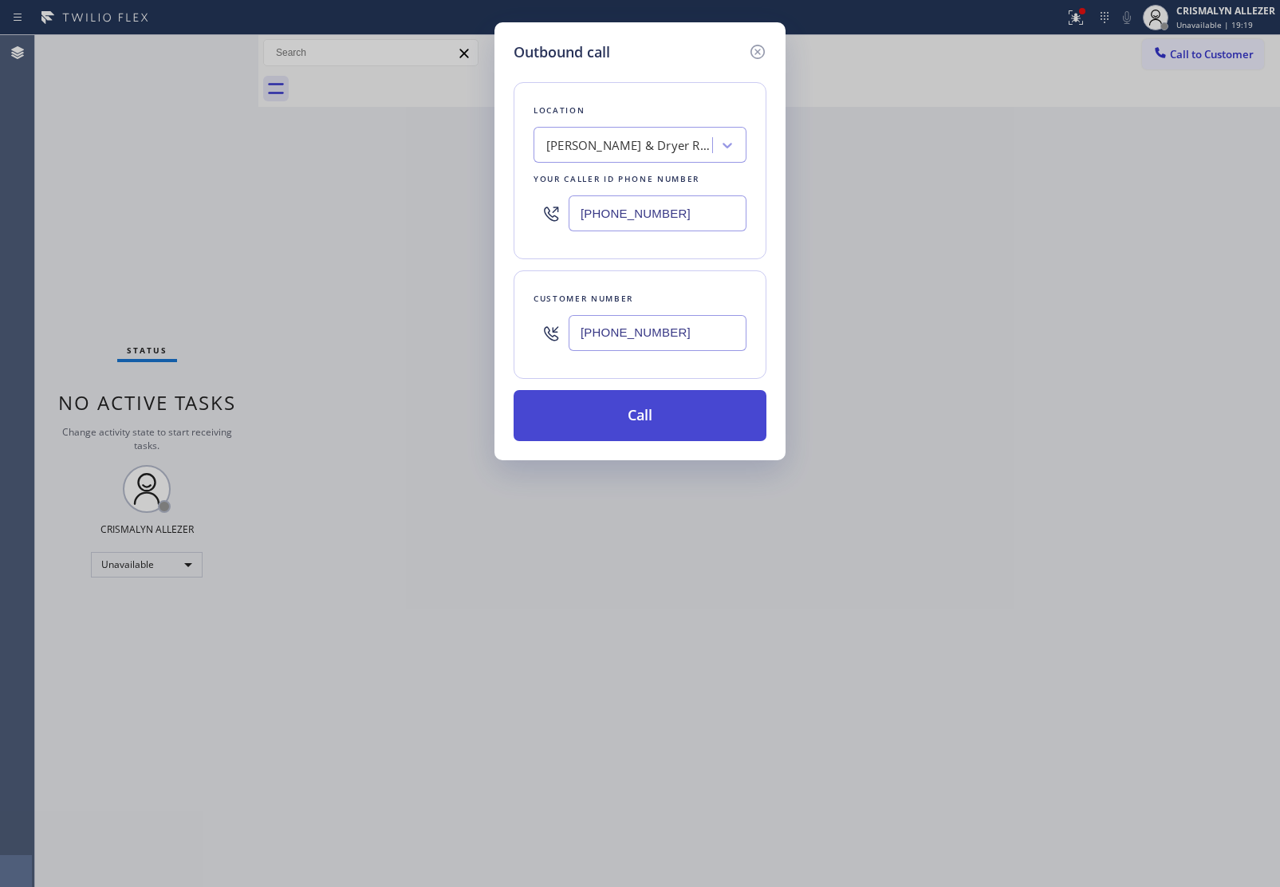
type input "[PHONE_NUMBER]"
click at [644, 424] on button "Call" at bounding box center [640, 415] width 253 height 51
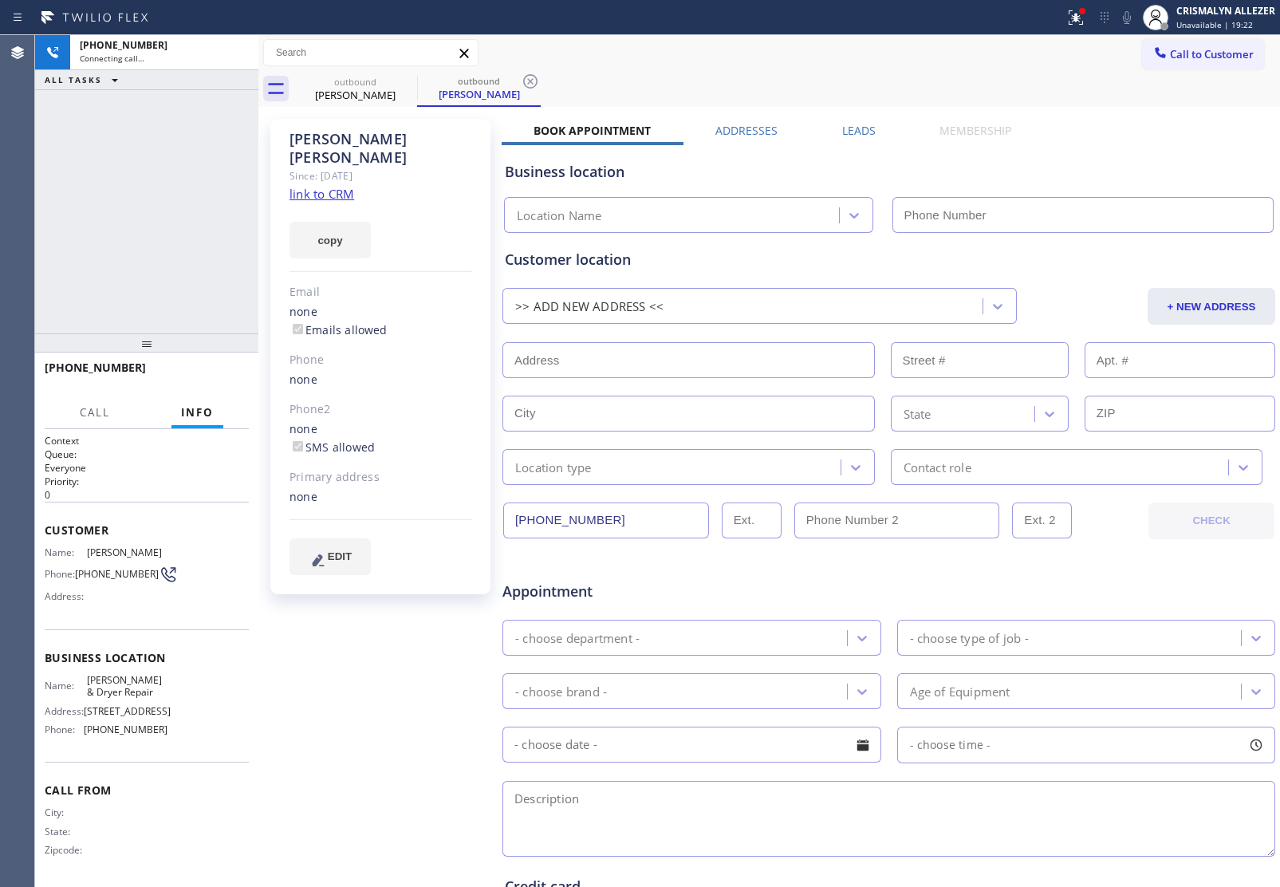
click at [323, 186] on link "link to CRM" at bounding box center [321, 194] width 65 height 16
type input "[PHONE_NUMBER]"
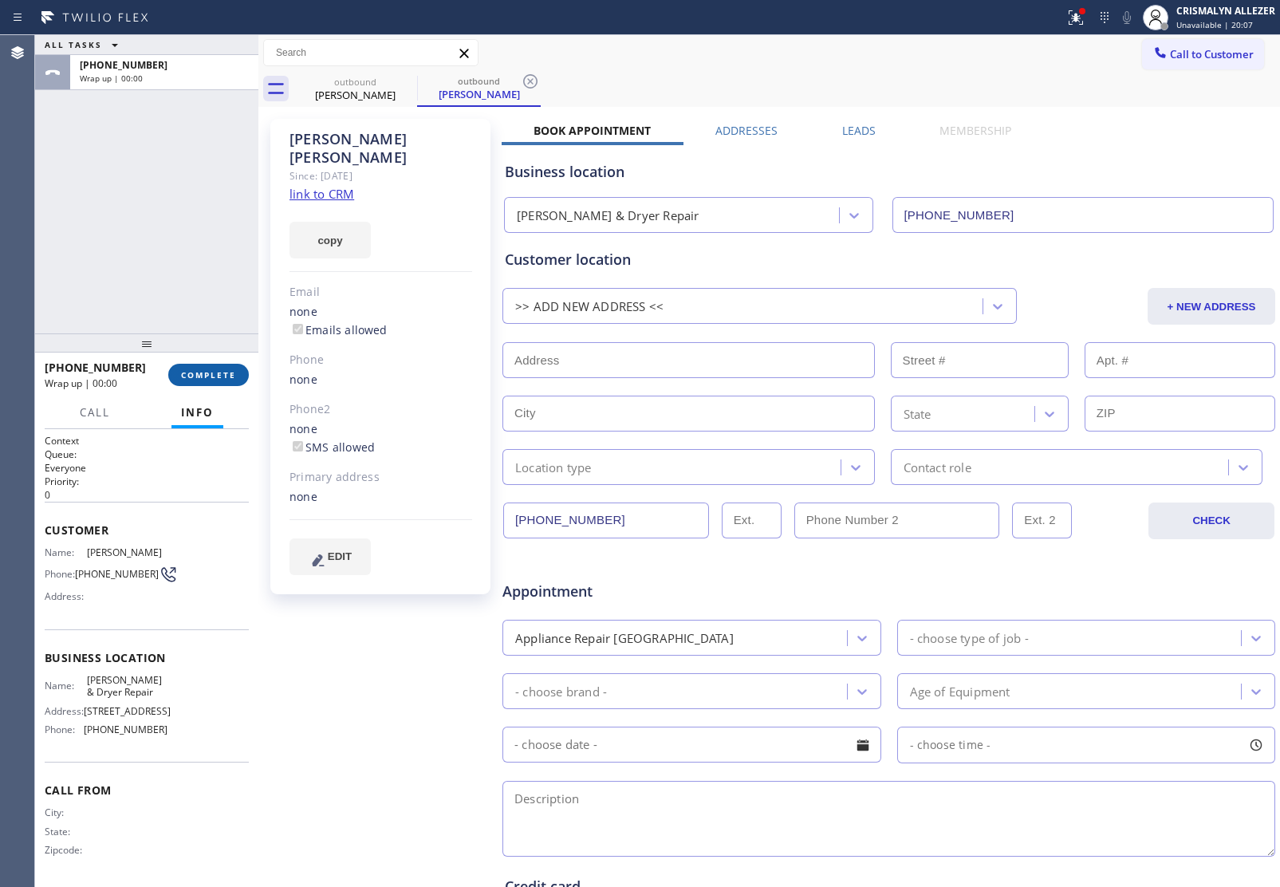
click at [207, 372] on span "COMPLETE" at bounding box center [208, 374] width 55 height 11
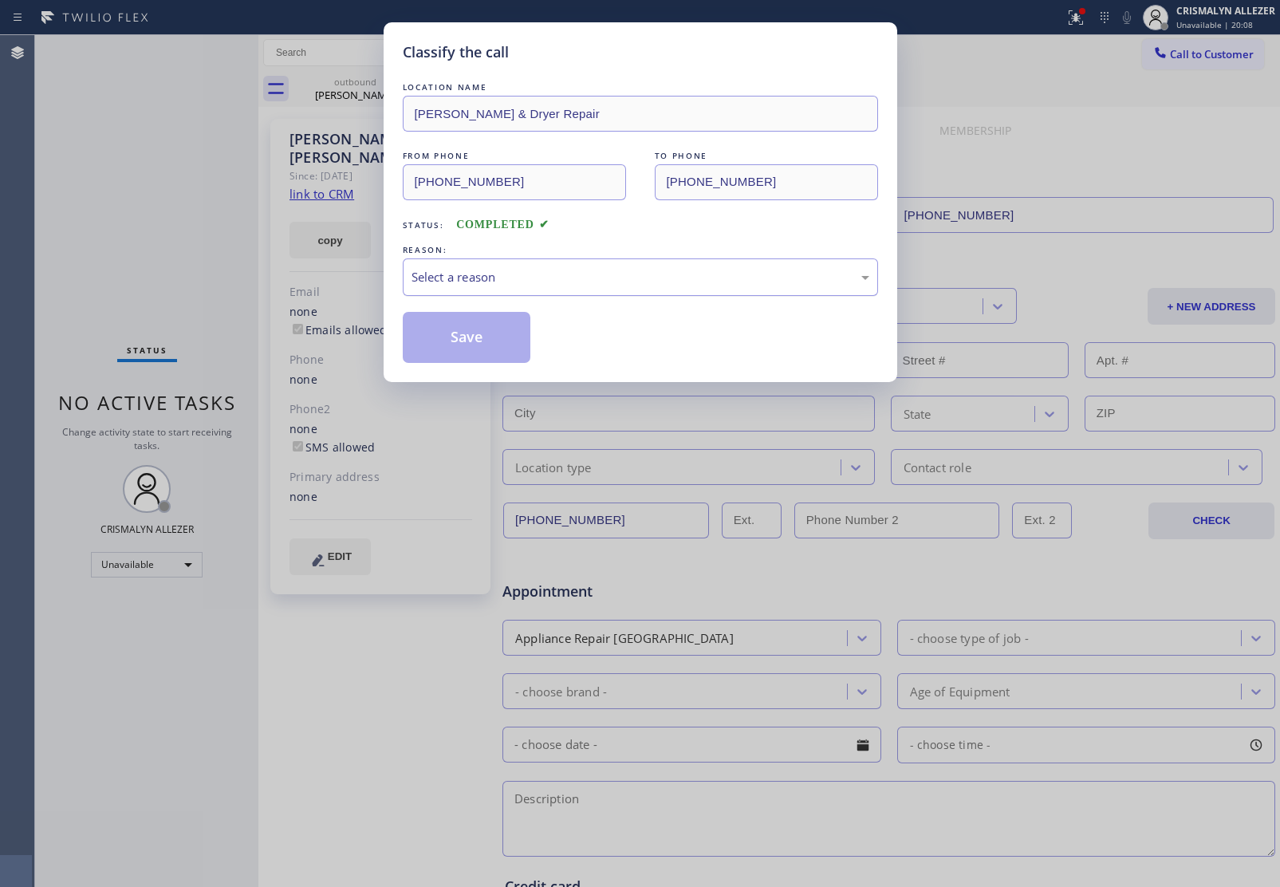
click at [604, 279] on div "Select a reason" at bounding box center [640, 277] width 458 height 18
click at [476, 341] on button "Save" at bounding box center [467, 337] width 128 height 51
click at [357, 89] on div "Classify the call LOCATION NAME [PERSON_NAME] & Dryer Repair FROM PHONE [PHONE_…" at bounding box center [640, 443] width 1280 height 887
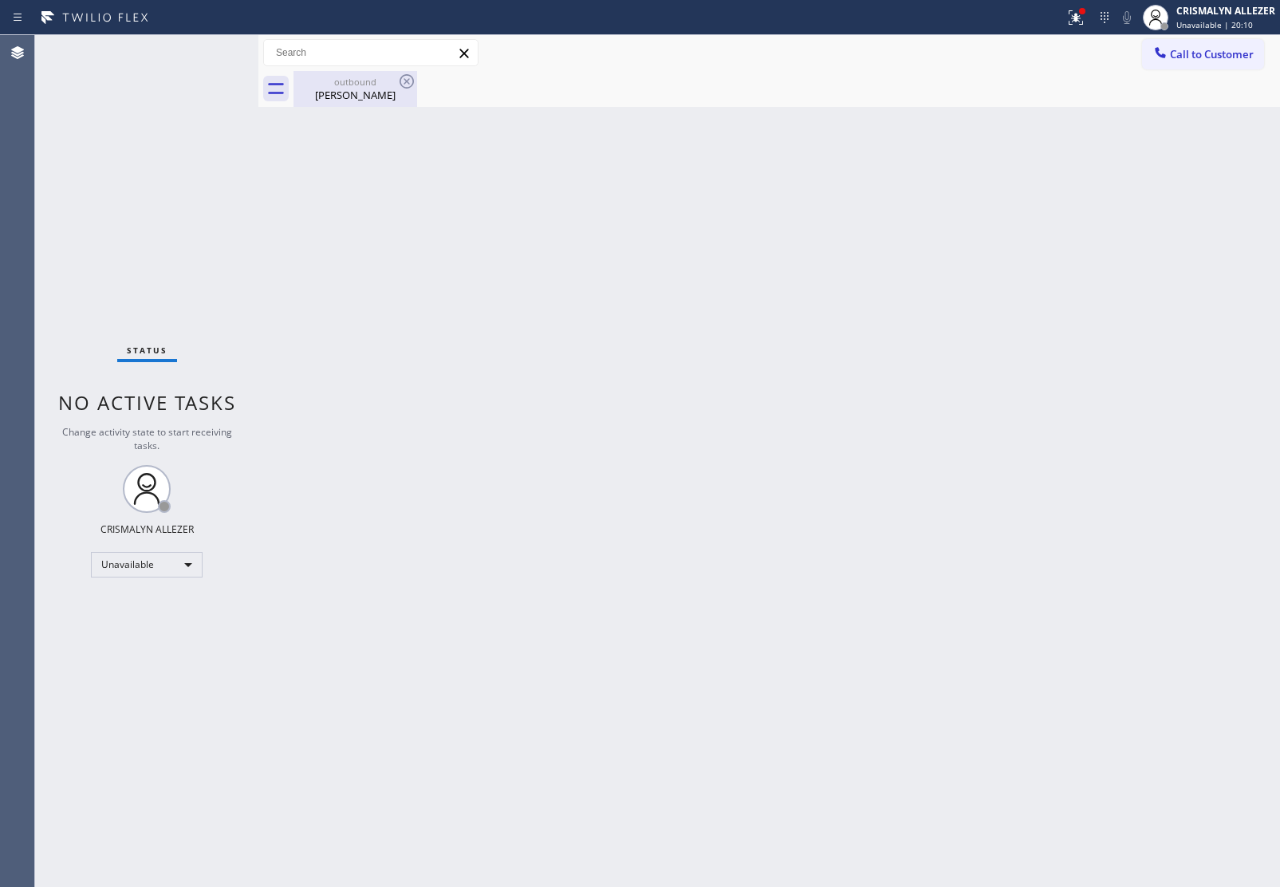
drag, startPoint x: 332, startPoint y: 86, endPoint x: 369, endPoint y: 85, distance: 37.5
click at [335, 88] on div "outbound [PERSON_NAME]" at bounding box center [355, 89] width 120 height 36
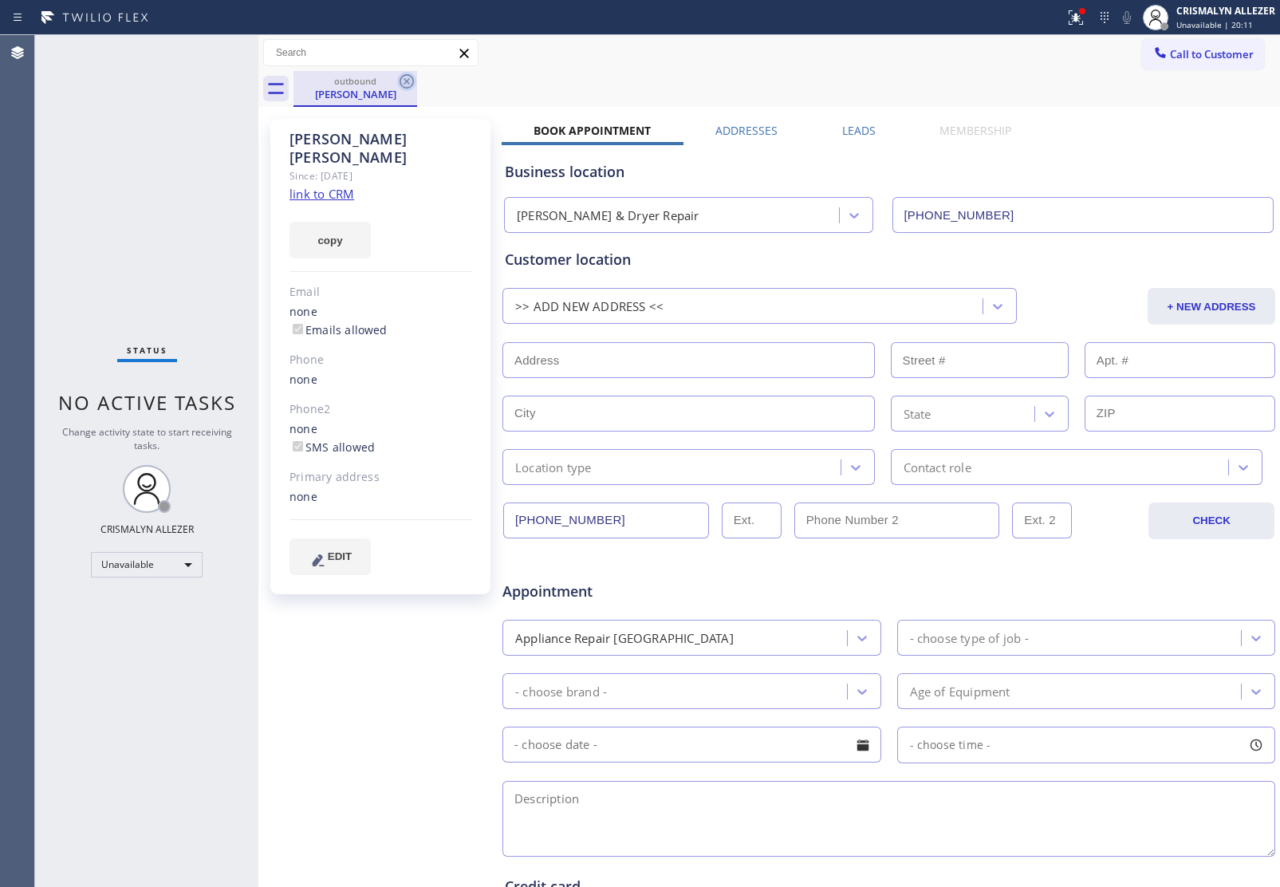
click at [403, 78] on icon at bounding box center [406, 81] width 19 height 19
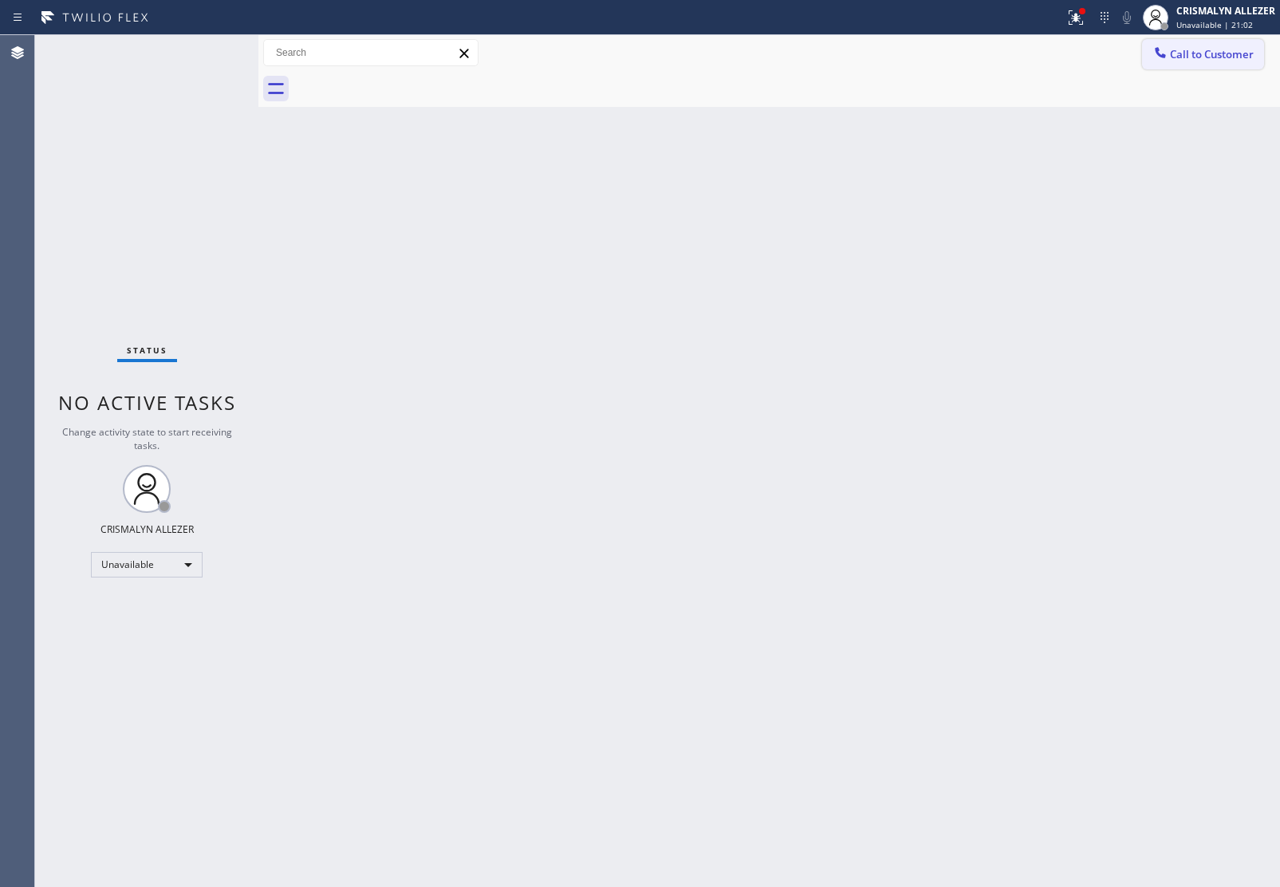
click at [1192, 53] on span "Call to Customer" at bounding box center [1212, 54] width 84 height 14
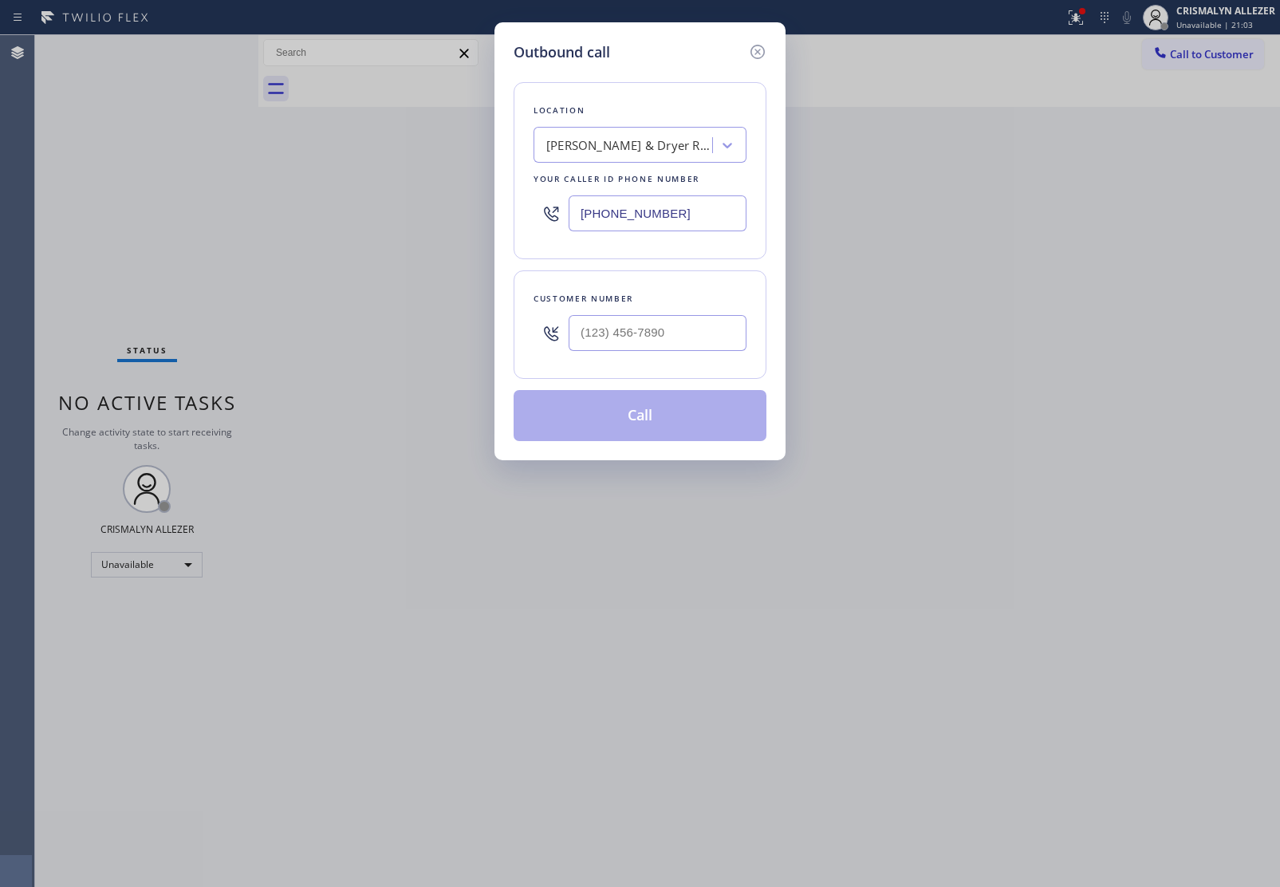
drag, startPoint x: 710, startPoint y: 208, endPoint x: 285, endPoint y: 215, distance: 424.3
click at [285, 215] on div "Outbound call Location Elle Washer & Dryer Repair Your caller id phone number […" at bounding box center [640, 443] width 1280 height 887
paste input "323) 310-0103"
type input "[PHONE_NUMBER]"
click at [680, 329] on input "(___) ___-____" at bounding box center [658, 333] width 178 height 36
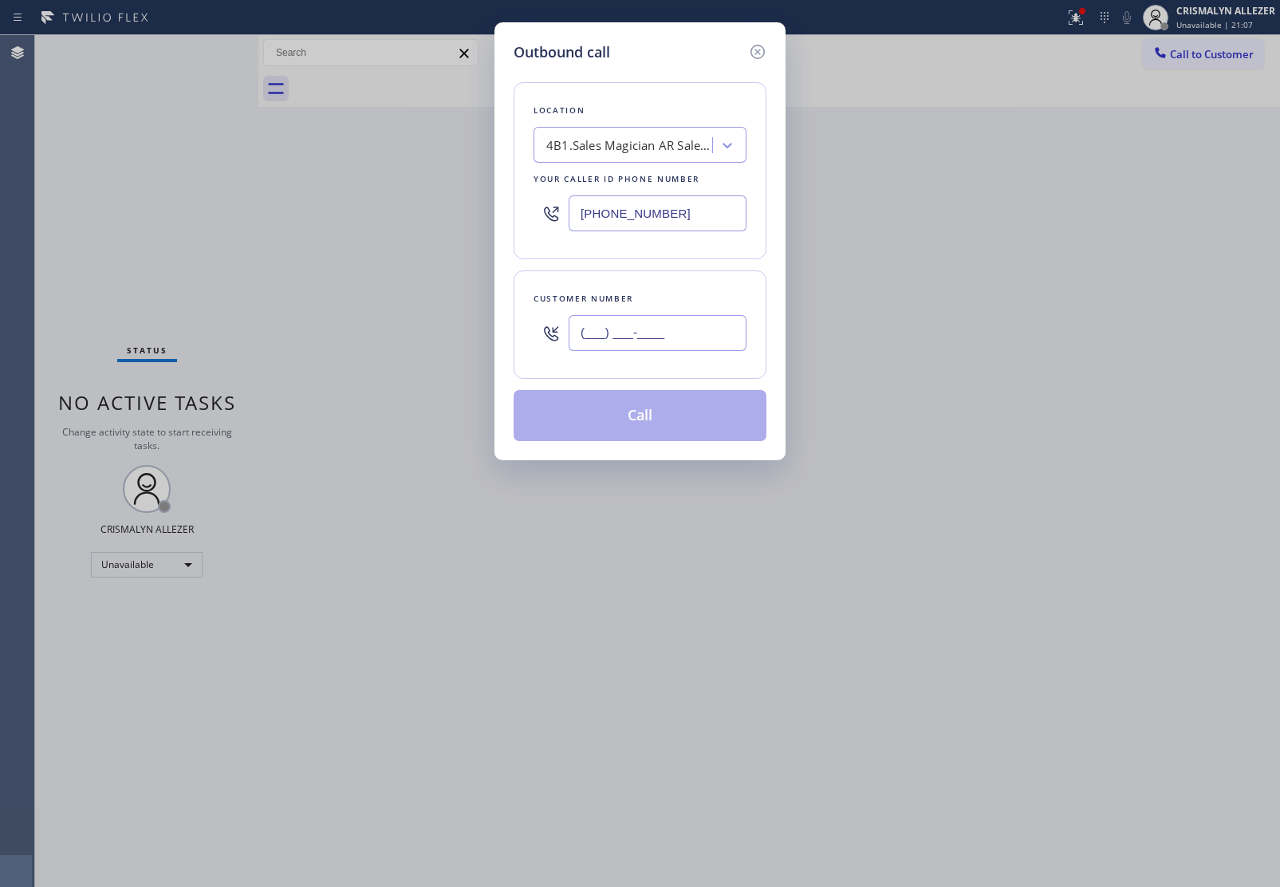
paste input "626) 205-4705"
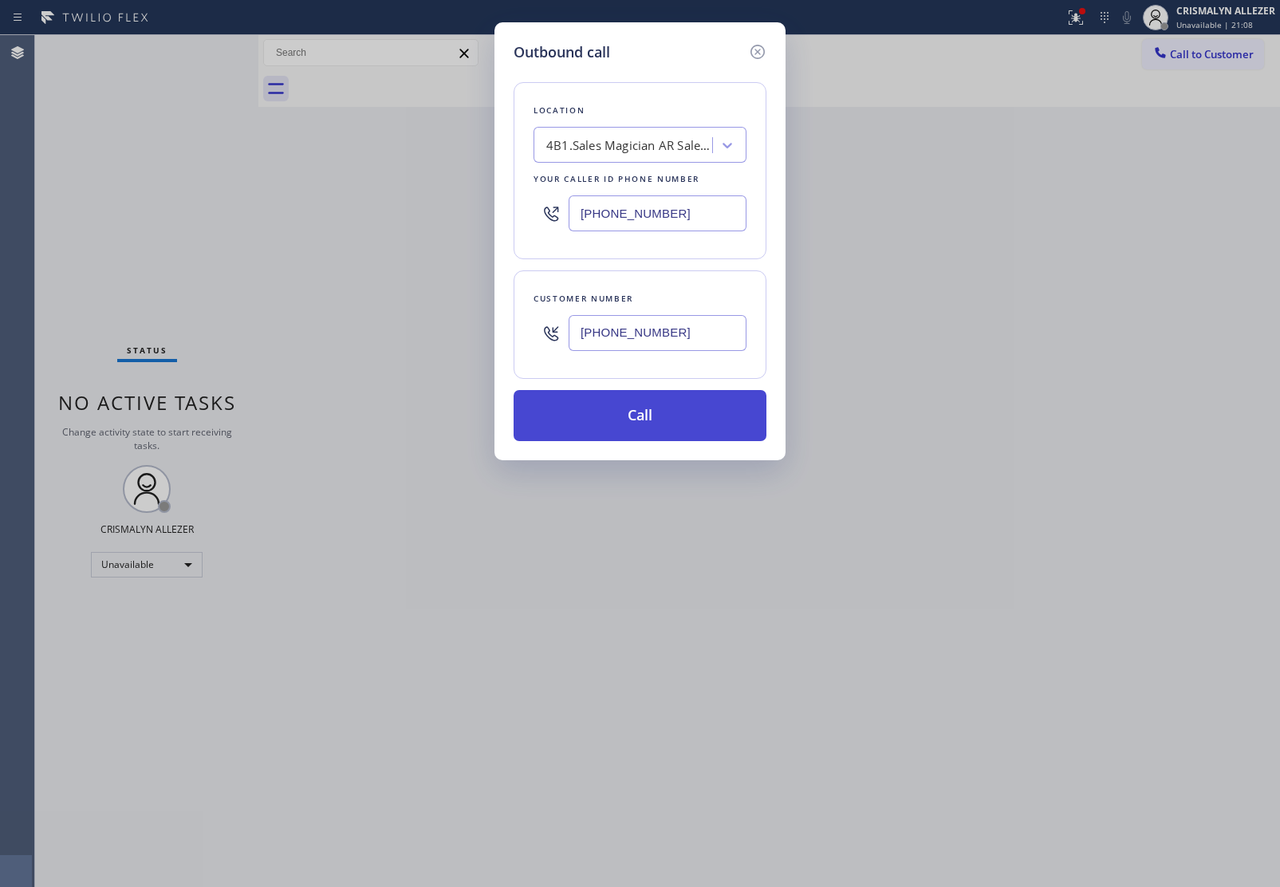
type input "[PHONE_NUMBER]"
click at [642, 416] on button "Call" at bounding box center [640, 415] width 253 height 51
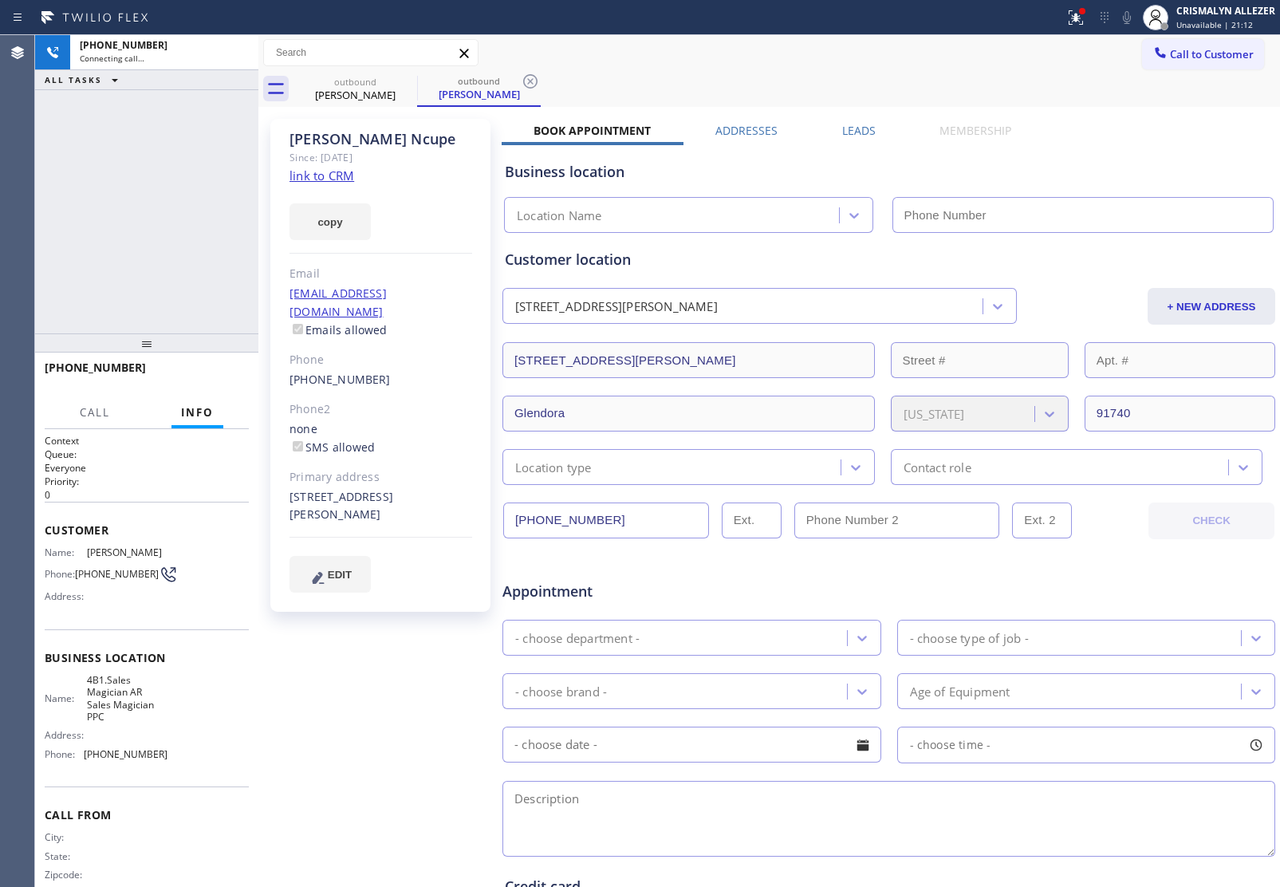
click at [329, 178] on link "link to CRM" at bounding box center [321, 175] width 65 height 16
type input "[PHONE_NUMBER]"
click at [204, 373] on span "HANG UP" at bounding box center [211, 374] width 49 height 11
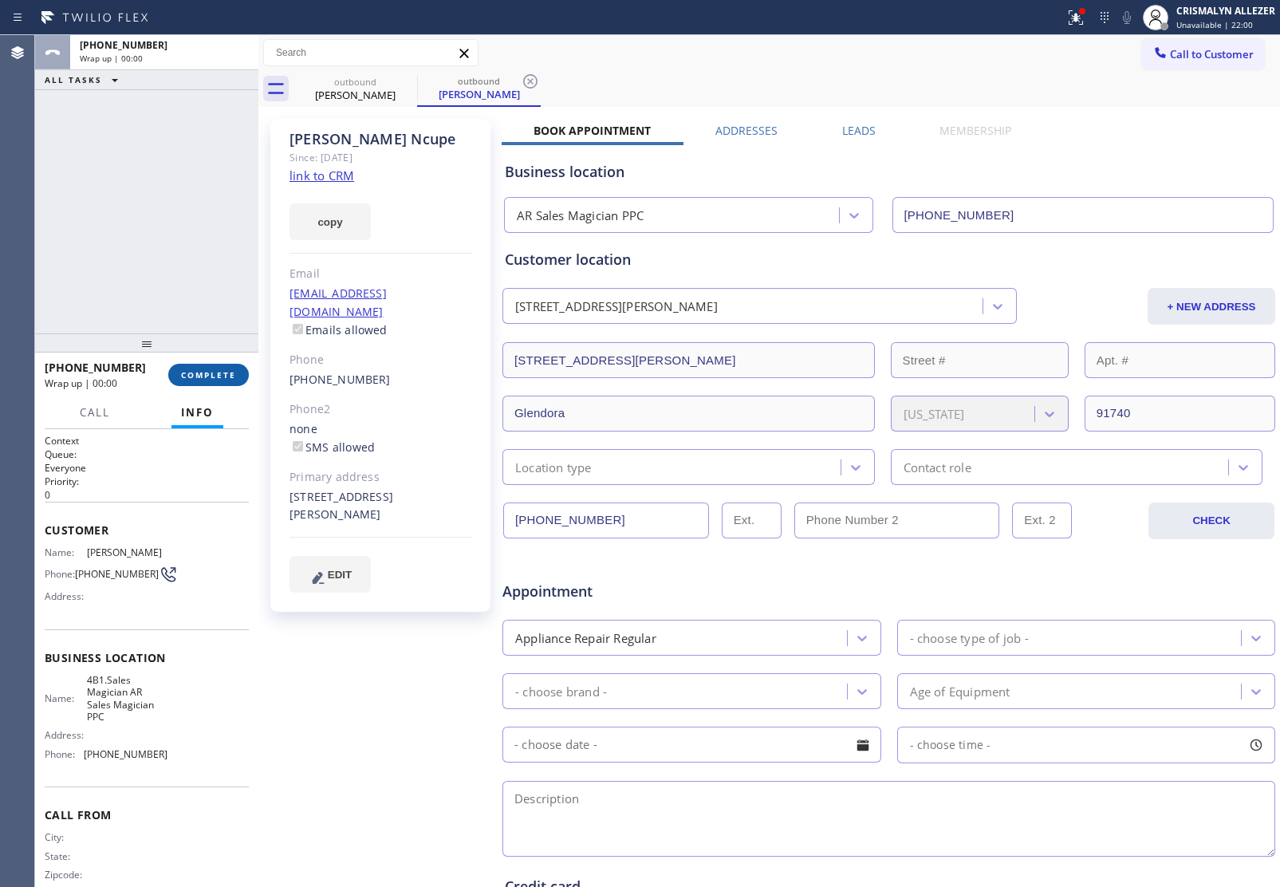
click at [204, 373] on span "COMPLETE" at bounding box center [208, 374] width 55 height 11
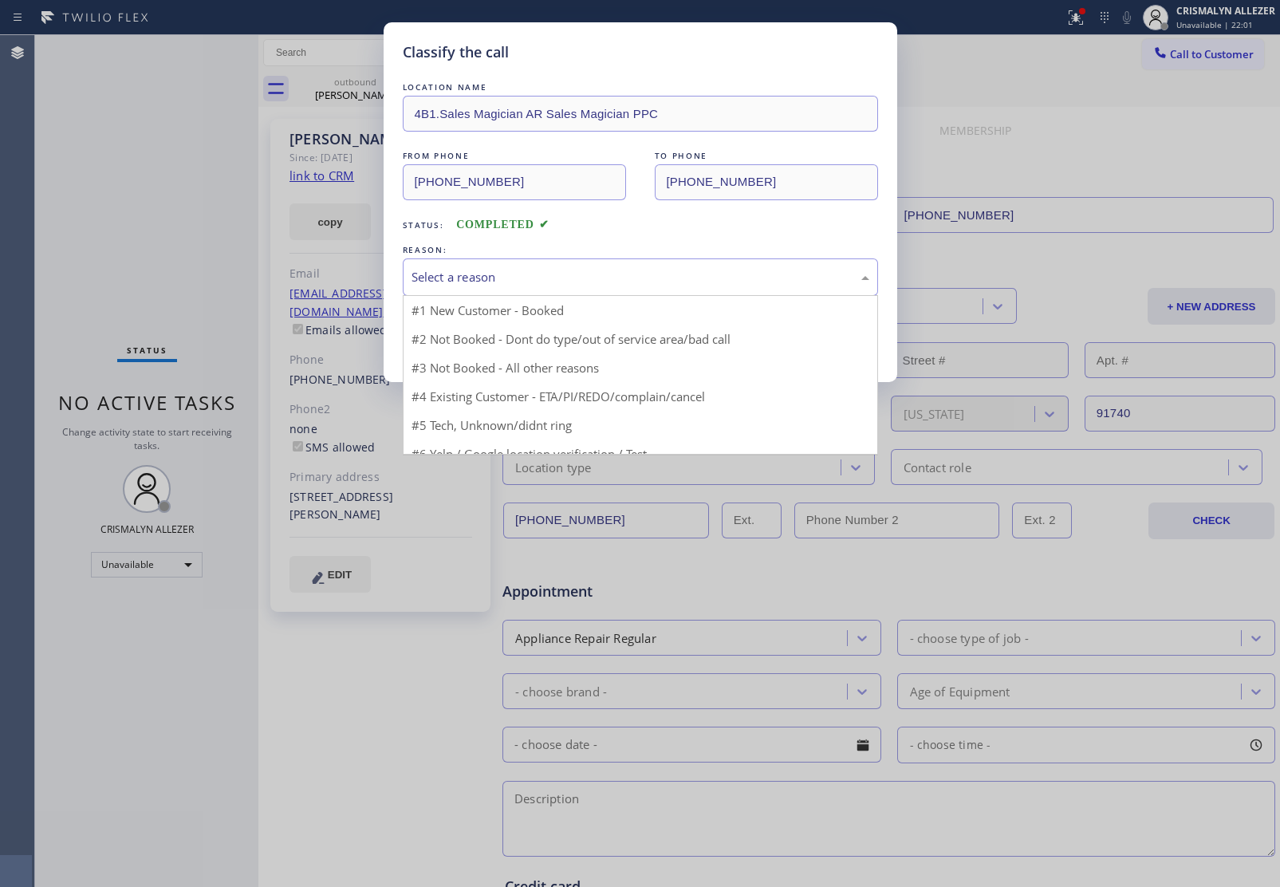
click at [610, 281] on div "Select a reason" at bounding box center [640, 277] width 458 height 18
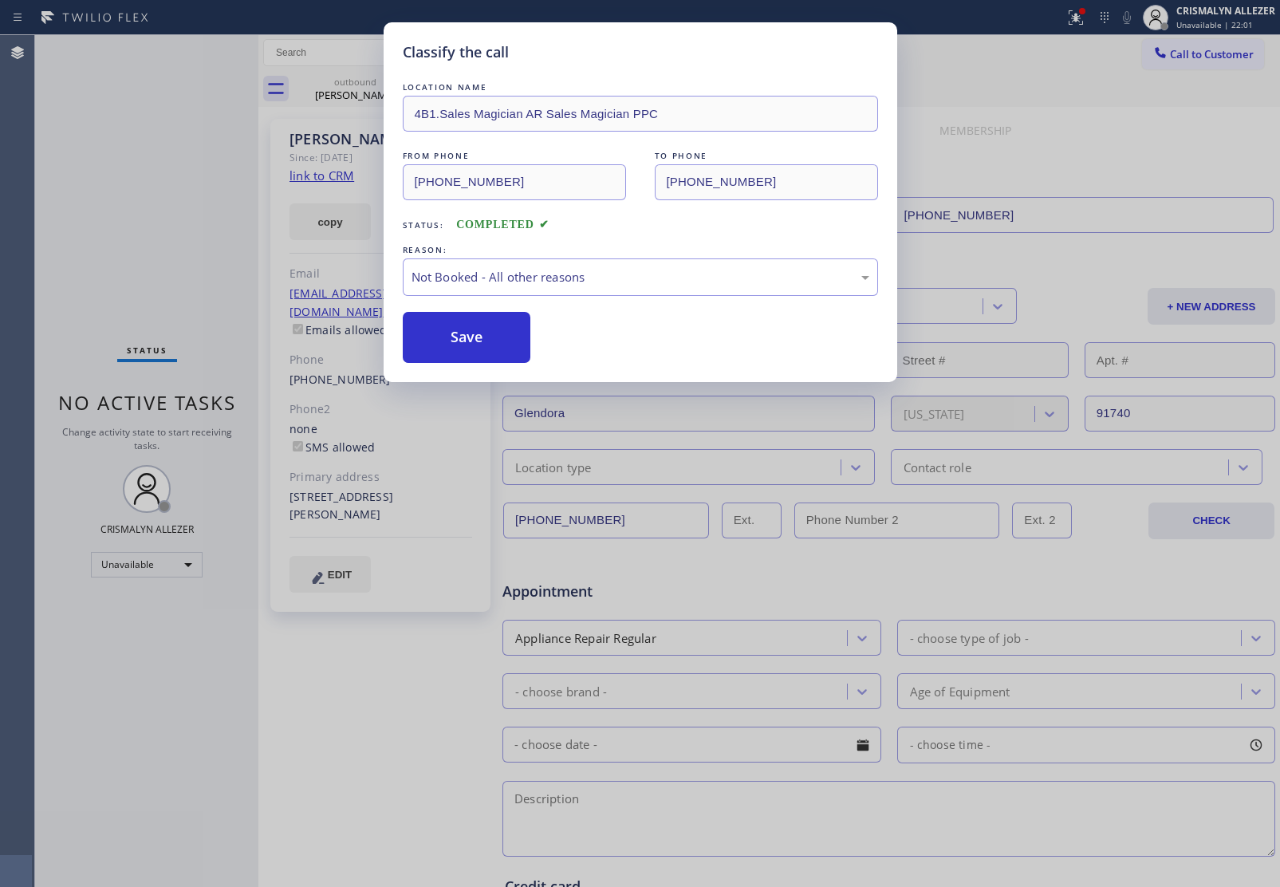
click at [473, 333] on button "Save" at bounding box center [467, 337] width 128 height 51
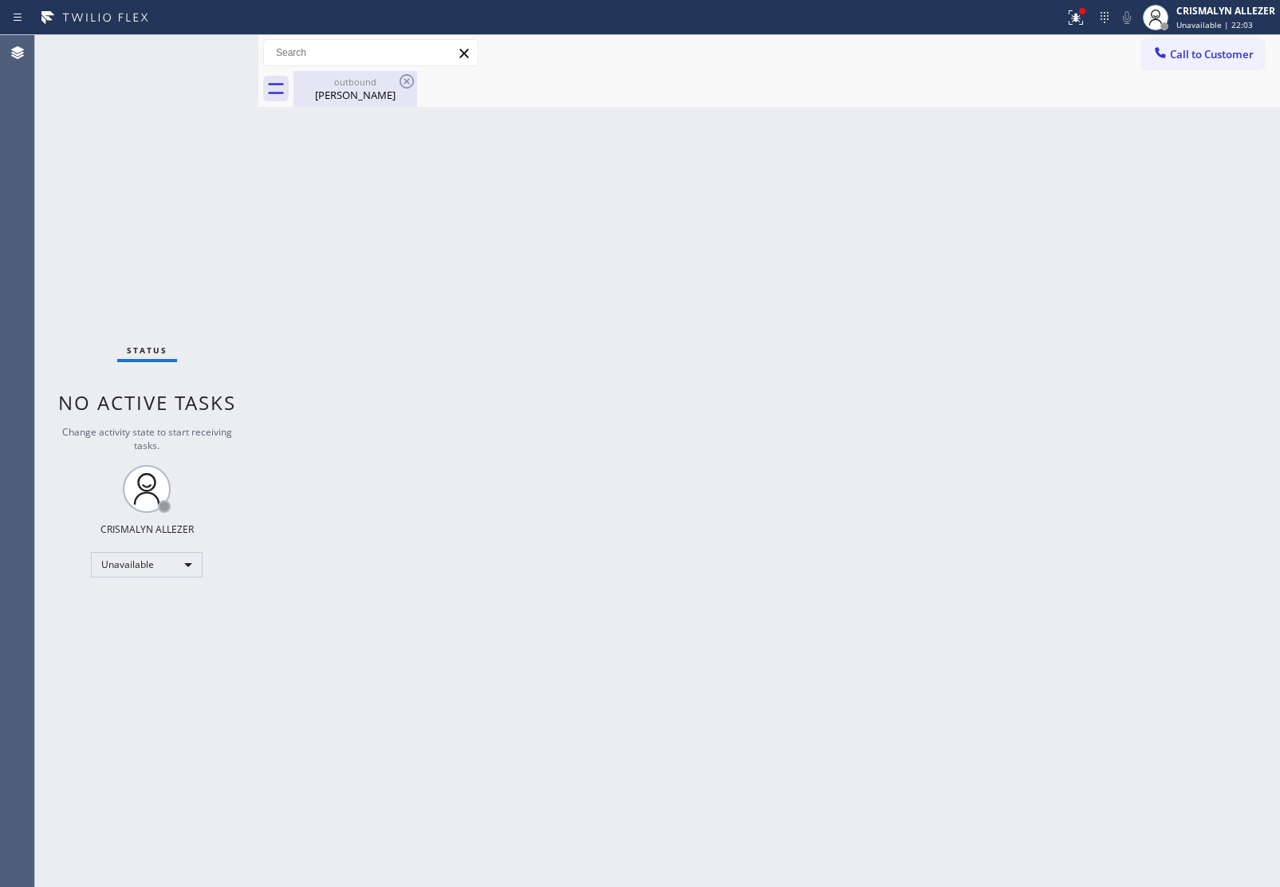
click at [365, 84] on div "outbound" at bounding box center [355, 82] width 120 height 12
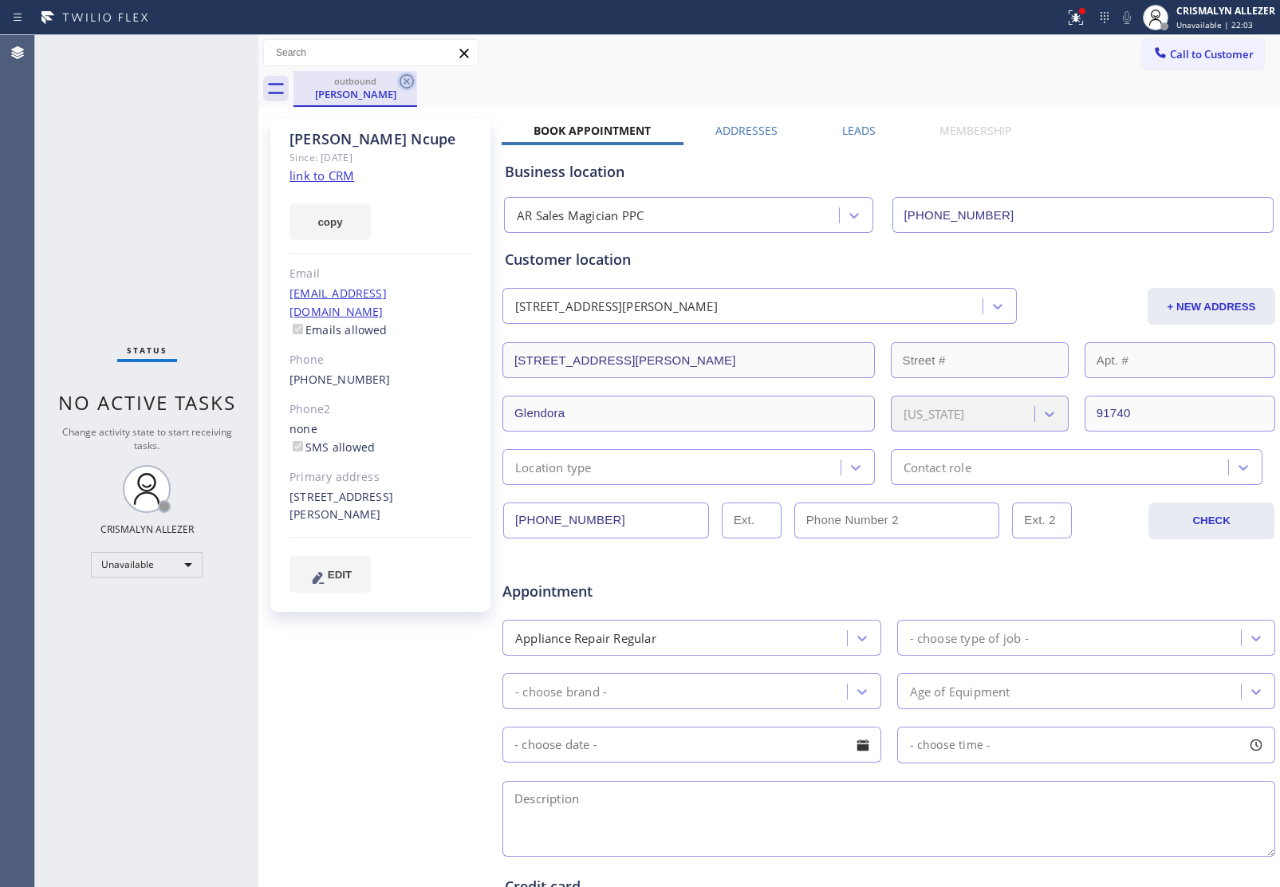
click at [407, 84] on icon at bounding box center [406, 81] width 19 height 19
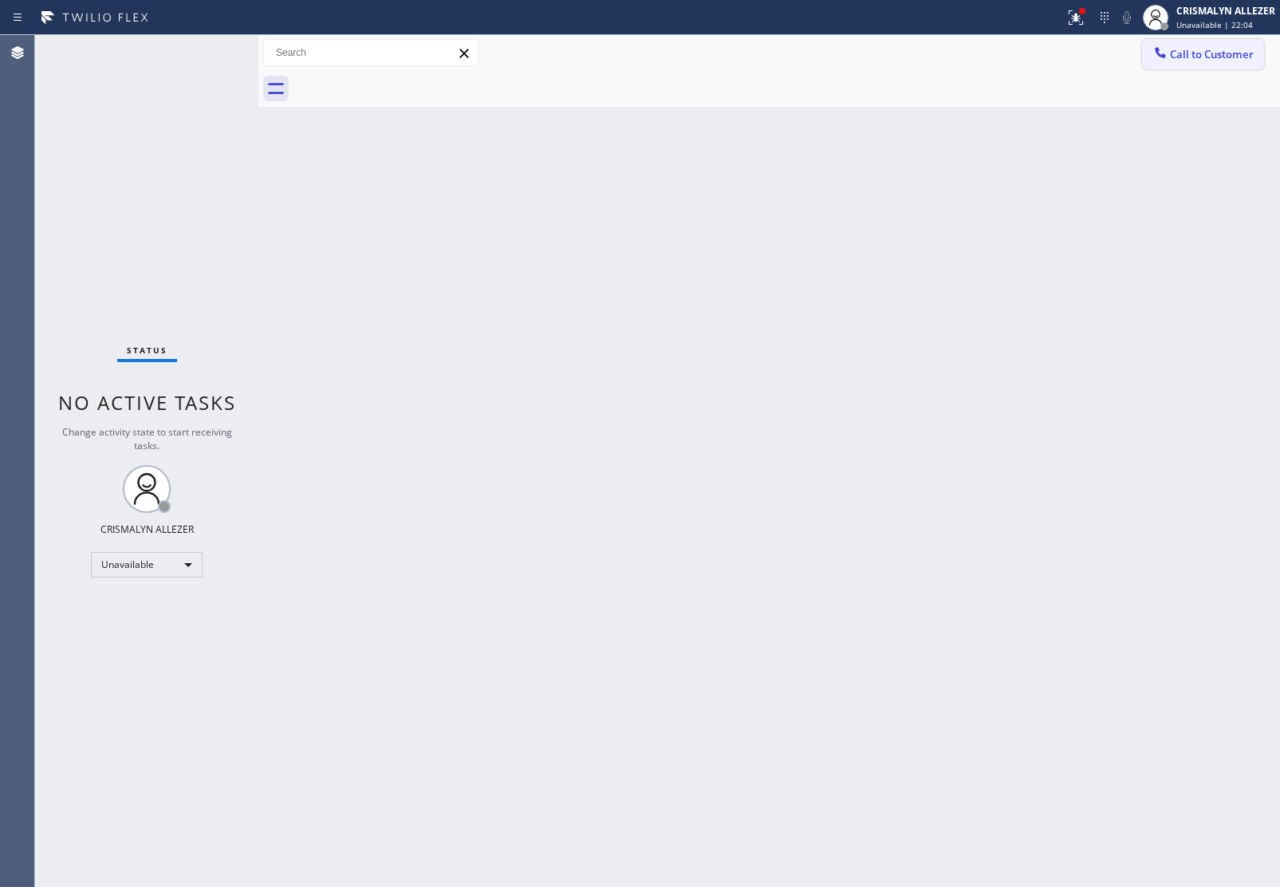
click at [1200, 66] on button "Call to Customer" at bounding box center [1203, 54] width 122 height 30
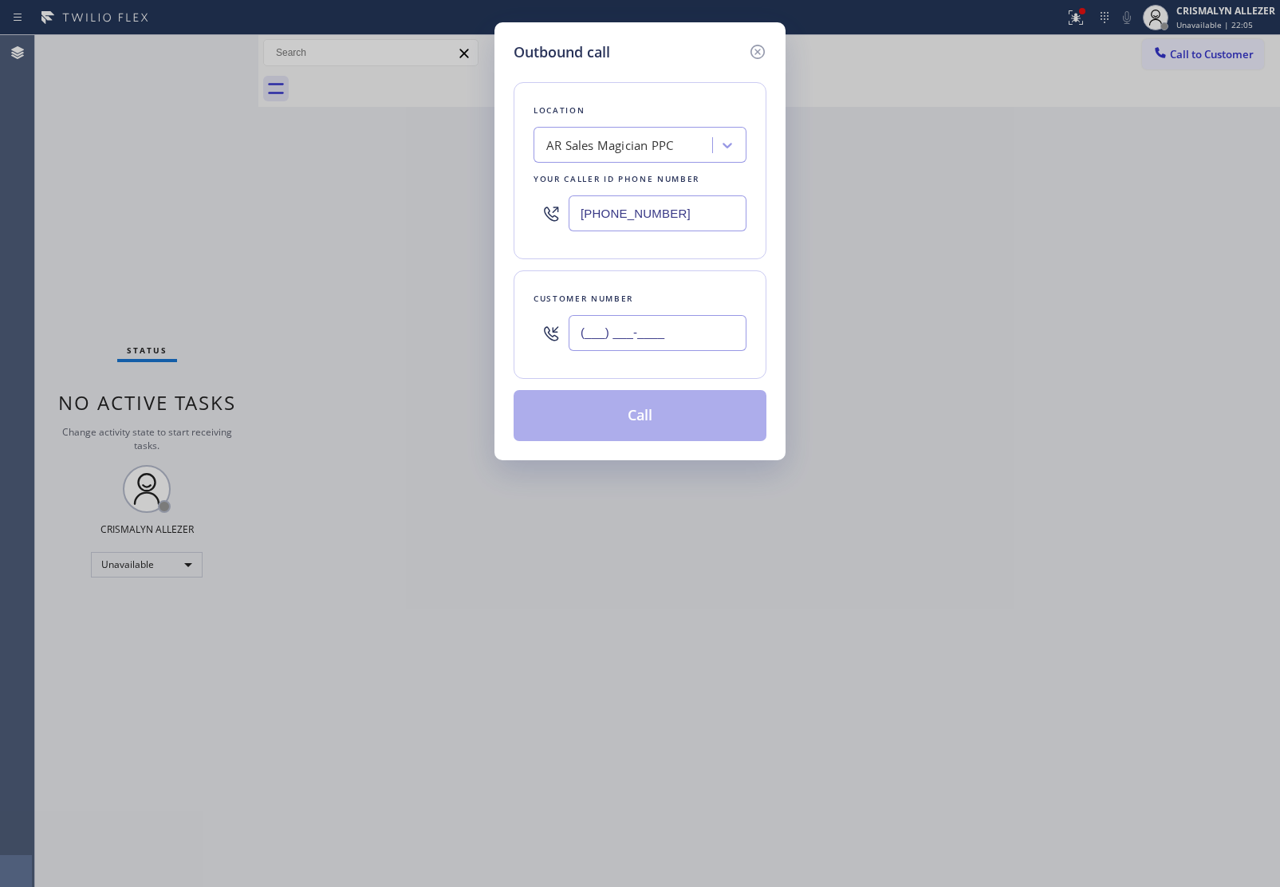
click at [675, 333] on input "(___) ___-____" at bounding box center [658, 333] width 178 height 36
paste input "text"
type input "(___) ___-____"
paste input "626) 205-4705"
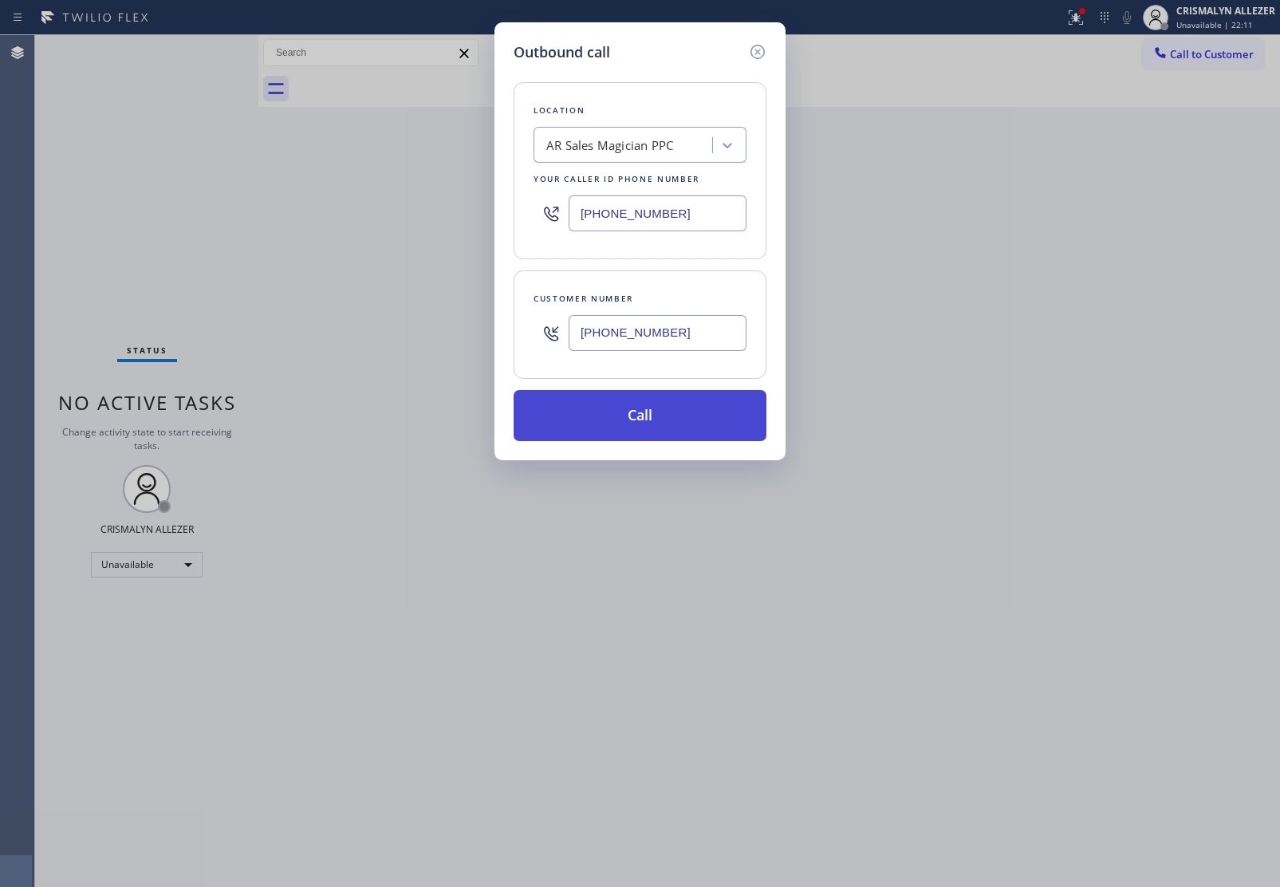
type input "[PHONE_NUMBER]"
click at [651, 412] on button "Call" at bounding box center [640, 415] width 253 height 51
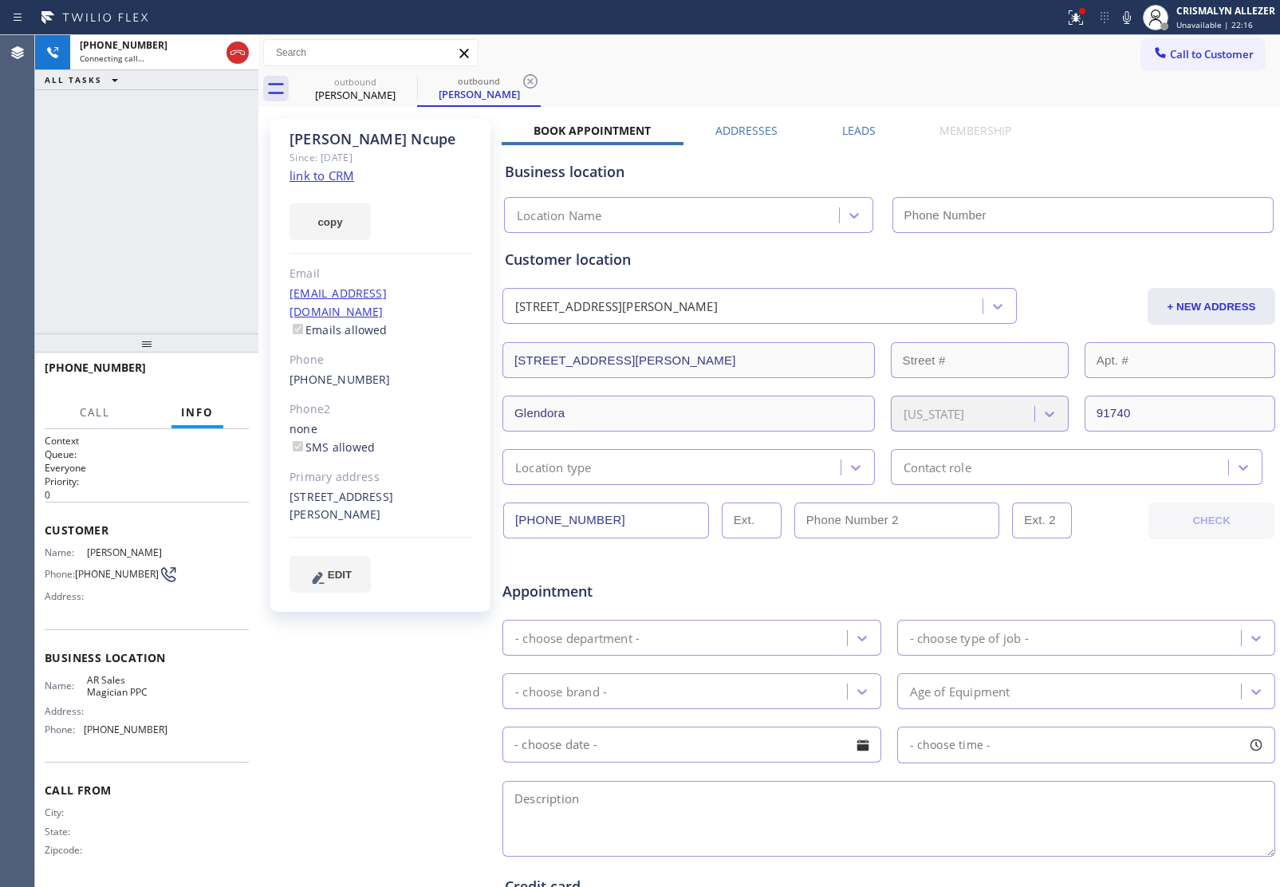
type input "[PHONE_NUMBER]"
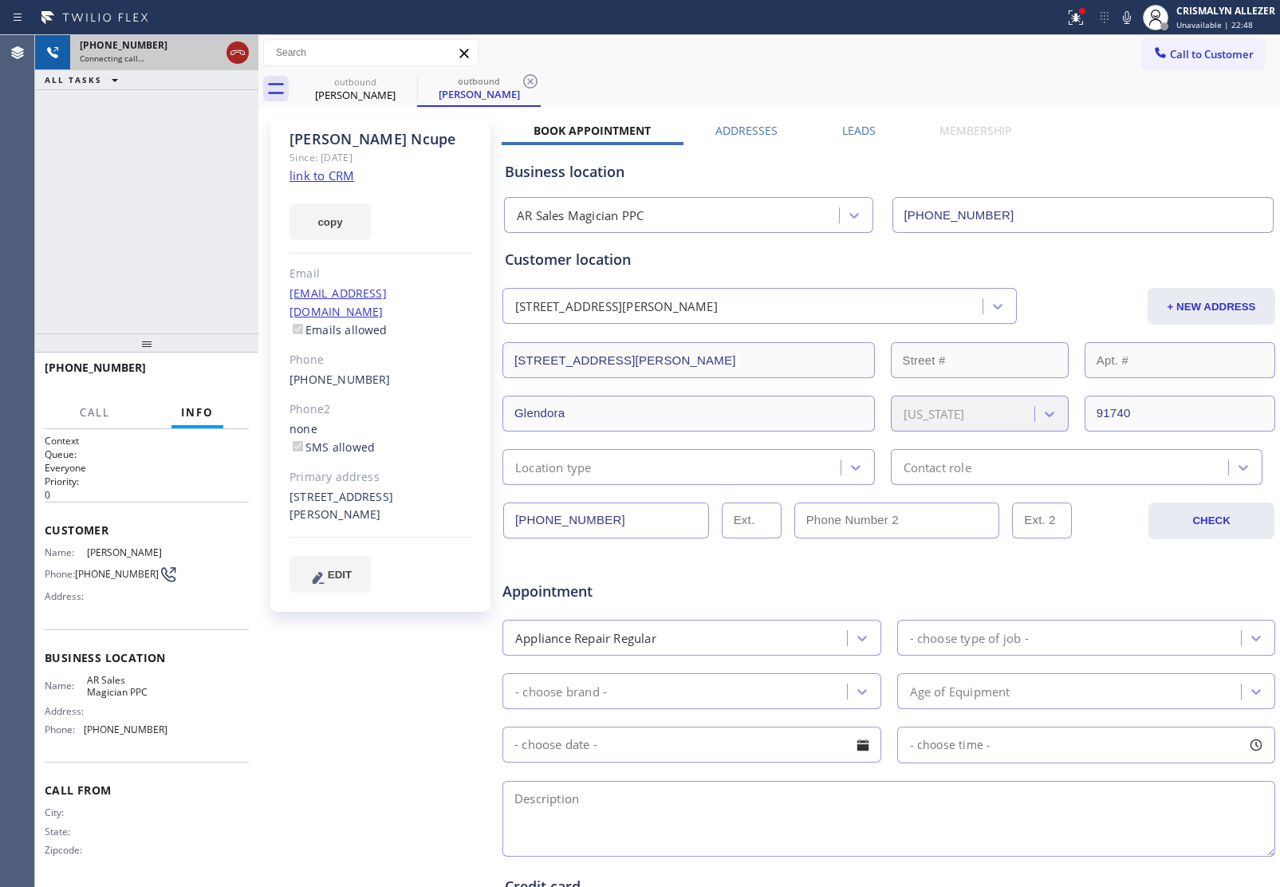
click at [240, 56] on icon at bounding box center [237, 52] width 19 height 19
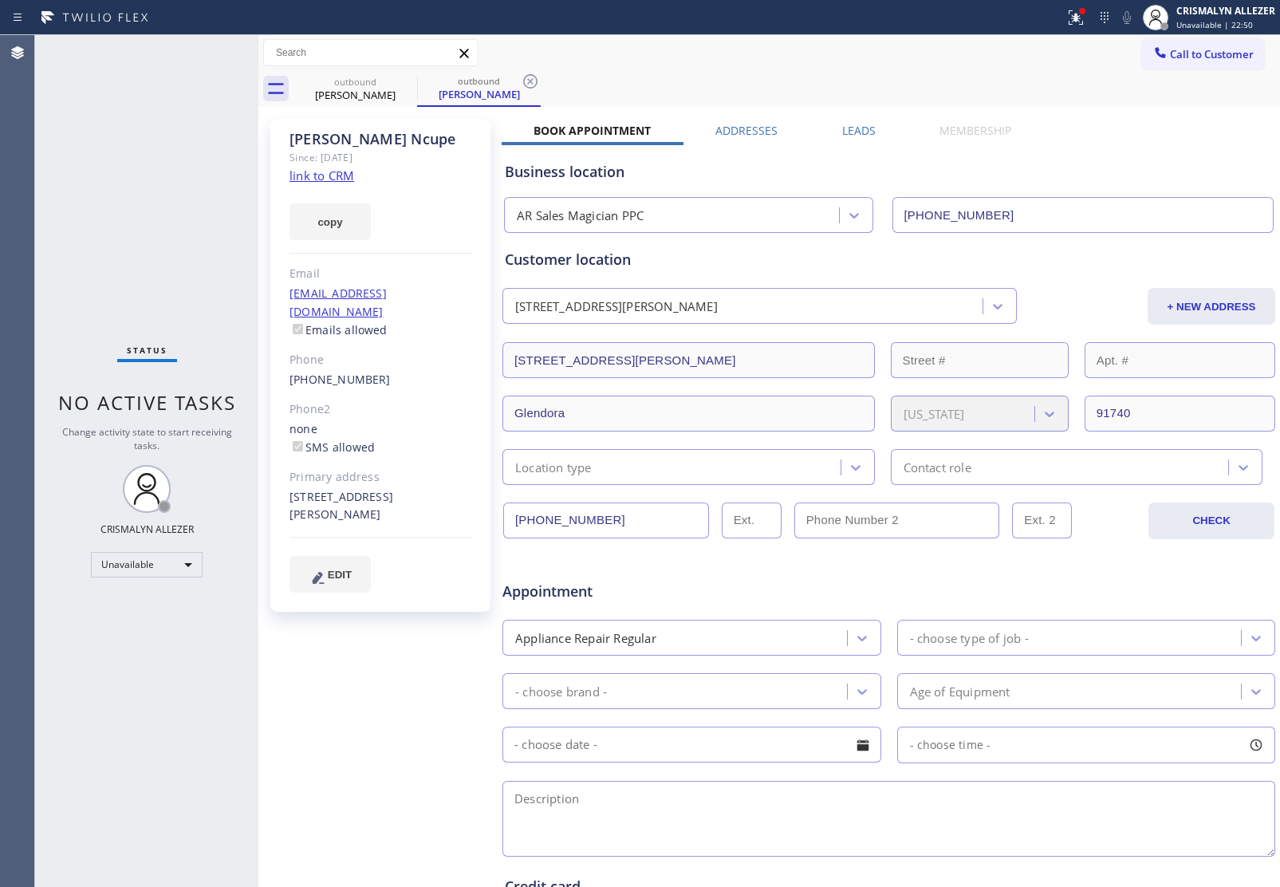
click at [848, 128] on label "Leads" at bounding box center [858, 130] width 33 height 15
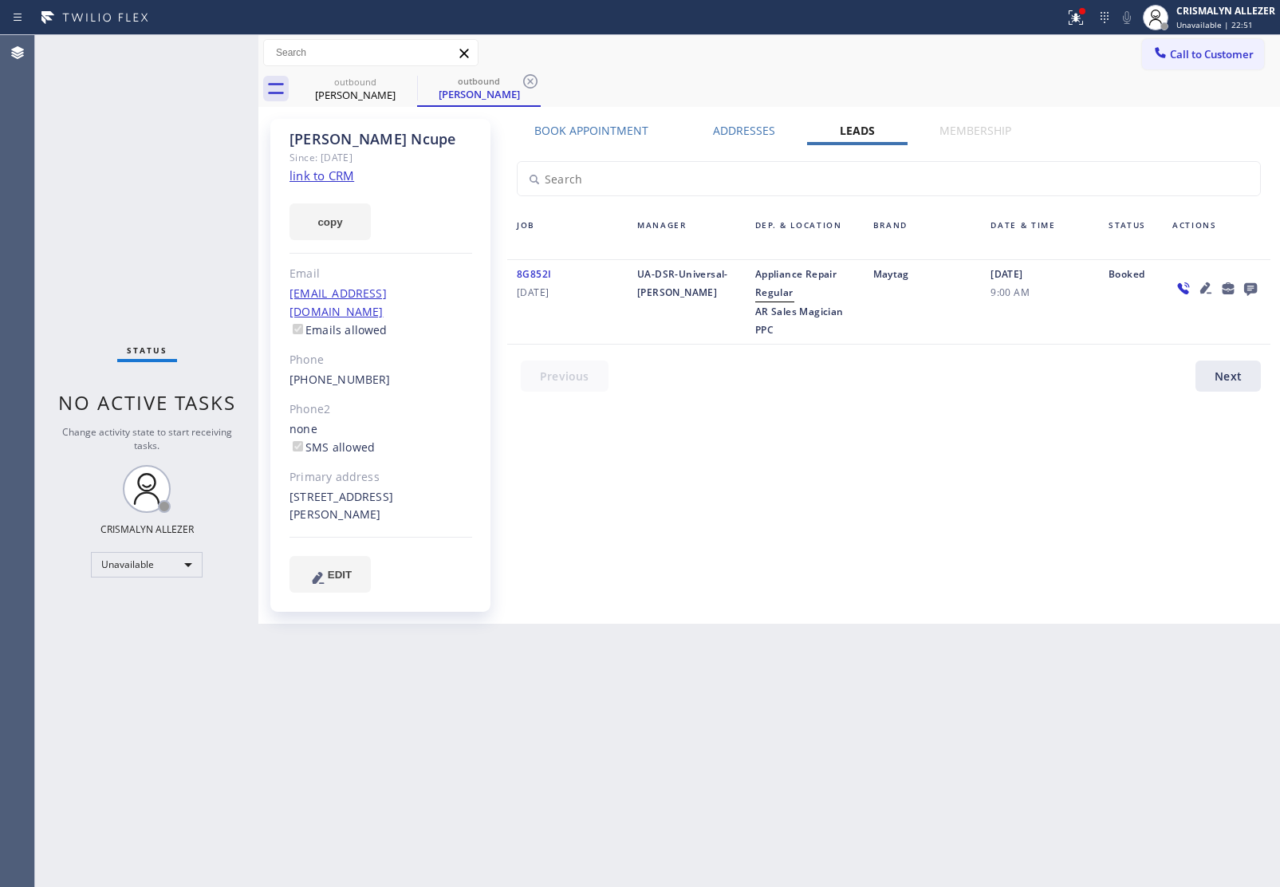
click at [1250, 281] on icon at bounding box center [1250, 288] width 19 height 20
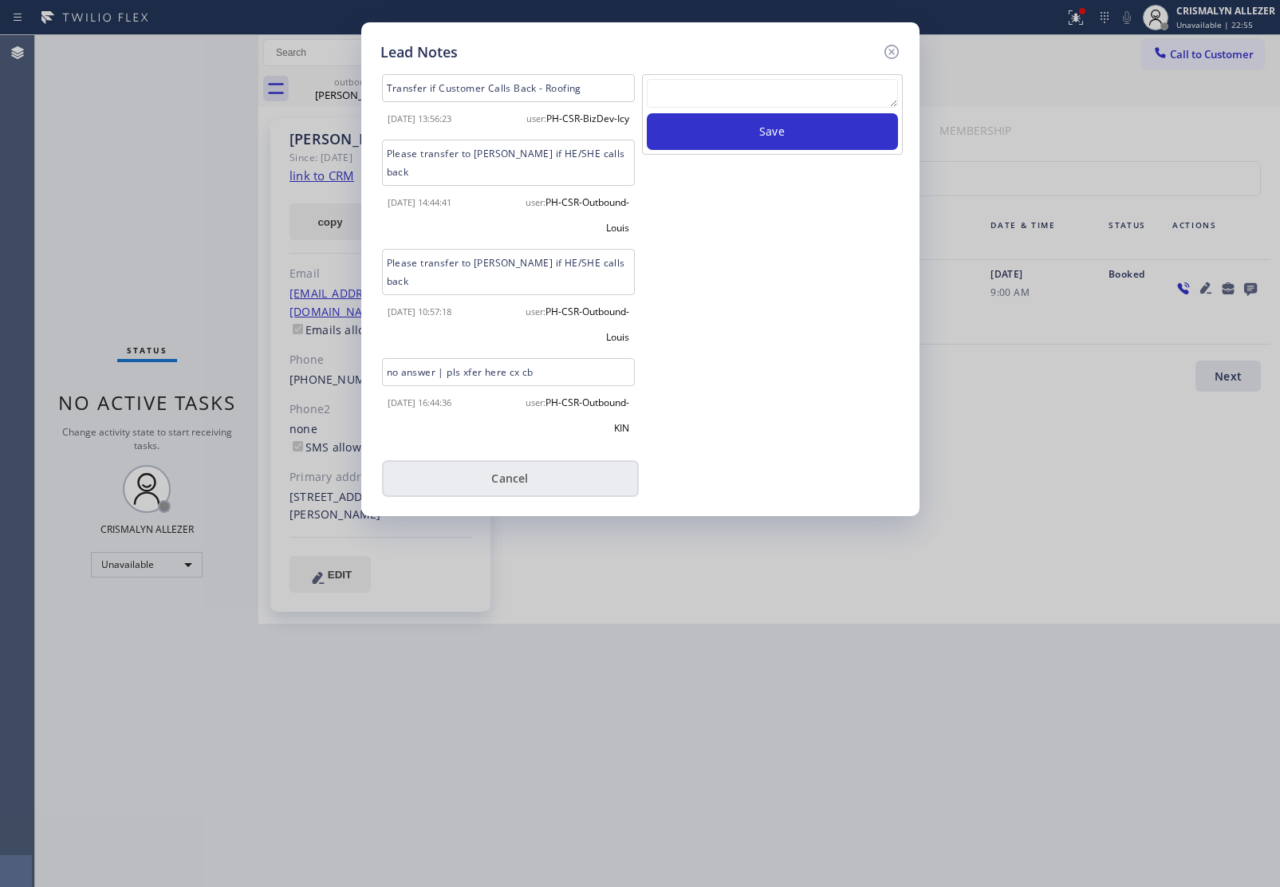
click at [512, 460] on button "Cancel" at bounding box center [510, 478] width 257 height 37
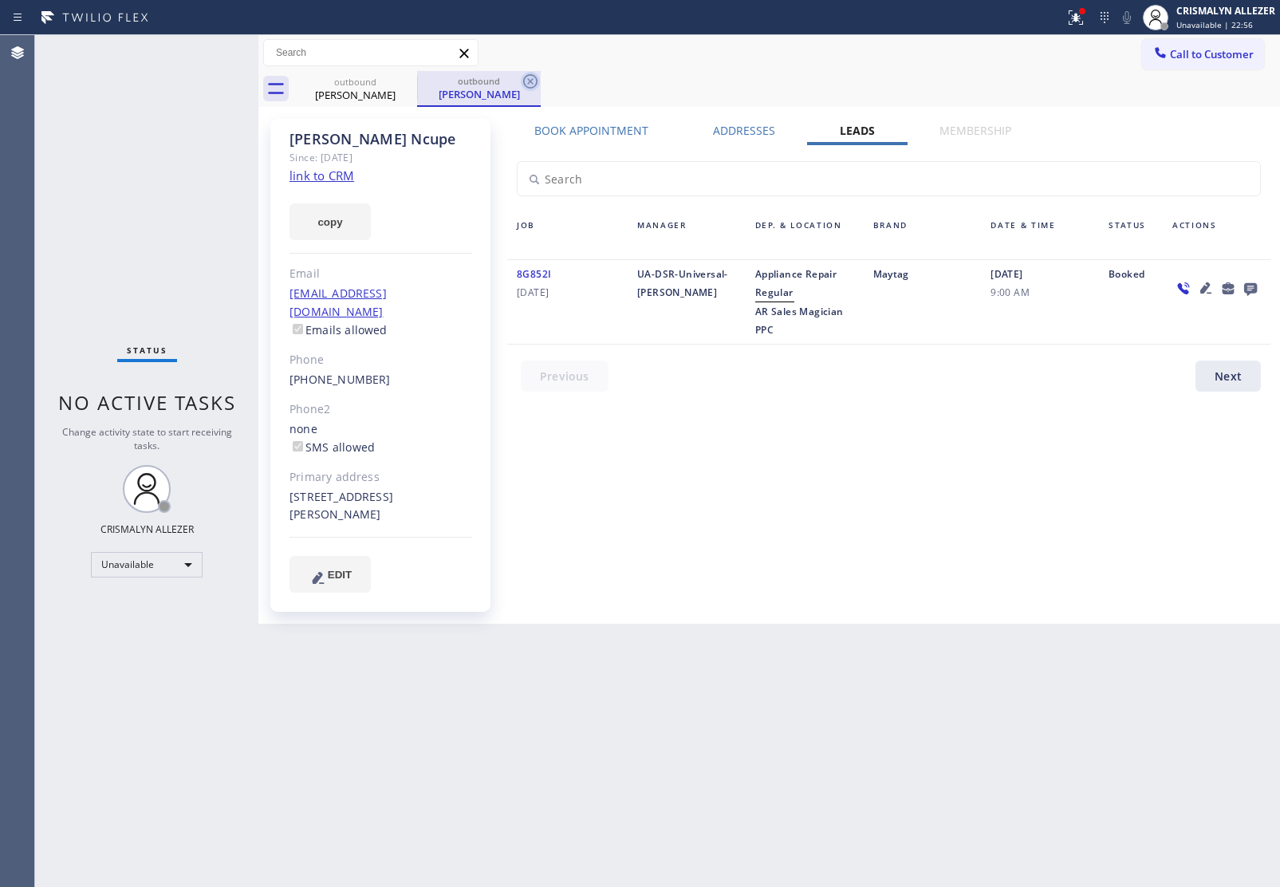
click at [525, 80] on icon at bounding box center [530, 81] width 19 height 19
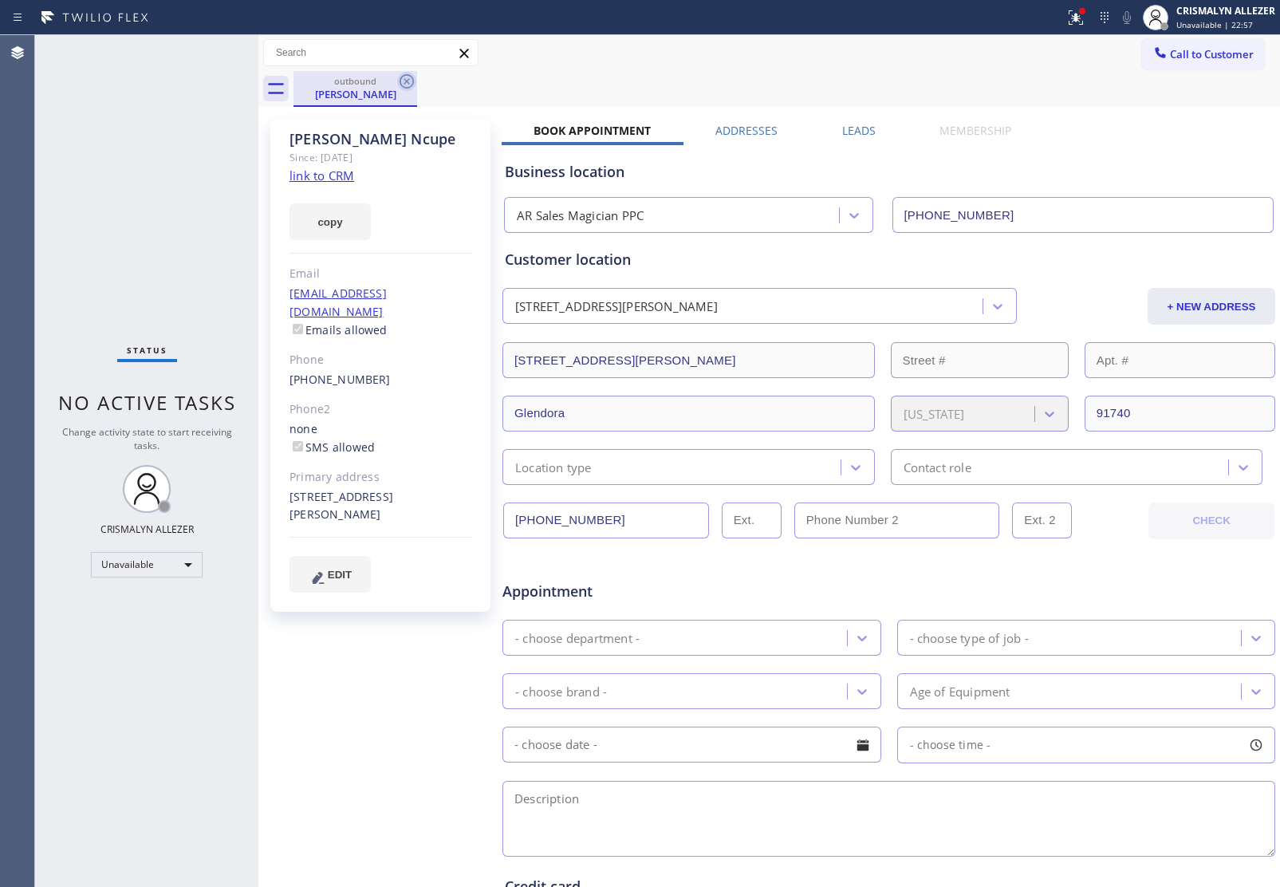
click at [400, 78] on icon at bounding box center [407, 81] width 14 height 14
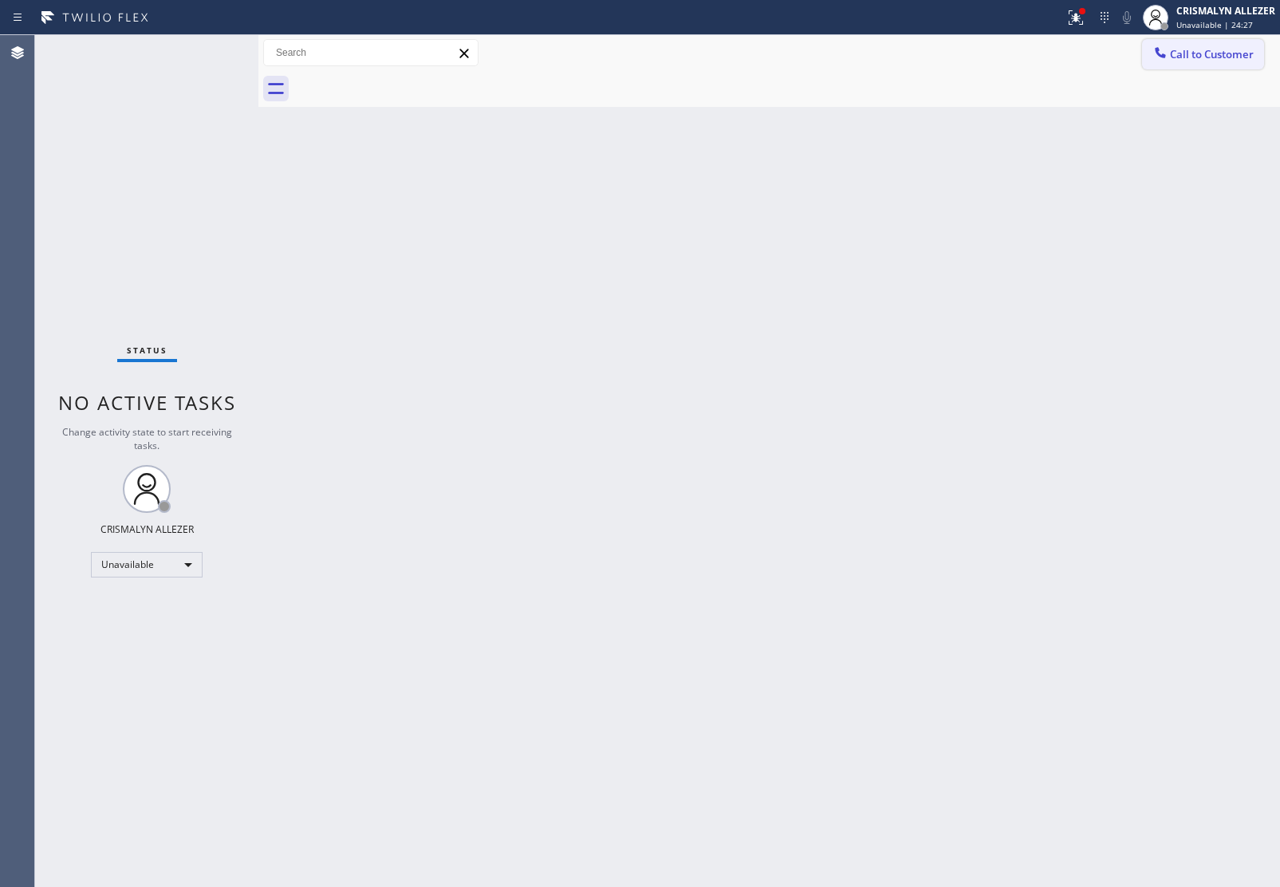
click at [1218, 50] on span "Call to Customer" at bounding box center [1212, 54] width 84 height 14
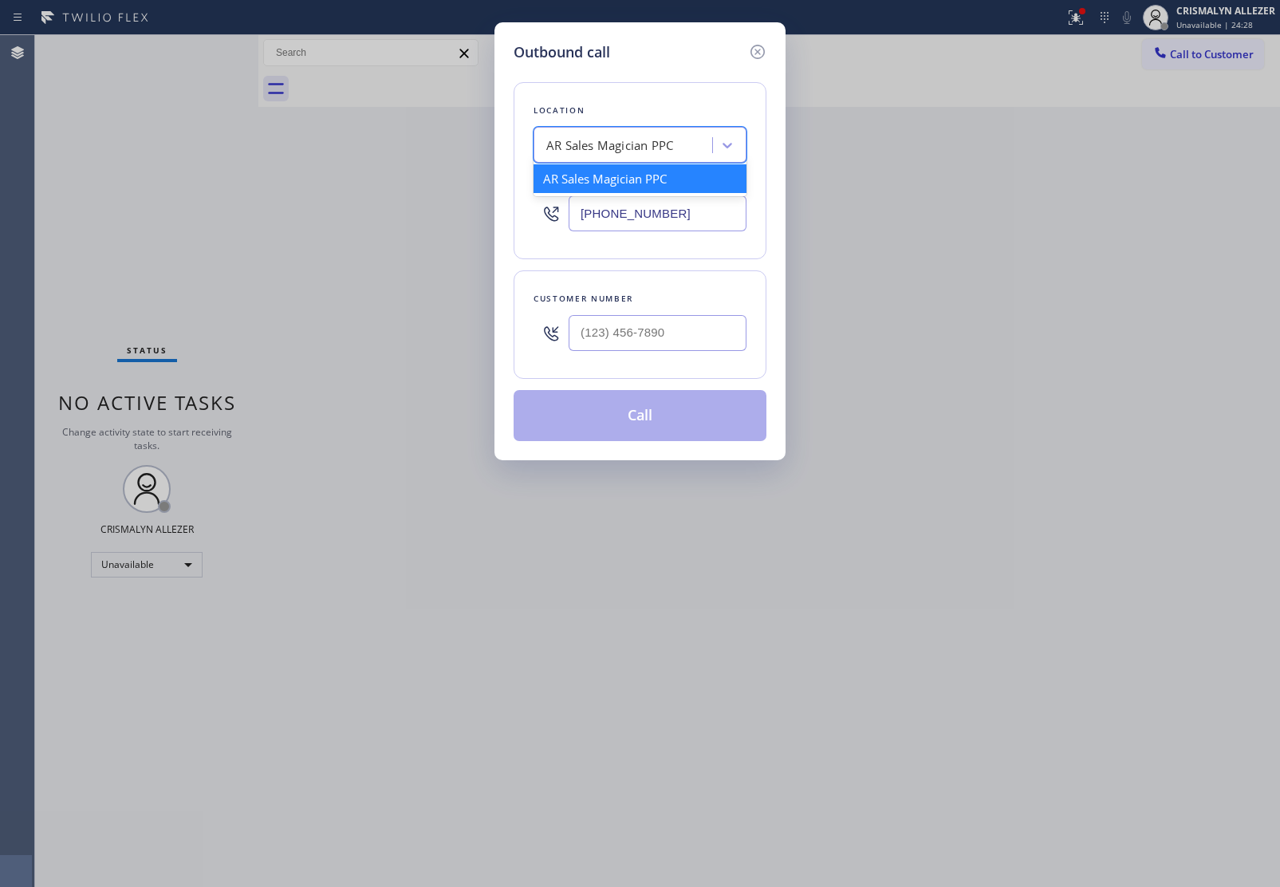
click at [651, 136] on div "AR Sales Magician PPC" at bounding box center [609, 145] width 127 height 18
paste input "5 Star Best Plumbing LA GLSA"
type input "5 Star Best Plumbing LA GLSA"
click at [636, 174] on div "4B1.Paid 5 Star Best Plumbing LA GLSA" at bounding box center [639, 186] width 213 height 45
type input "[PHONE_NUMBER]"
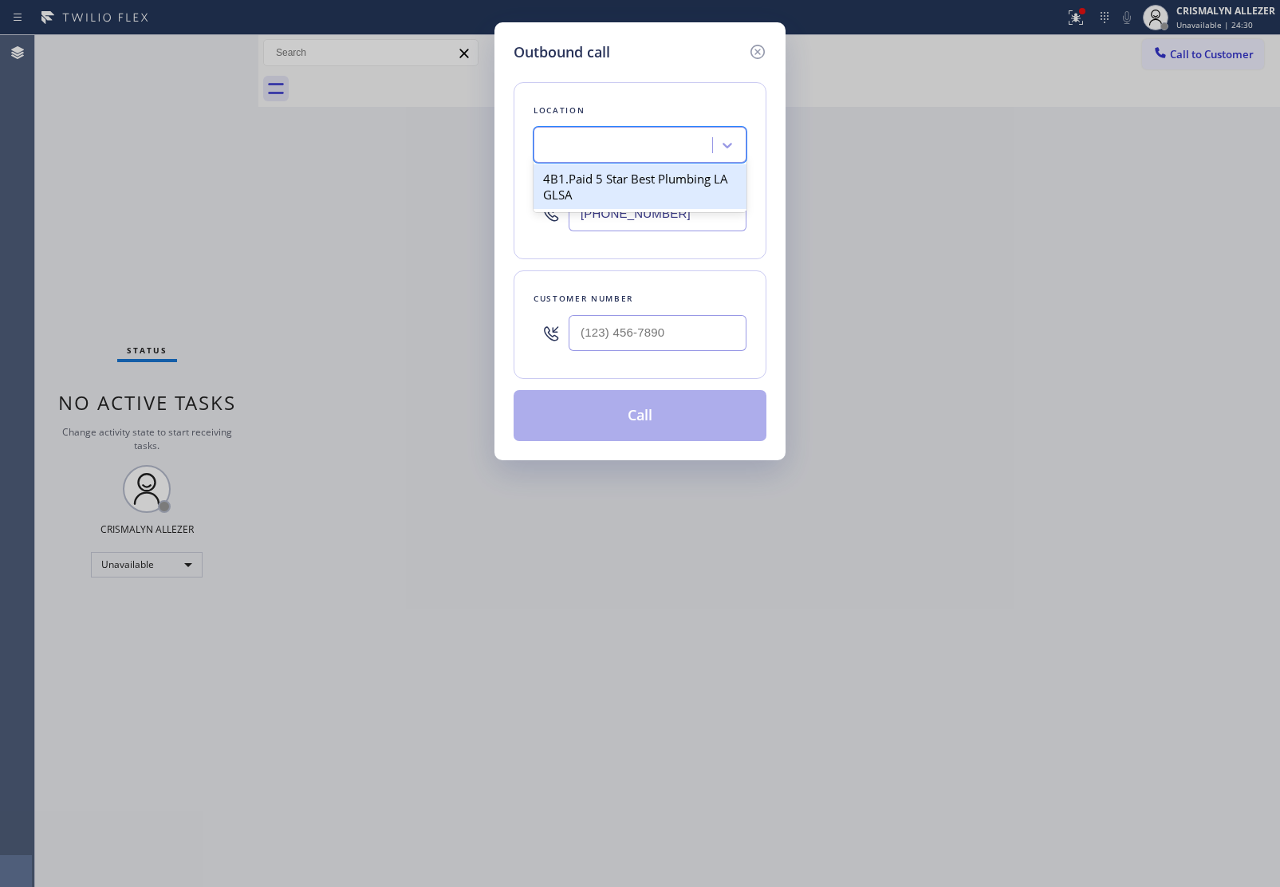
scroll to position [0, 1]
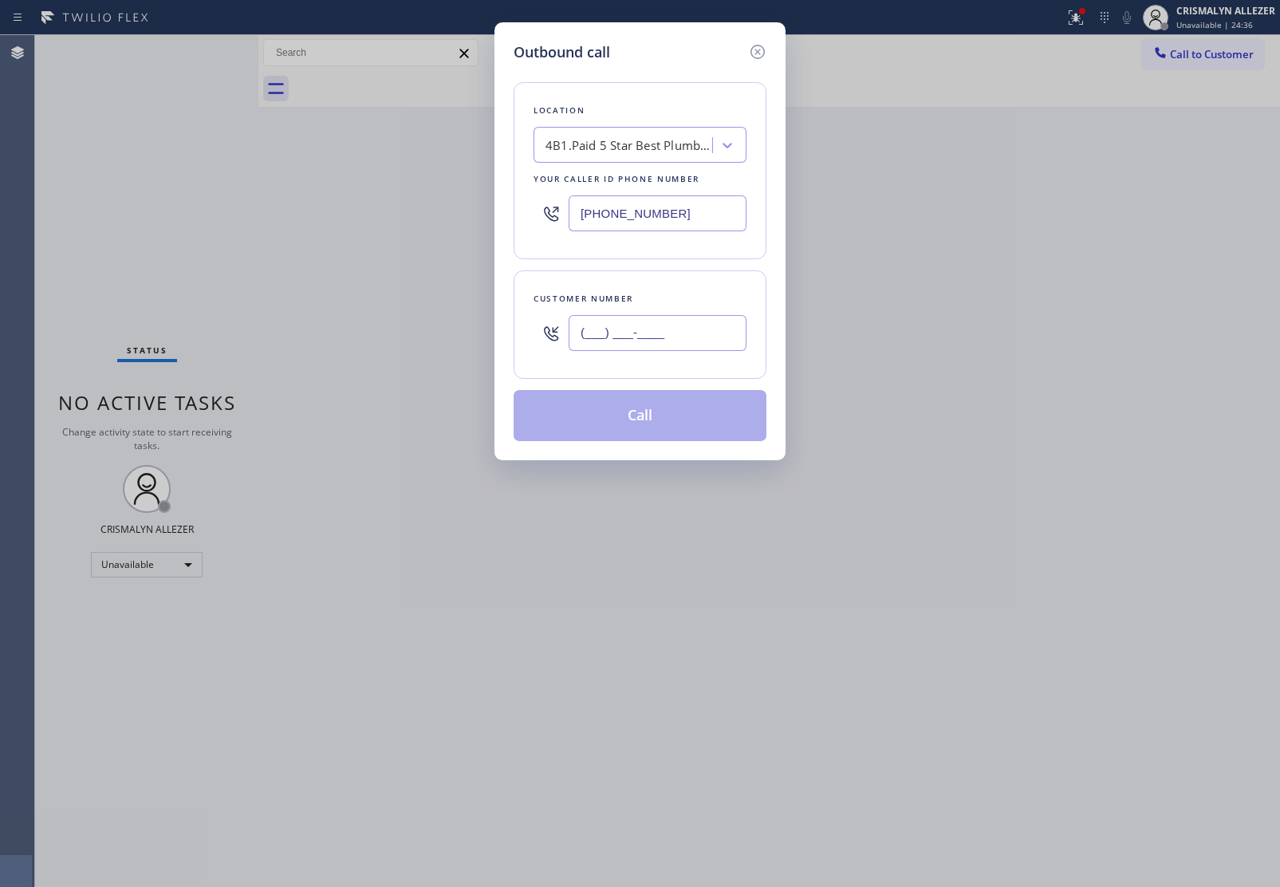
click at [702, 337] on input "(___) ___-____" at bounding box center [658, 333] width 178 height 36
paste input "424) 428-2740"
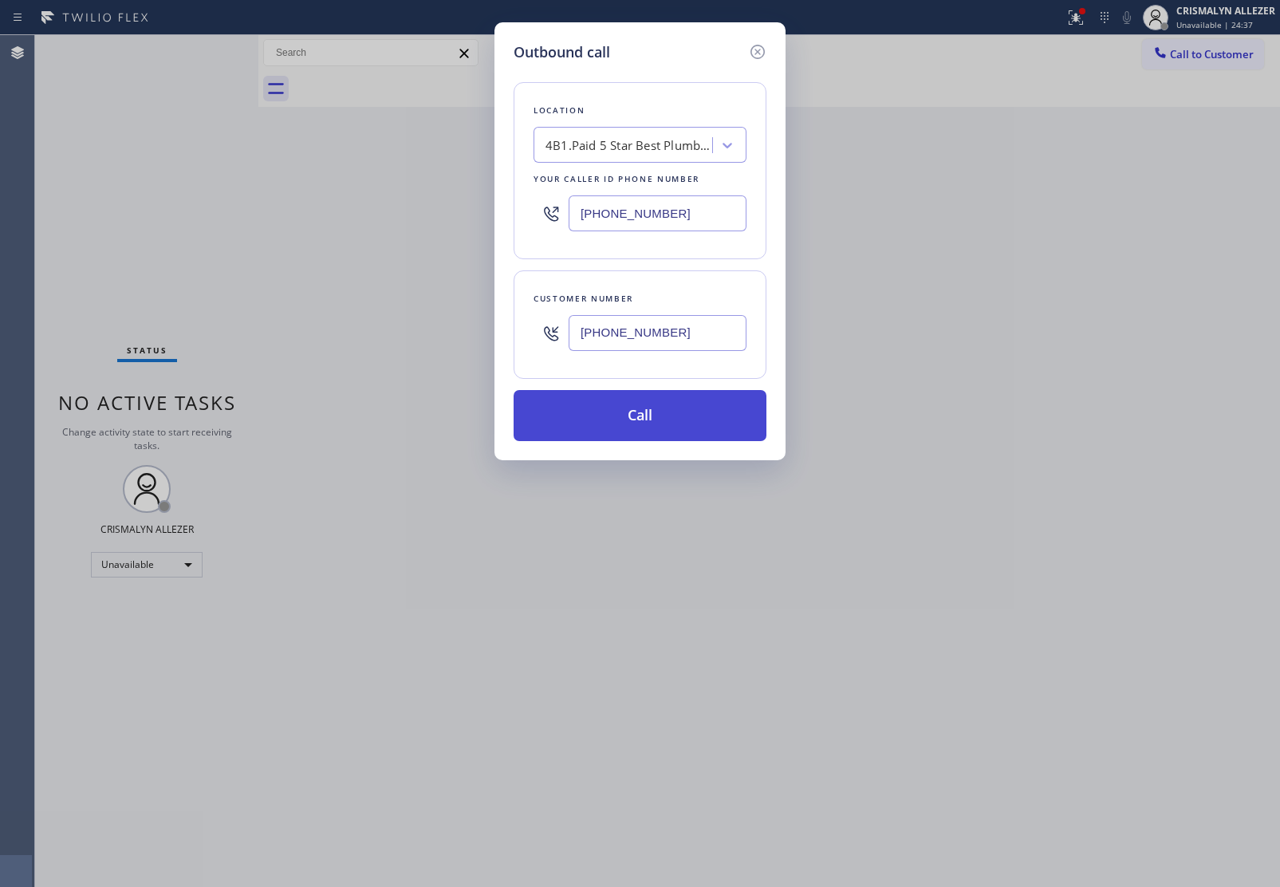
type input "[PHONE_NUMBER]"
click at [652, 427] on button "Call" at bounding box center [640, 415] width 253 height 51
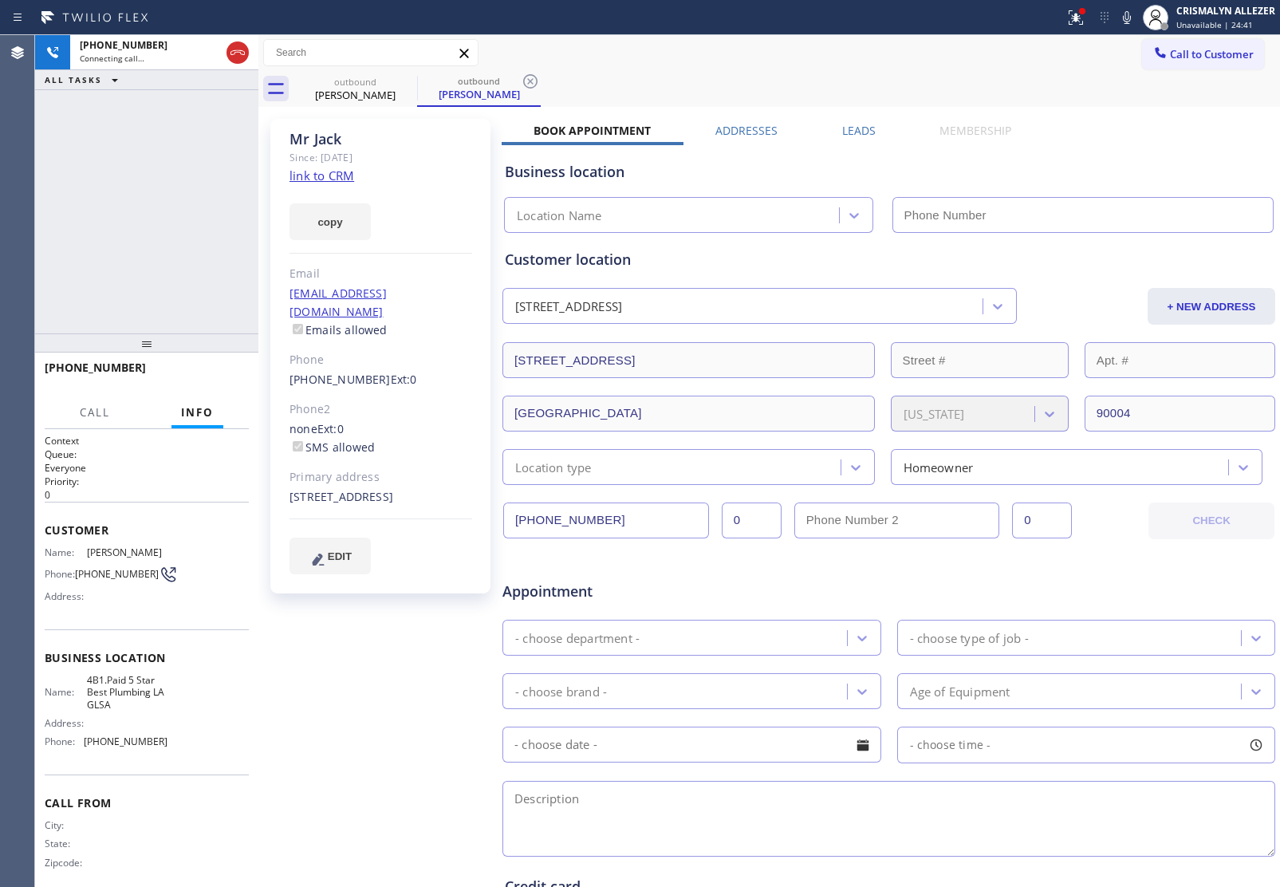
type input "[PHONE_NUMBER]"
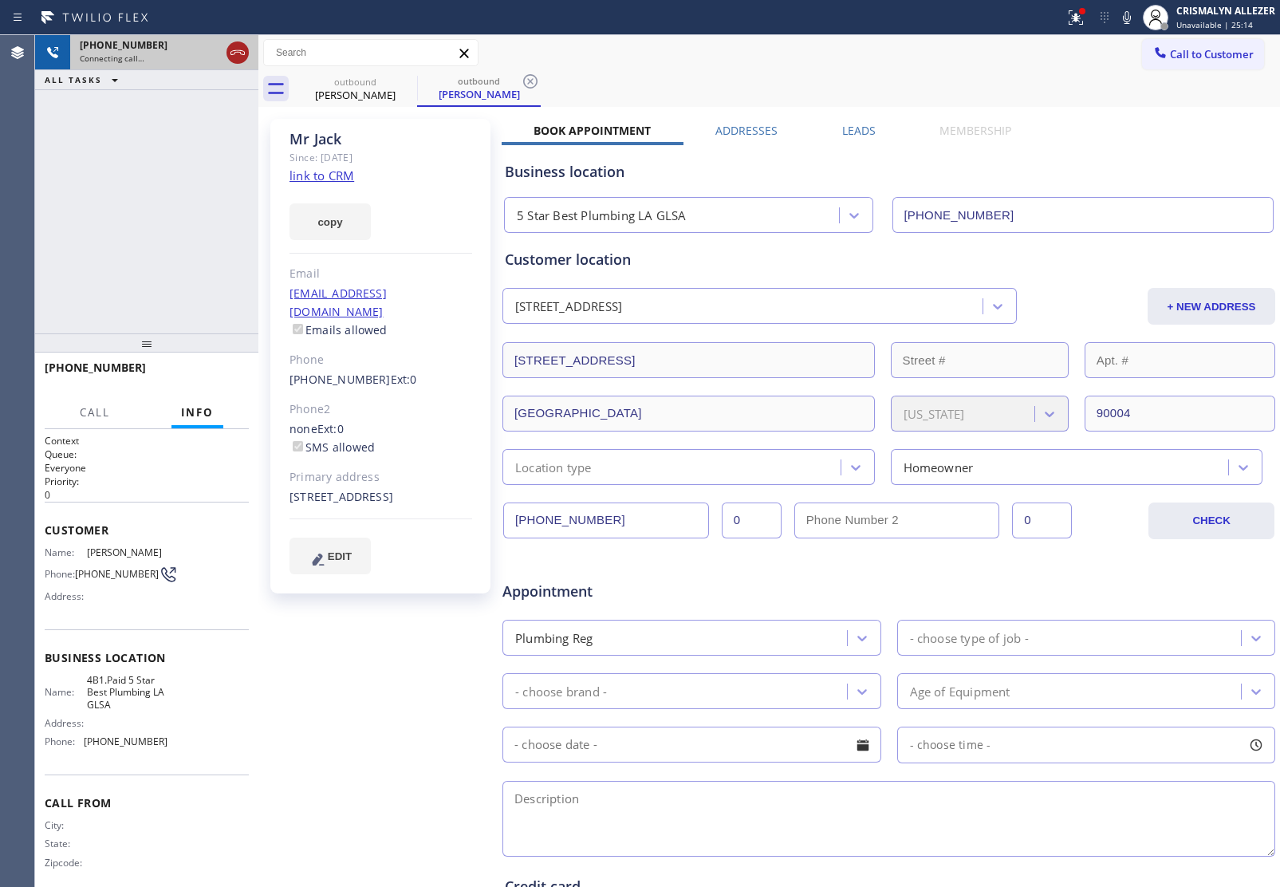
click at [238, 57] on icon at bounding box center [237, 52] width 19 height 19
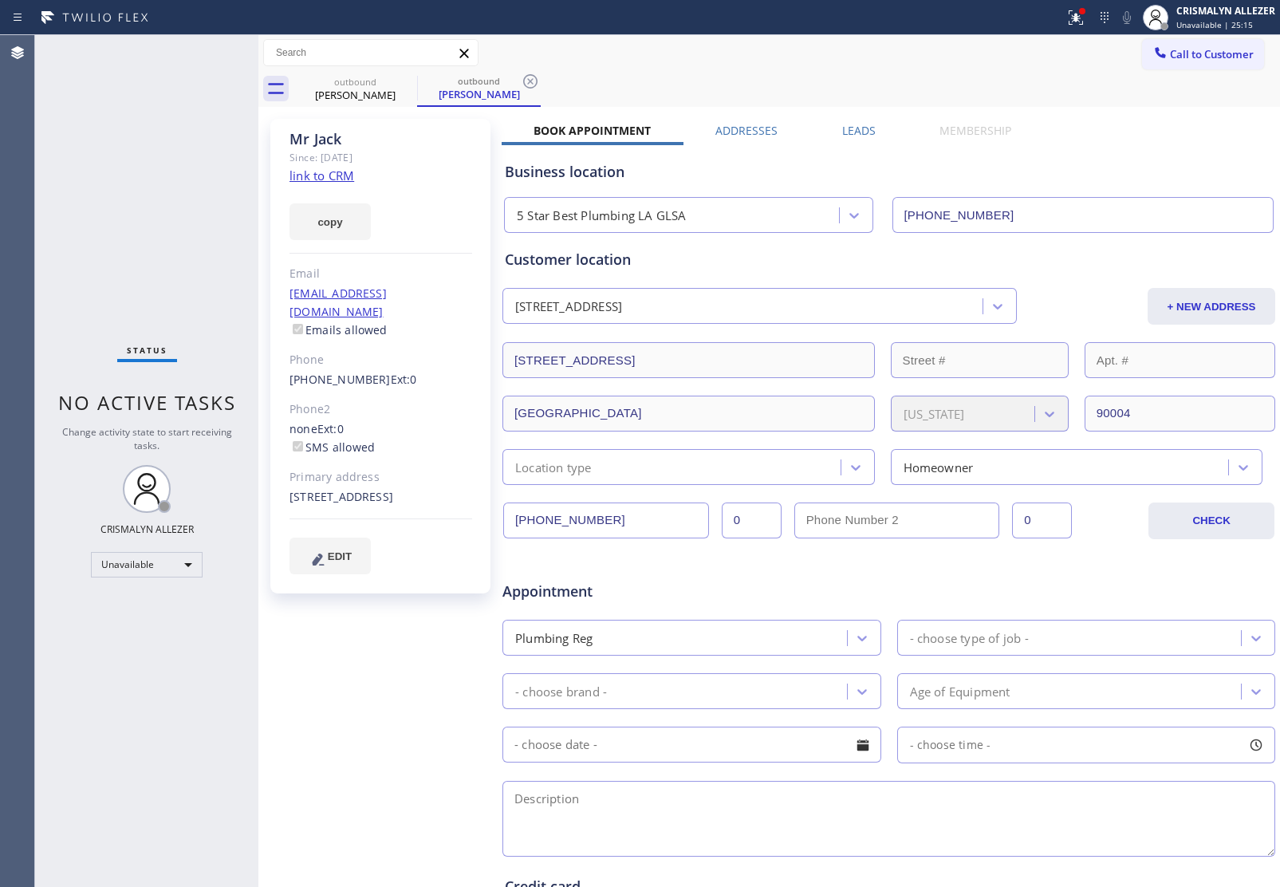
drag, startPoint x: 529, startPoint y: 82, endPoint x: 445, endPoint y: 90, distance: 84.1
click at [529, 82] on icon at bounding box center [530, 81] width 14 height 14
click at [397, 81] on icon at bounding box center [406, 81] width 19 height 19
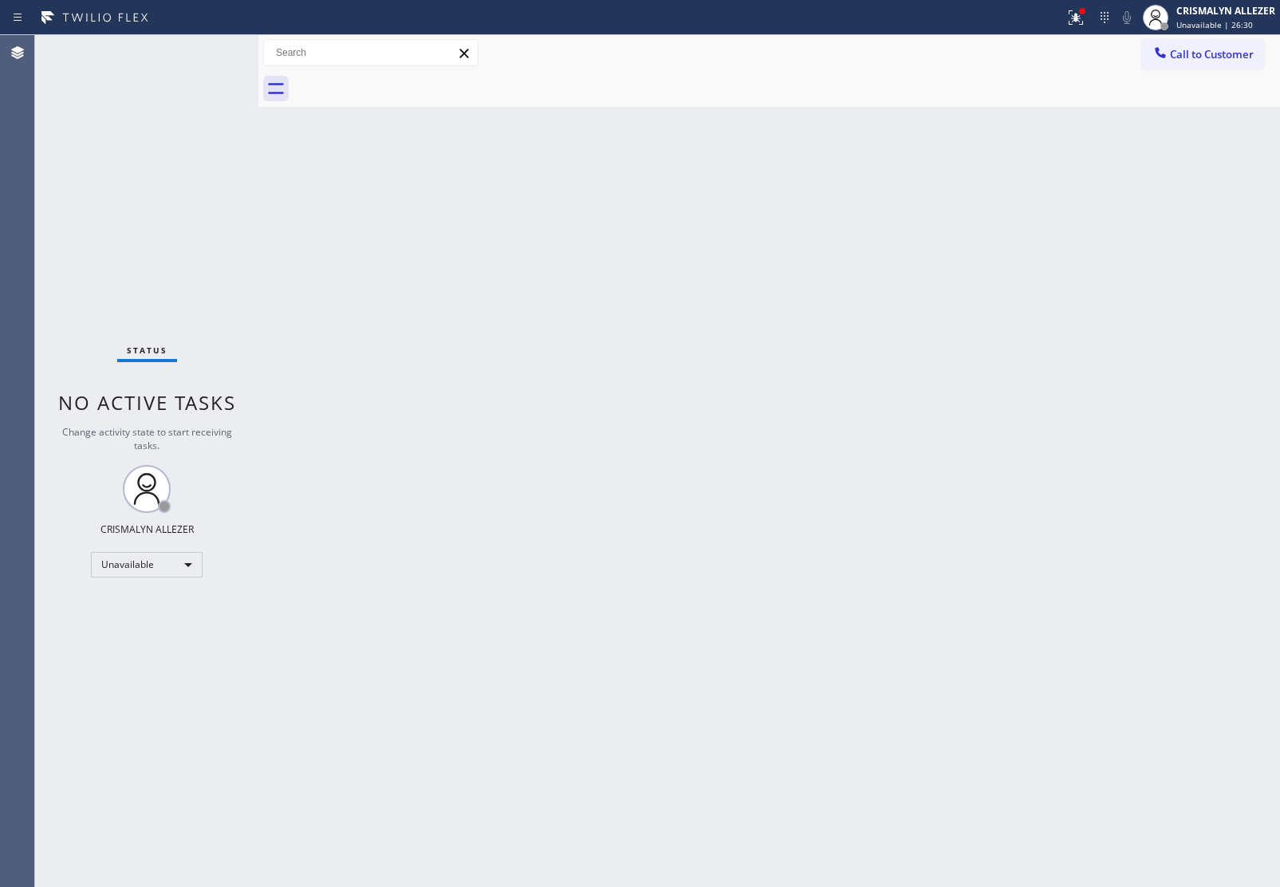
drag, startPoint x: 1206, startPoint y: 53, endPoint x: 1164, endPoint y: 61, distance: 42.4
click at [1203, 53] on span "Call to Customer" at bounding box center [1212, 54] width 84 height 14
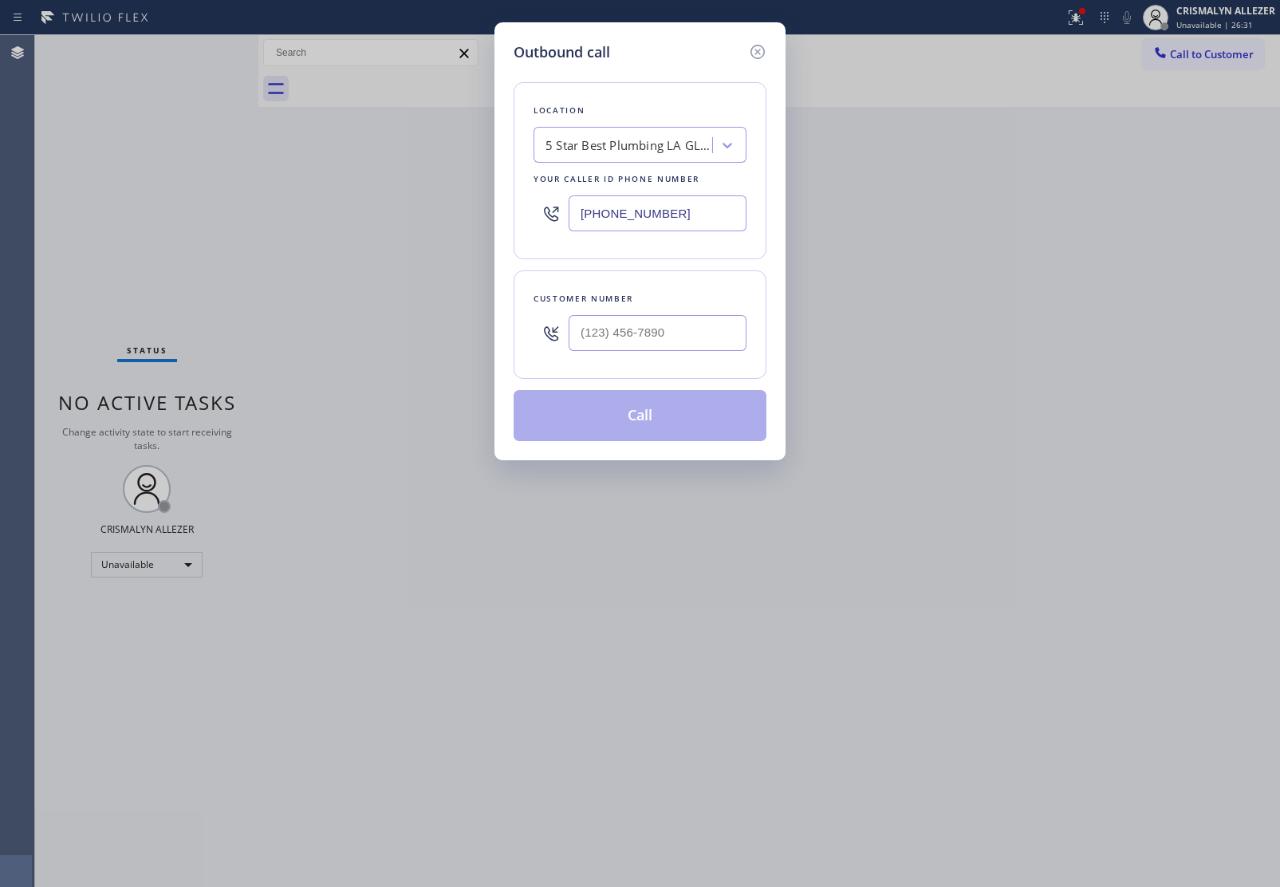
drag, startPoint x: 724, startPoint y: 214, endPoint x: 240, endPoint y: 200, distance: 484.2
click at [407, 202] on div "Outbound call Location 5 Star Best Plumbing LA GLSA Your caller id phone number…" at bounding box center [640, 443] width 1280 height 887
paste input "855) 999-4417"
type input "[PHONE_NUMBER]"
click at [684, 337] on input "(___) ___-____" at bounding box center [658, 333] width 178 height 36
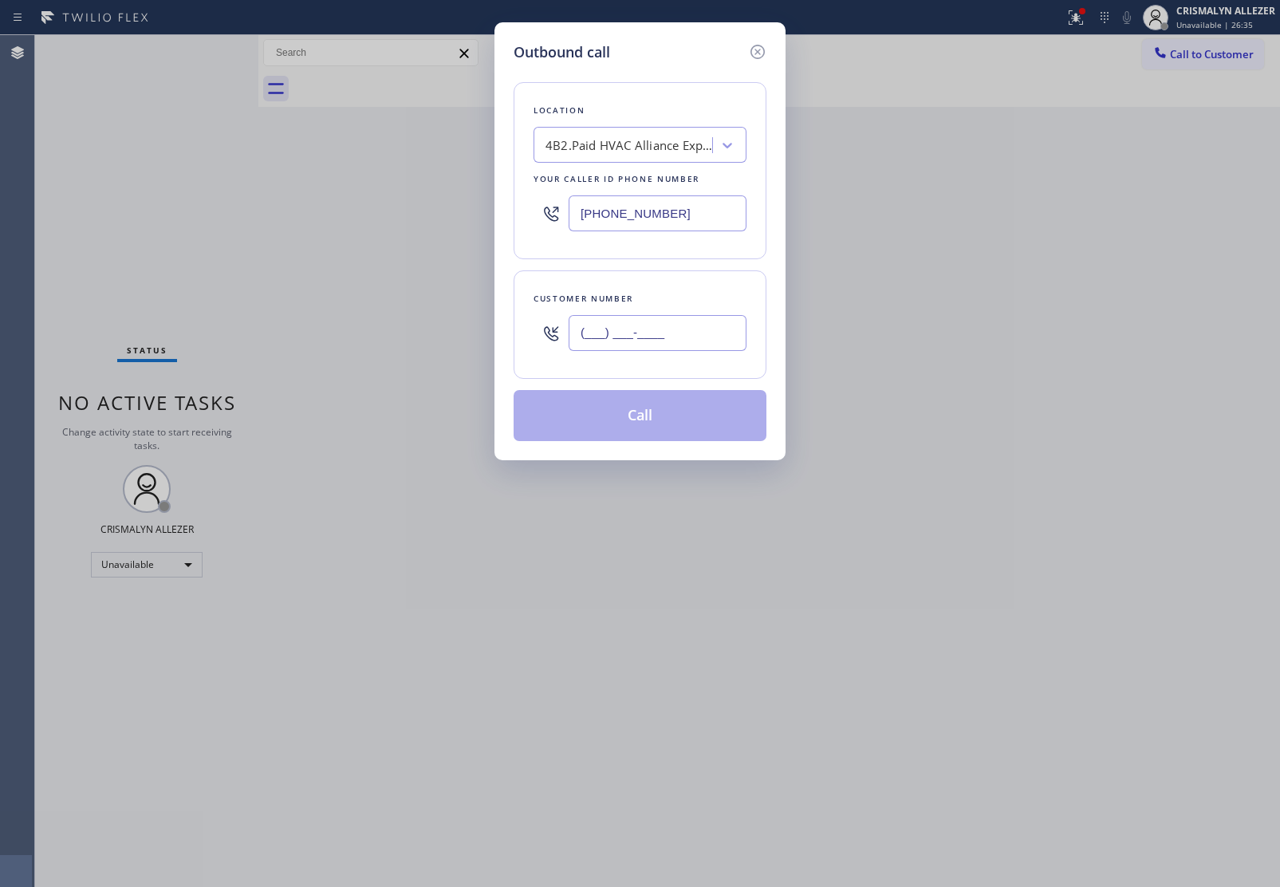
paste input "310) 702-1248"
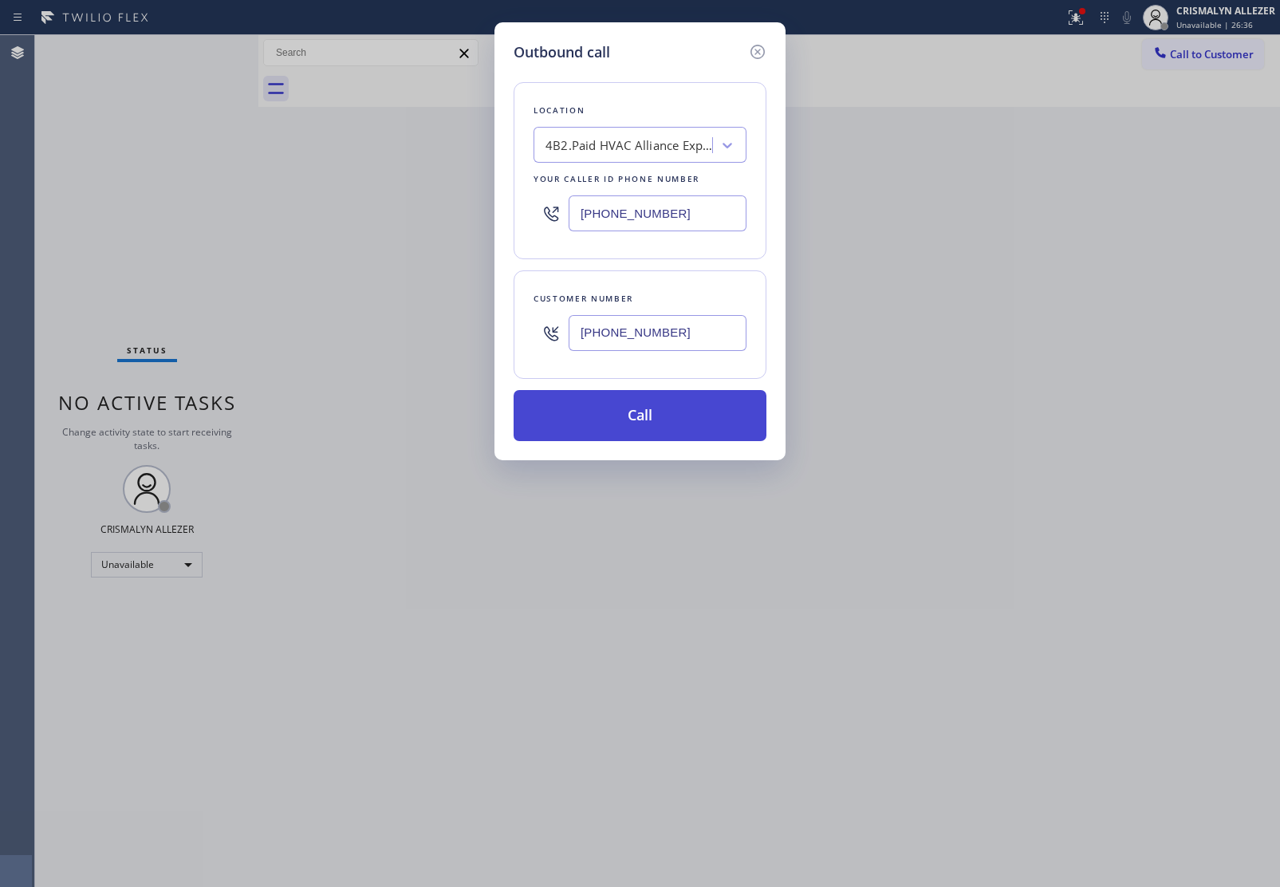
type input "[PHONE_NUMBER]"
click at [646, 425] on button "Call" at bounding box center [640, 415] width 253 height 51
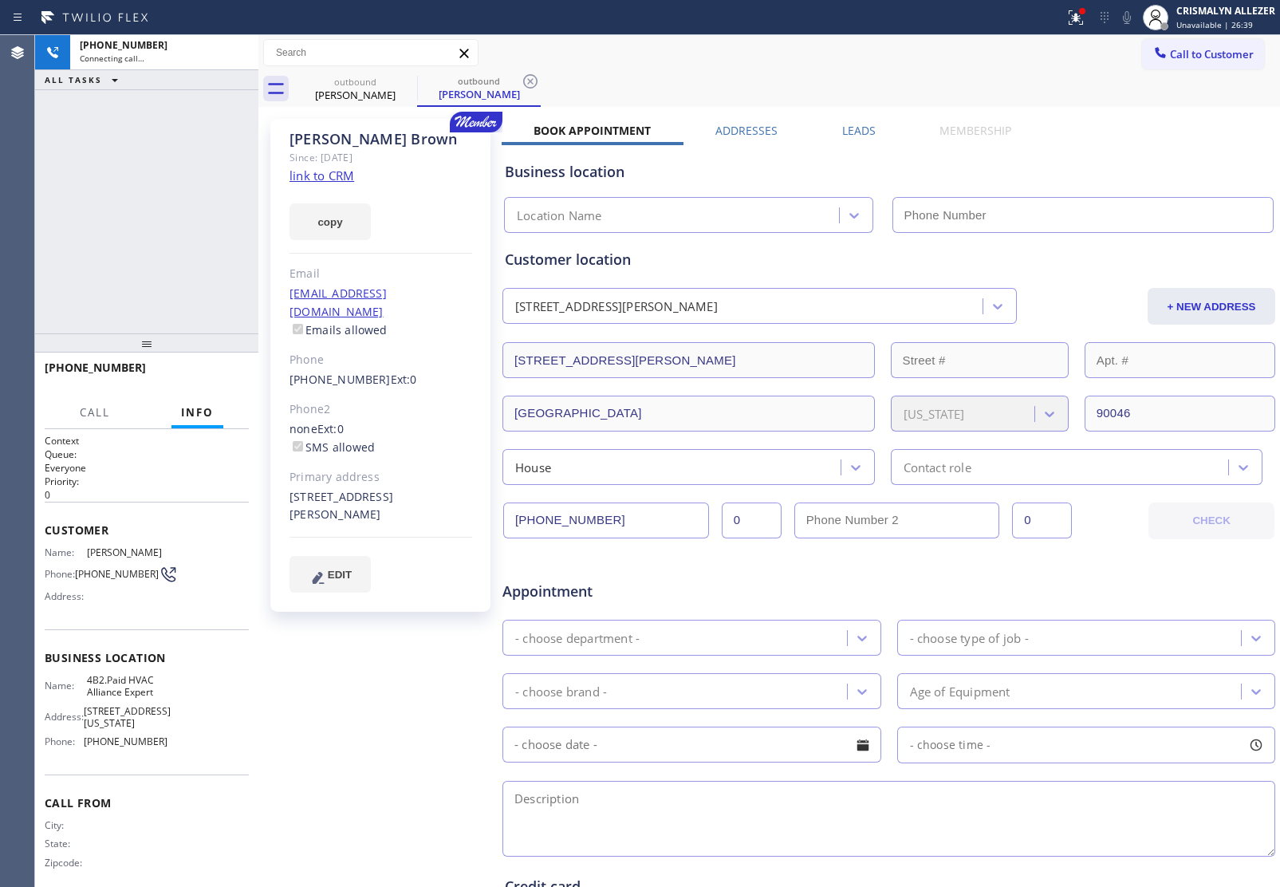
click at [351, 177] on link "link to CRM" at bounding box center [321, 175] width 65 height 16
type input "[PHONE_NUMBER]"
click at [212, 373] on span "HANG UP" at bounding box center [211, 374] width 49 height 11
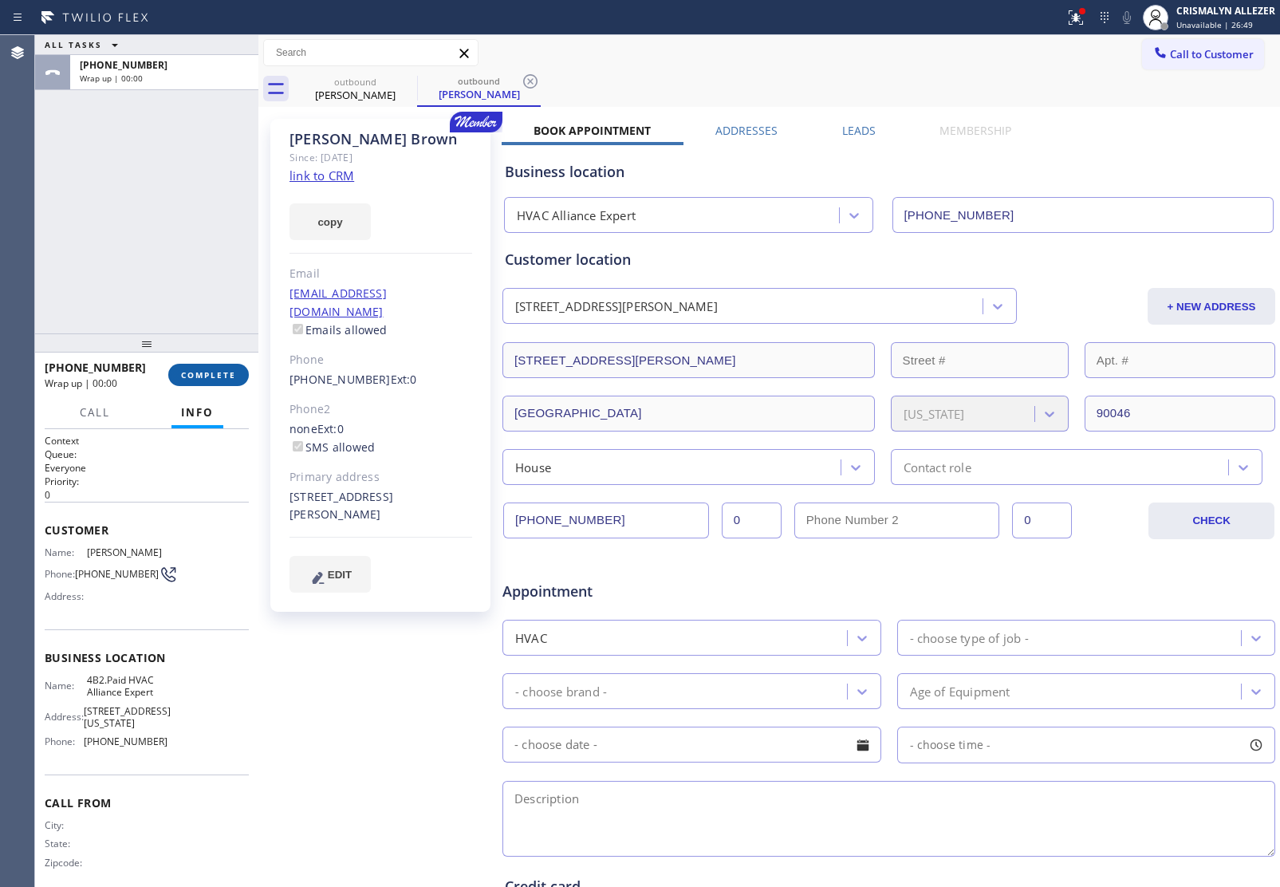
click at [213, 377] on span "COMPLETE" at bounding box center [208, 374] width 55 height 11
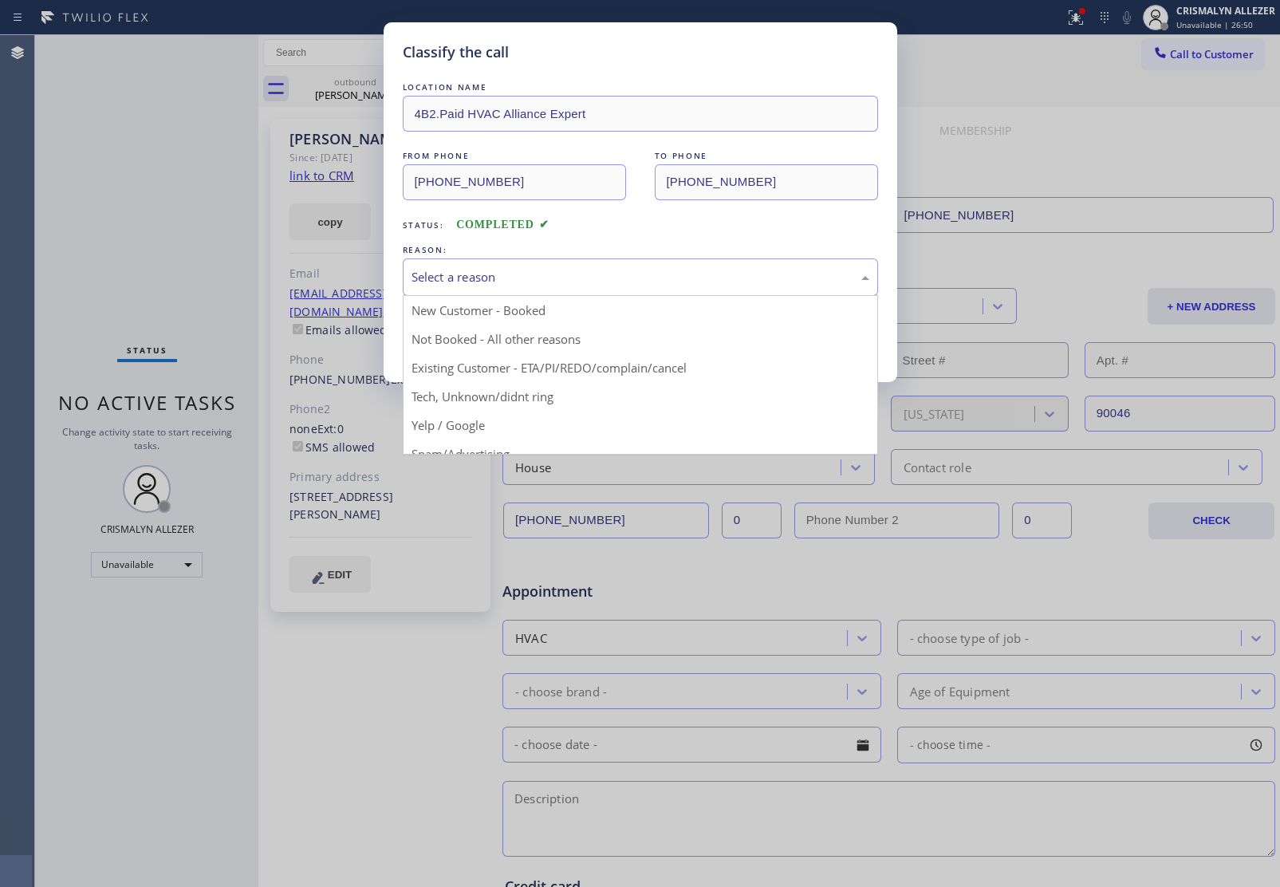
click at [566, 273] on div "Select a reason" at bounding box center [640, 277] width 458 height 18
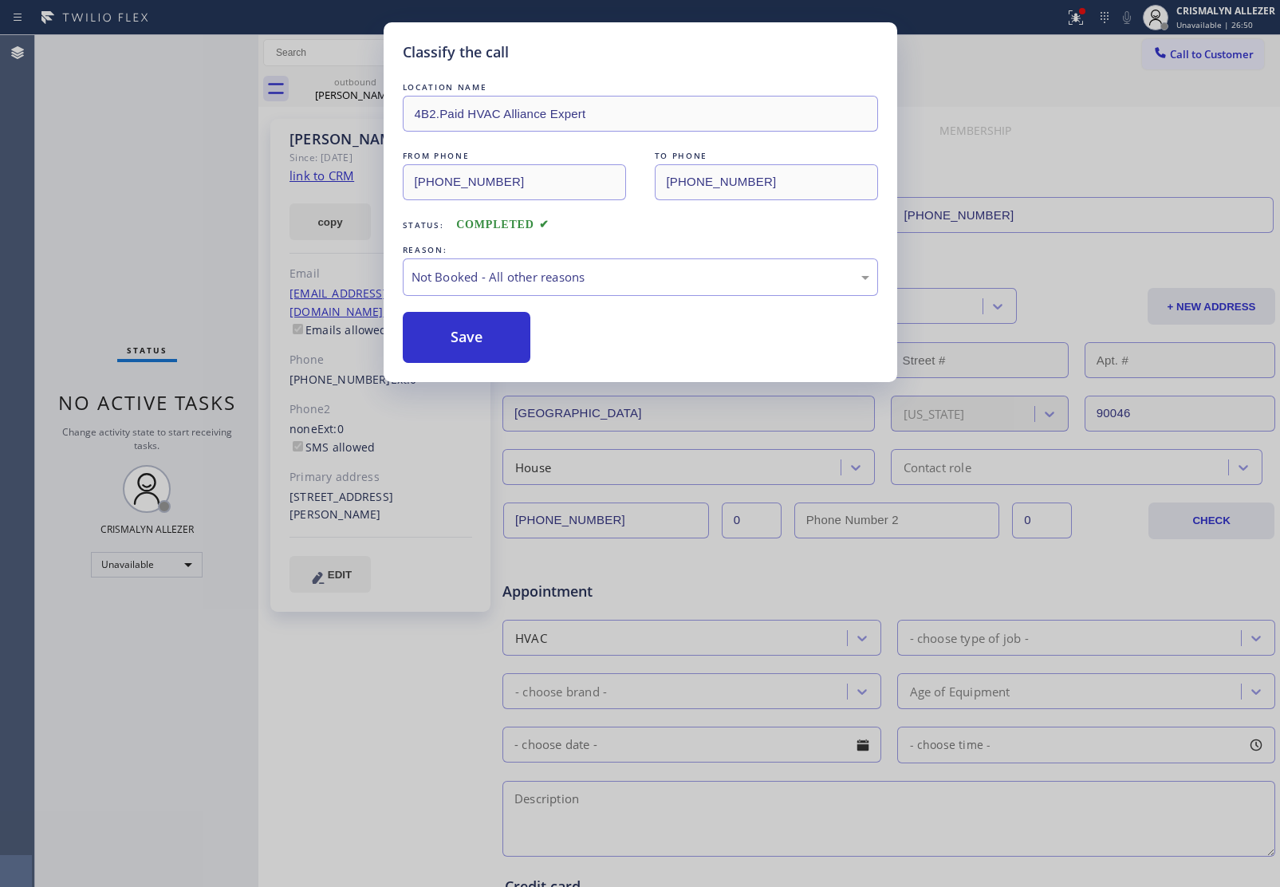
click at [453, 339] on button "Save" at bounding box center [467, 337] width 128 height 51
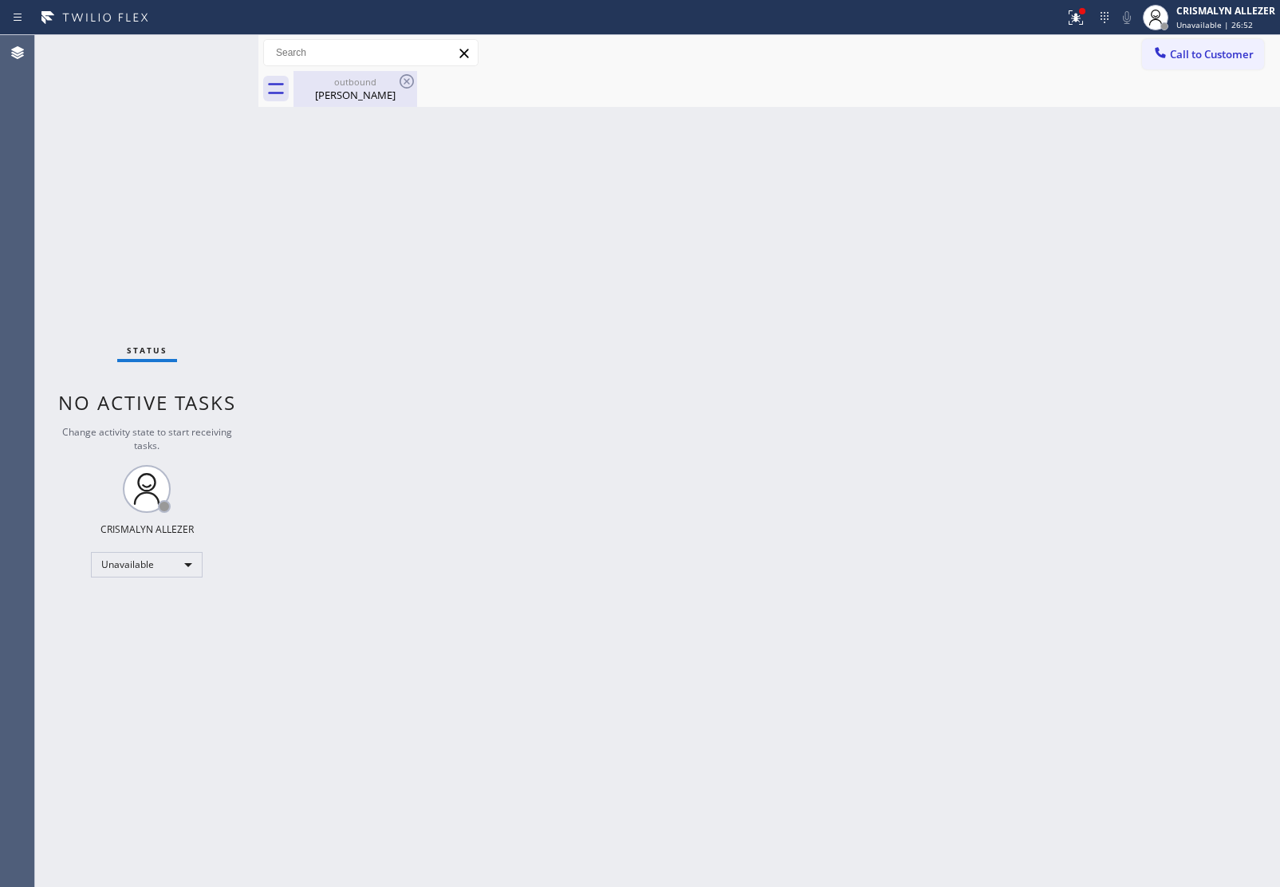
drag, startPoint x: 367, startPoint y: 89, endPoint x: 395, endPoint y: 81, distance: 29.0
click at [369, 89] on div "[PERSON_NAME]" at bounding box center [355, 95] width 120 height 14
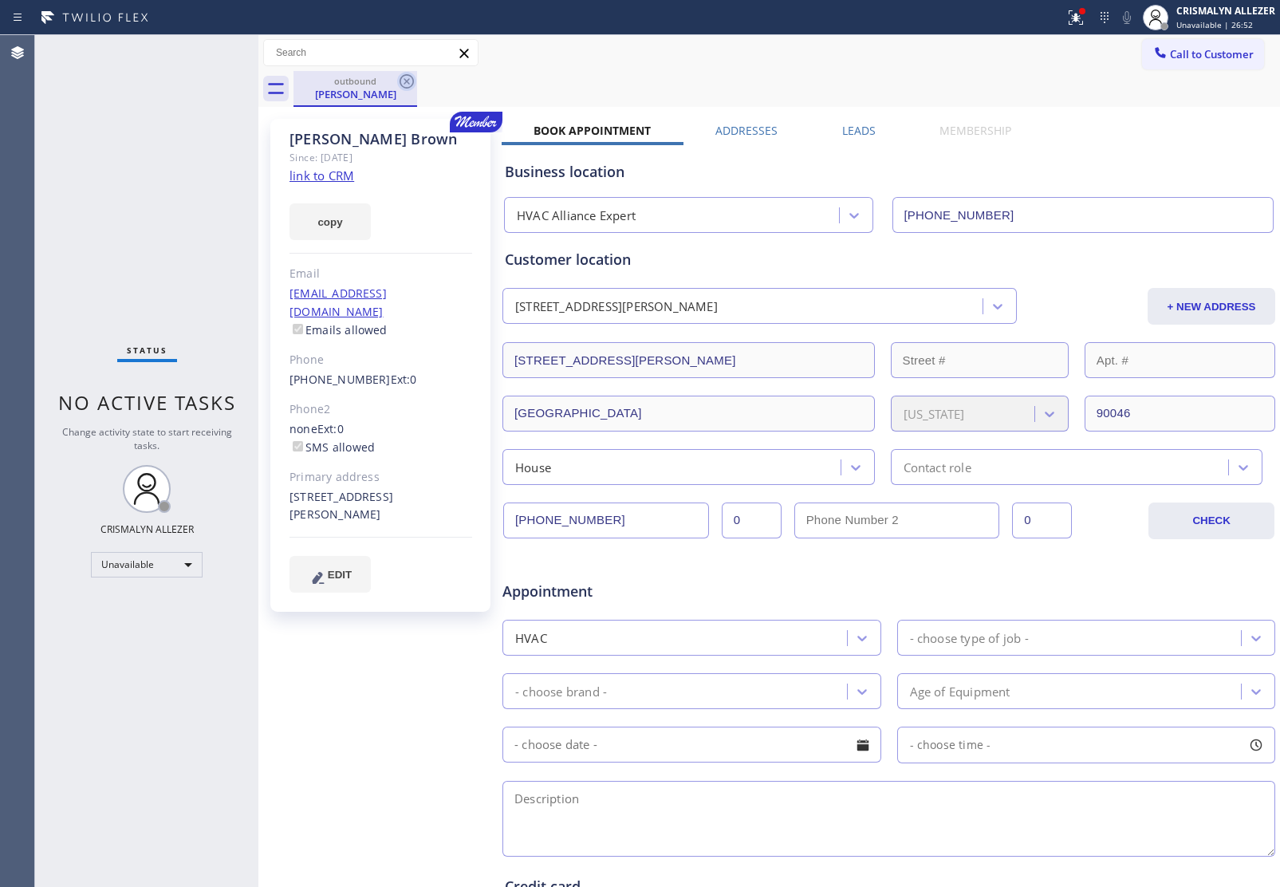
click at [401, 81] on icon at bounding box center [406, 81] width 19 height 19
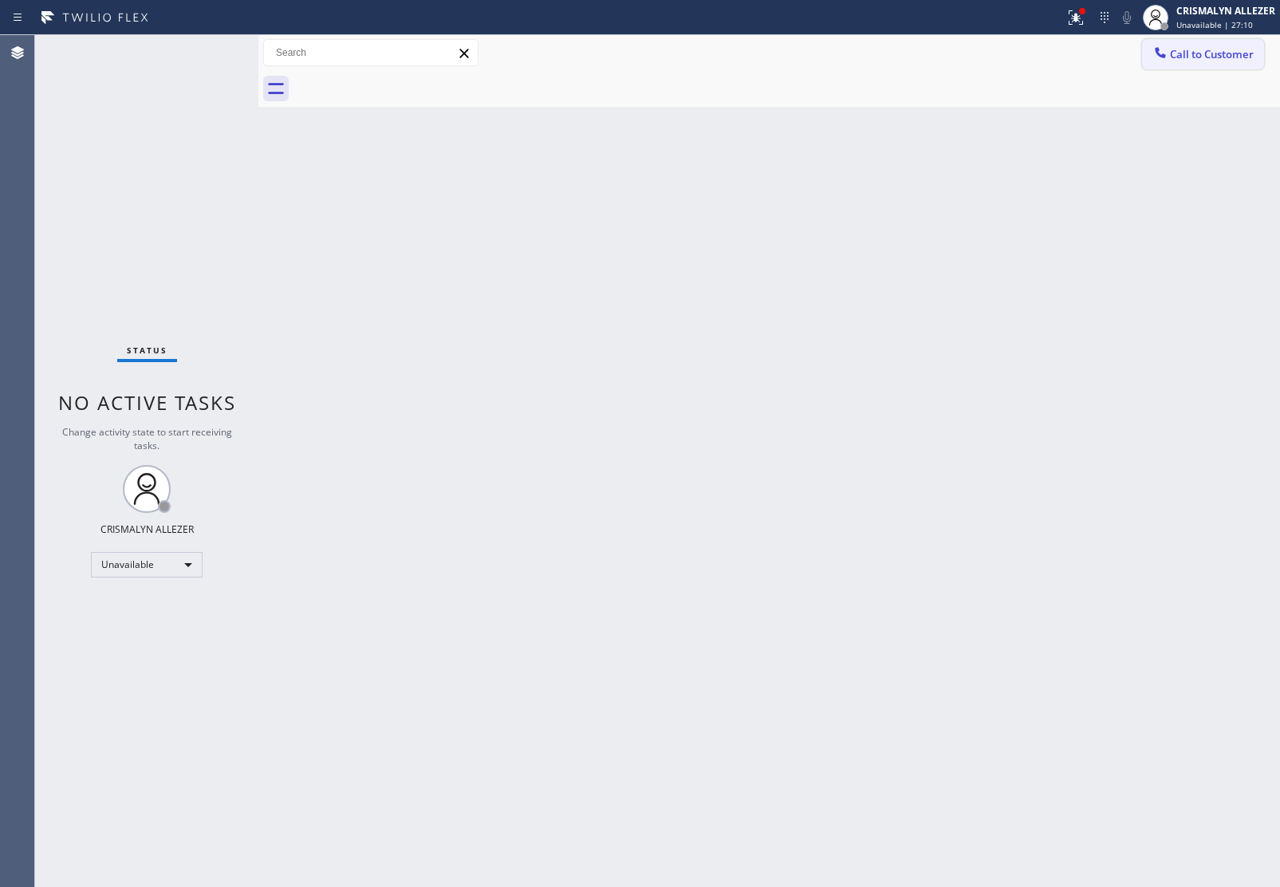
click at [1188, 57] on span "Call to Customer" at bounding box center [1212, 54] width 84 height 14
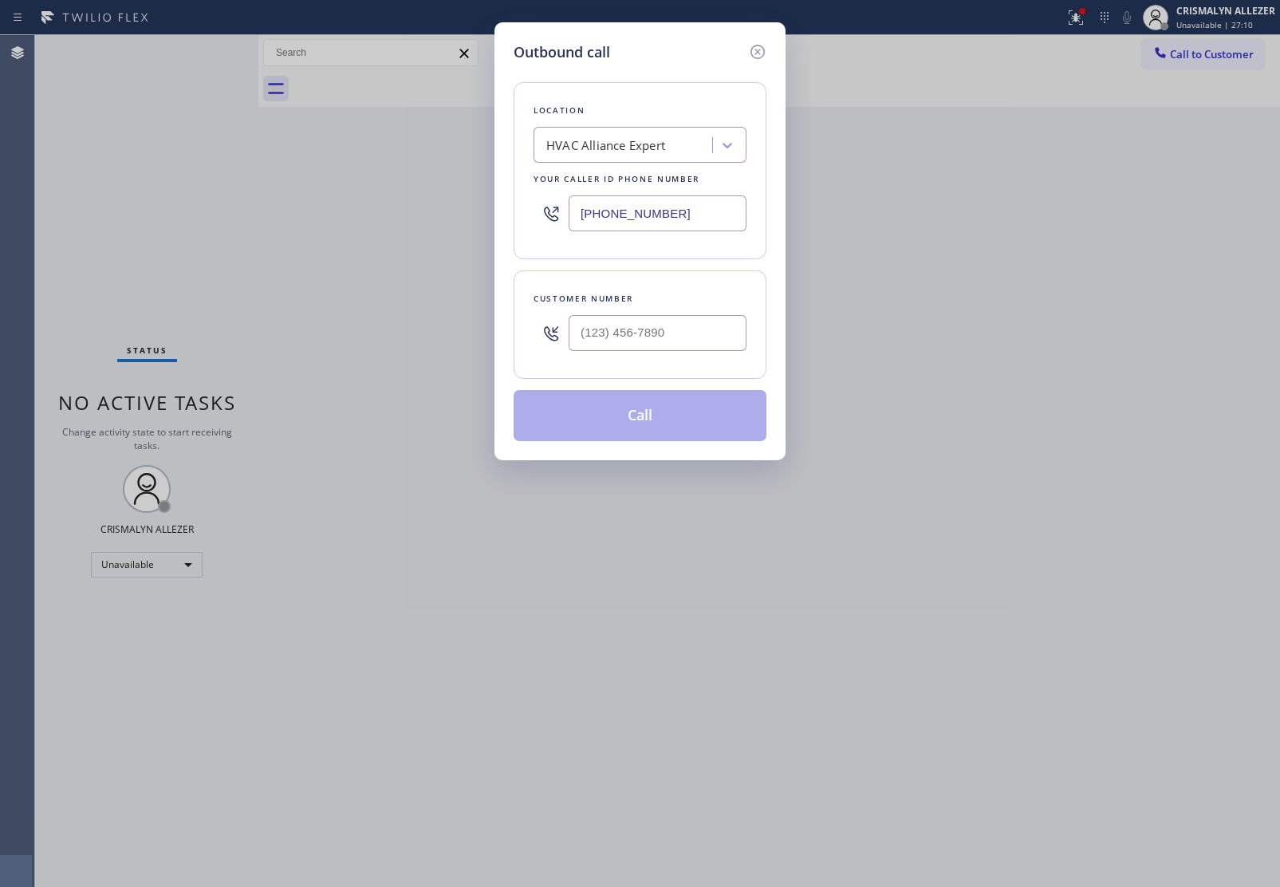
drag, startPoint x: 663, startPoint y: 211, endPoint x: 372, endPoint y: 182, distance: 291.8
click at [412, 186] on div "Outbound call Location HVAC Alliance Expert Your caller id phone number [PHONE_…" at bounding box center [640, 443] width 1280 height 887
paste input "323) 310-0103"
type input "[PHONE_NUMBER]"
click at [675, 348] on input "(___) ___-____" at bounding box center [658, 333] width 178 height 36
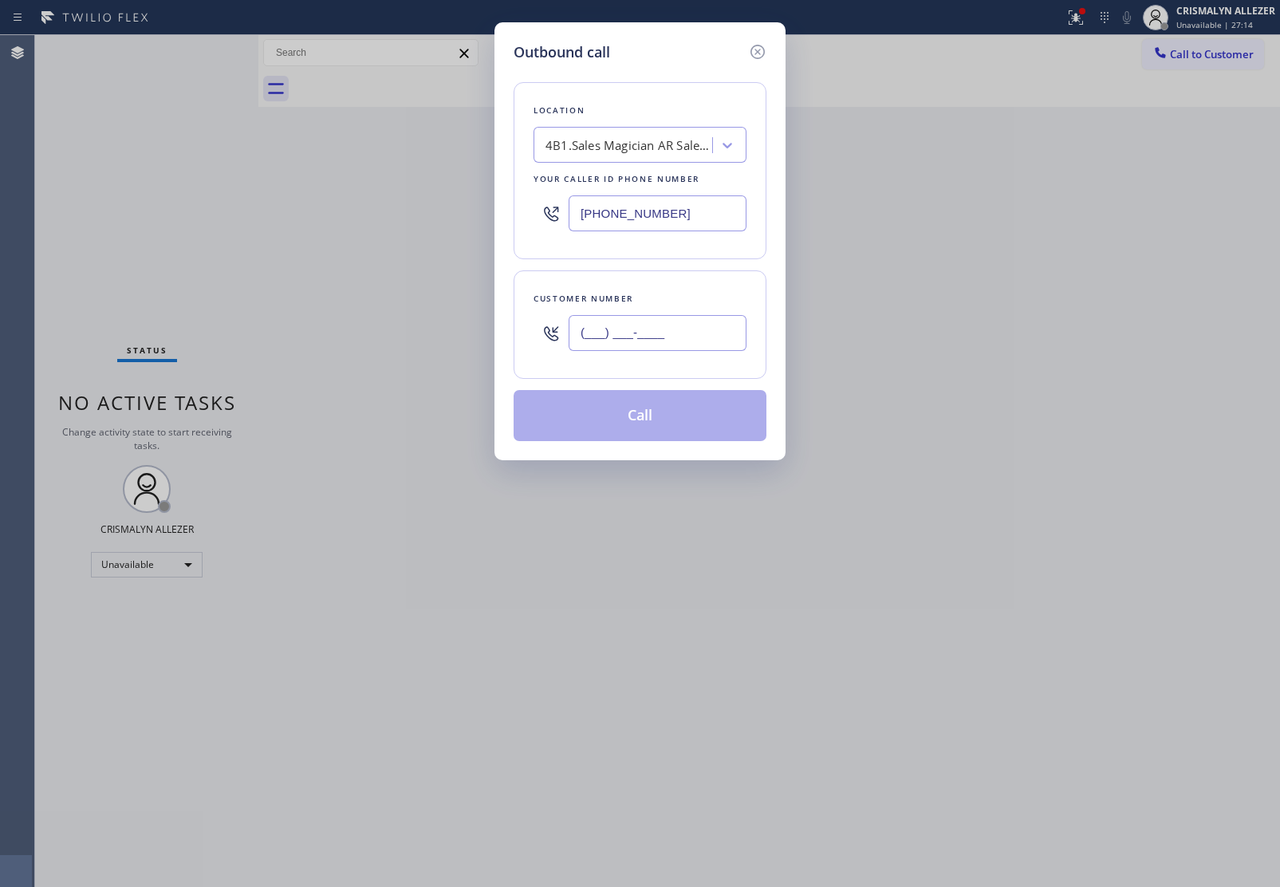
paste input "603) 540-9901"
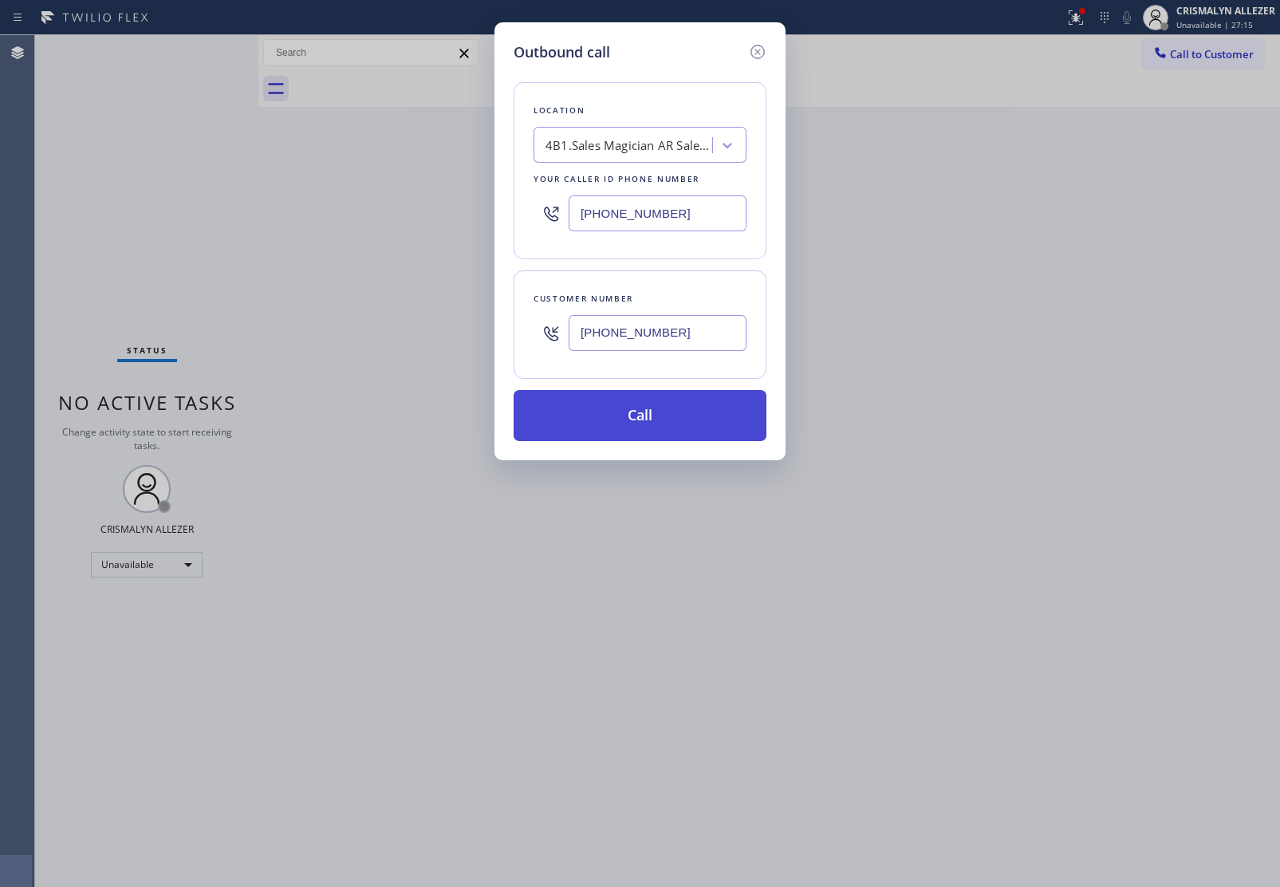
type input "[PHONE_NUMBER]"
click at [648, 412] on button "Call" at bounding box center [640, 415] width 253 height 51
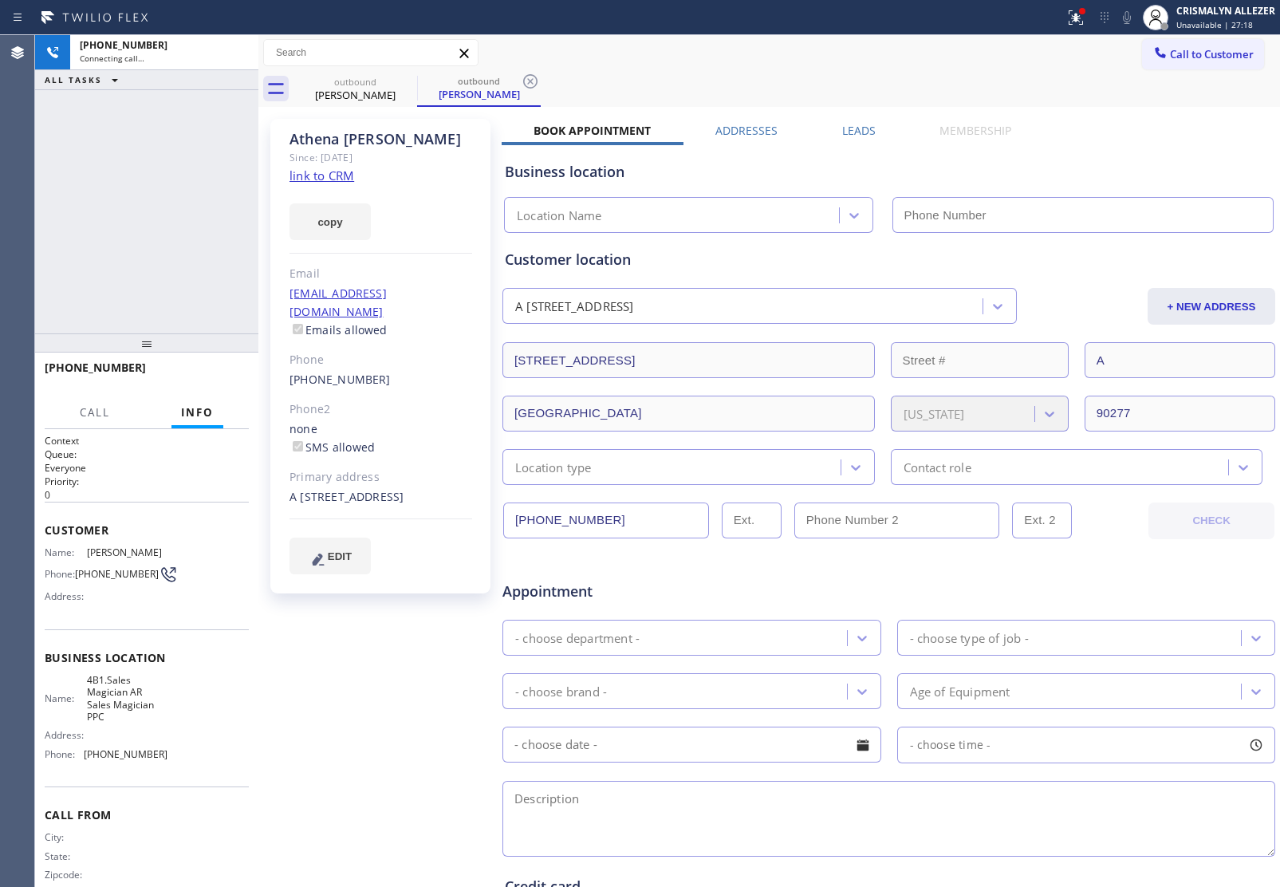
click at [333, 177] on link "link to CRM" at bounding box center [321, 175] width 65 height 16
type input "[PHONE_NUMBER]"
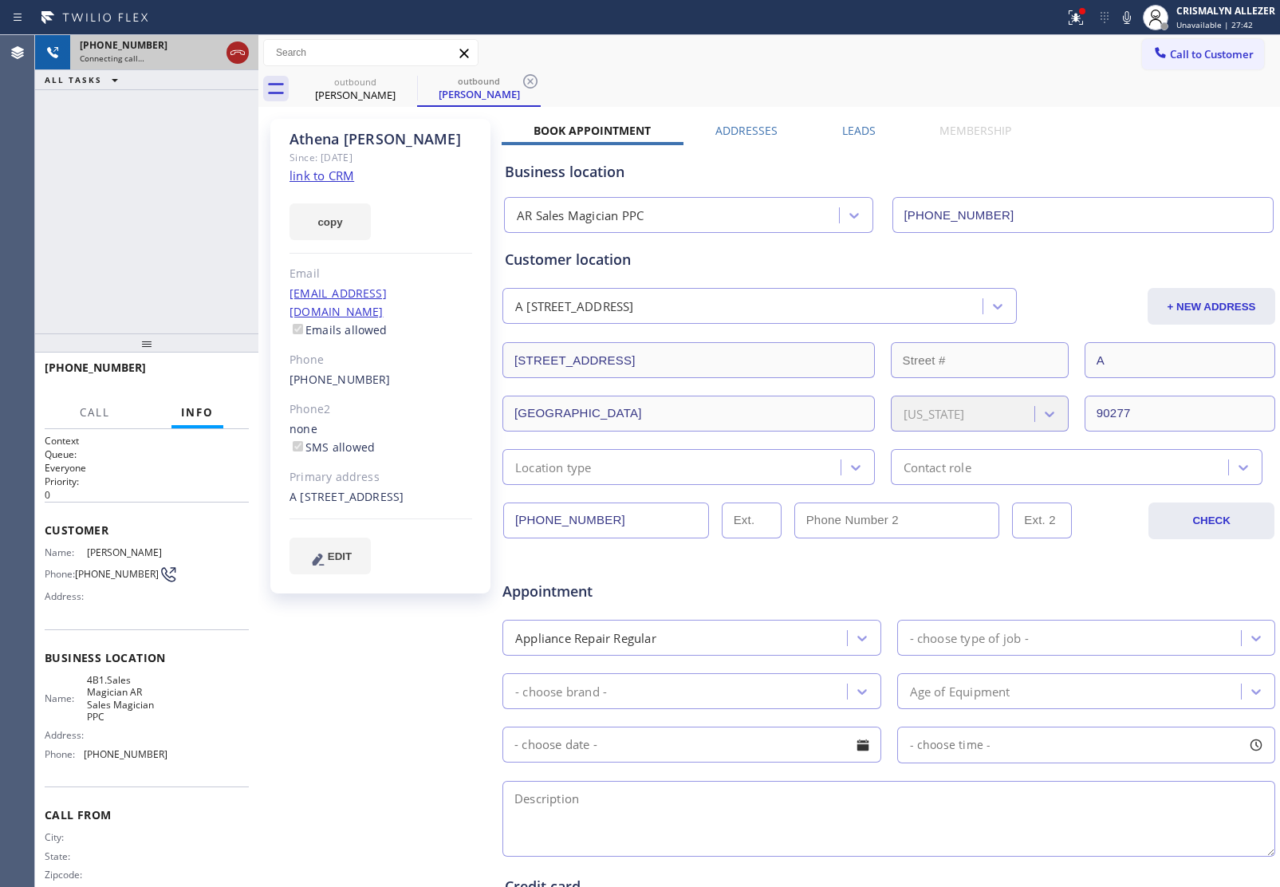
click at [238, 53] on icon at bounding box center [237, 52] width 19 height 19
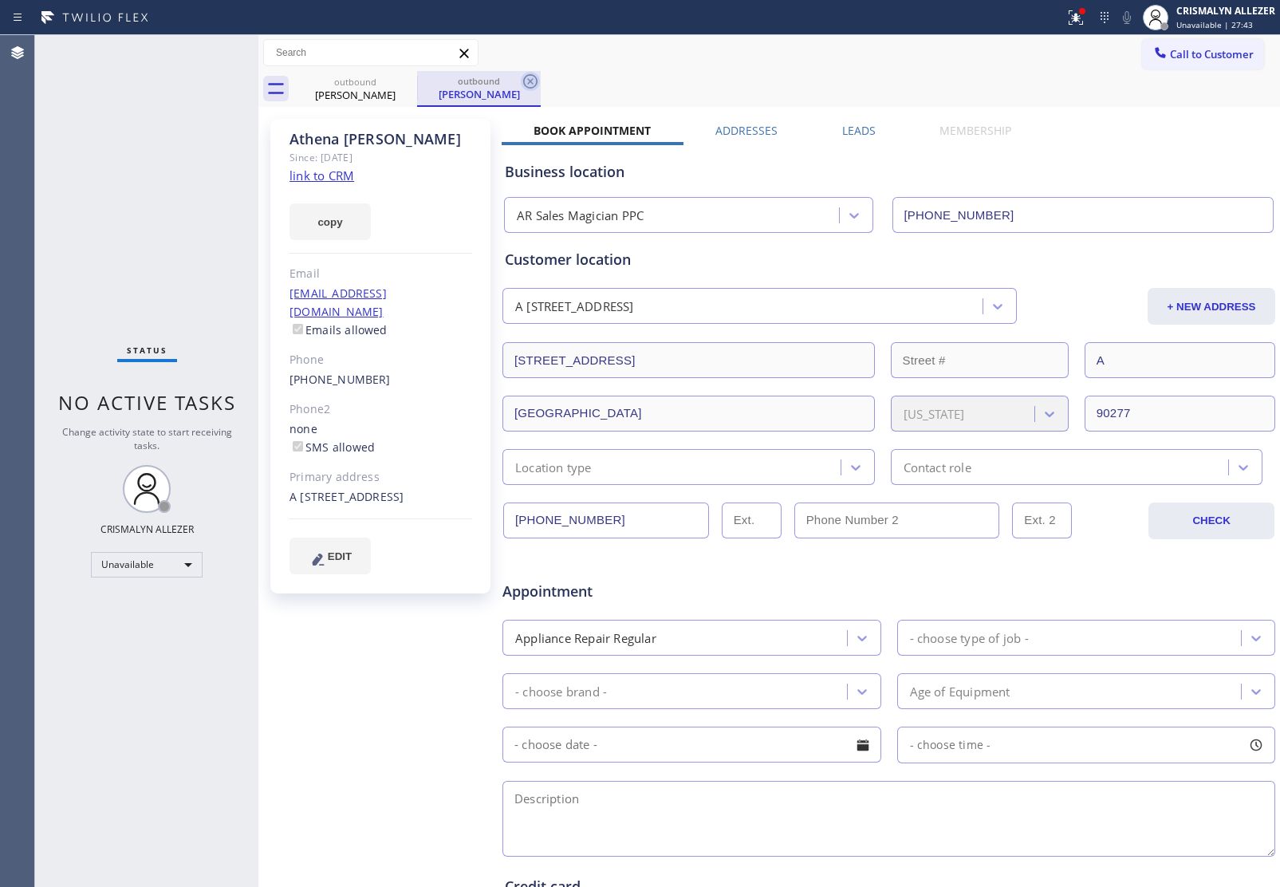
click at [531, 80] on icon at bounding box center [530, 81] width 14 height 14
drag, startPoint x: 409, startPoint y: 78, endPoint x: 608, endPoint y: 77, distance: 199.4
click at [437, 78] on div "outbound [PERSON_NAME]" at bounding box center [786, 89] width 986 height 36
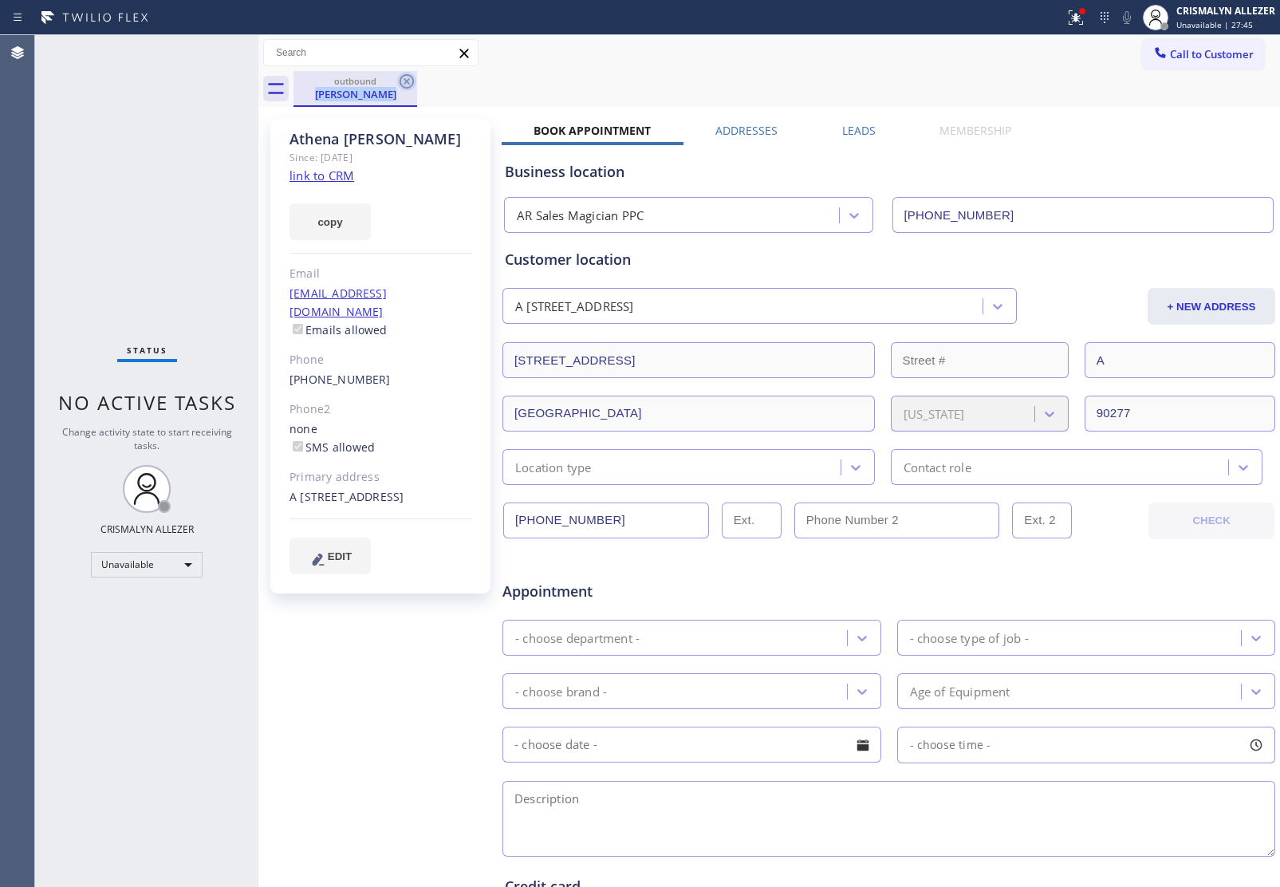
click at [408, 78] on icon at bounding box center [407, 81] width 14 height 14
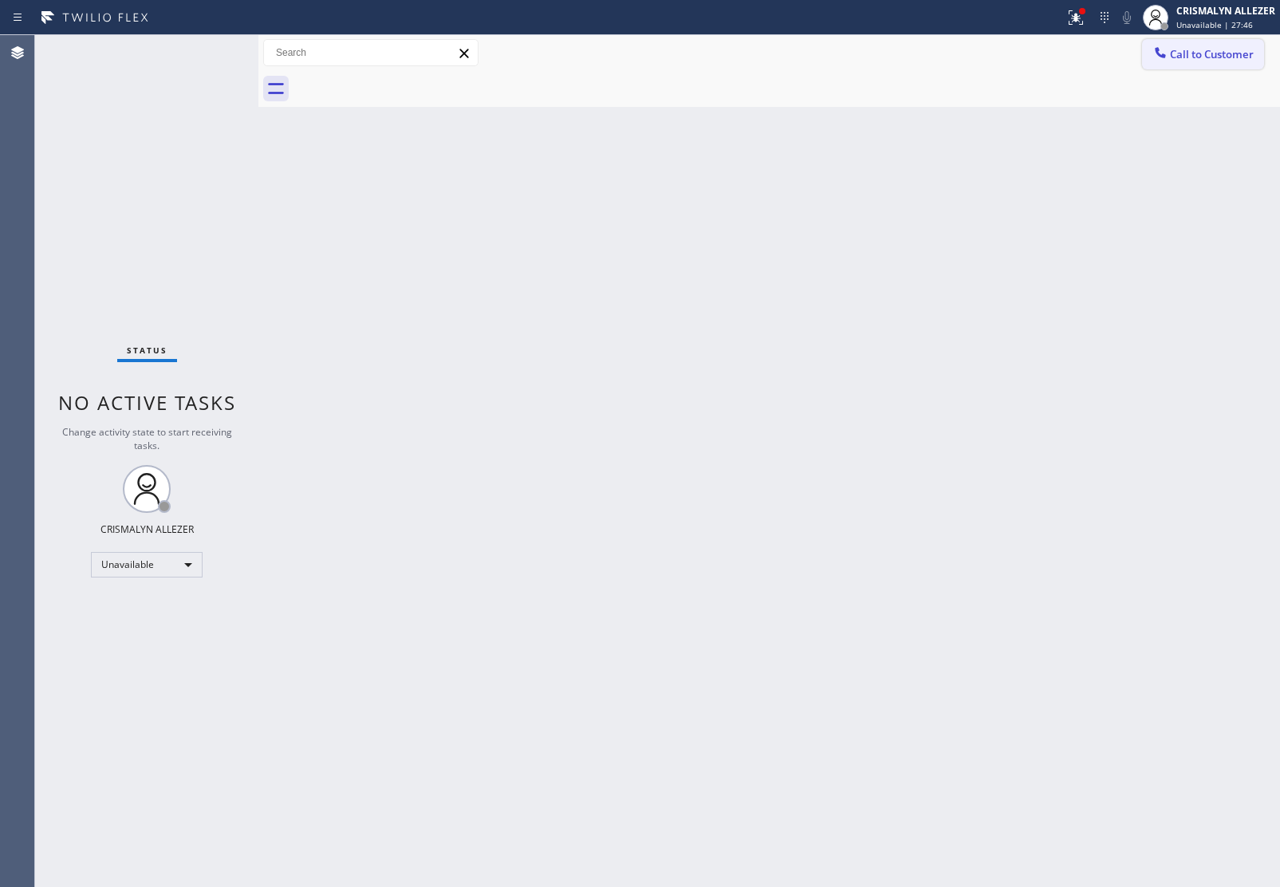
click at [1210, 54] on span "Call to Customer" at bounding box center [1212, 54] width 84 height 14
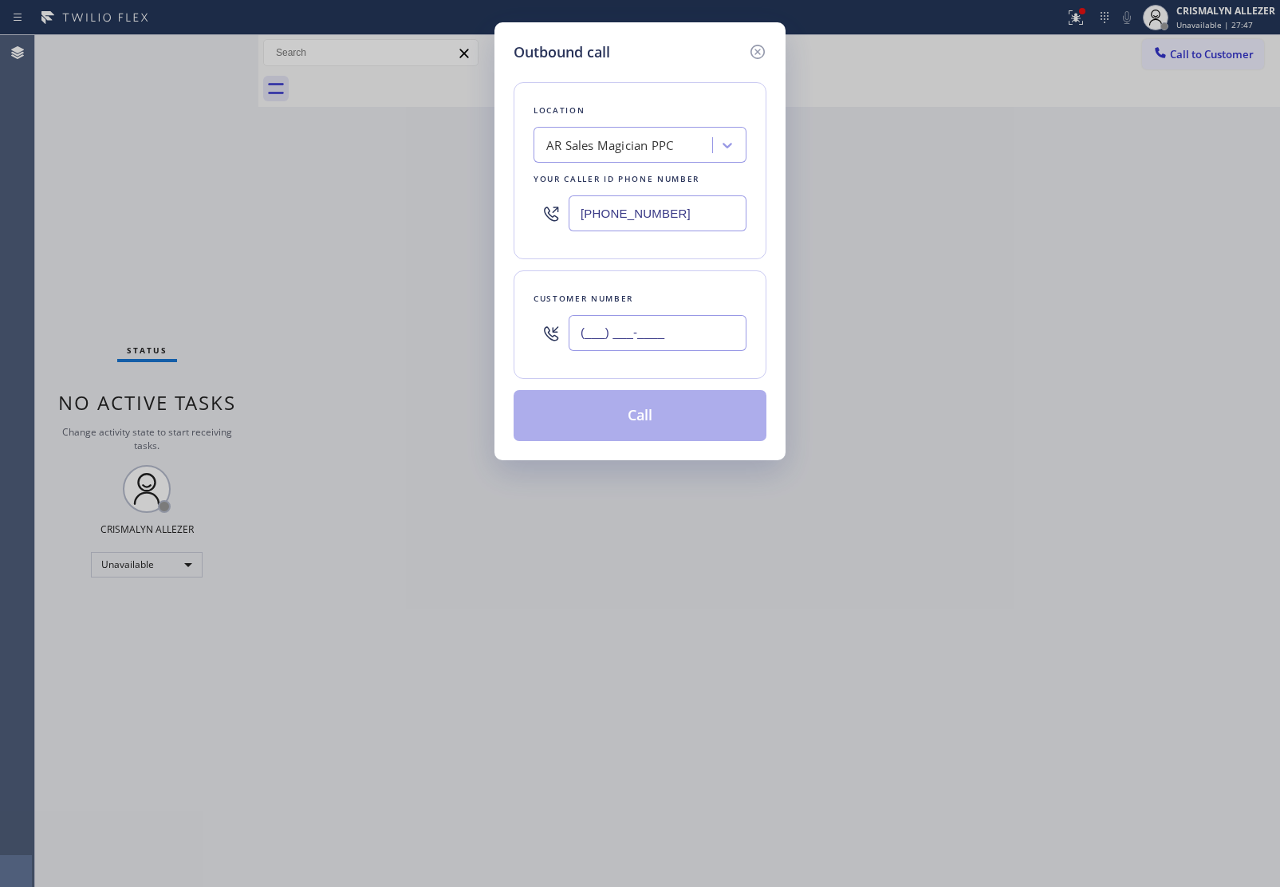
click at [718, 344] on input "(___) ___-____" at bounding box center [658, 333] width 178 height 36
paste input "text"
type input "(___) ___-____"
paste input "603) 540-9901"
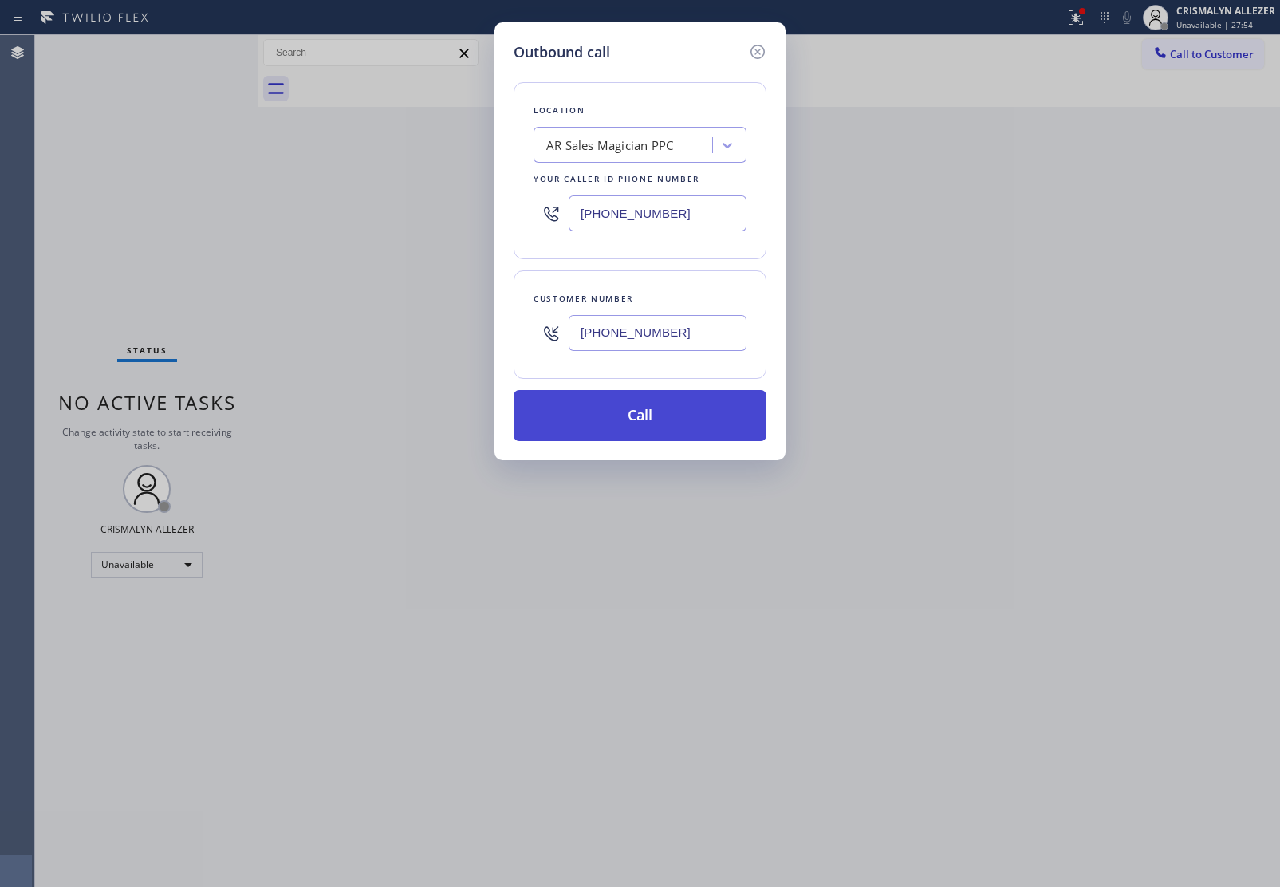
type input "[PHONE_NUMBER]"
click at [660, 412] on button "Call" at bounding box center [640, 415] width 253 height 51
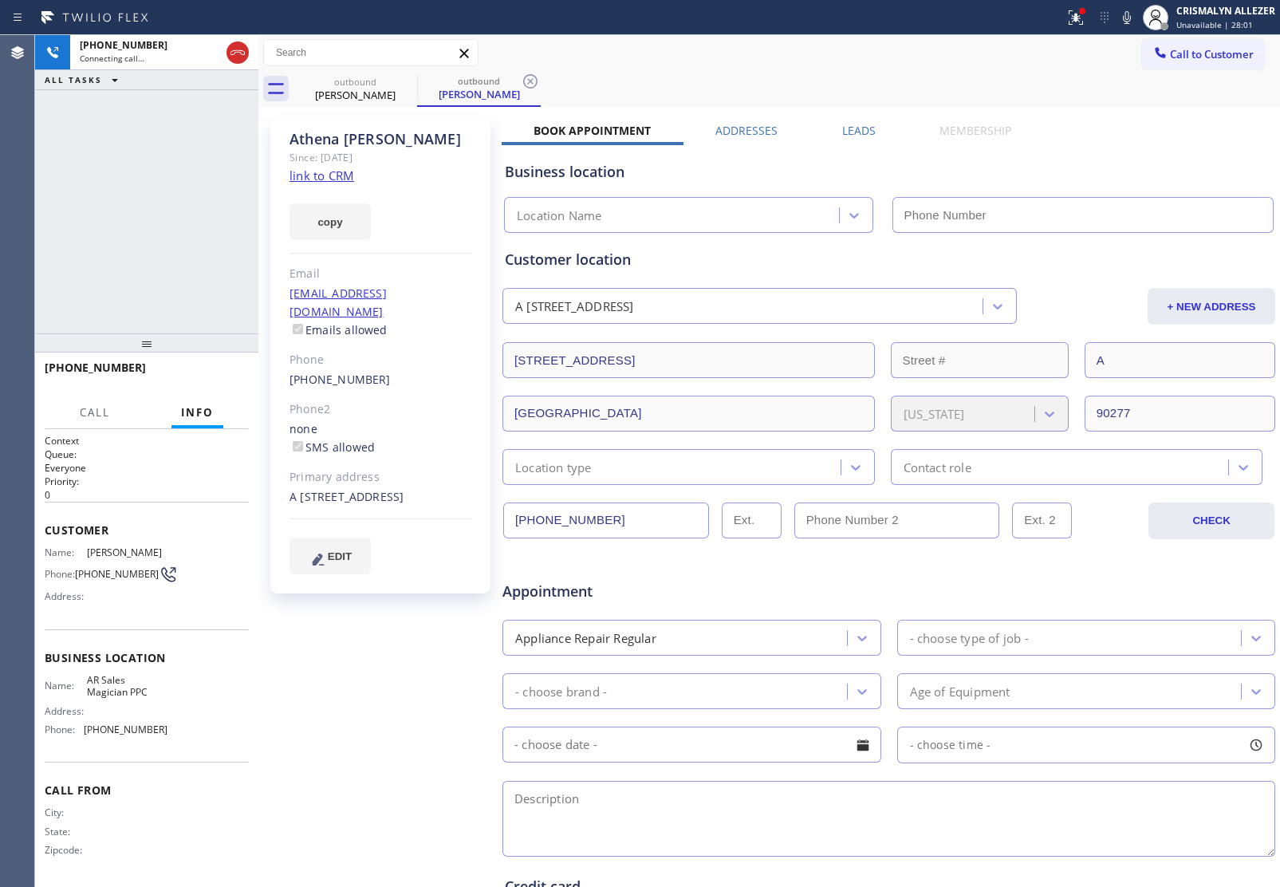
type input "[PHONE_NUMBER]"
click at [239, 61] on icon at bounding box center [237, 52] width 19 height 19
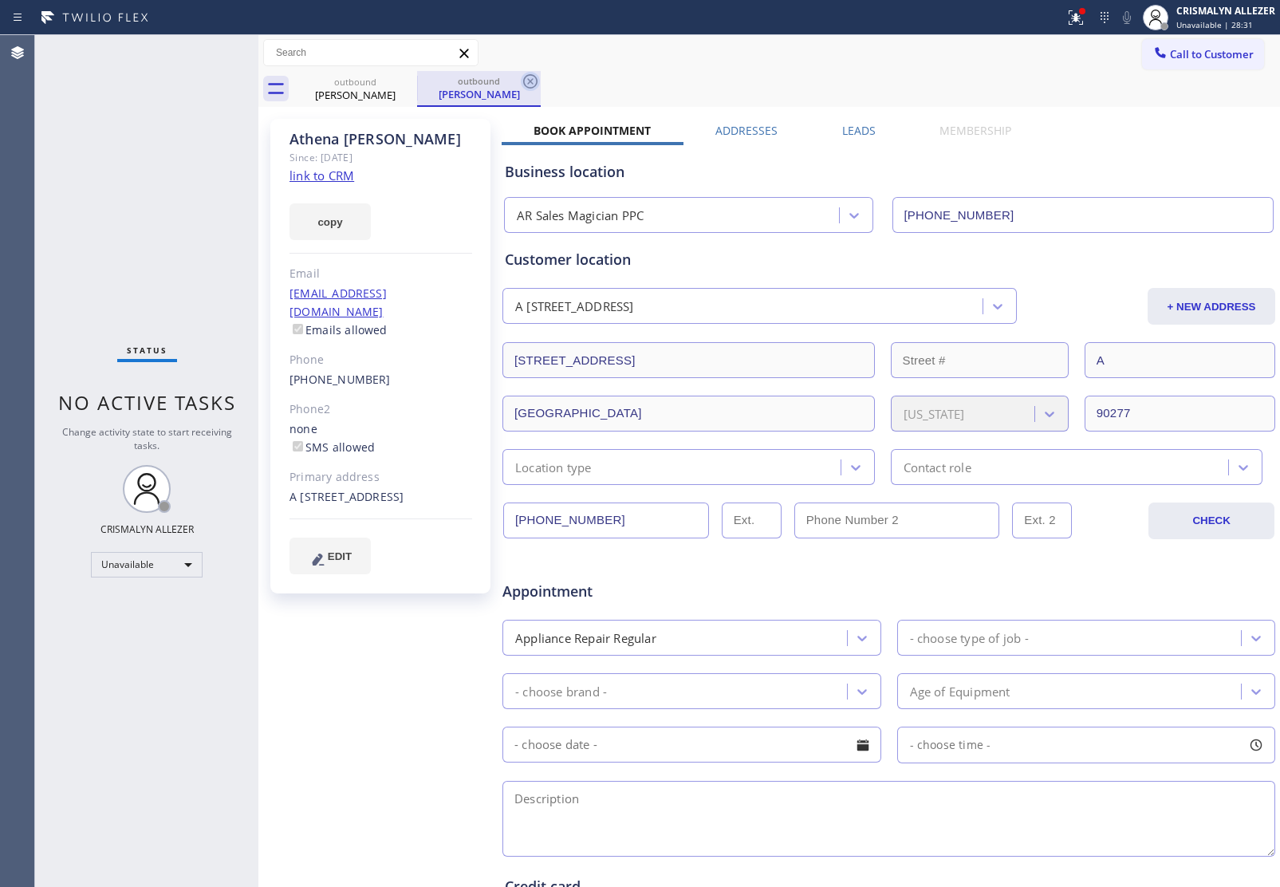
click at [528, 80] on icon at bounding box center [530, 81] width 14 height 14
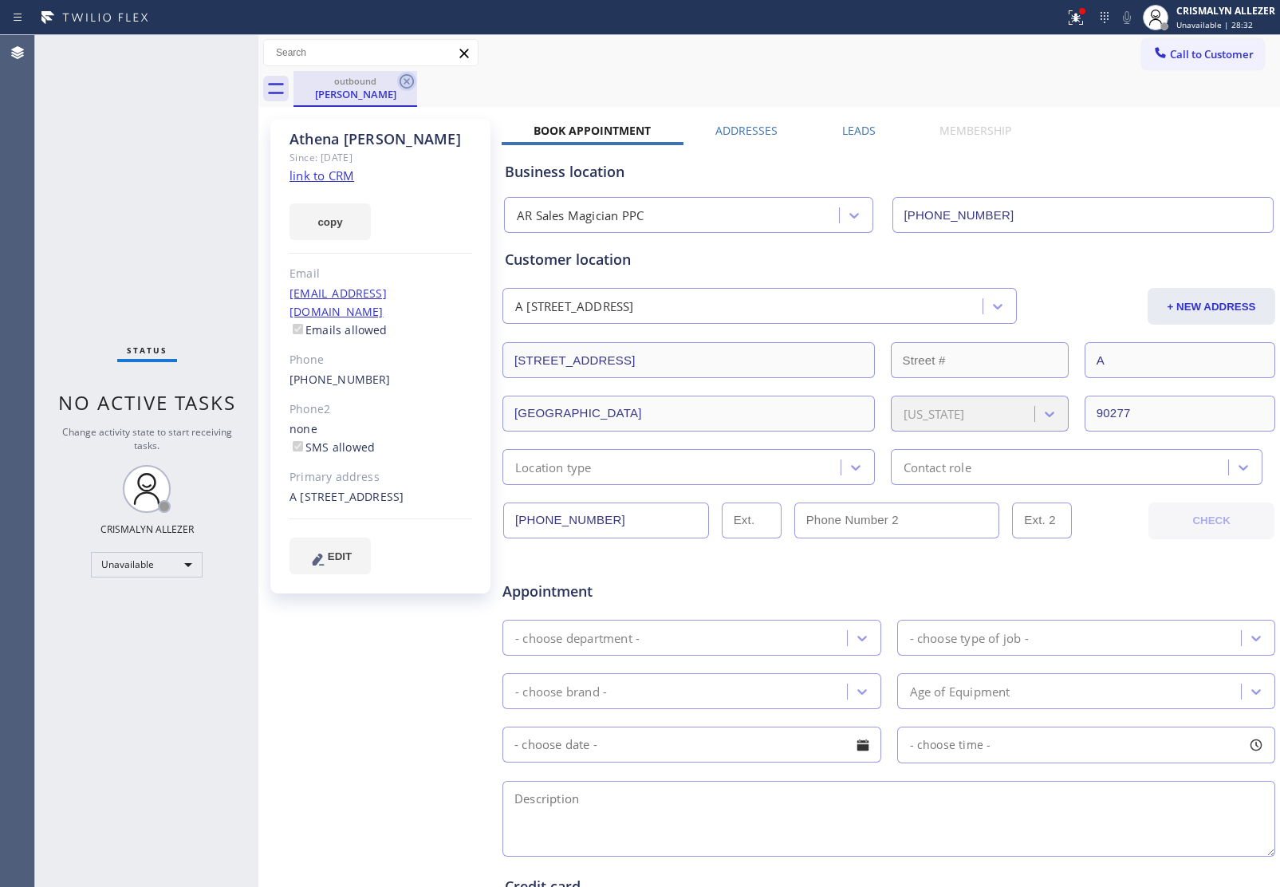
click at [405, 77] on icon at bounding box center [406, 81] width 19 height 19
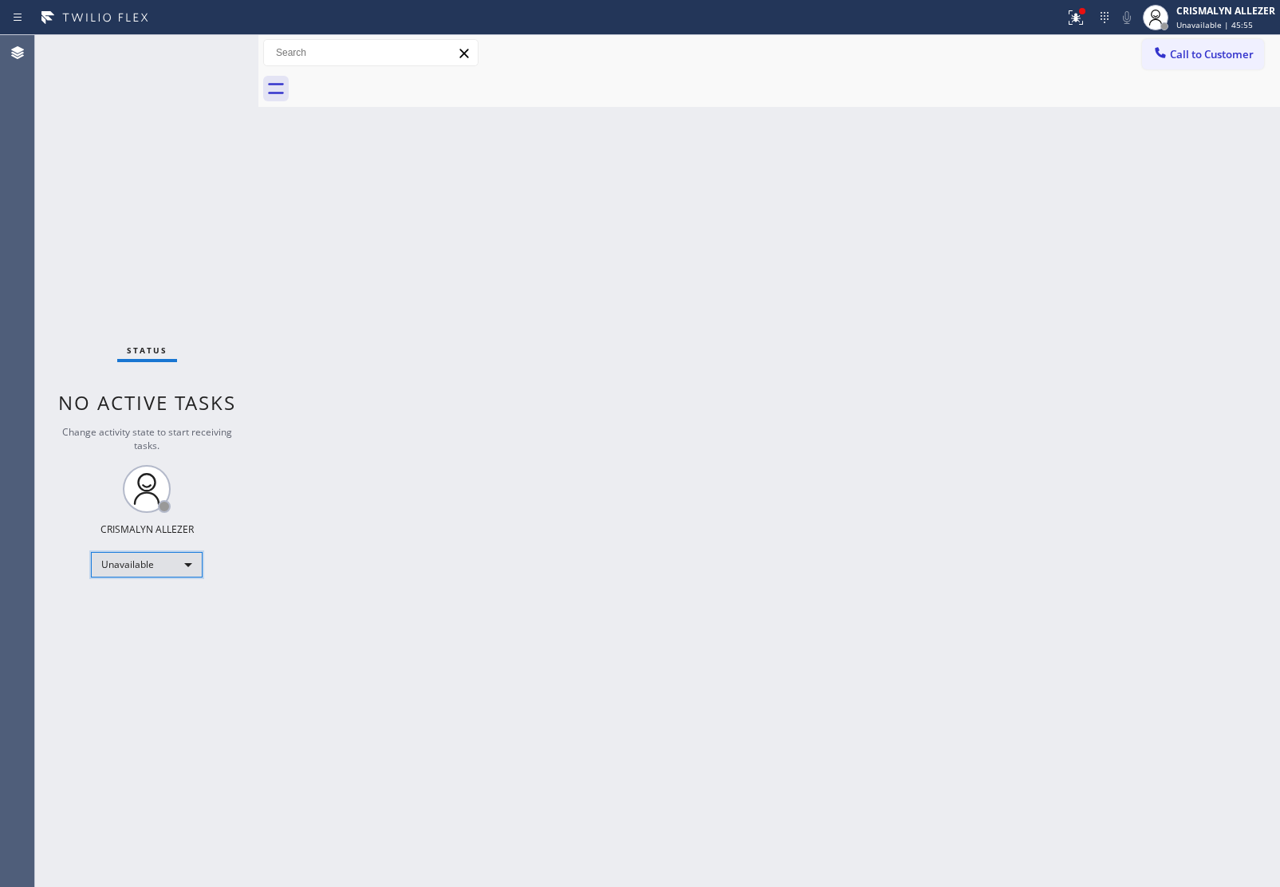
click at [193, 557] on div "Unavailable" at bounding box center [147, 565] width 112 height 26
click at [157, 586] on li "Offline" at bounding box center [146, 586] width 108 height 19
click at [1241, 21] on div "Unavailable | 45:57" at bounding box center [1225, 24] width 99 height 11
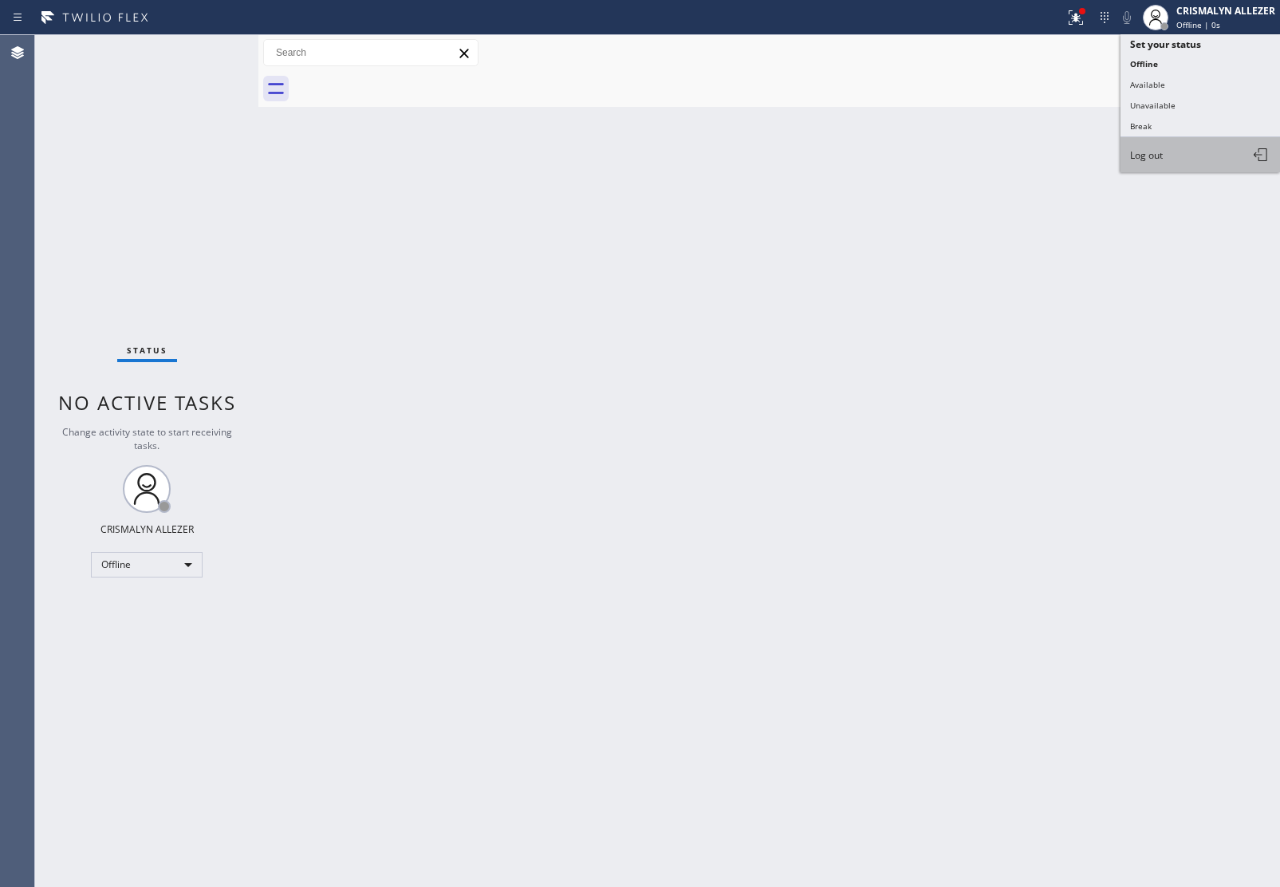
click at [1194, 156] on button "Log out" at bounding box center [1199, 154] width 159 height 35
